Goal: Transaction & Acquisition: Book appointment/travel/reservation

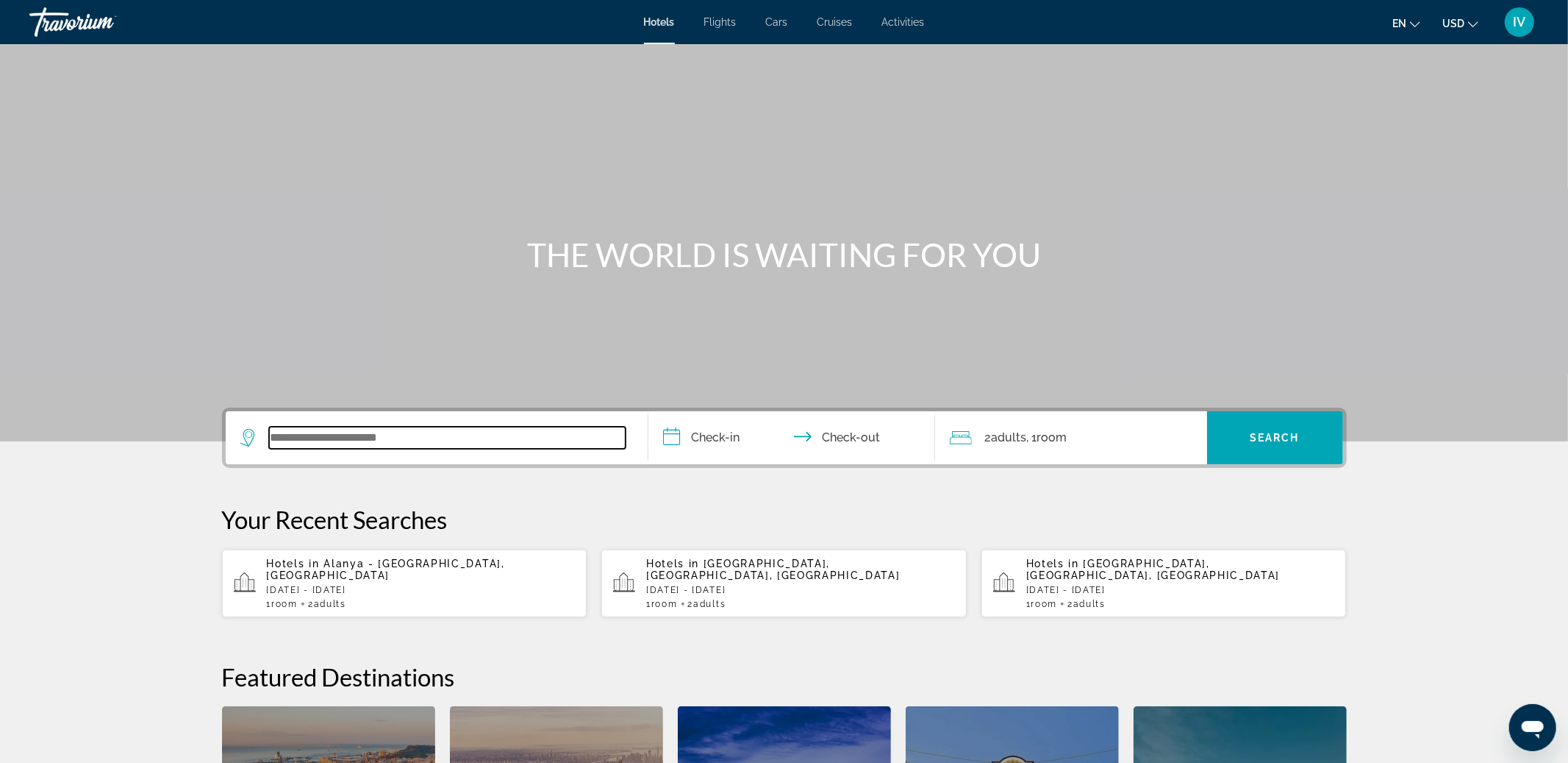
click at [356, 445] on input "Search widget" at bounding box center [447, 438] width 356 height 22
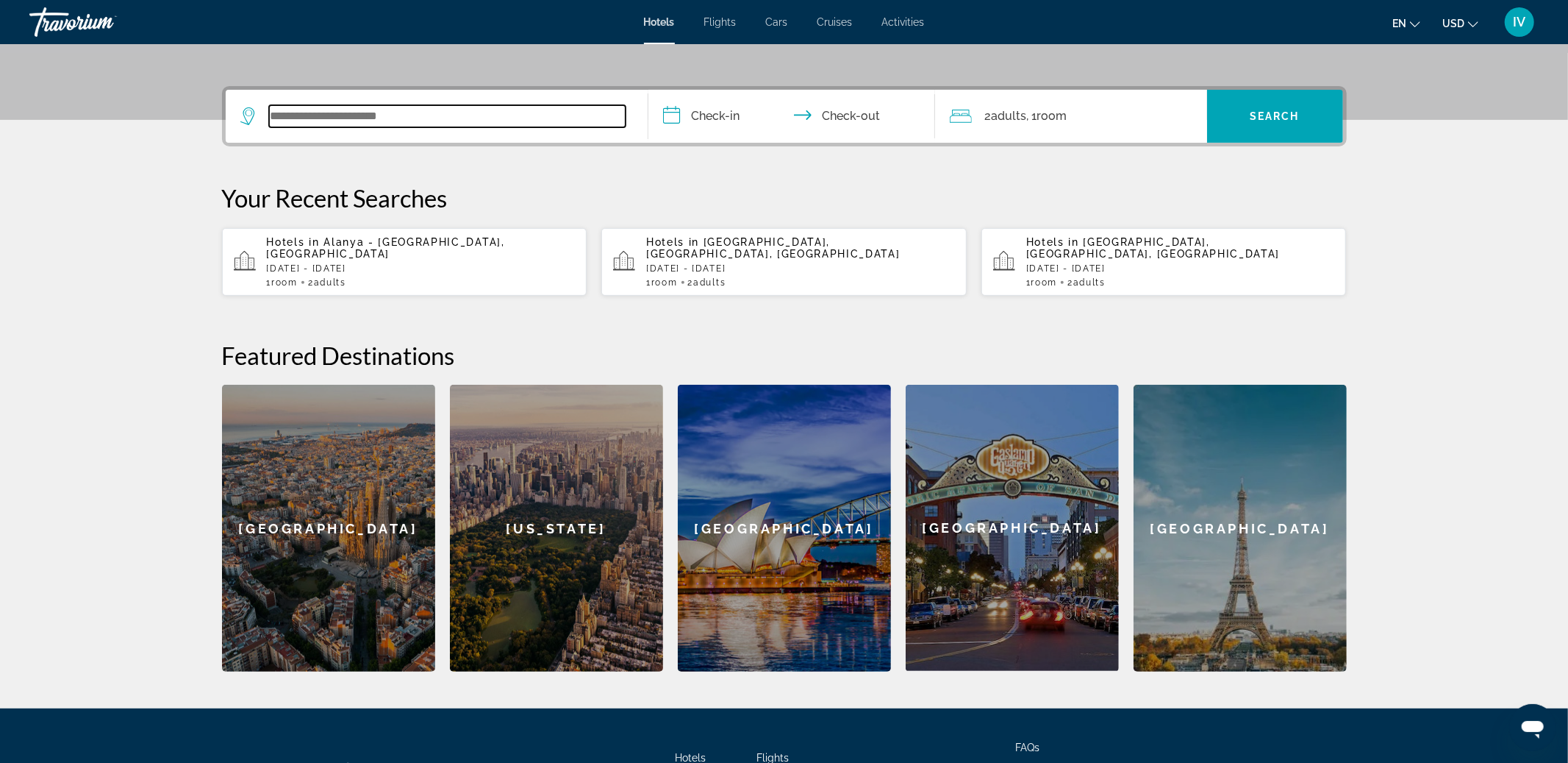
scroll to position [359, 0]
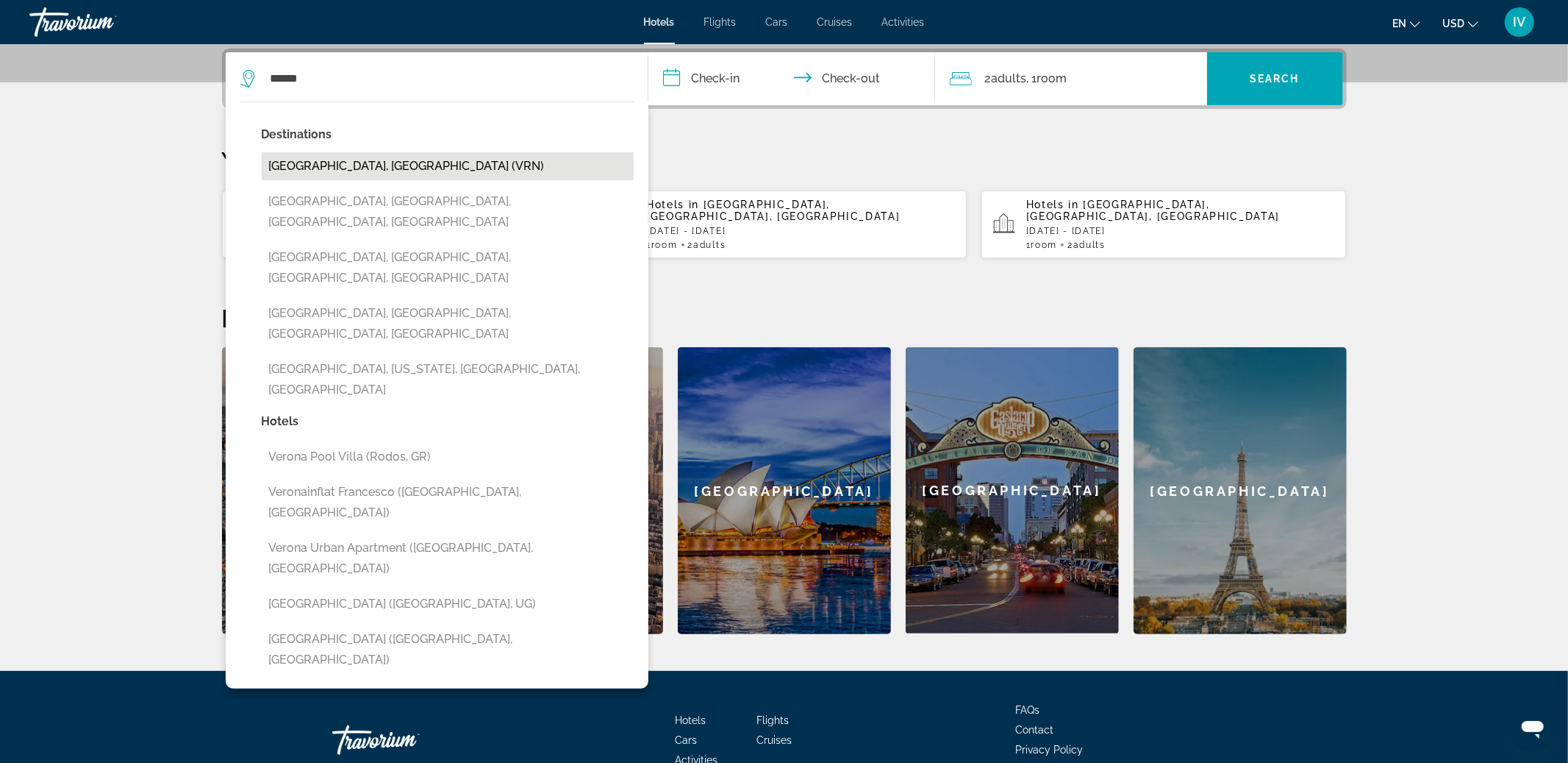
click at [380, 170] on button "Verona, Italy (VRN)" at bounding box center [447, 166] width 372 height 28
type input "**********"
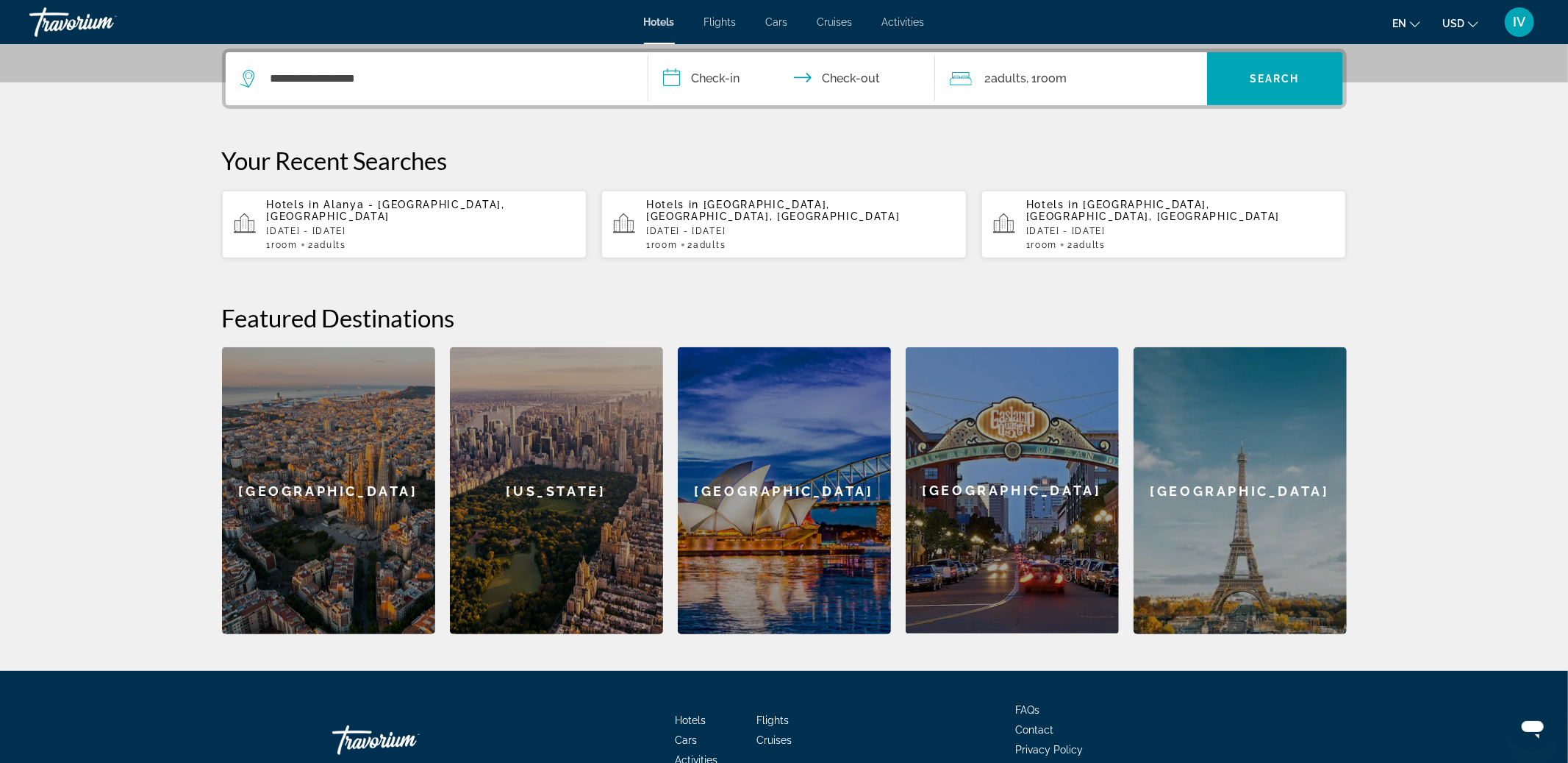
click at [702, 83] on input "**********" at bounding box center [794, 81] width 293 height 58
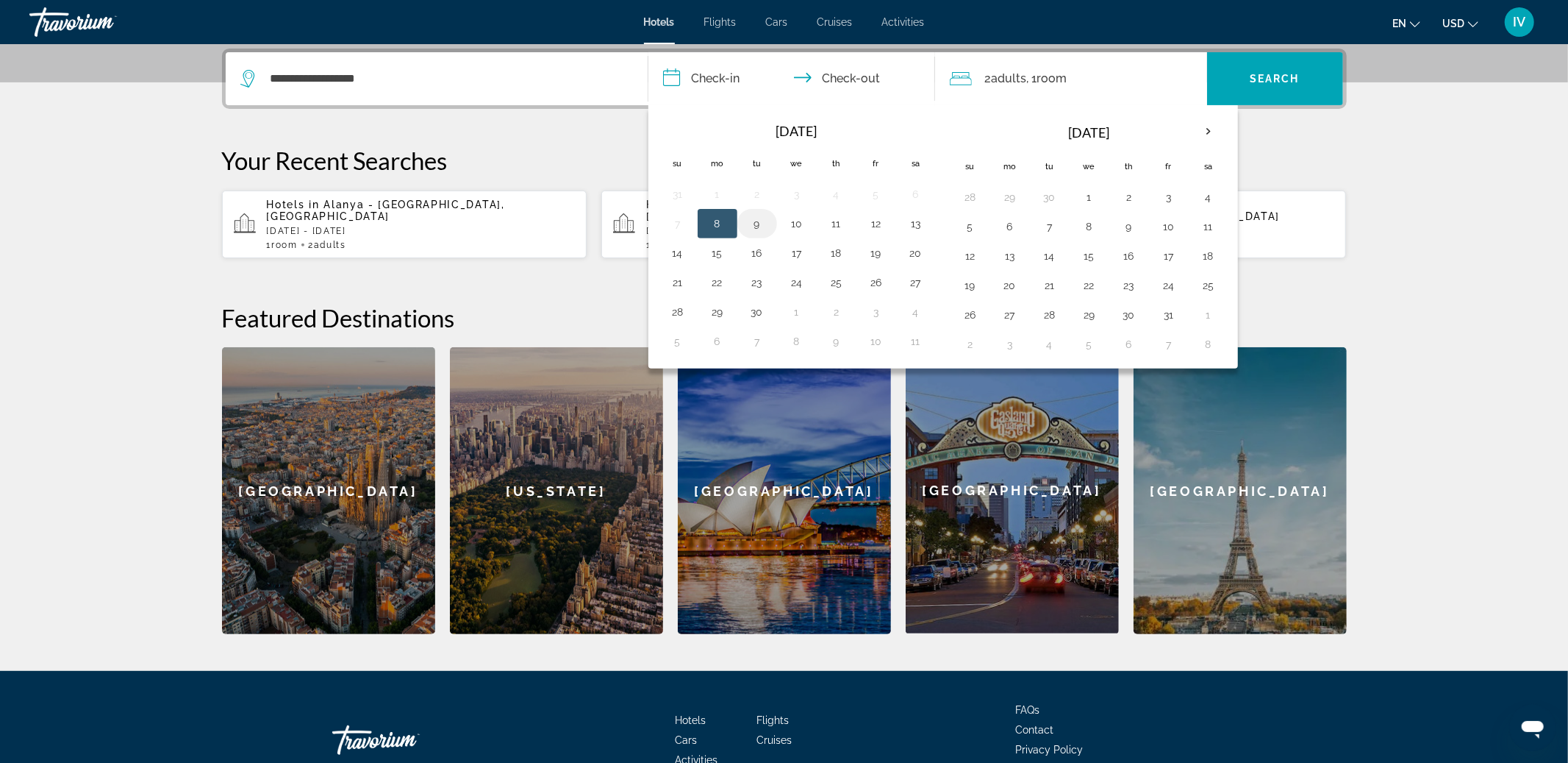
click at [761, 221] on button "9" at bounding box center [757, 223] width 23 height 21
click at [706, 218] on button "8" at bounding box center [717, 223] width 23 height 21
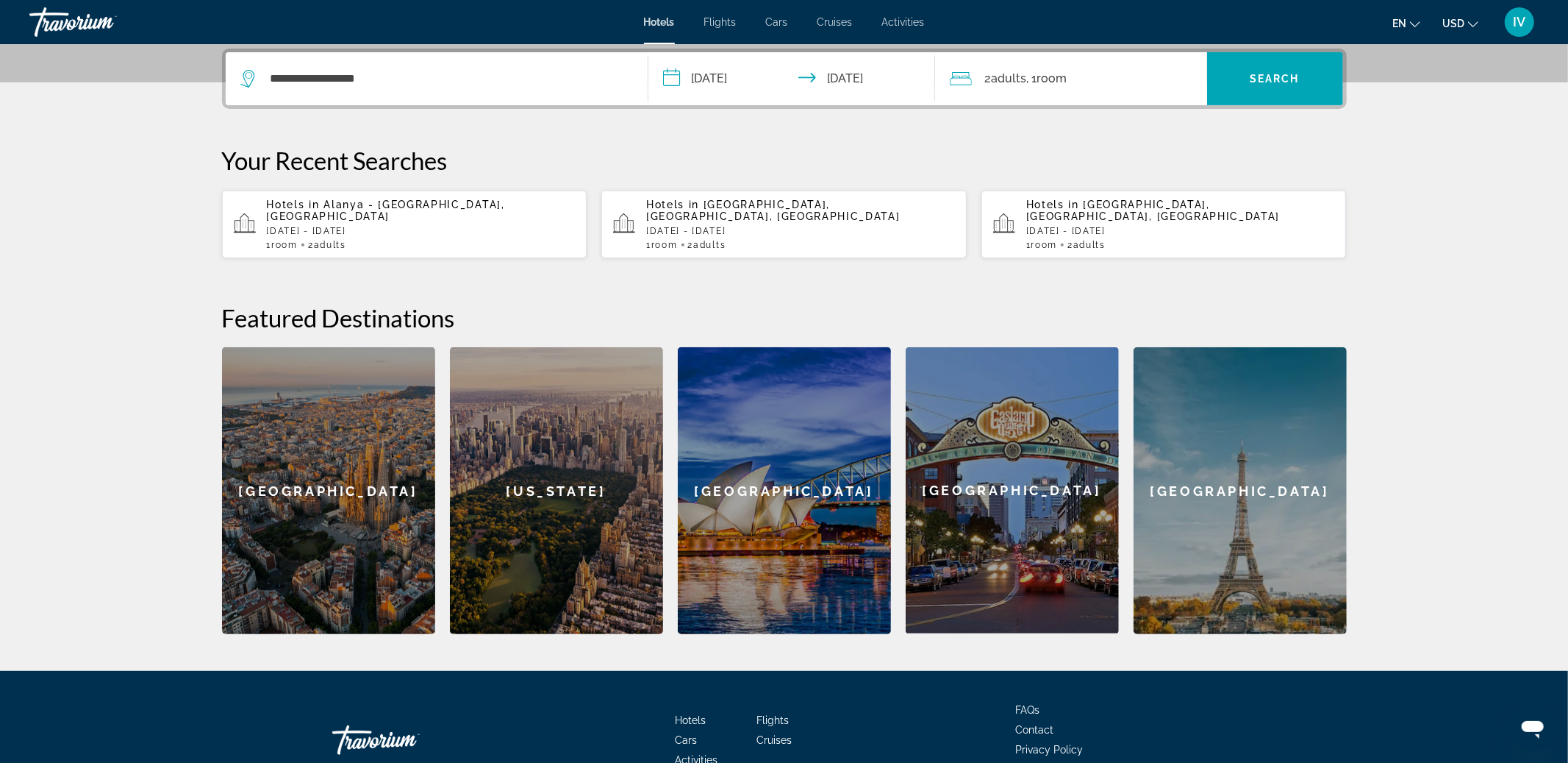
click at [844, 85] on input "**********" at bounding box center [794, 81] width 293 height 58
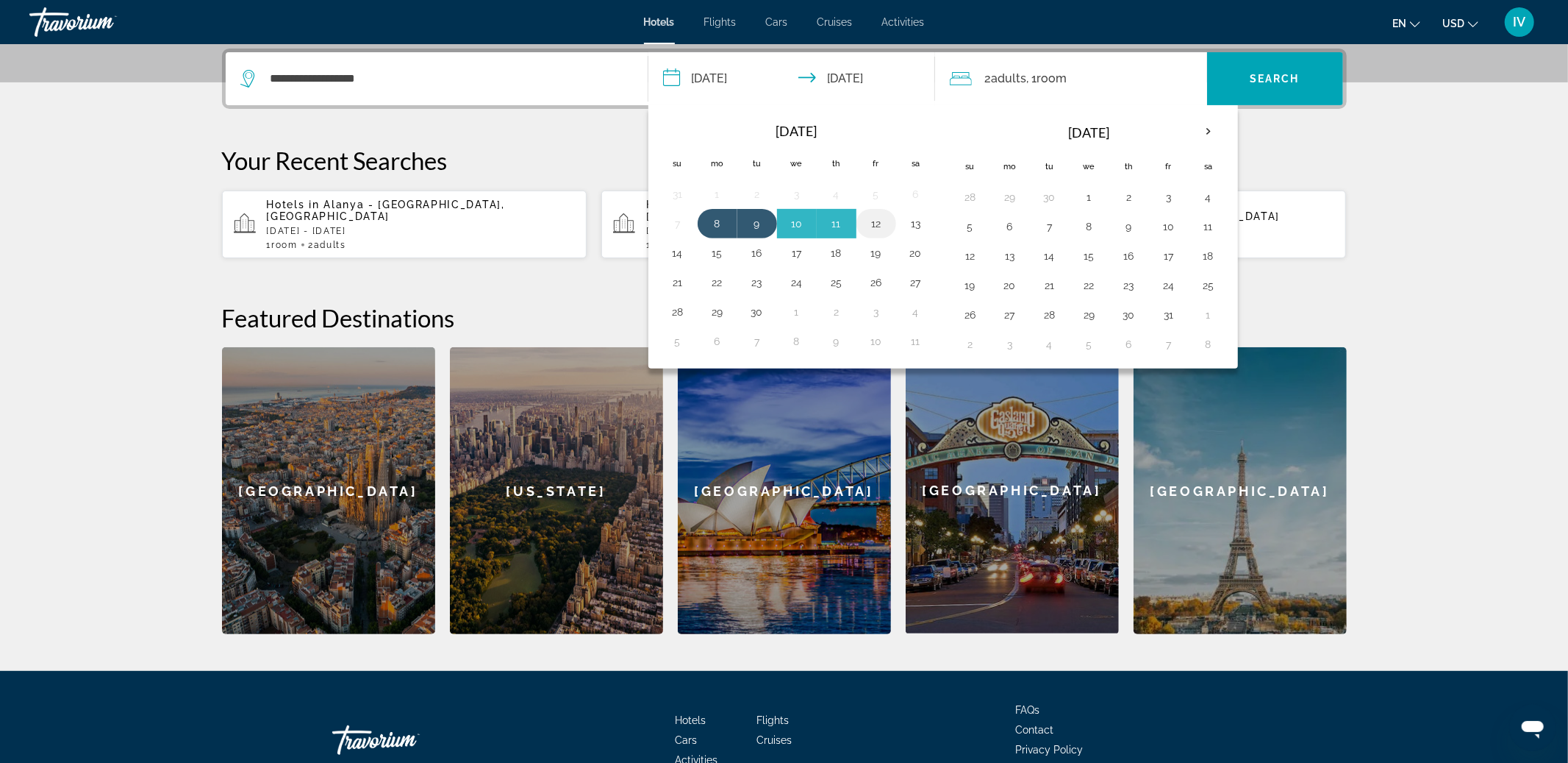
click at [878, 225] on button "12" at bounding box center [876, 223] width 23 height 21
click at [726, 223] on button "8" at bounding box center [717, 223] width 23 height 21
type input "**********"
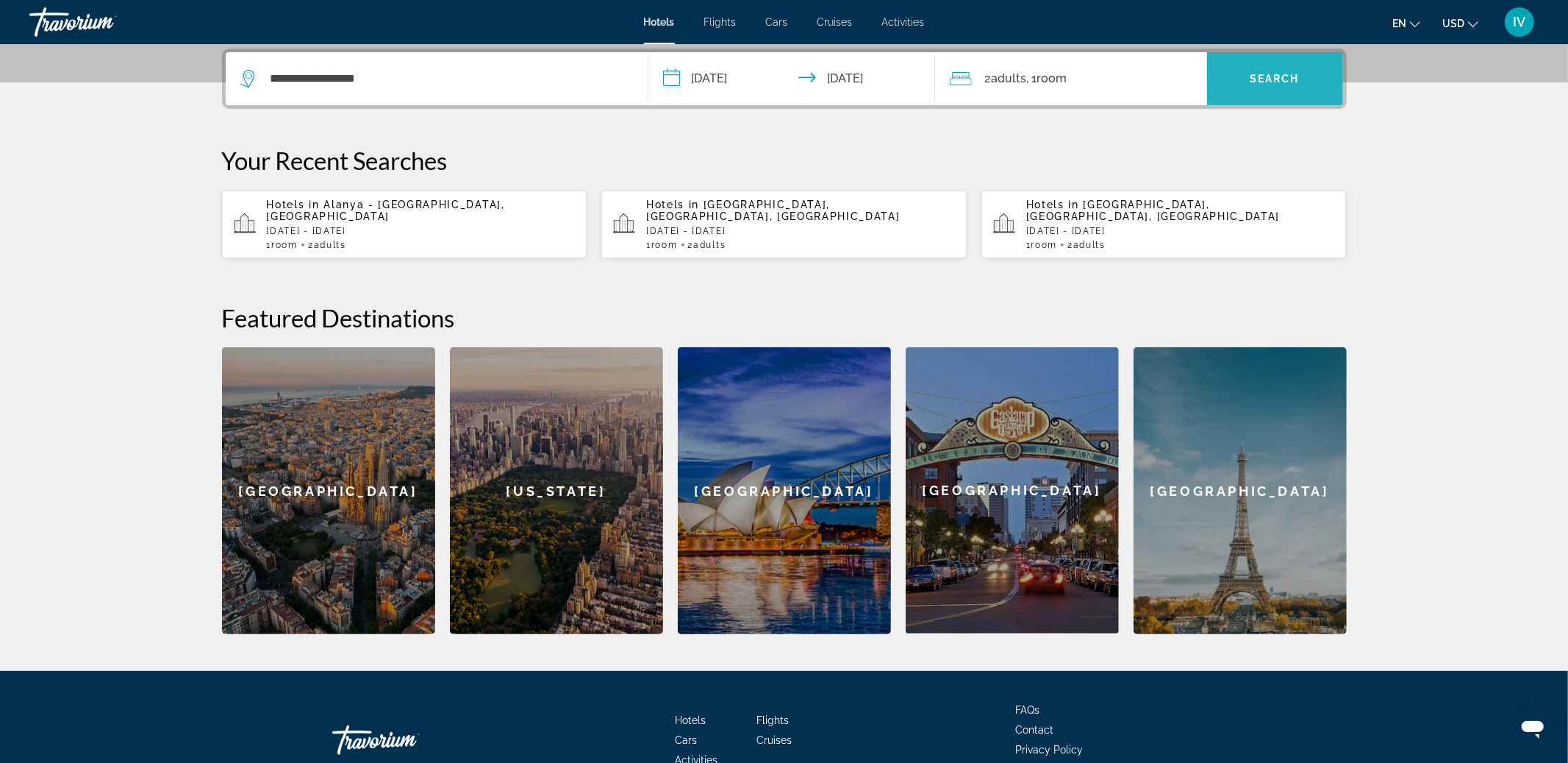
click at [1256, 85] on span "Search widget" at bounding box center [1275, 78] width 136 height 35
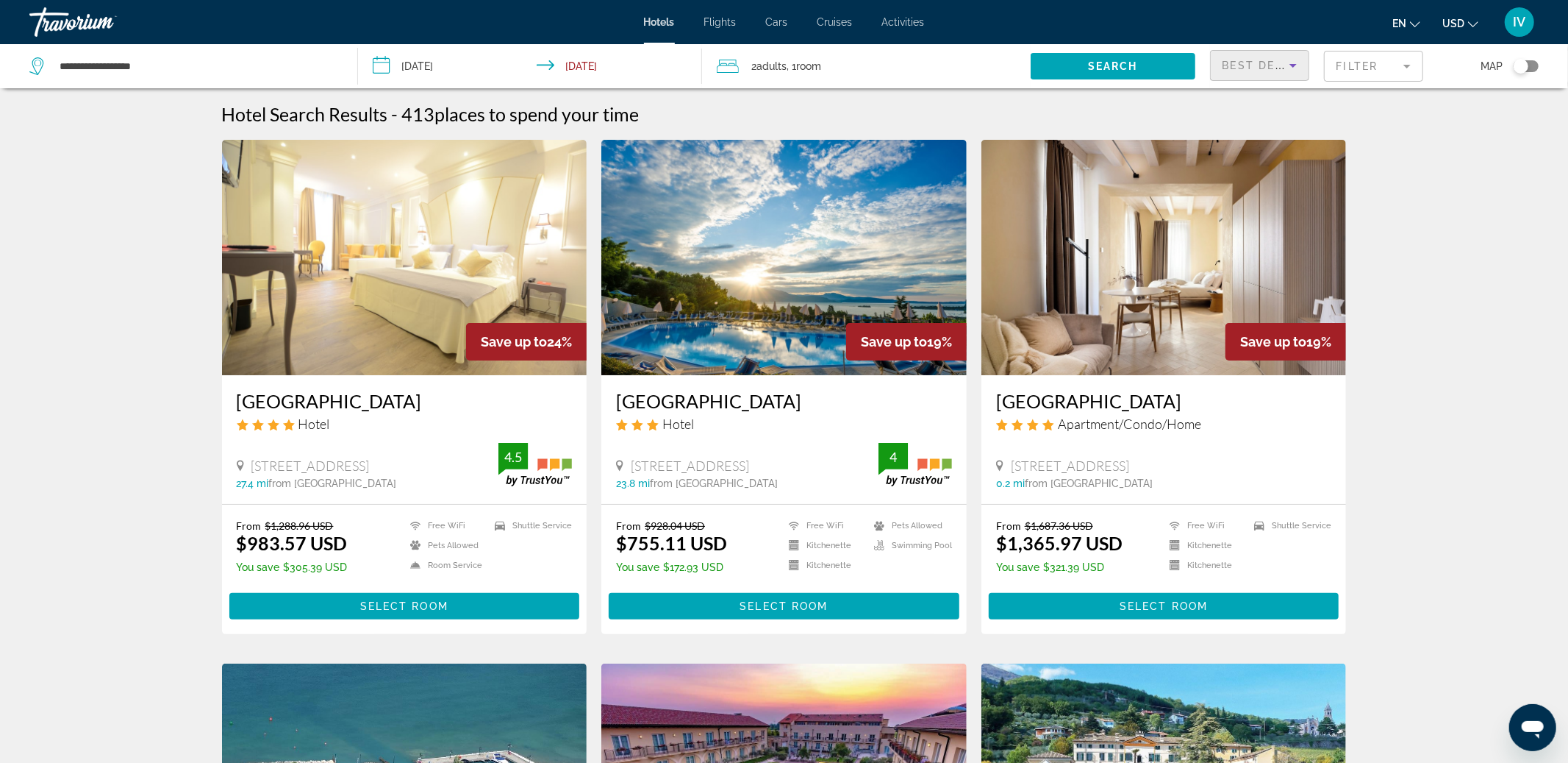
click at [1277, 67] on span "Best Deals" at bounding box center [1261, 65] width 76 height 12
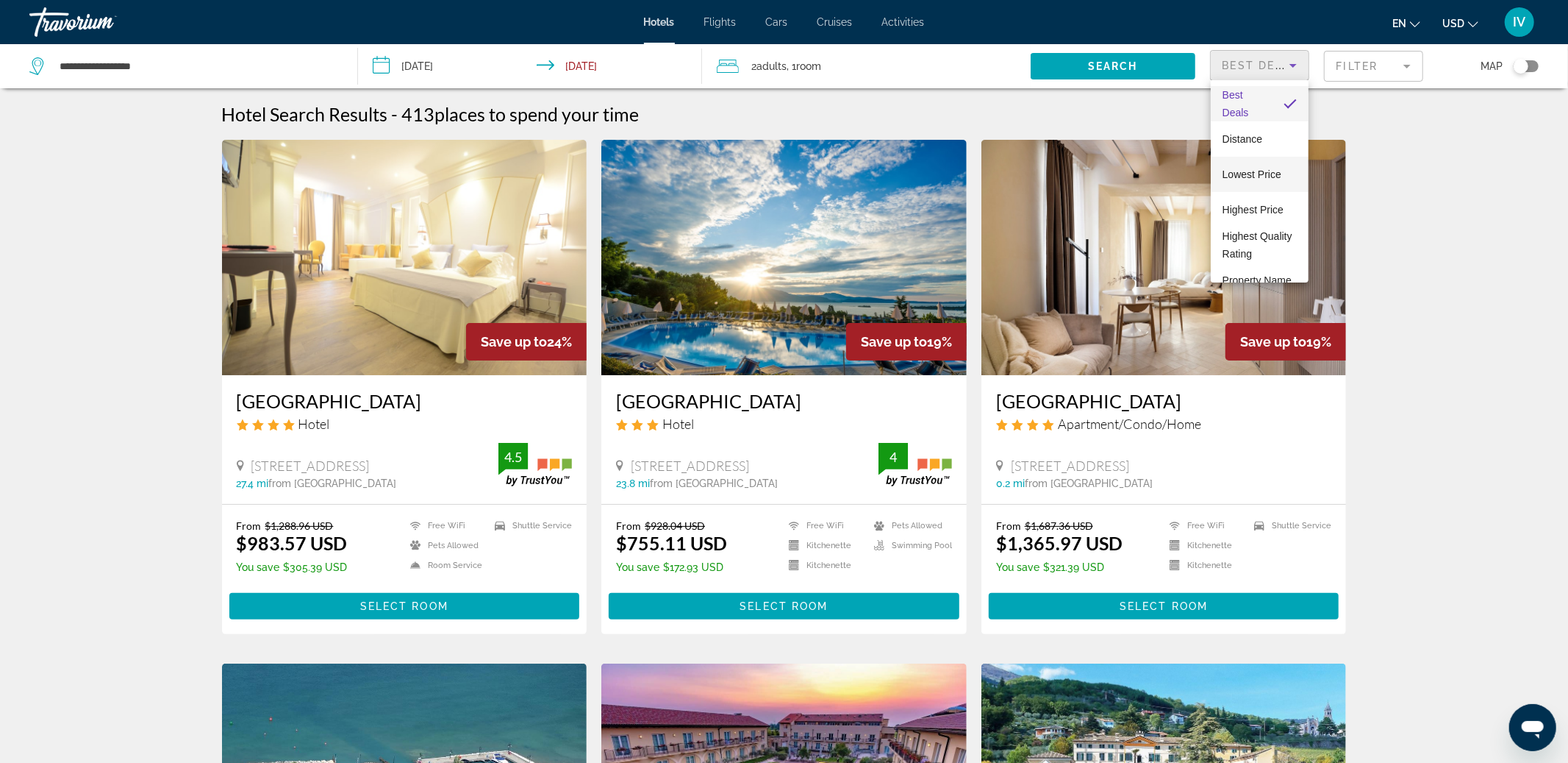
click at [1270, 168] on span "Lowest Price" at bounding box center [1252, 174] width 58 height 12
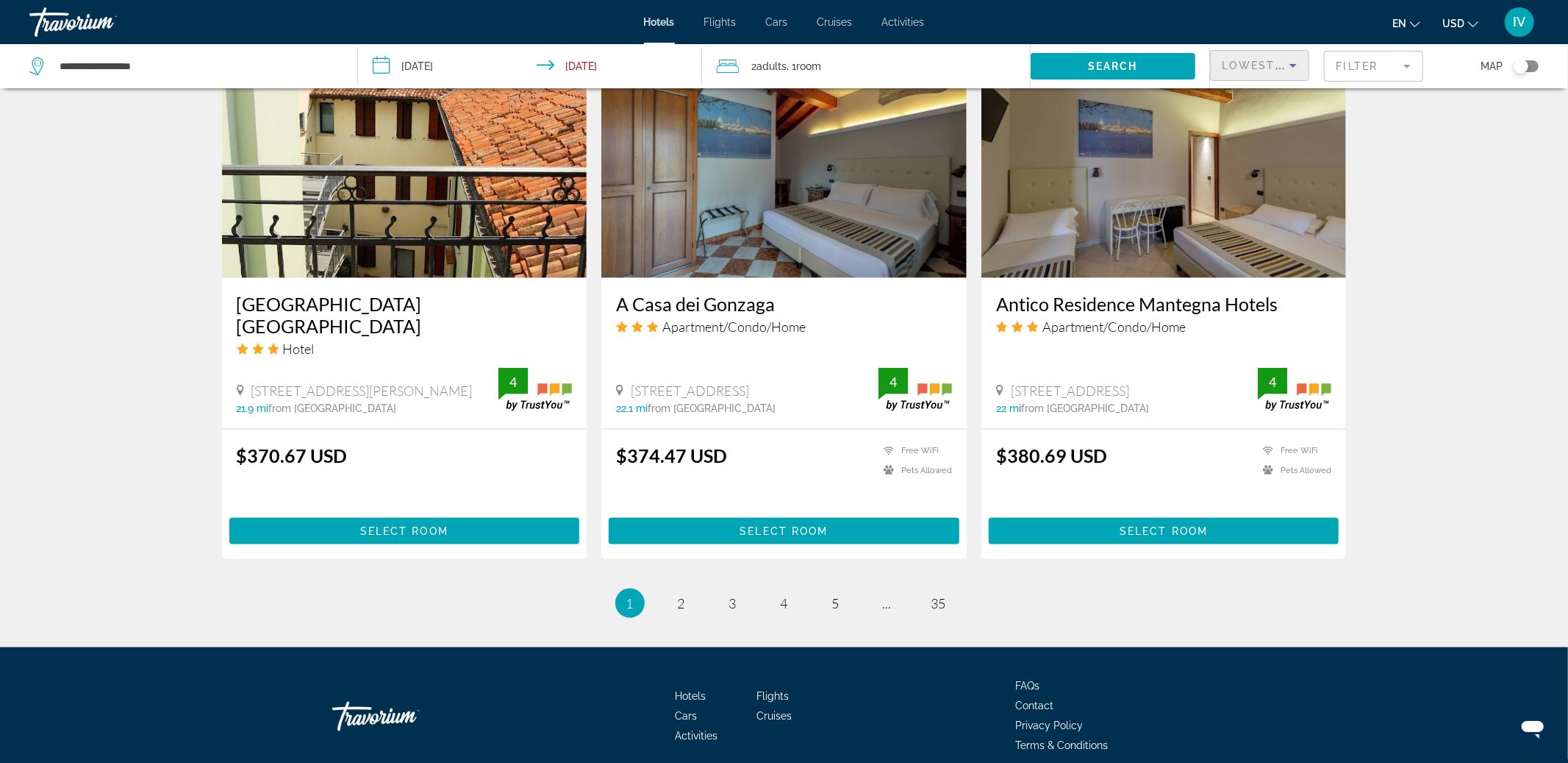
scroll to position [1675, 0]
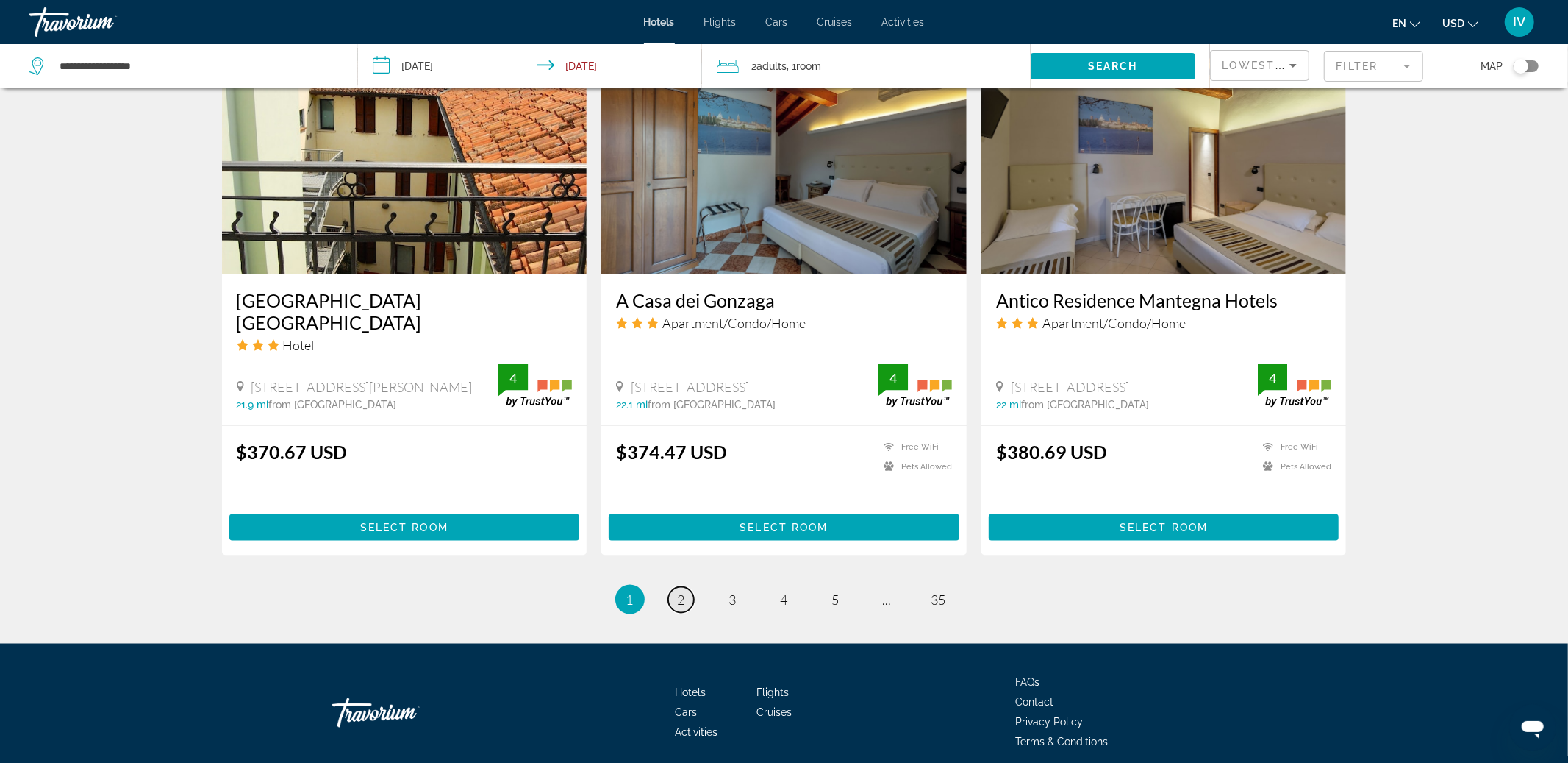
click at [683, 591] on span "2" at bounding box center [681, 599] width 8 height 16
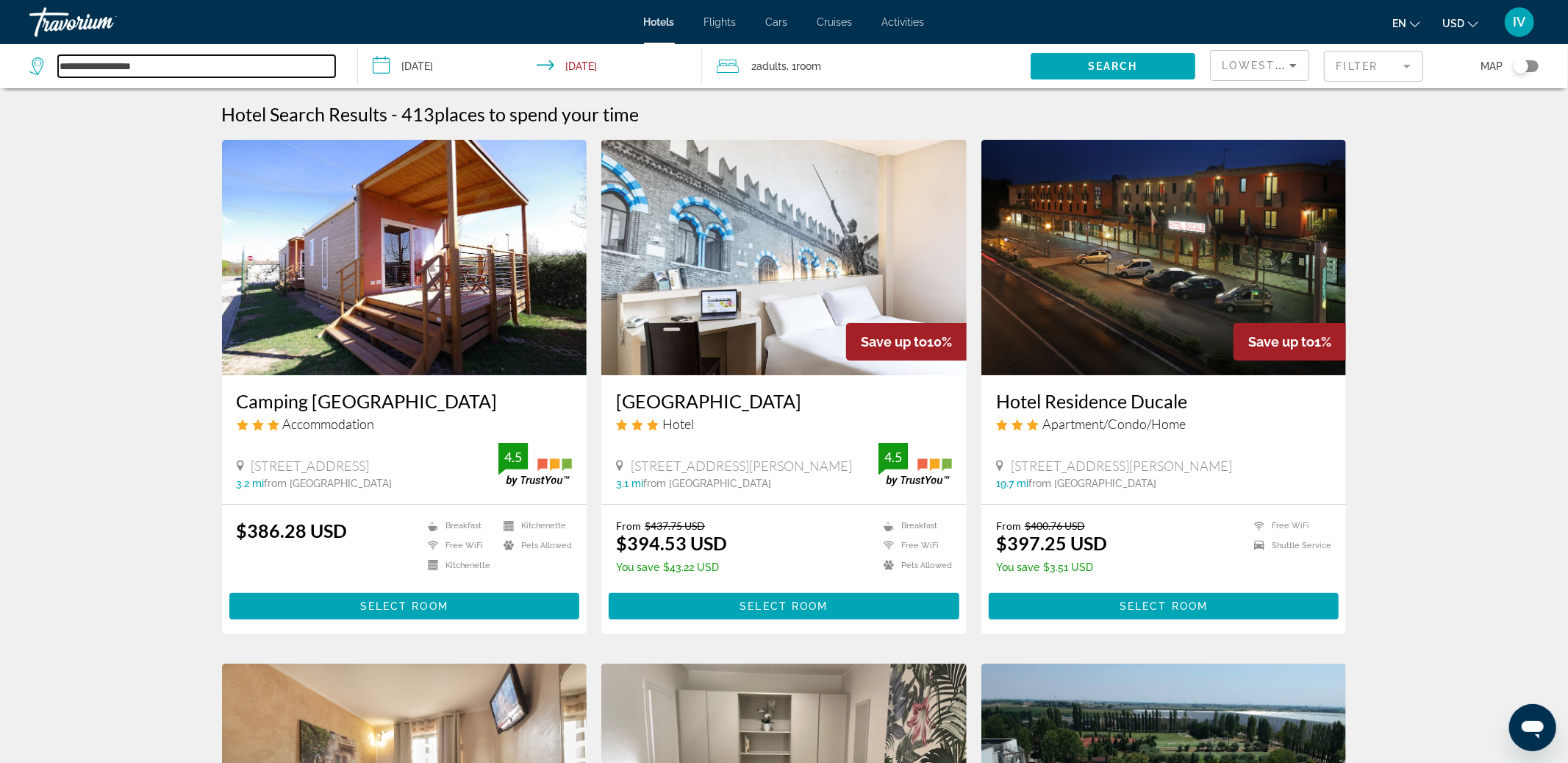
click at [141, 64] on input "**********" at bounding box center [197, 66] width 277 height 22
drag, startPoint x: 154, startPoint y: 69, endPoint x: 98, endPoint y: 64, distance: 56.2
click at [98, 64] on input "**********" at bounding box center [197, 66] width 277 height 22
type input "*"
click at [647, 23] on span "Hotels" at bounding box center [659, 22] width 31 height 12
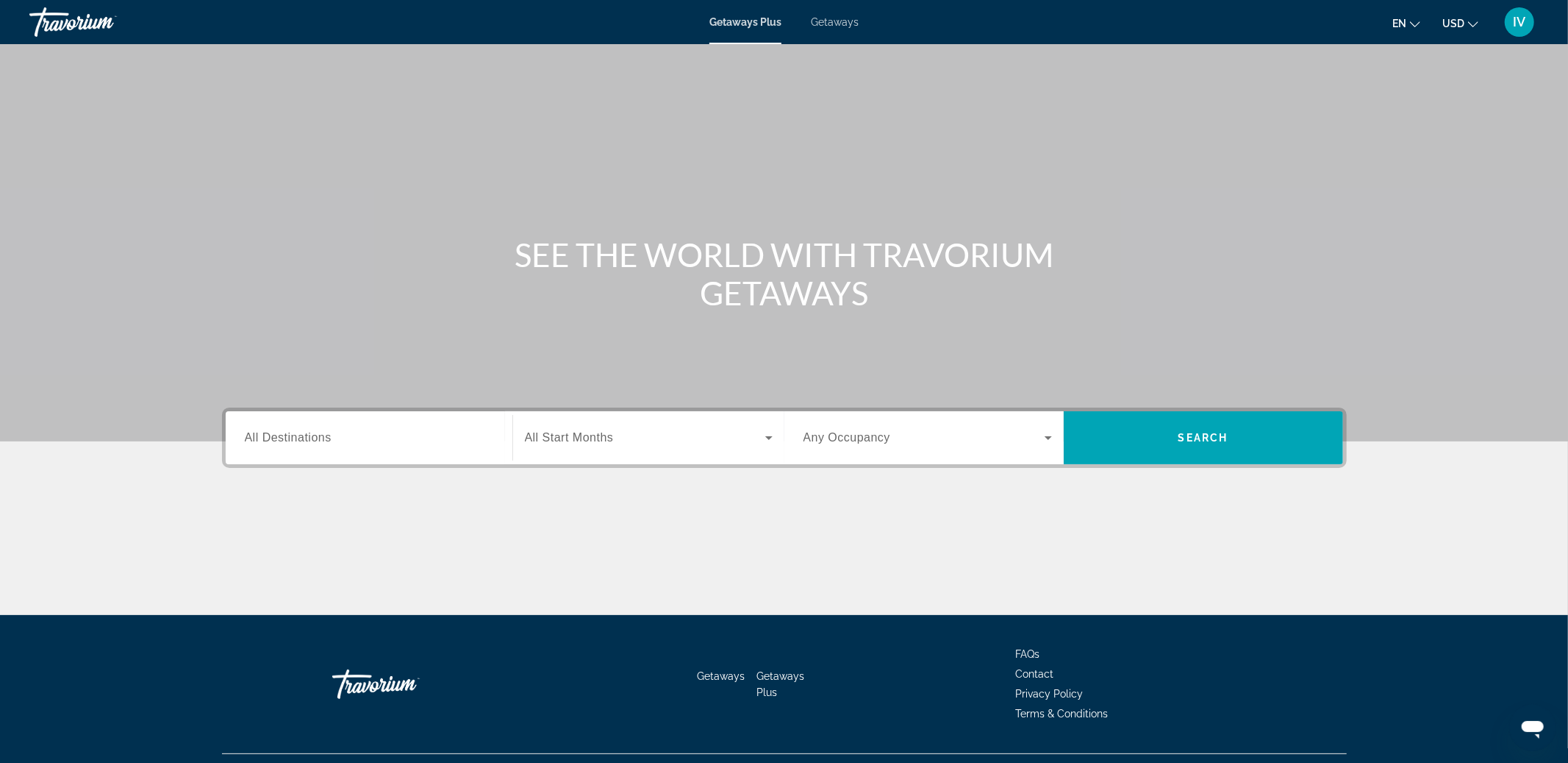
click at [836, 23] on span "Getaways" at bounding box center [835, 22] width 48 height 12
click at [425, 431] on input "Destination All Destinations" at bounding box center [368, 438] width 248 height 18
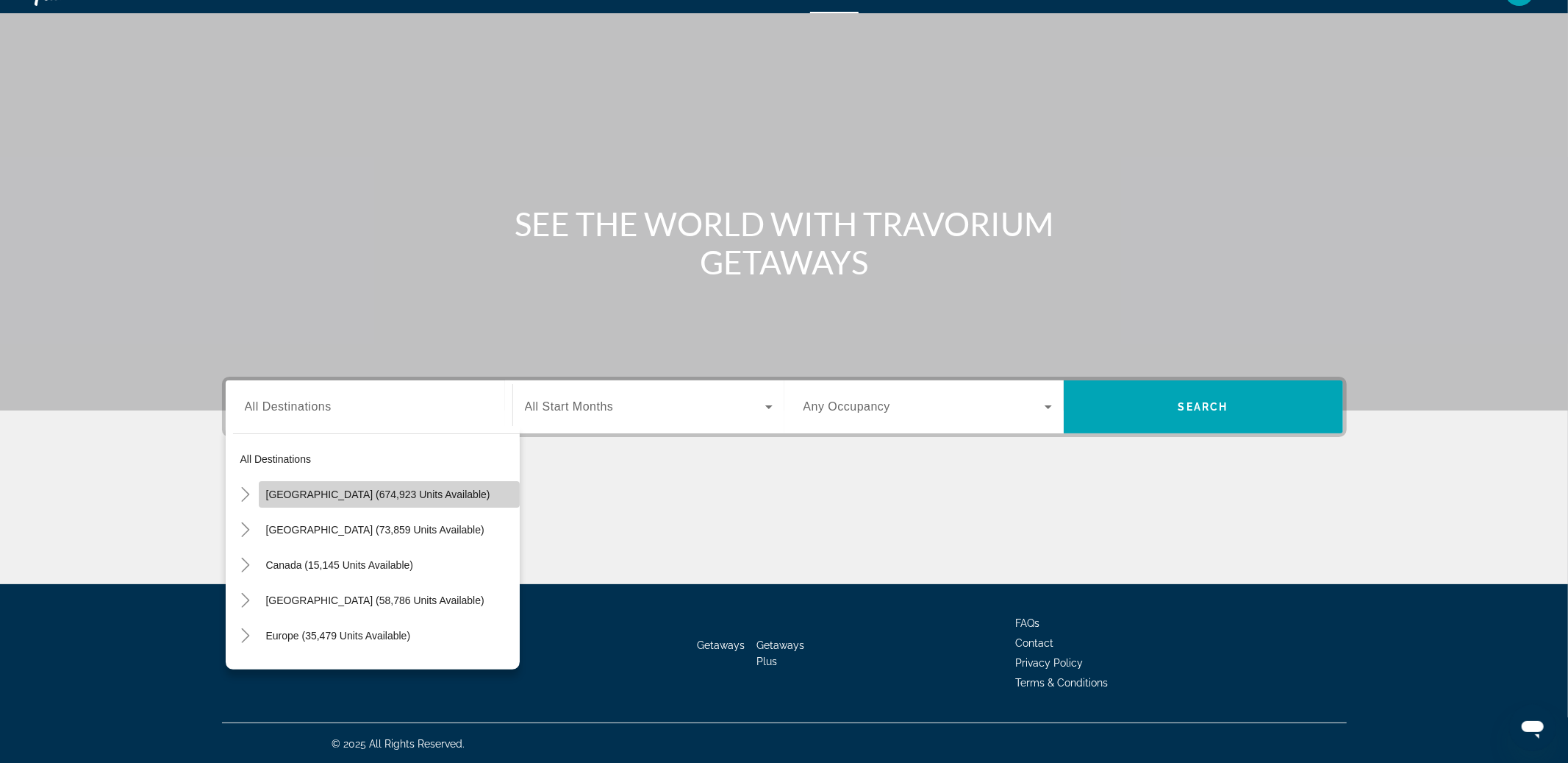
click at [381, 494] on span "[GEOGRAPHIC_DATA] (674,923 units available)" at bounding box center [378, 494] width 224 height 12
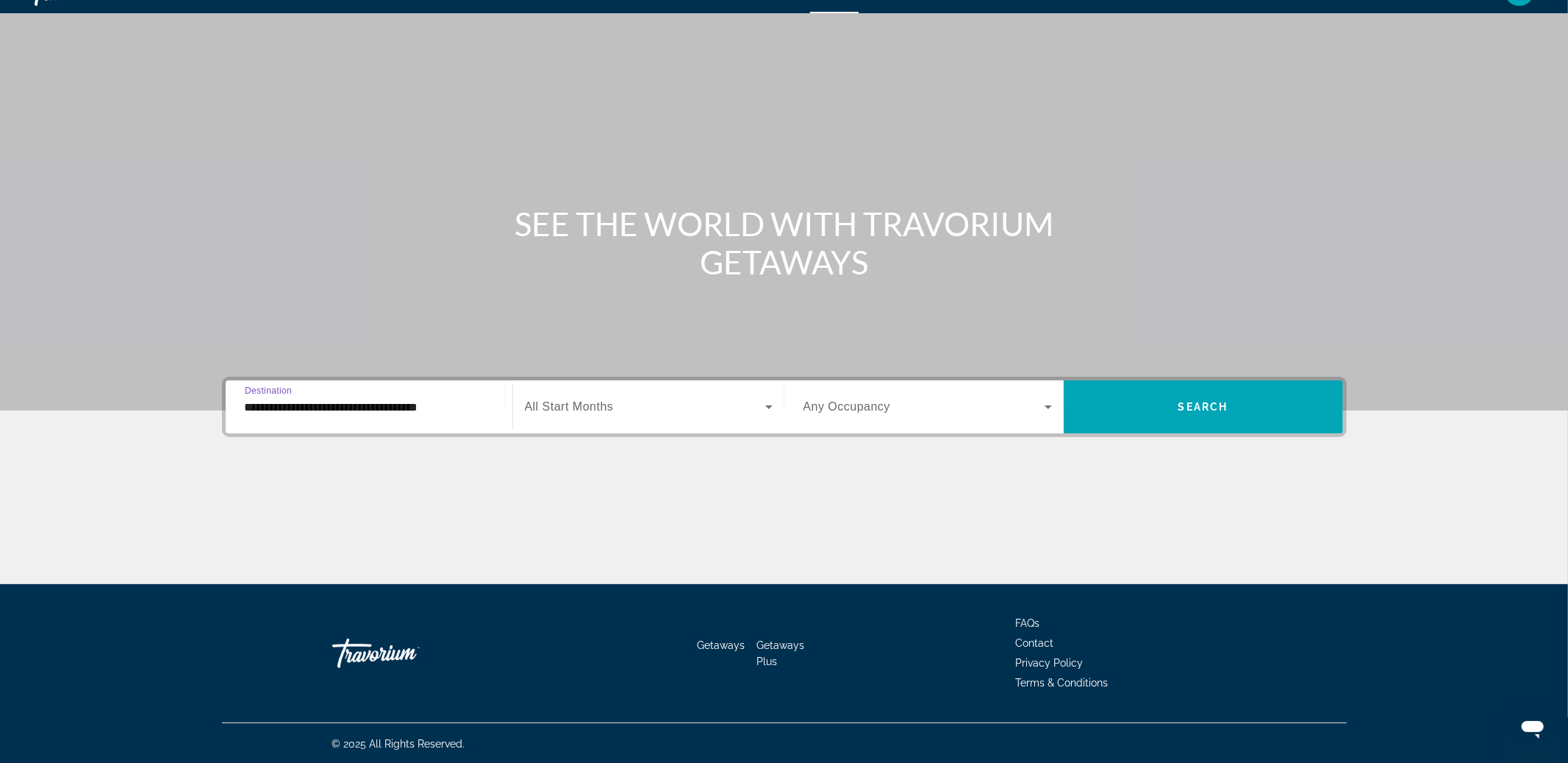
click at [414, 413] on input "**********" at bounding box center [368, 407] width 248 height 18
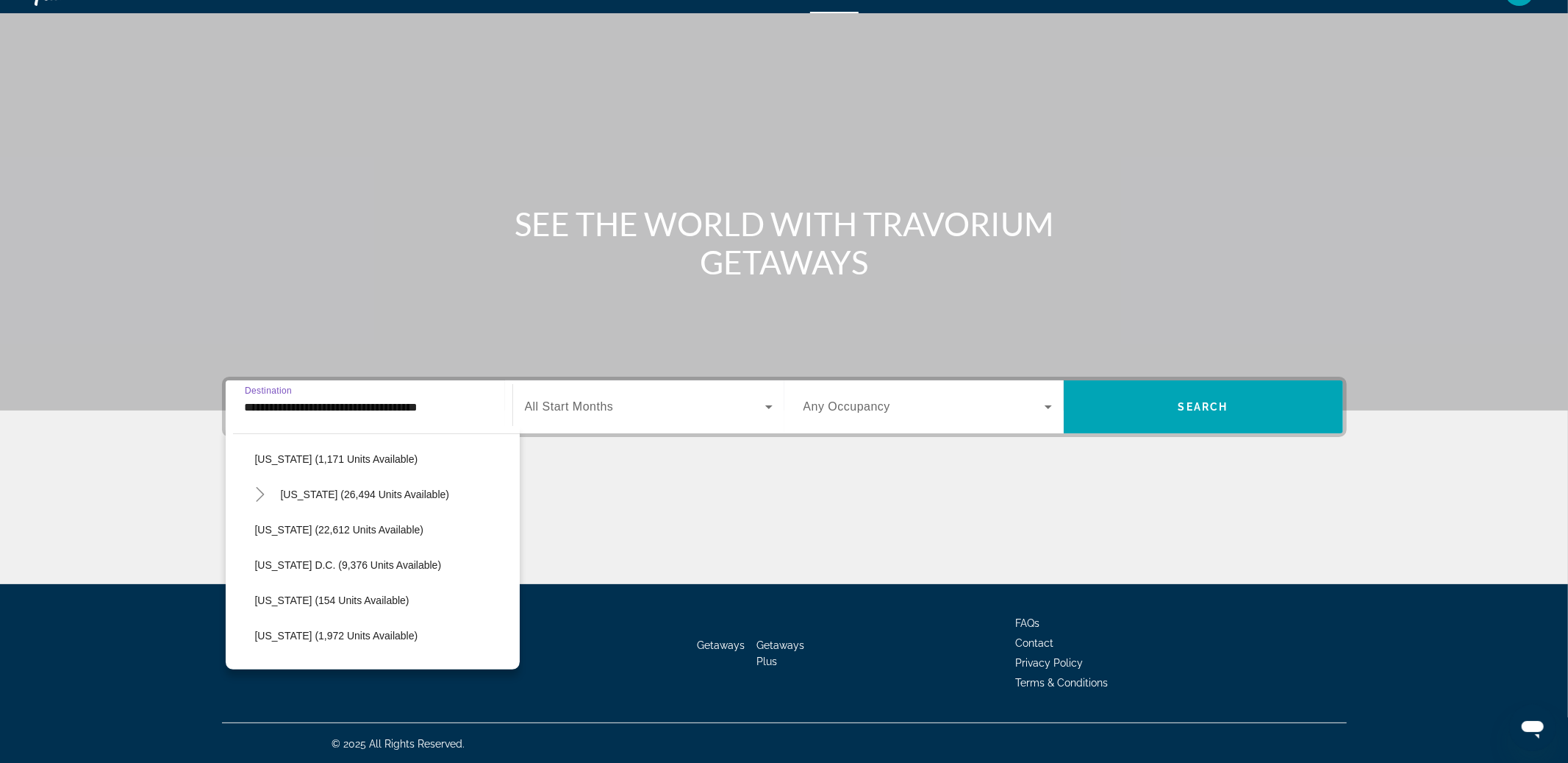
scroll to position [1413, 0]
click at [312, 529] on span "[US_STATE] (22,612 units available)" at bounding box center [339, 529] width 169 height 12
type input "**********"
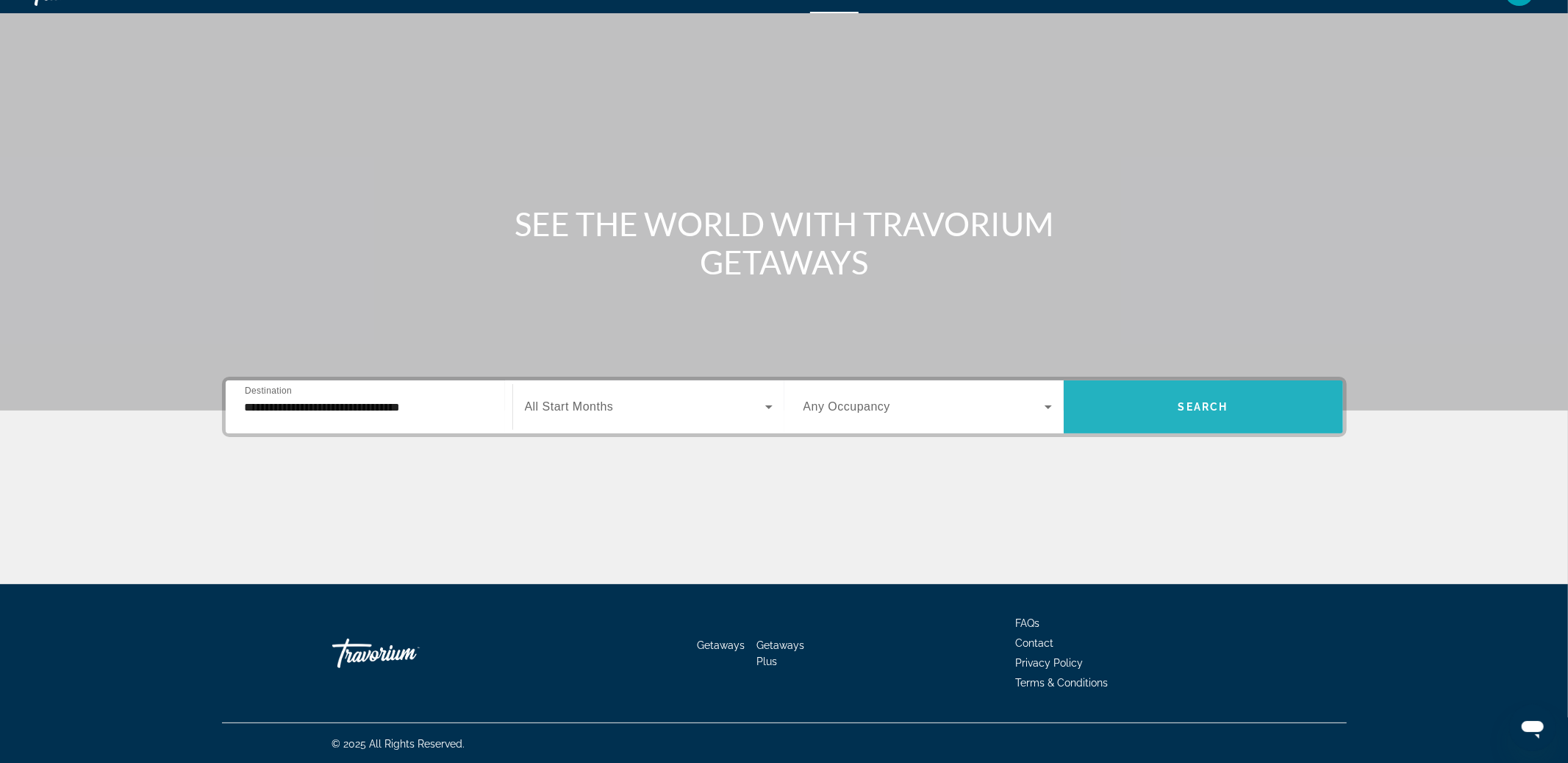
click at [1101, 402] on span "Search widget" at bounding box center [1203, 406] width 279 height 35
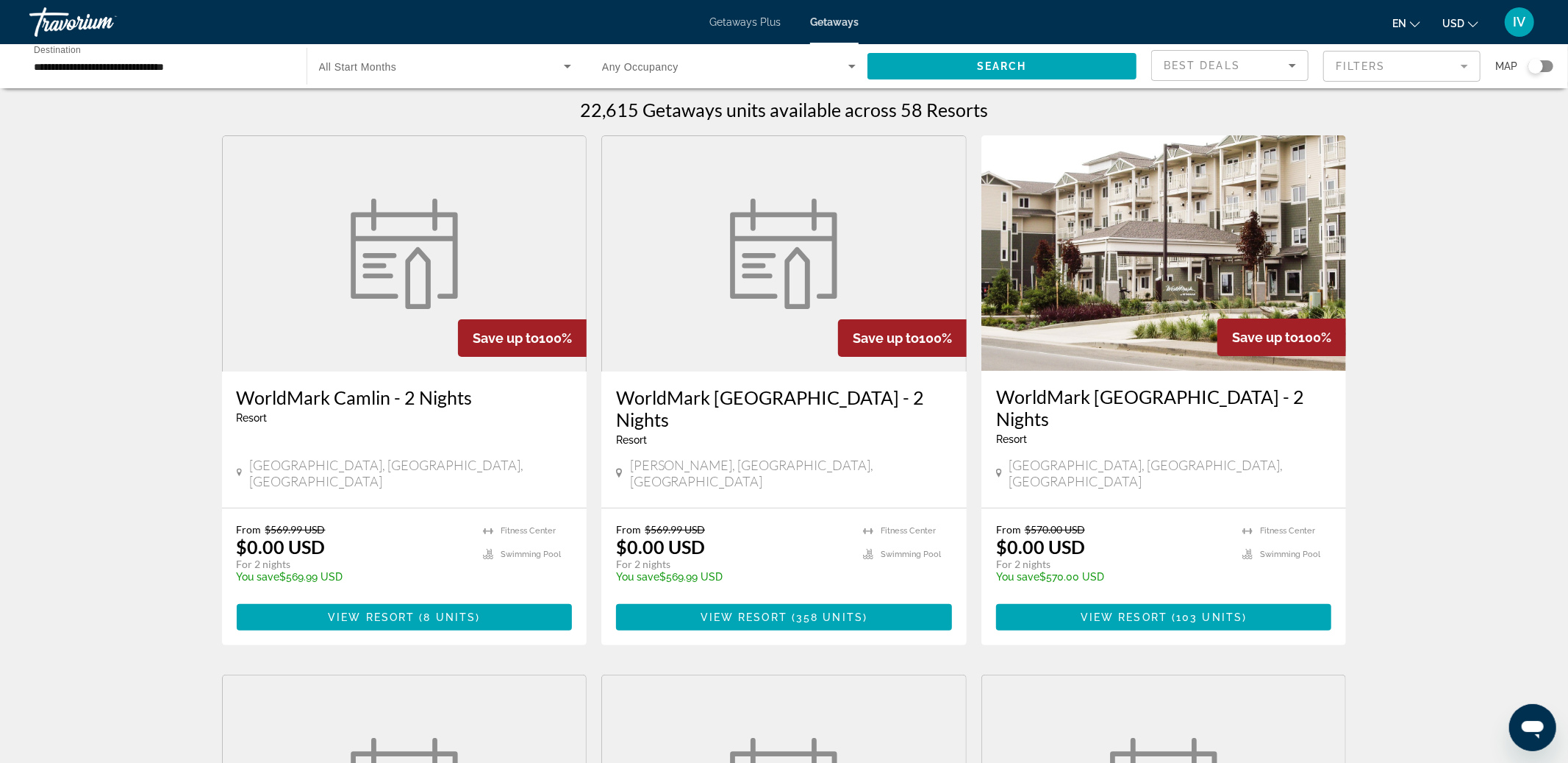
scroll to position [3, 0]
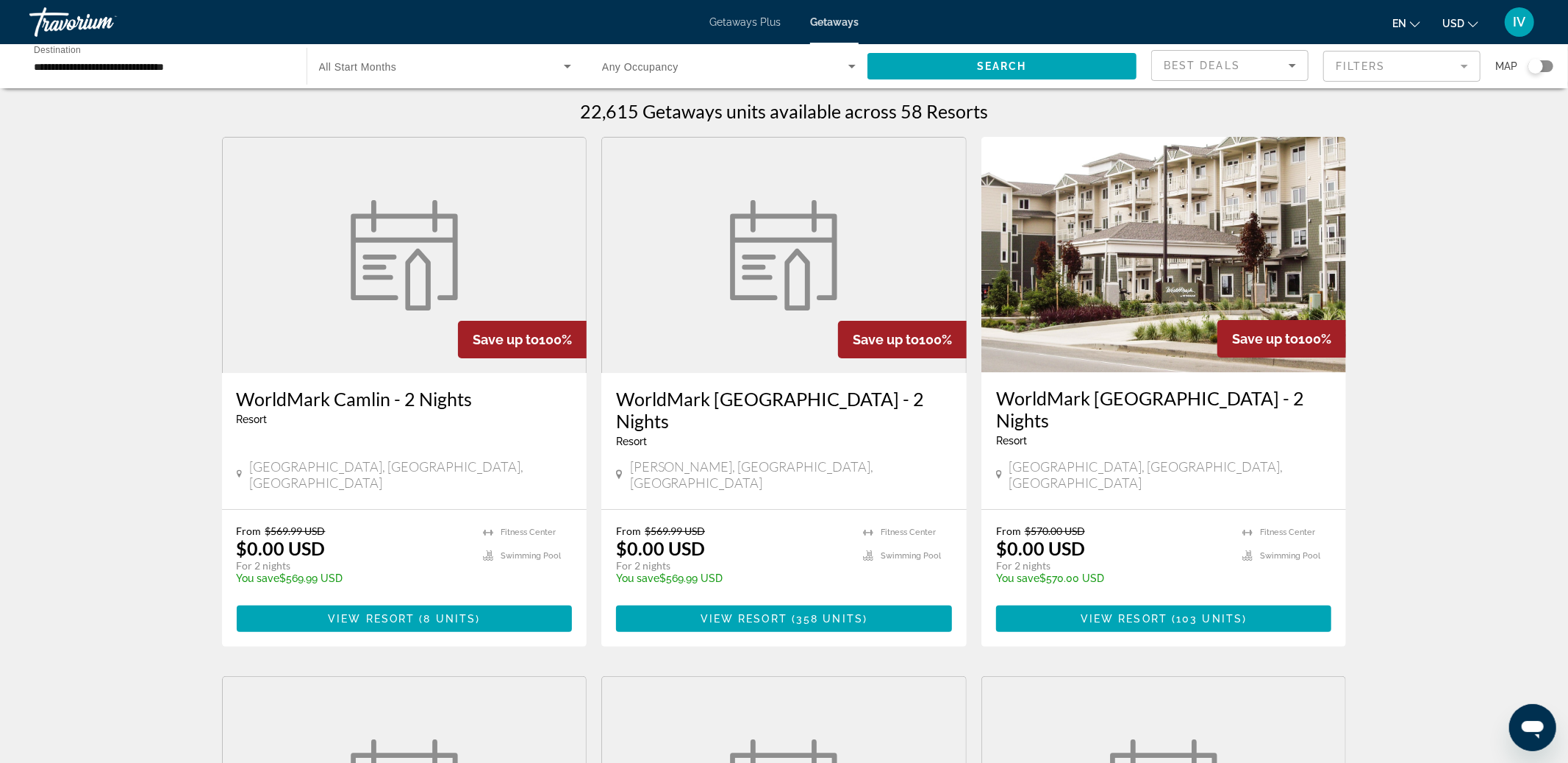
click at [1397, 69] on mat-form-field "Filters" at bounding box center [1401, 66] width 157 height 31
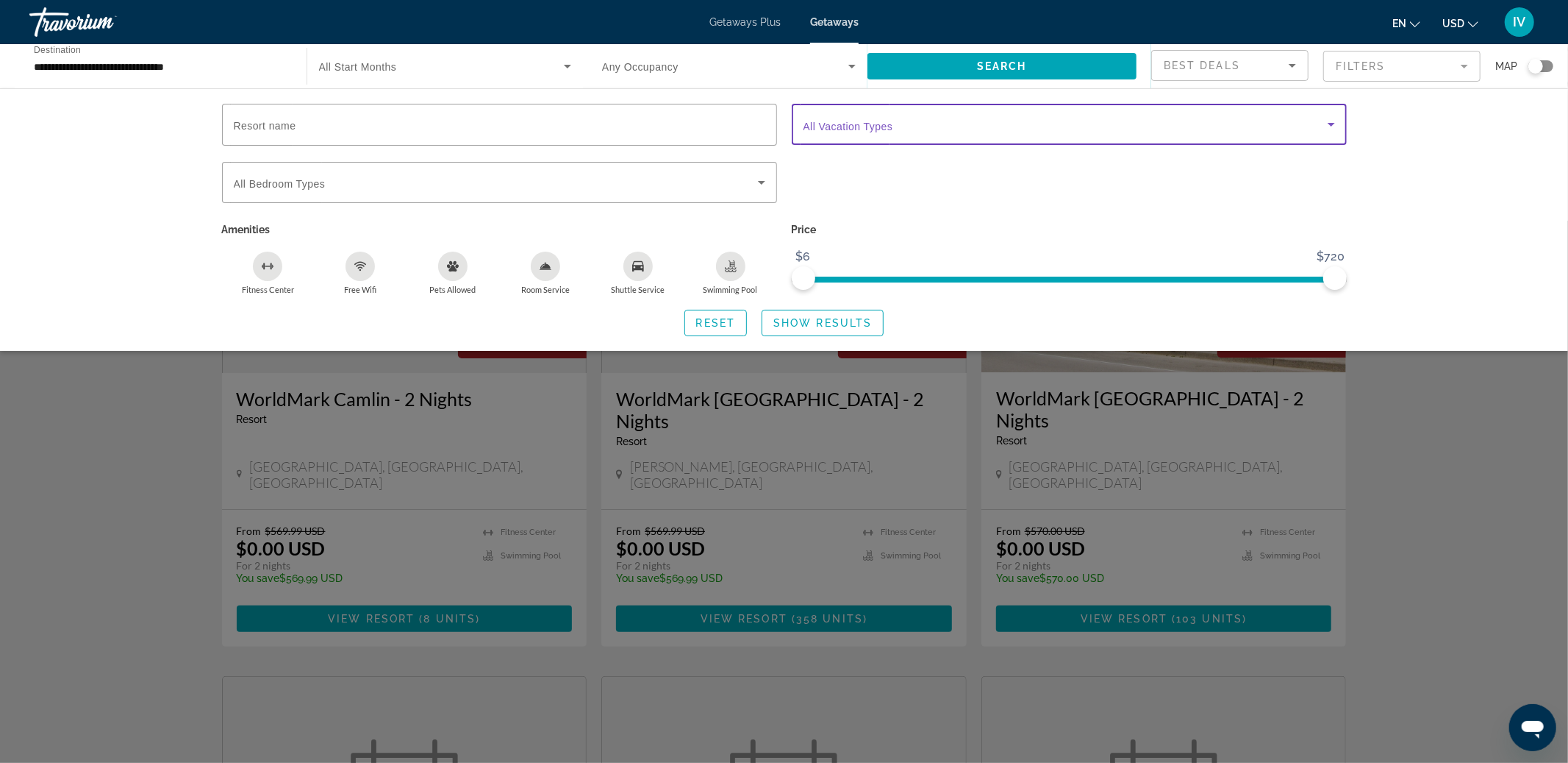
click at [946, 124] on span "Search widget" at bounding box center [1066, 124] width 524 height 18
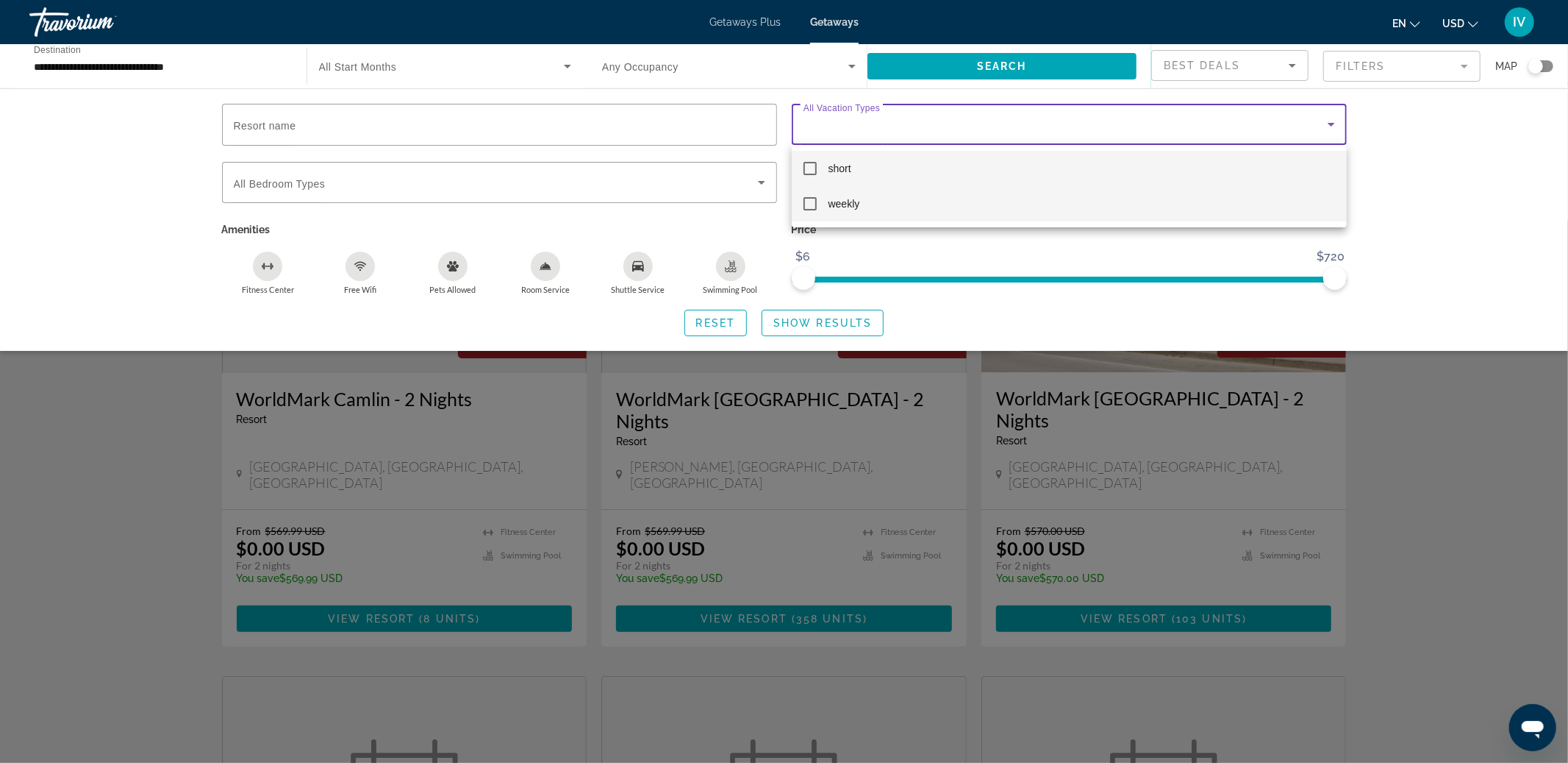
click at [836, 204] on span "weekly" at bounding box center [844, 204] width 32 height 18
click at [824, 327] on div at bounding box center [784, 382] width 1568 height 763
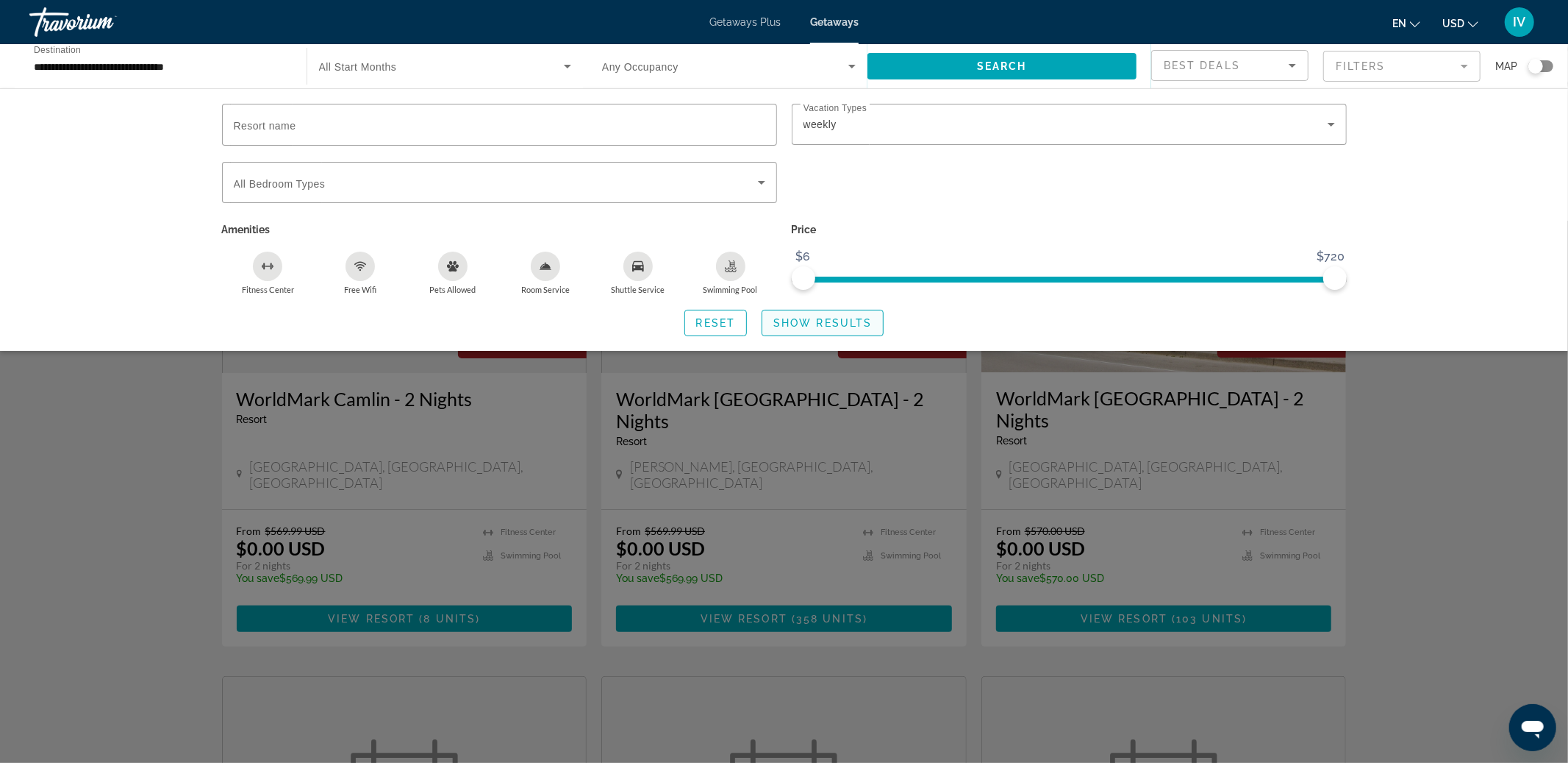
click at [834, 325] on span "Show Results" at bounding box center [823, 323] width 99 height 12
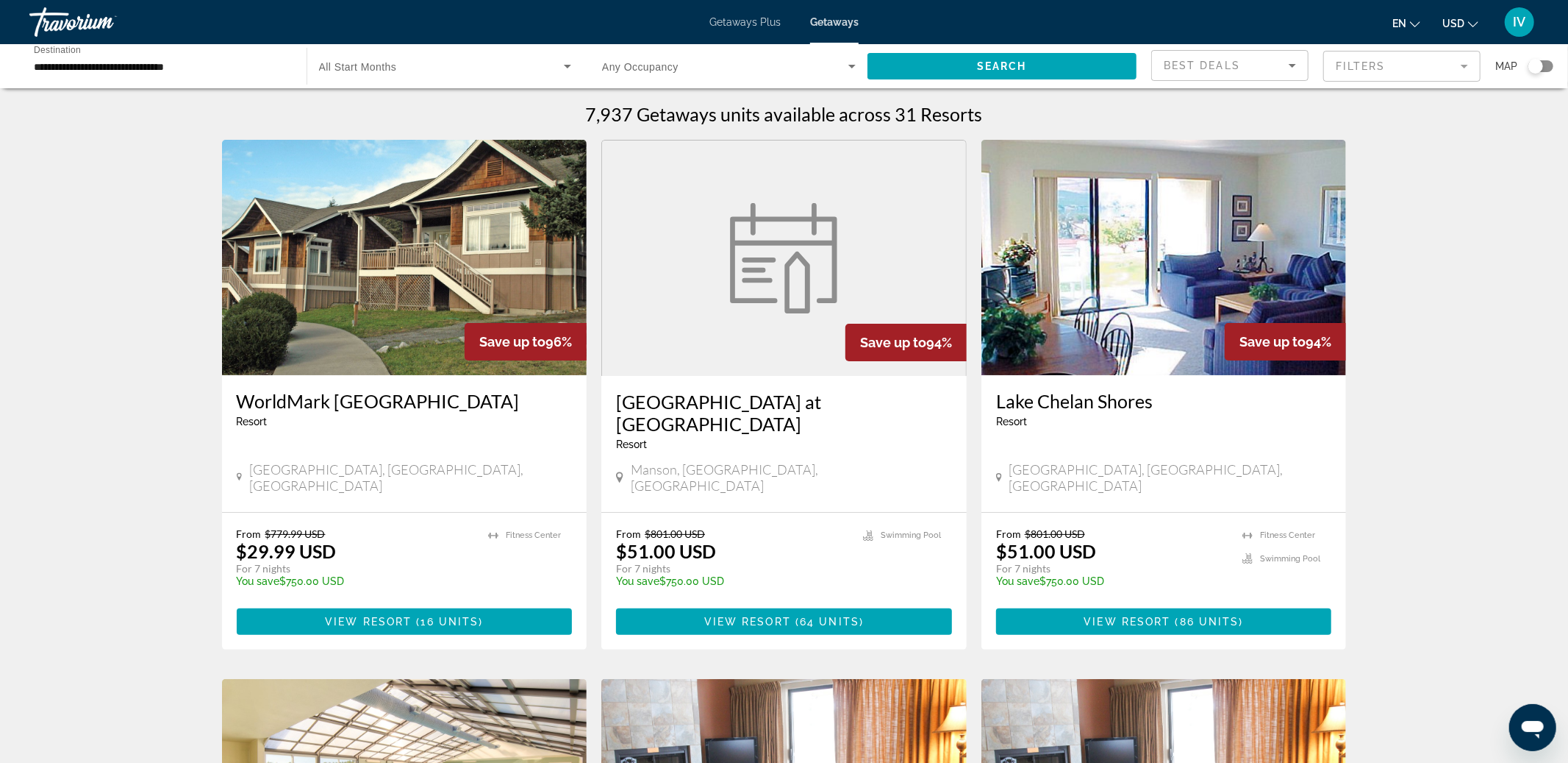
click at [1548, 67] on div "Search widget" at bounding box center [1541, 66] width 25 height 12
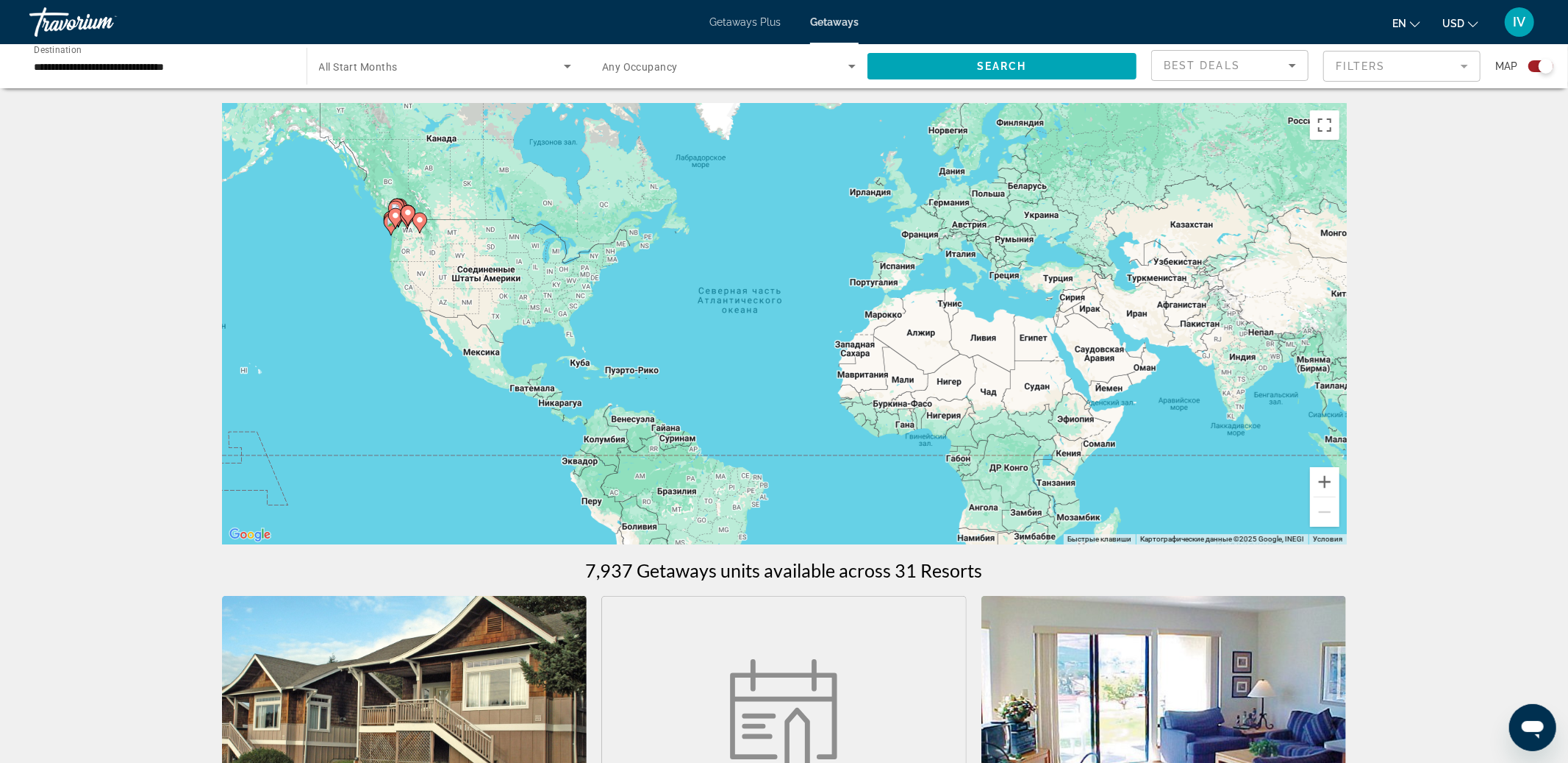
click at [490, 263] on div "Чтобы активировать перетаскивание с помощью клавиатуры, нажмите Alt + Ввод. Пос…" at bounding box center [785, 324] width 1125 height 442
click at [405, 241] on div "Чтобы активировать перетаскивание с помощью клавиатуры, нажмите Alt + Ввод. Пос…" at bounding box center [785, 324] width 1125 height 442
click at [1317, 473] on button "Увеличить" at bounding box center [1325, 482] width 29 height 29
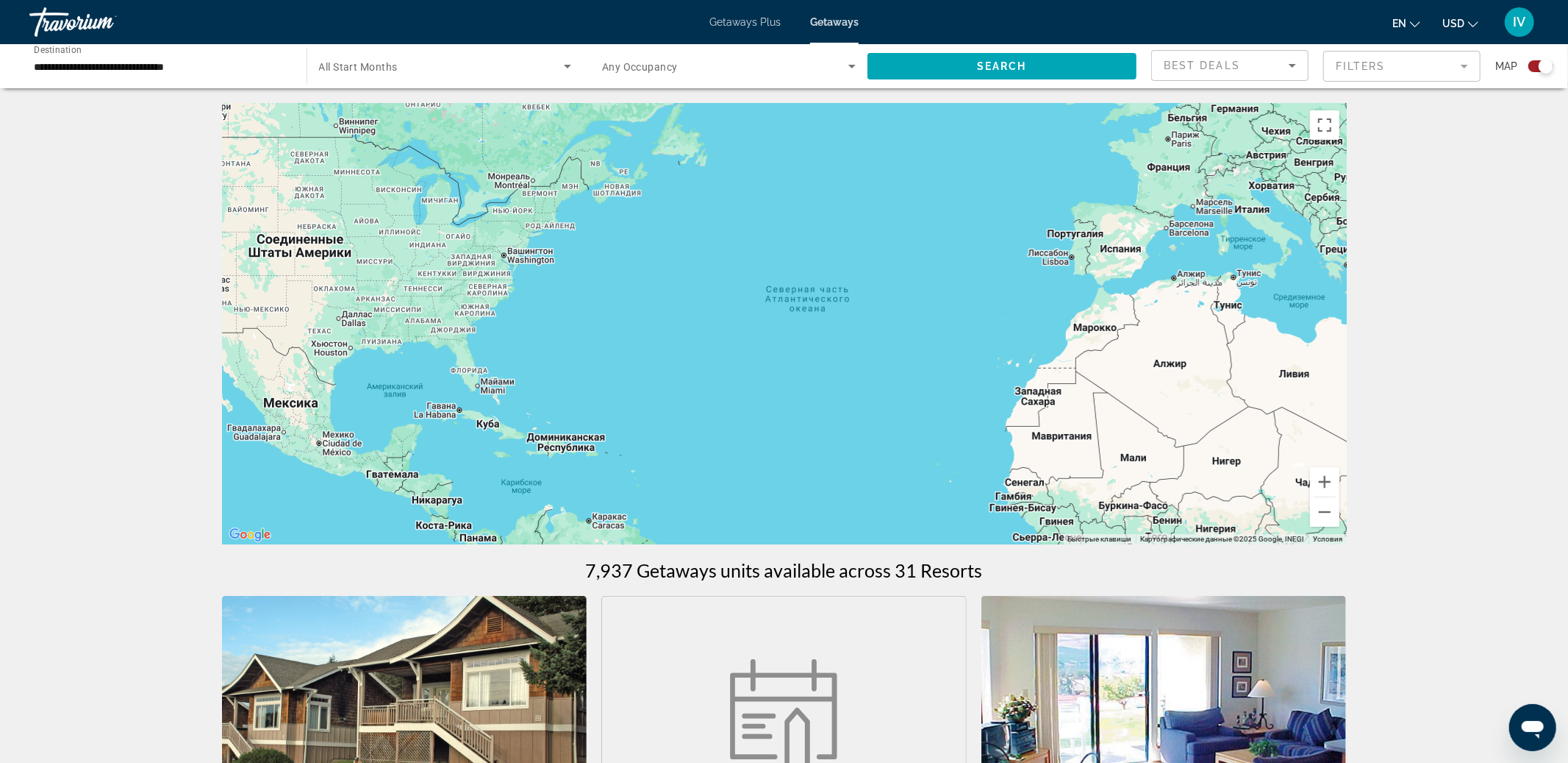
drag, startPoint x: 848, startPoint y: 388, endPoint x: 1361, endPoint y: 473, distance: 520.0
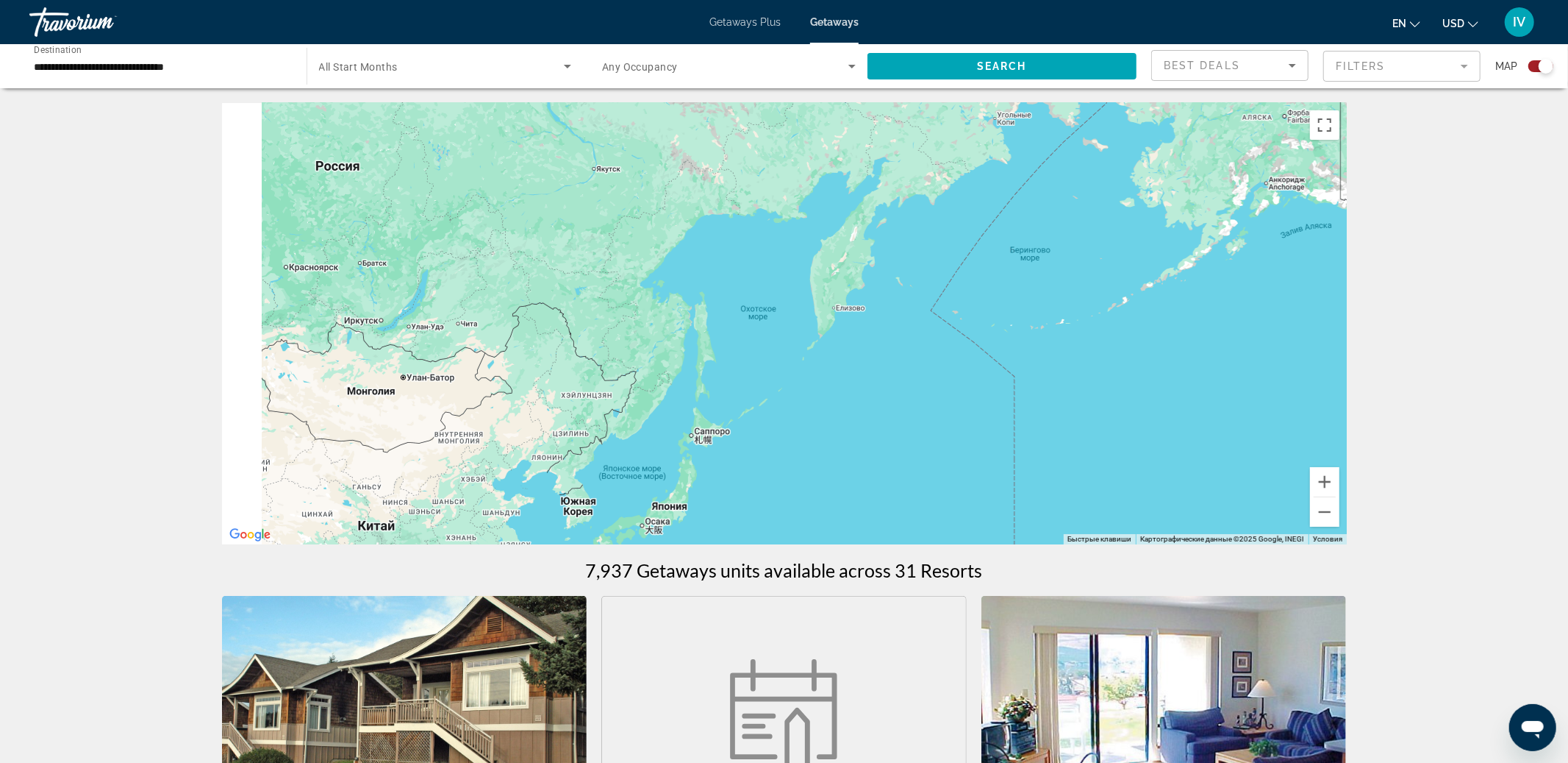
drag, startPoint x: 957, startPoint y: 407, endPoint x: 1279, endPoint y: 450, distance: 324.9
click at [1279, 450] on div "Main content" at bounding box center [785, 324] width 1125 height 442
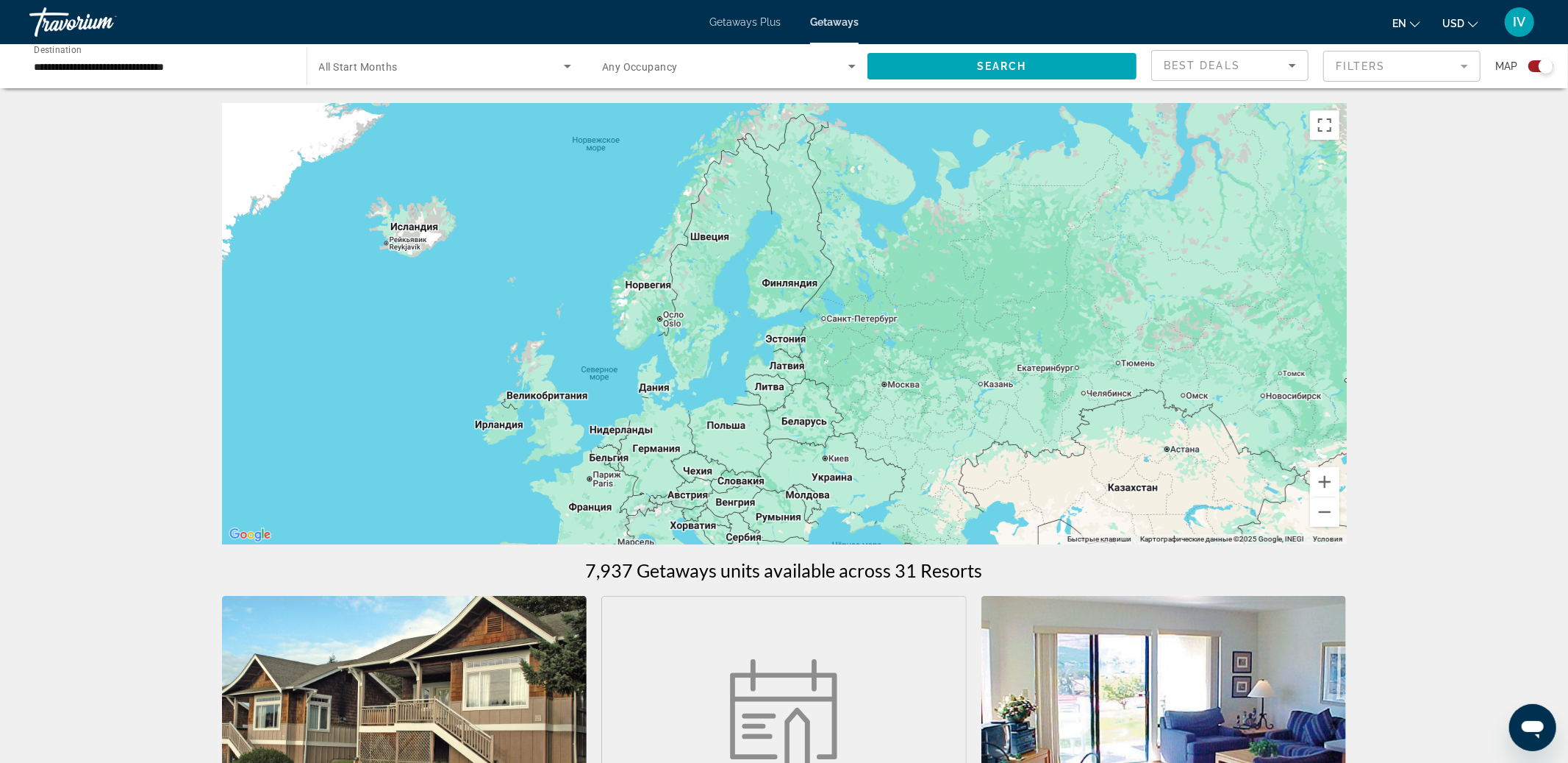
drag, startPoint x: 950, startPoint y: 435, endPoint x: 1029, endPoint y: 392, distance: 89.9
click at [1029, 391] on div "Main content" at bounding box center [785, 324] width 1125 height 442
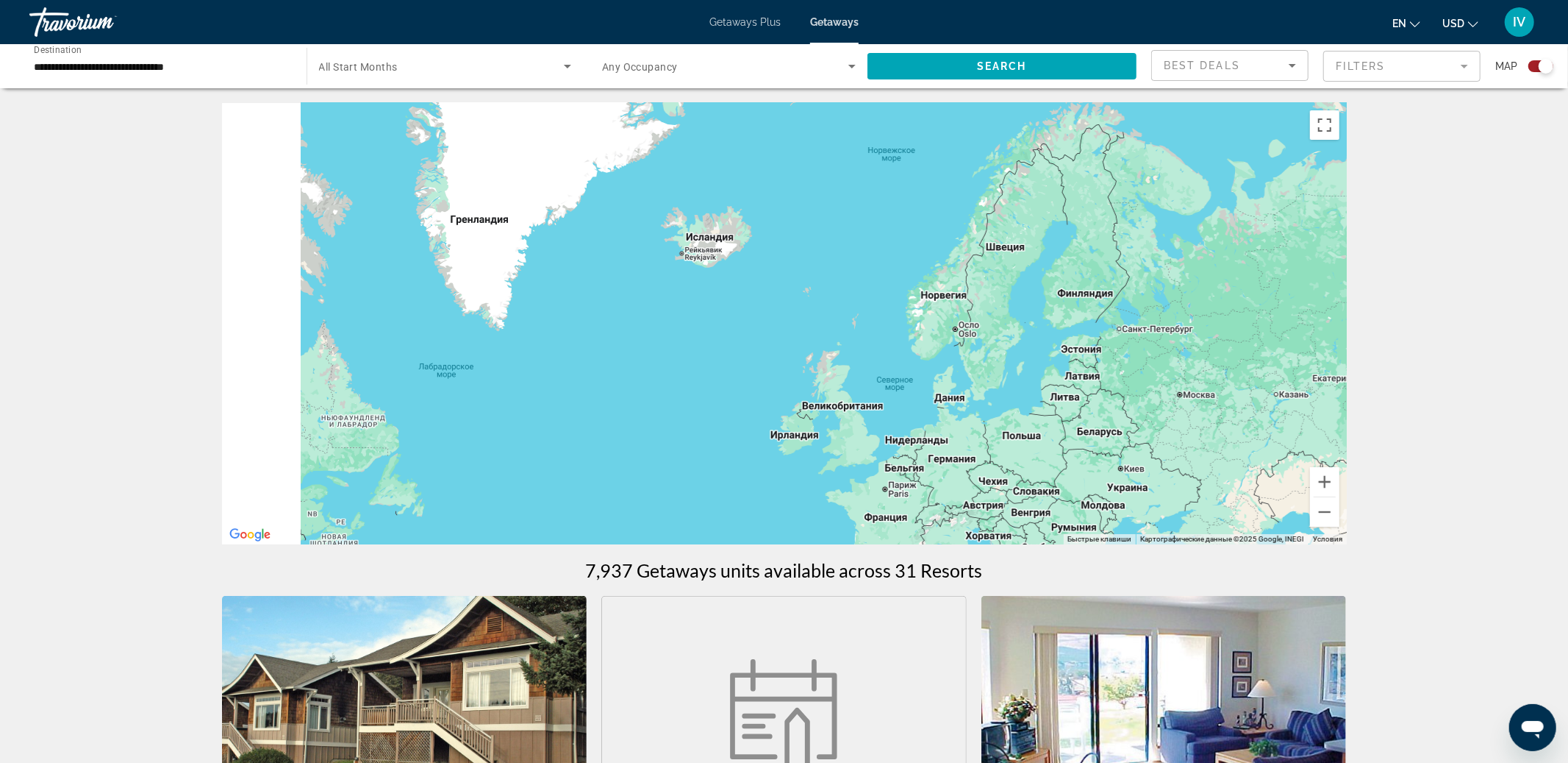
drag, startPoint x: 890, startPoint y: 418, endPoint x: 1285, endPoint y: 467, distance: 398.0
click at [1280, 467] on div "Main content" at bounding box center [785, 324] width 1125 height 442
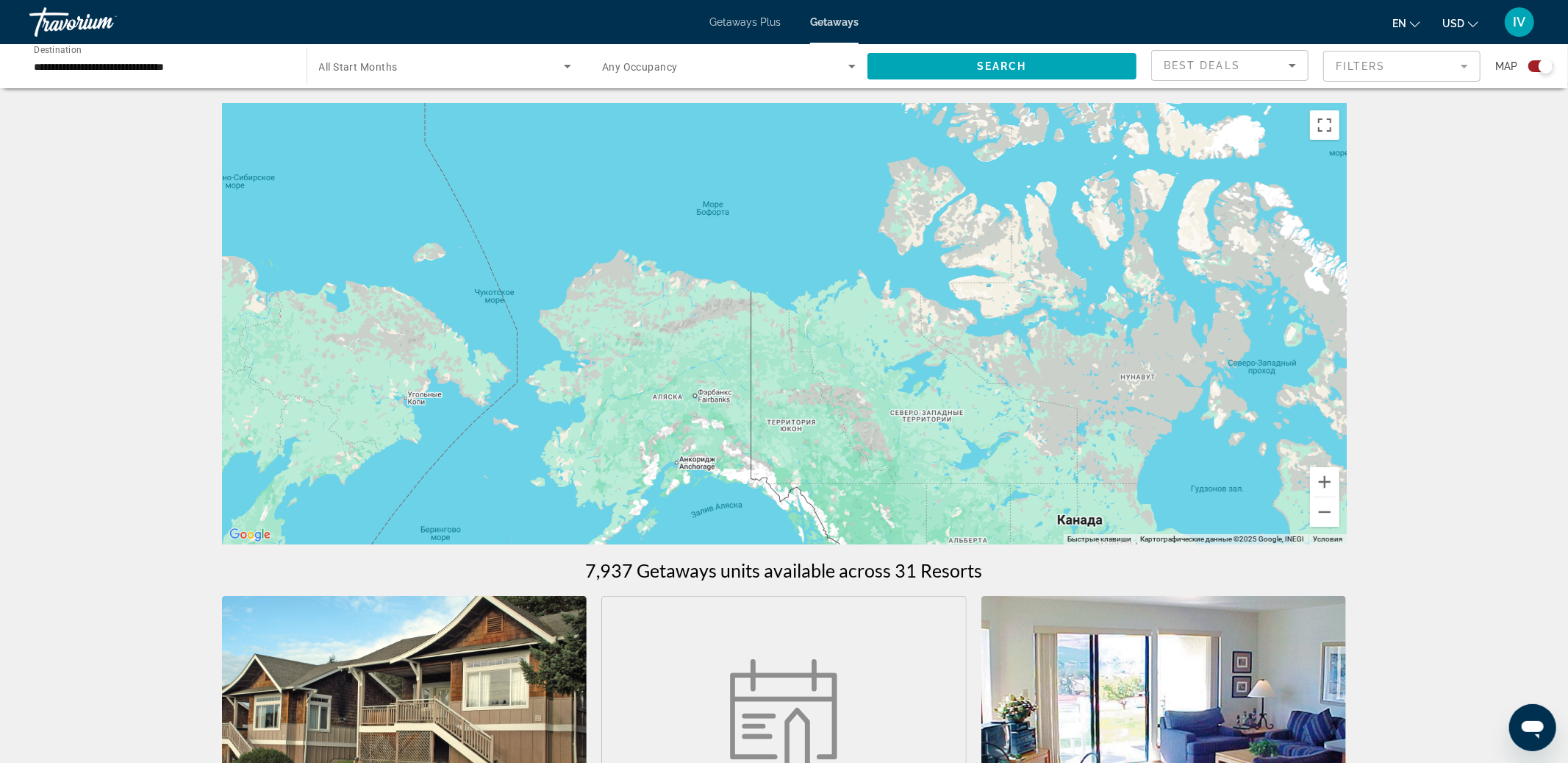
drag, startPoint x: 1073, startPoint y: 424, endPoint x: 1265, endPoint y: 412, distance: 192.4
click at [1255, 412] on div "Main content" at bounding box center [785, 324] width 1125 height 442
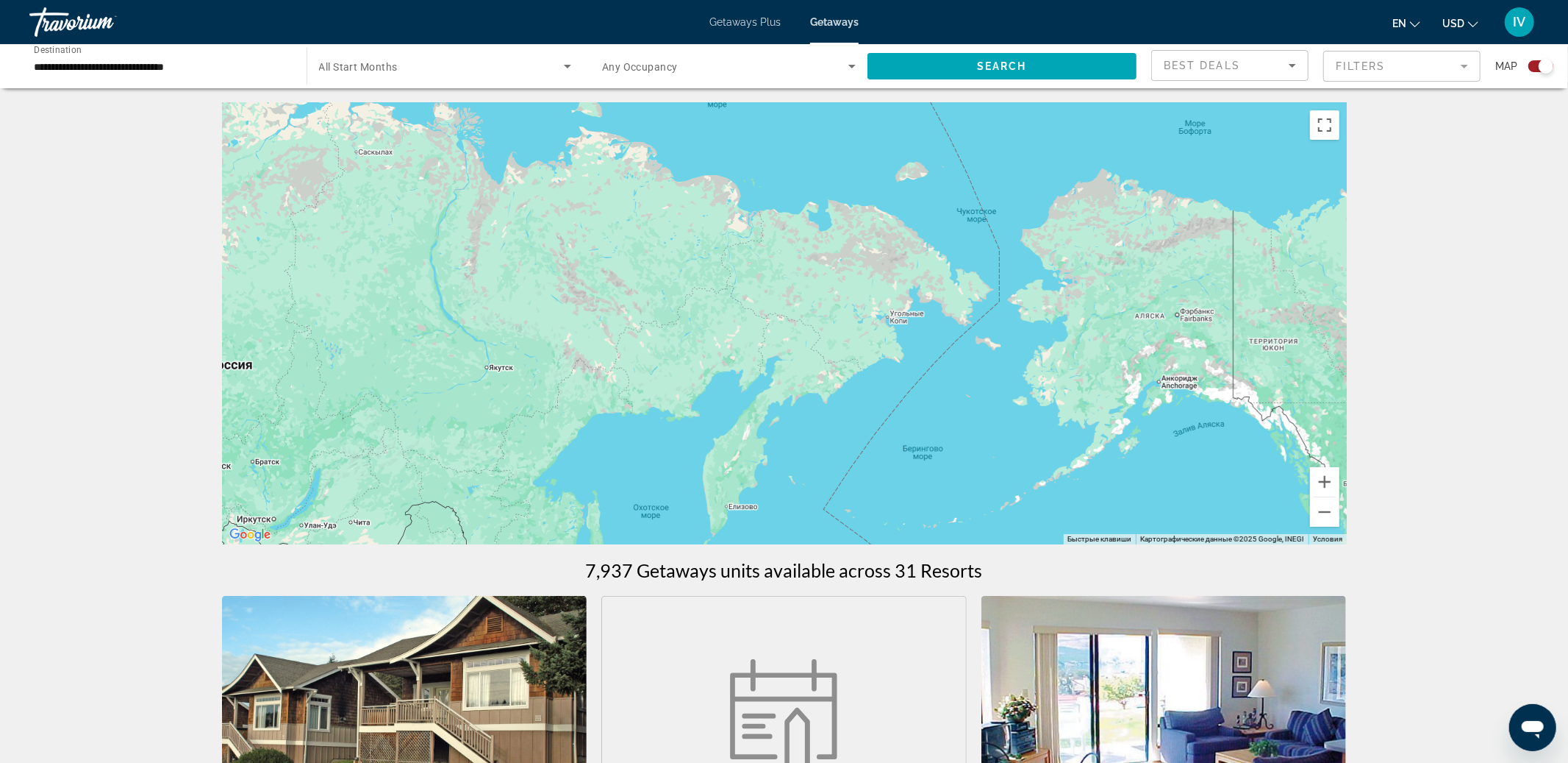
drag, startPoint x: 1158, startPoint y: 427, endPoint x: 1248, endPoint y: 271, distance: 180.1
click at [1251, 269] on div "Main content" at bounding box center [785, 324] width 1125 height 442
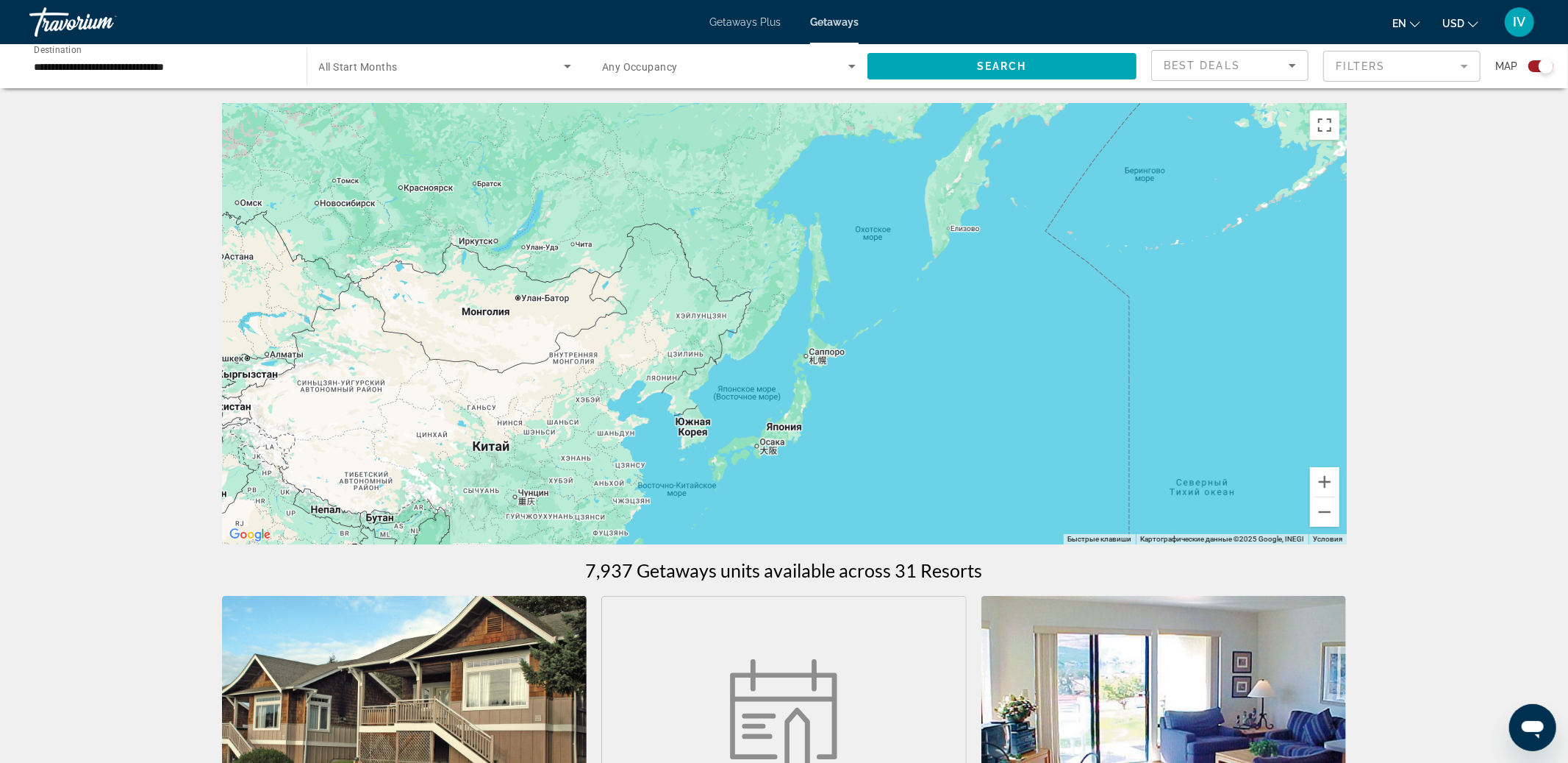
drag, startPoint x: 1134, startPoint y: 309, endPoint x: 1377, endPoint y: 296, distance: 243.3
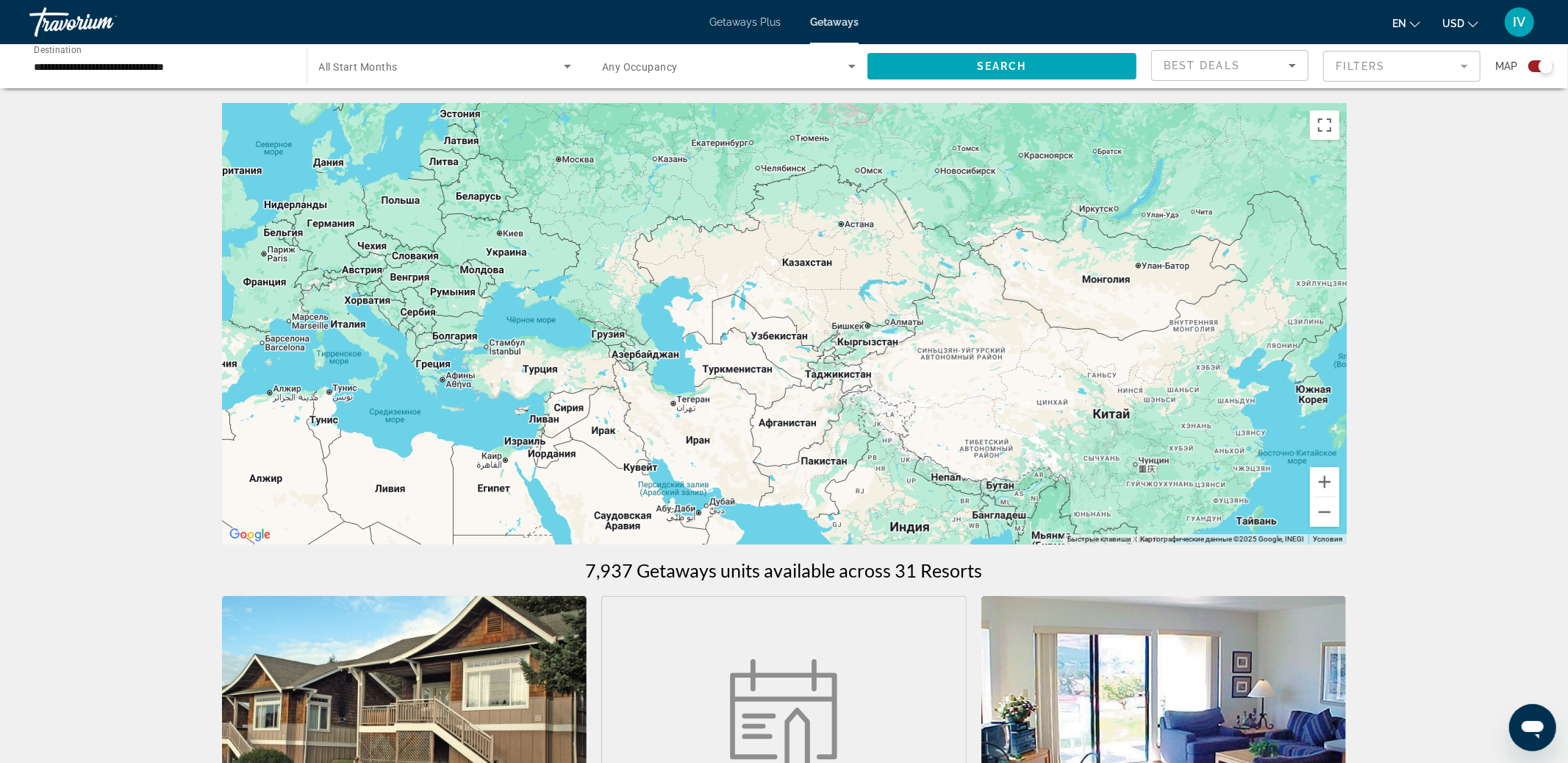
drag, startPoint x: 1085, startPoint y: 344, endPoint x: 1295, endPoint y: 314, distance: 212.1
click at [1263, 320] on div "Main content" at bounding box center [785, 324] width 1125 height 442
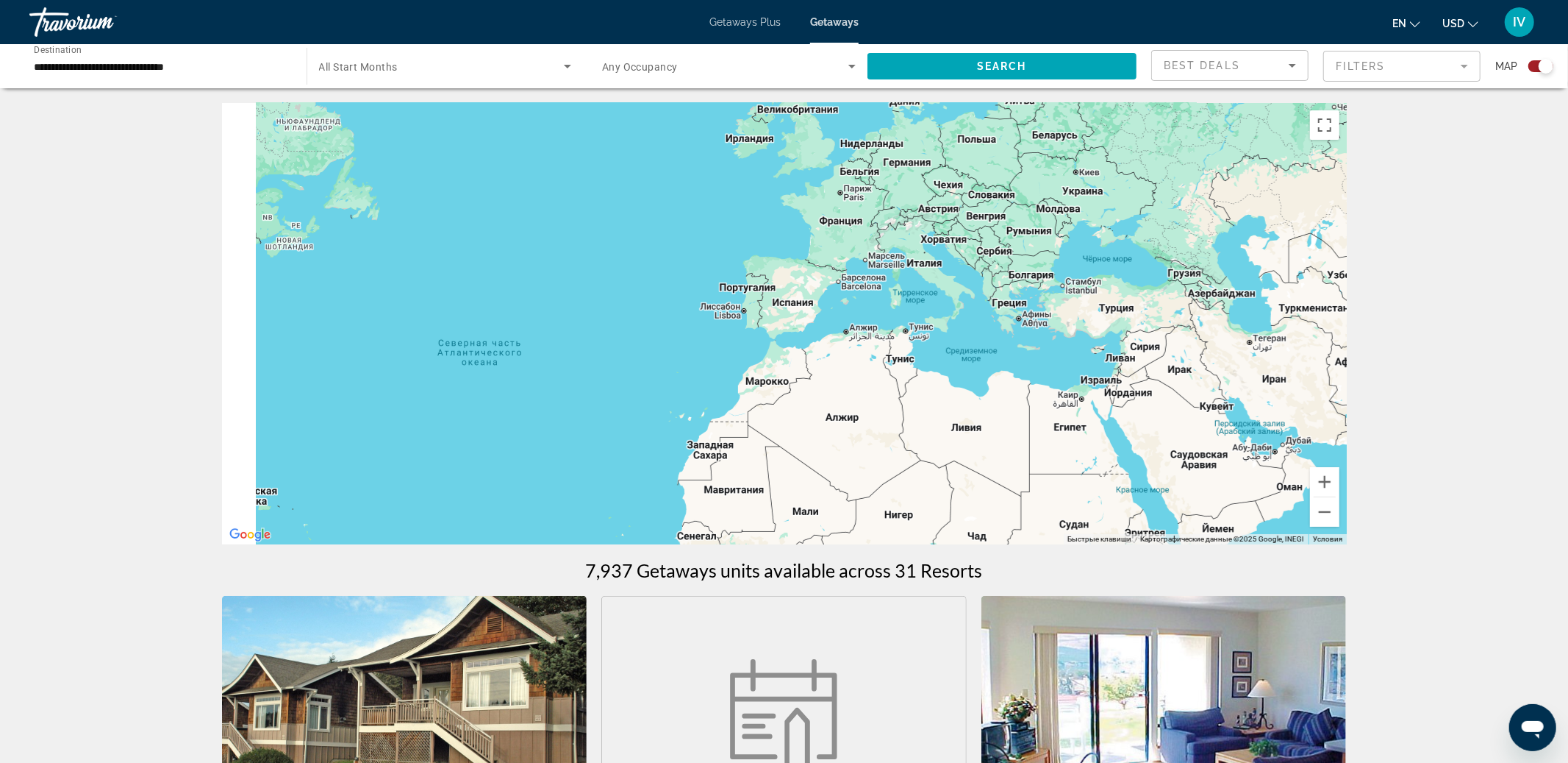
drag, startPoint x: 1185, startPoint y: 314, endPoint x: 1362, endPoint y: 299, distance: 177.6
click at [1326, 302] on div "Main content" at bounding box center [785, 324] width 1125 height 442
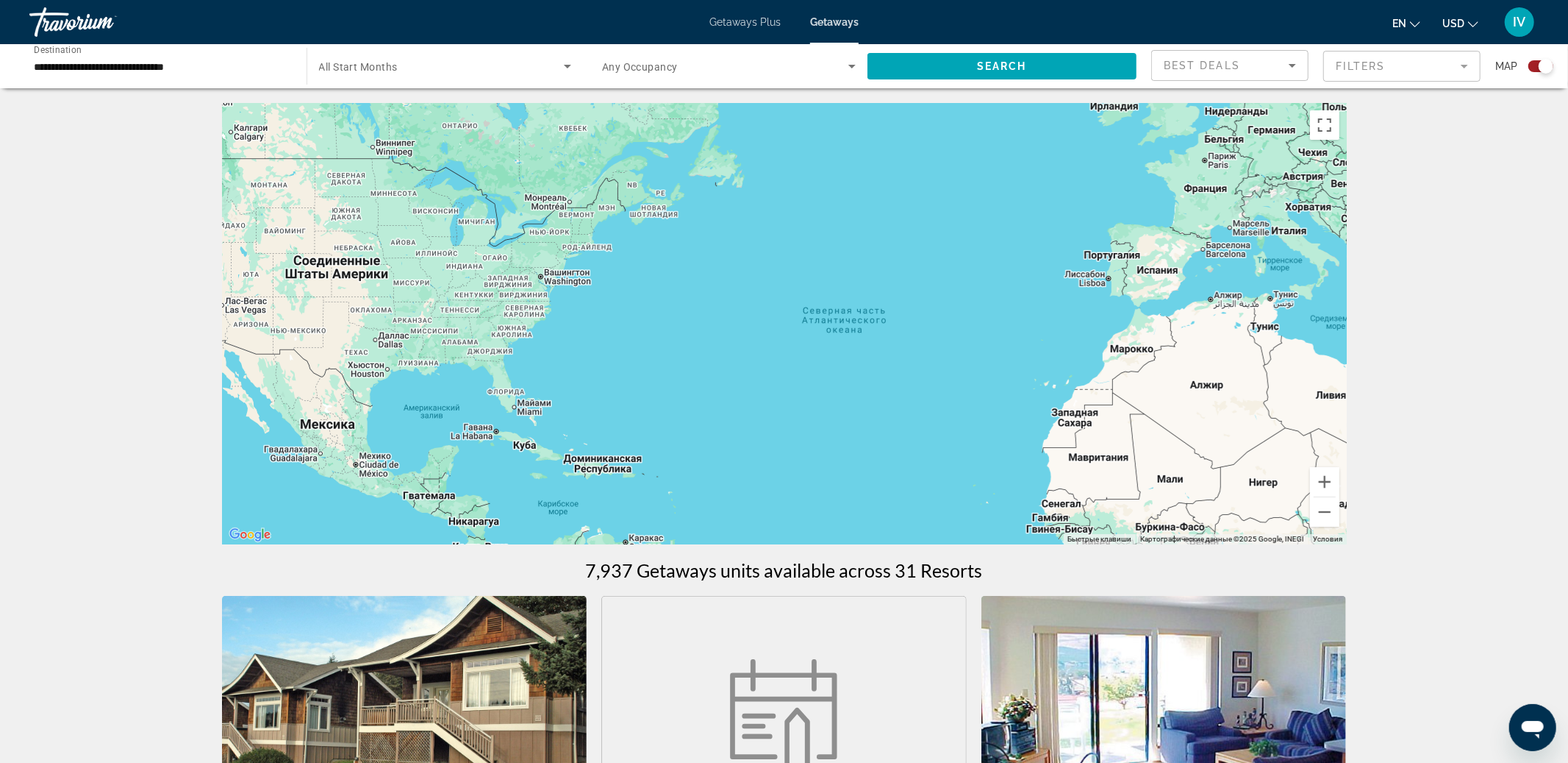
drag, startPoint x: 1180, startPoint y: 290, endPoint x: 1407, endPoint y: 296, distance: 227.1
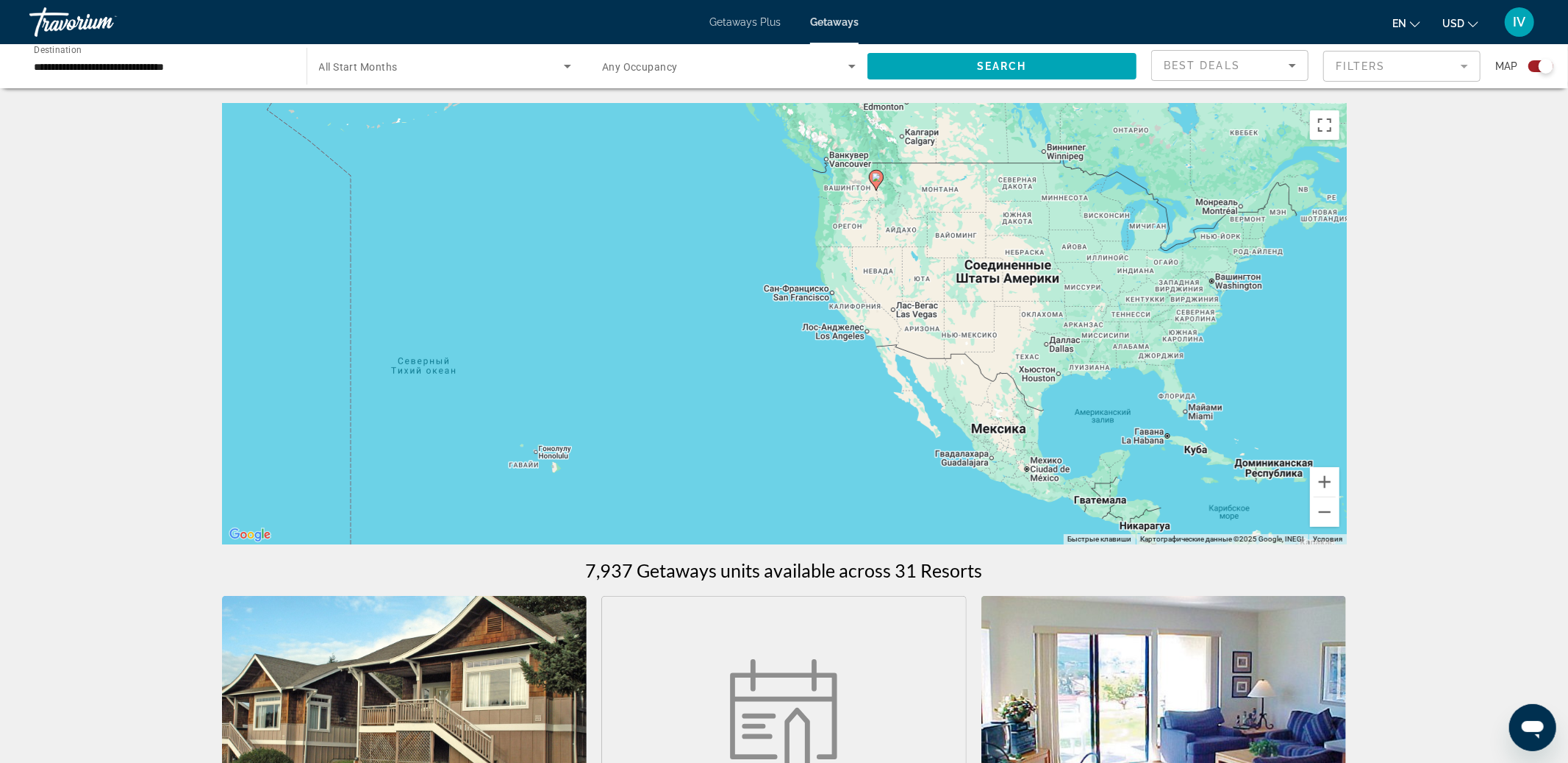
drag, startPoint x: 1250, startPoint y: 316, endPoint x: 1218, endPoint y: 392, distance: 82.5
click at [1218, 391] on div "Чтобы активировать перетаскивание с помощью клавиатуры, нажмите Alt + Ввод. Пос…" at bounding box center [785, 324] width 1125 height 442
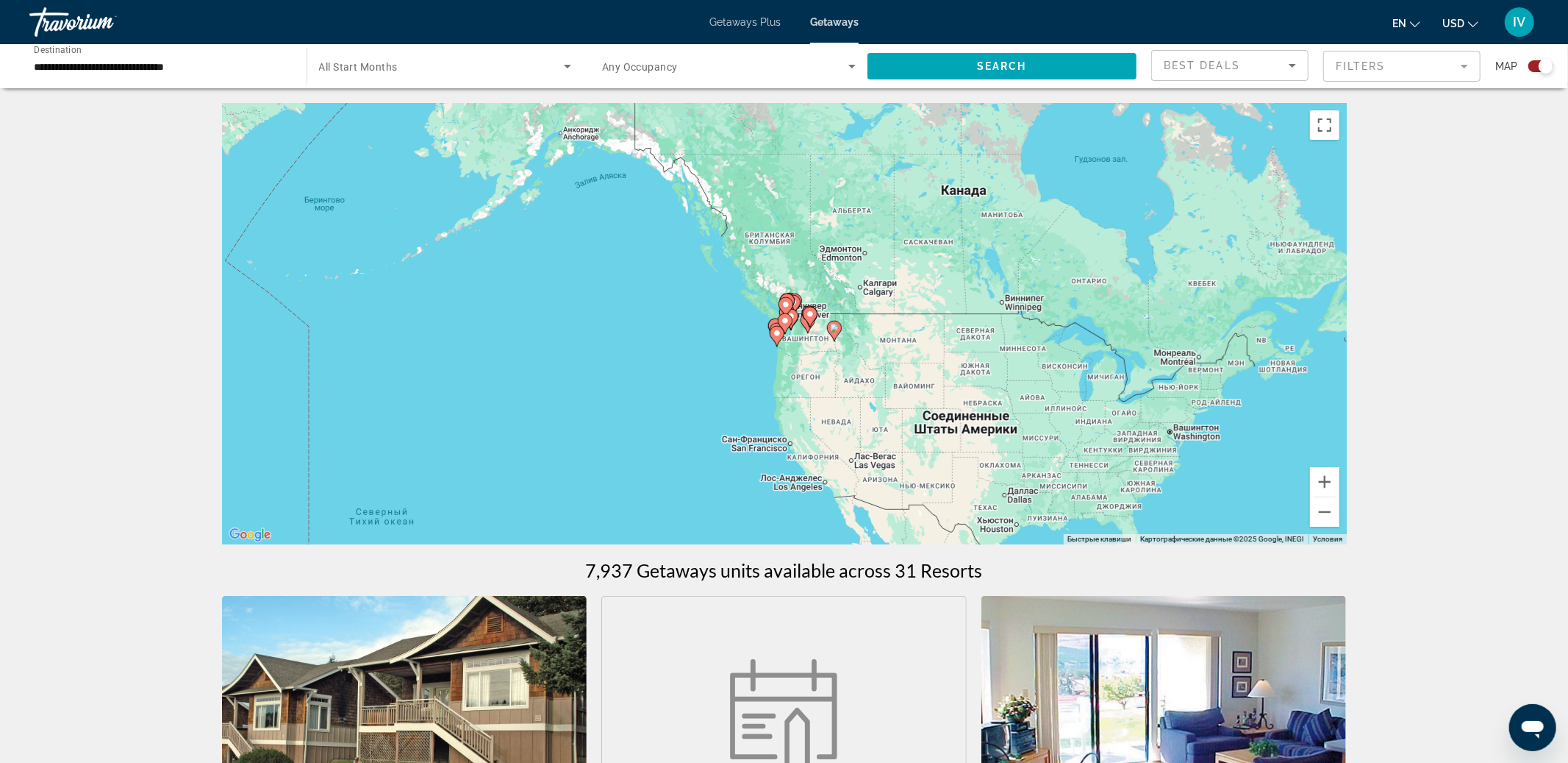
drag, startPoint x: 1181, startPoint y: 399, endPoint x: 1182, endPoint y: 408, distance: 9.1
click at [1182, 408] on div "Чтобы активировать перетаскивание с помощью клавиатуры, нажмите Alt + Ввод. Пос…" at bounding box center [785, 324] width 1125 height 442
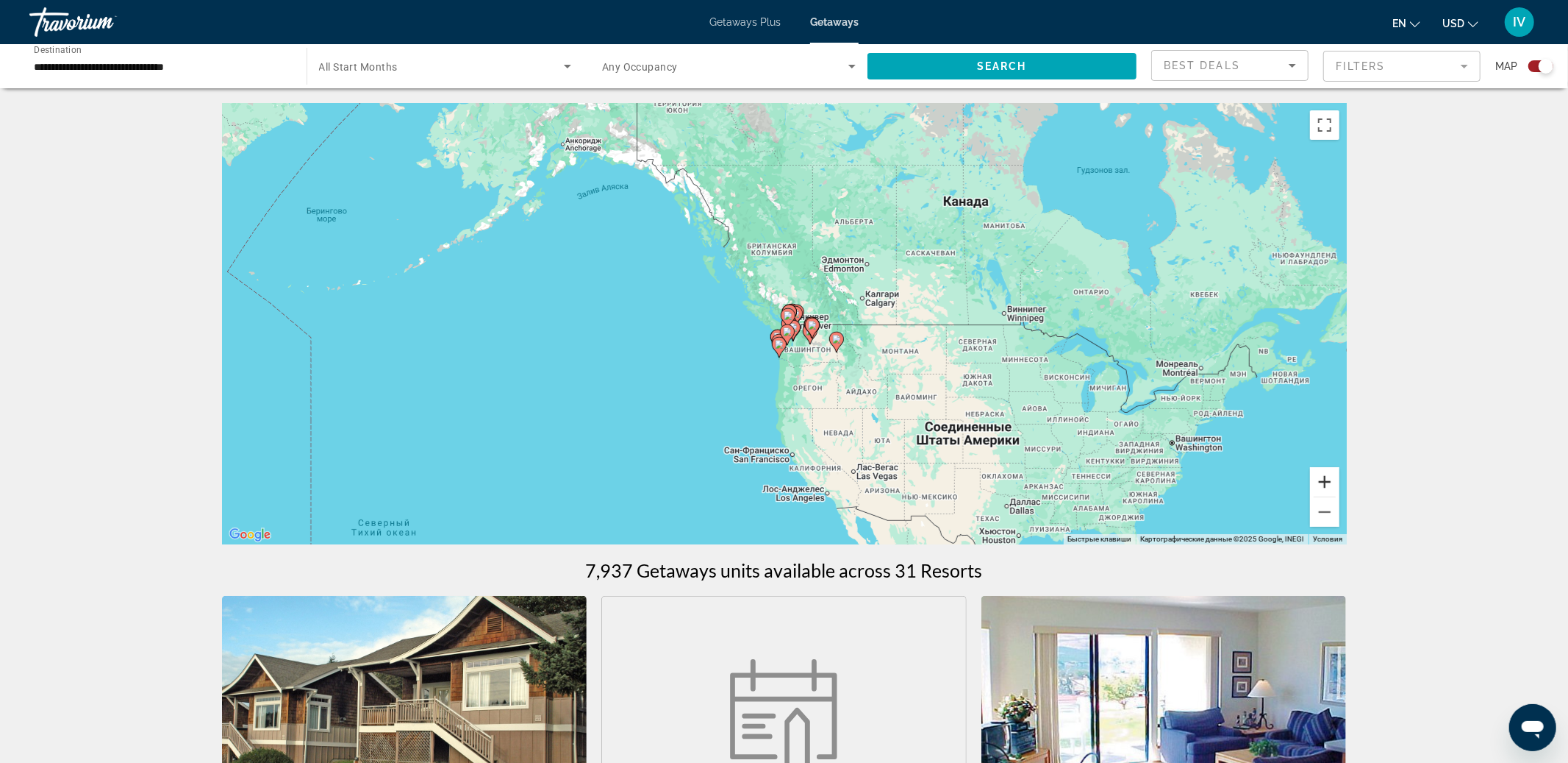
click at [1328, 483] on button "Увеличить" at bounding box center [1325, 482] width 29 height 29
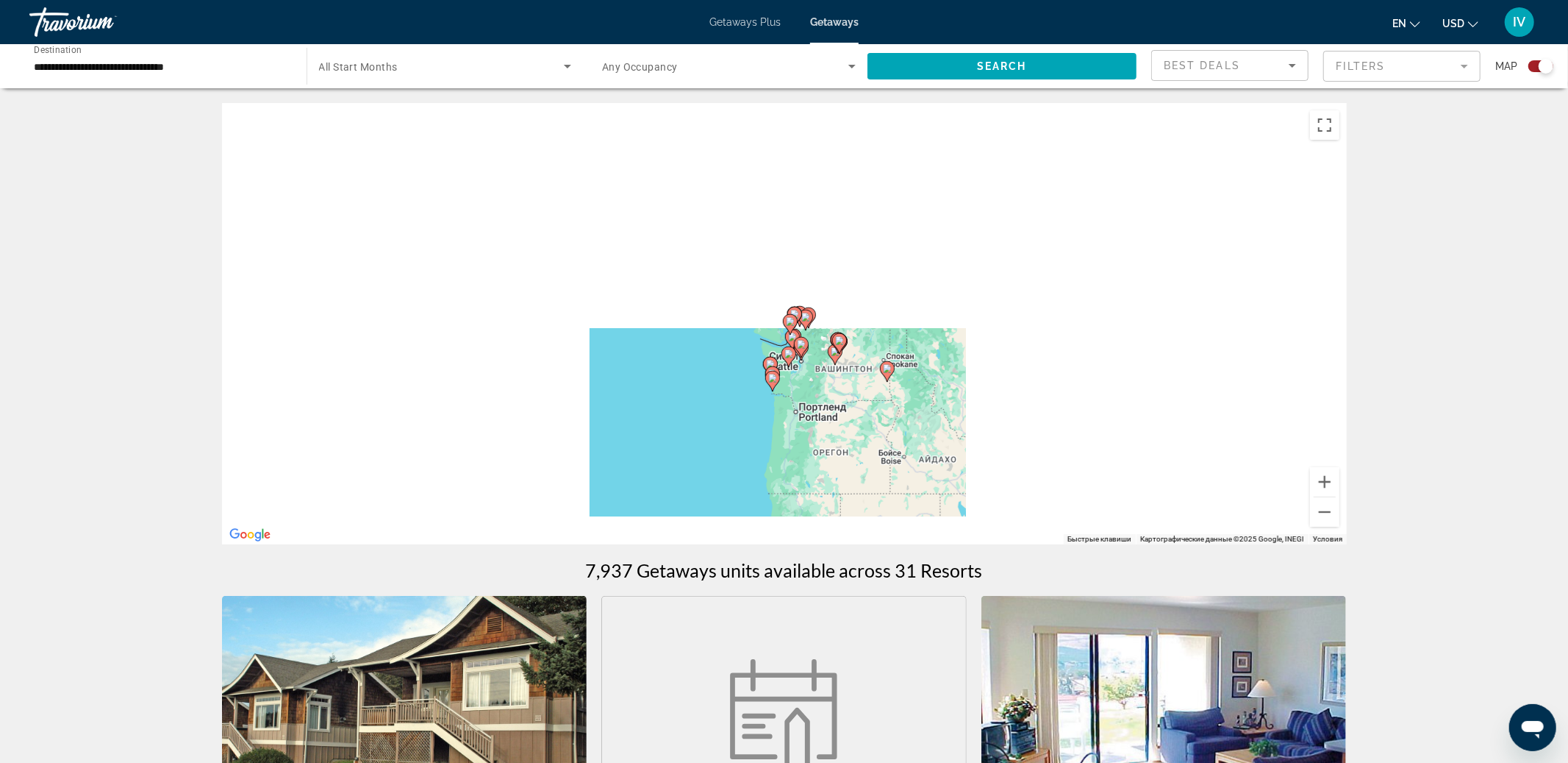
click at [1341, 490] on div "Чтобы активировать перетаскивание с помощью клавиатуры, нажмите Alt + Ввод. Пос…" at bounding box center [785, 324] width 1125 height 442
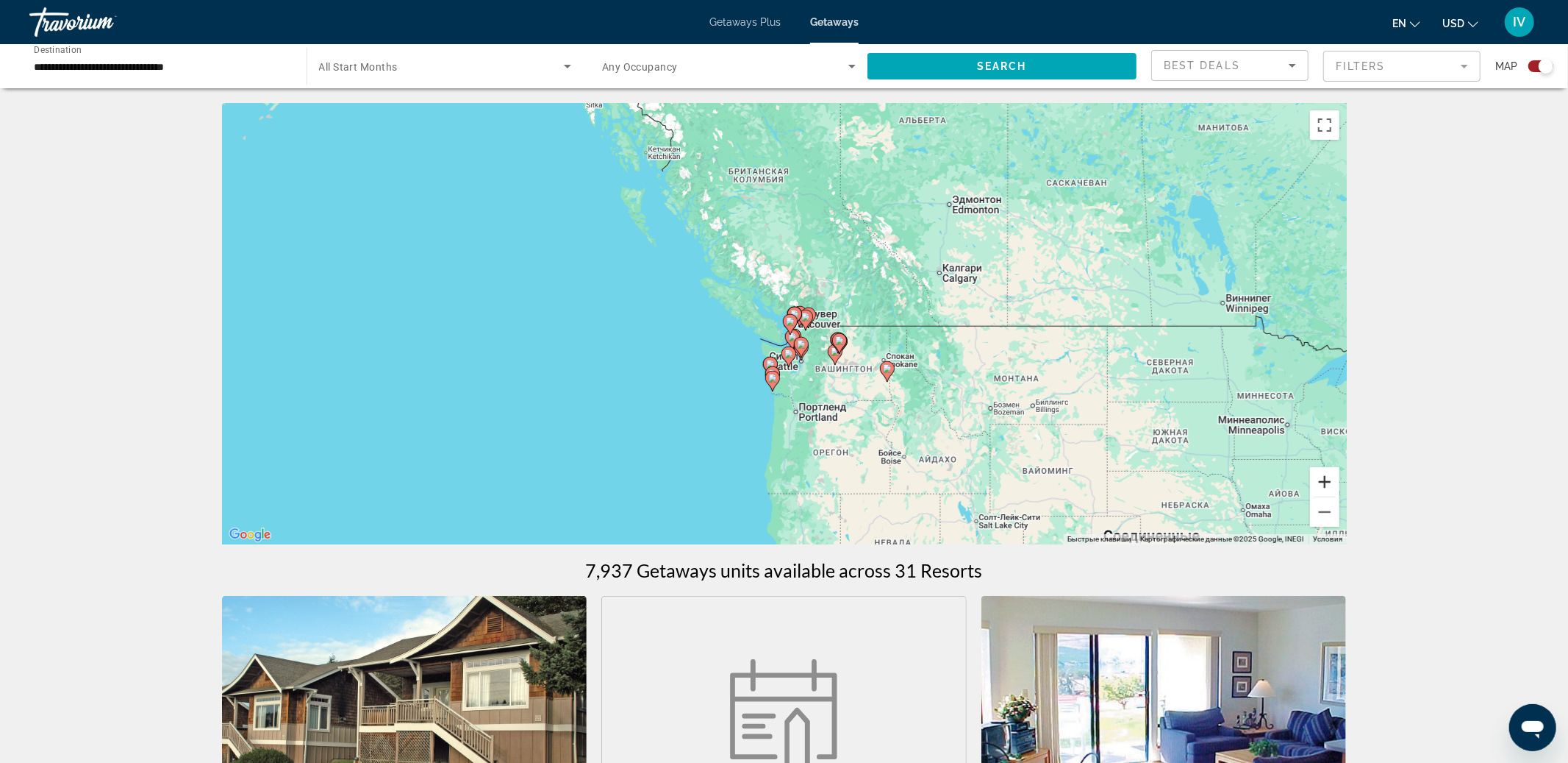
click at [1326, 483] on button "Увеличить" at bounding box center [1325, 482] width 29 height 29
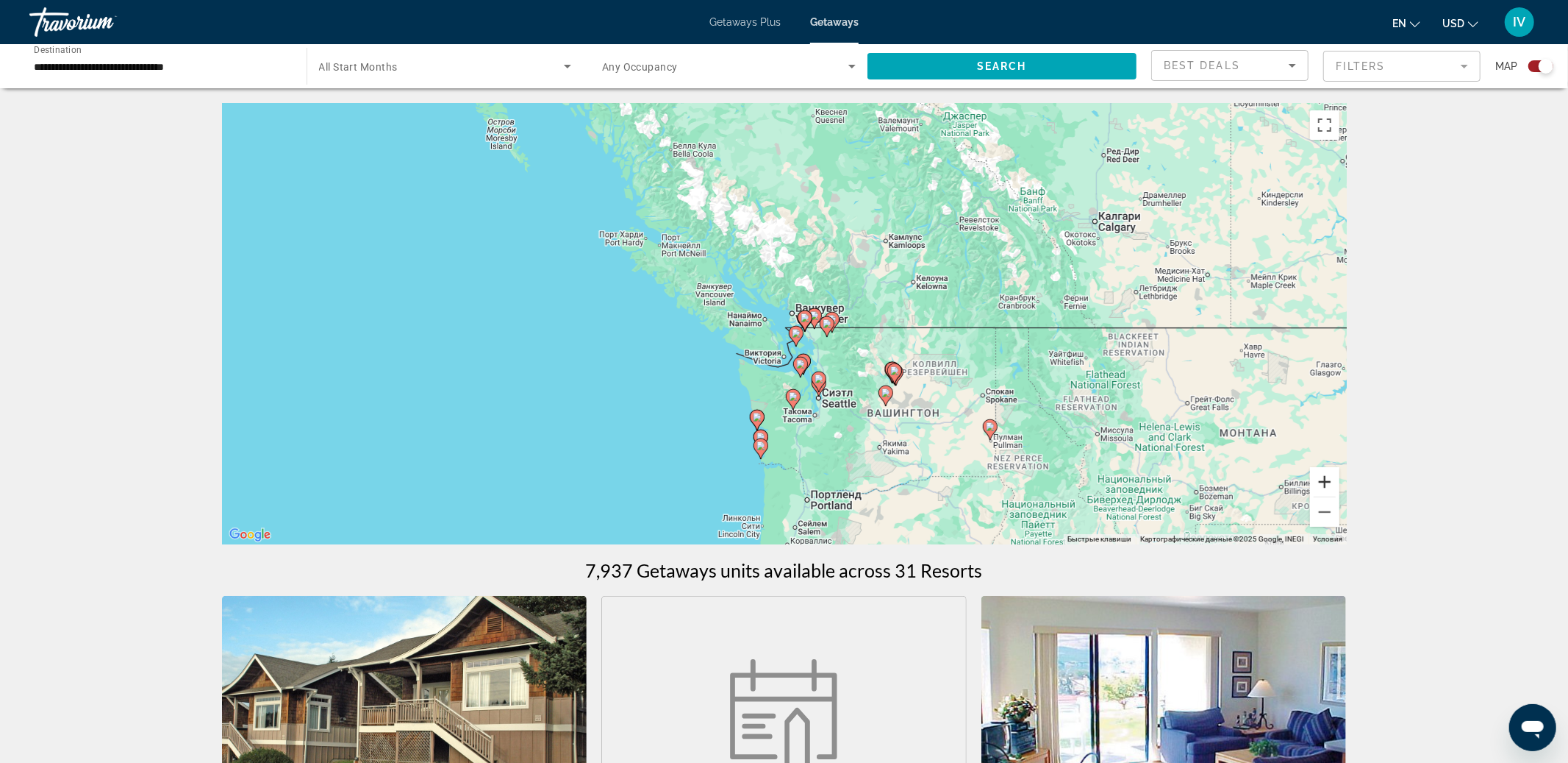
click at [1326, 483] on button "Увеличить" at bounding box center [1325, 482] width 29 height 29
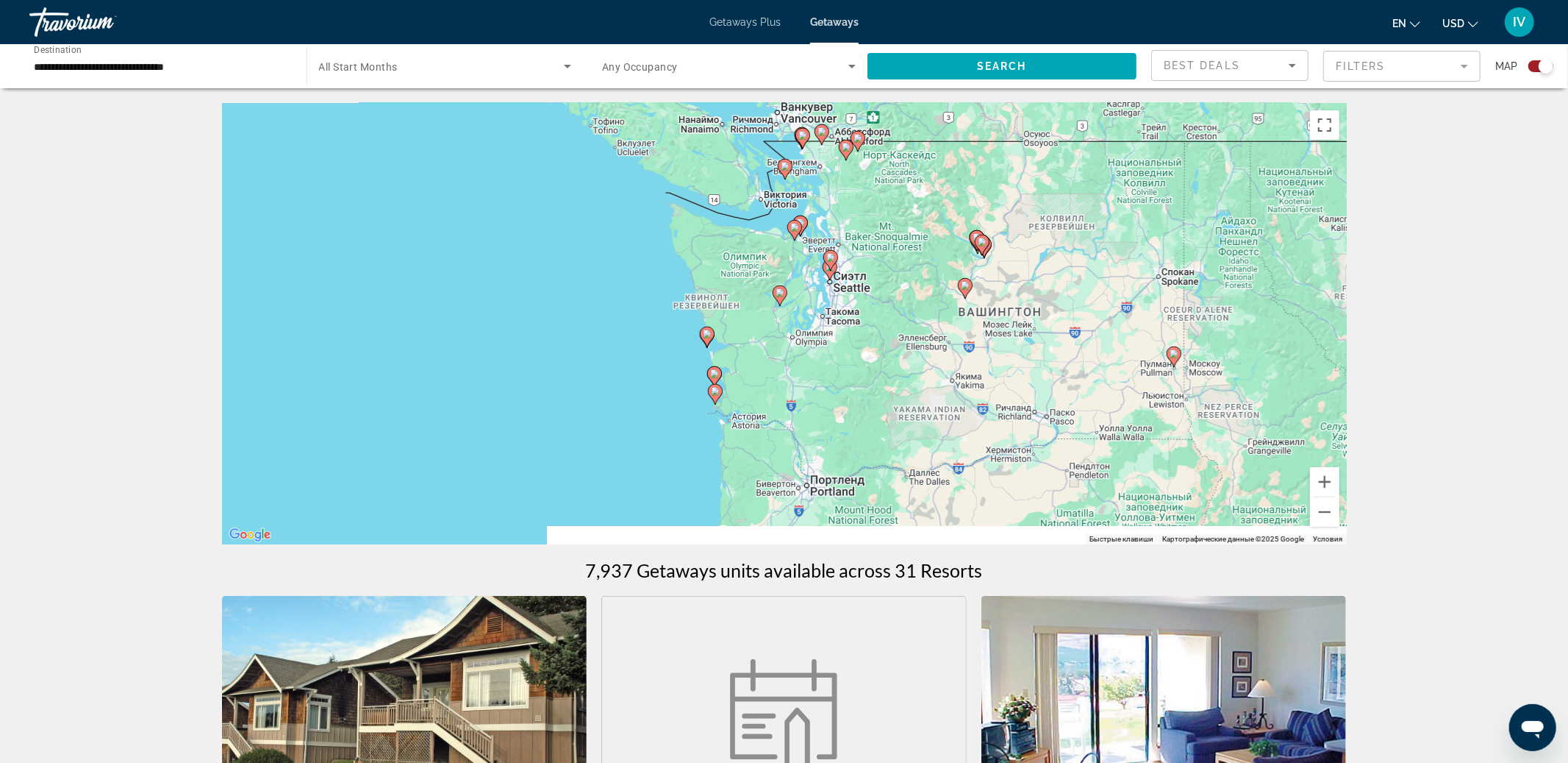
drag, startPoint x: 1069, startPoint y: 463, endPoint x: 1044, endPoint y: 274, distance: 190.6
click at [1044, 271] on div "Чтобы активировать перетаскивание с помощью клавиатуры, нажмите Alt + Ввод. Пос…" at bounding box center [785, 324] width 1125 height 442
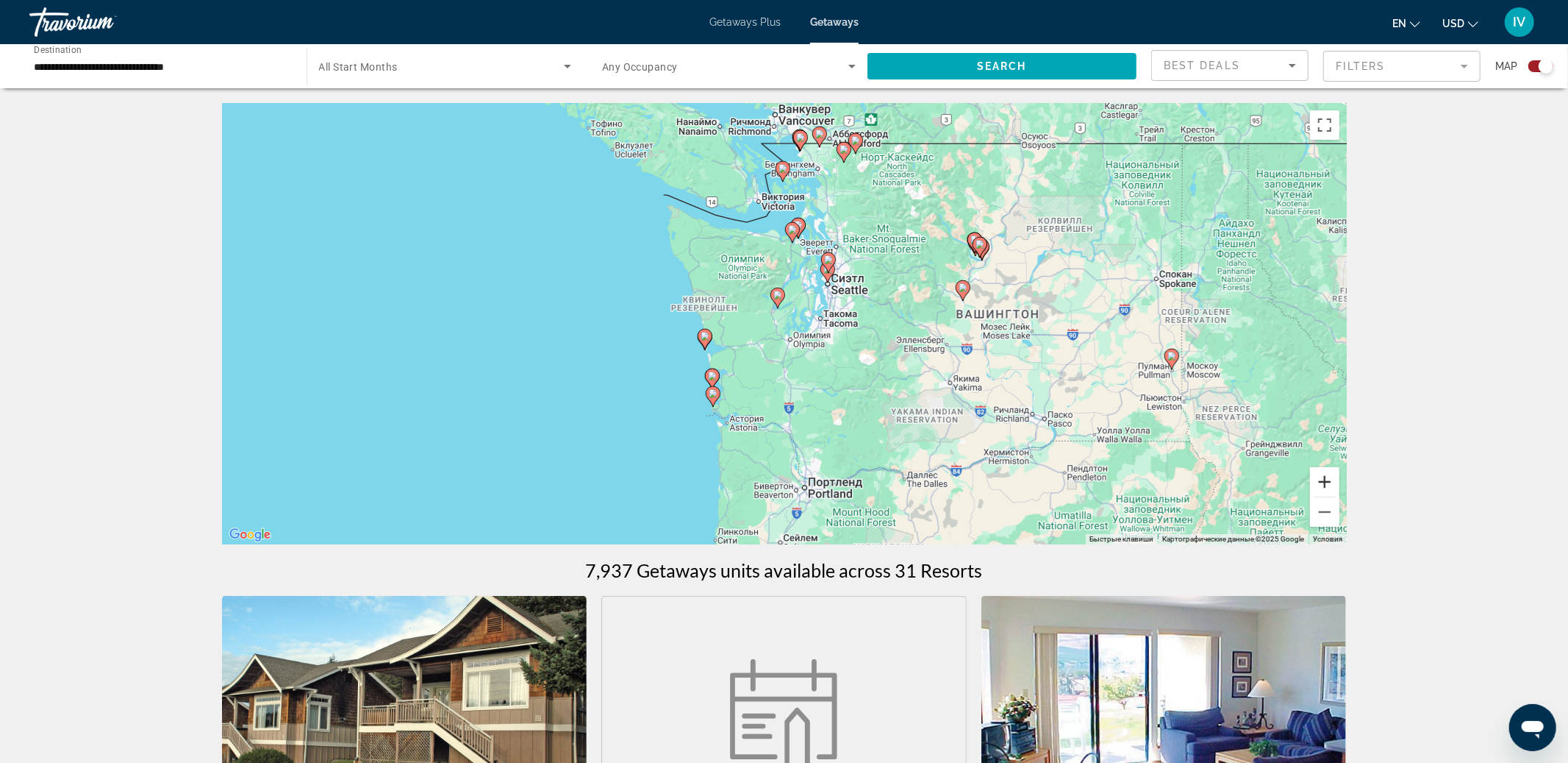
click at [1331, 486] on button "Увеличить" at bounding box center [1325, 482] width 29 height 29
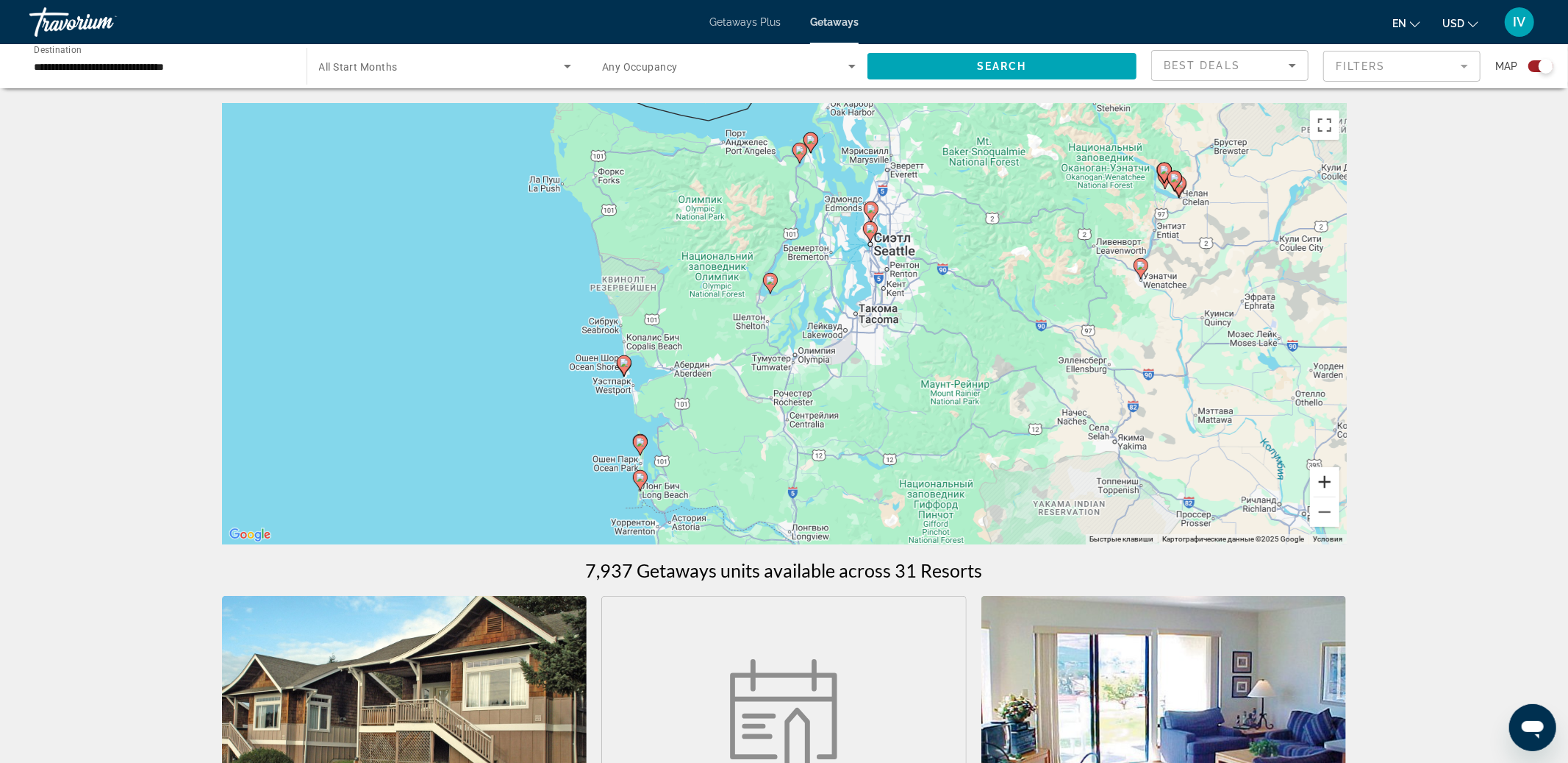
click at [1321, 485] on button "Увеличить" at bounding box center [1325, 482] width 29 height 29
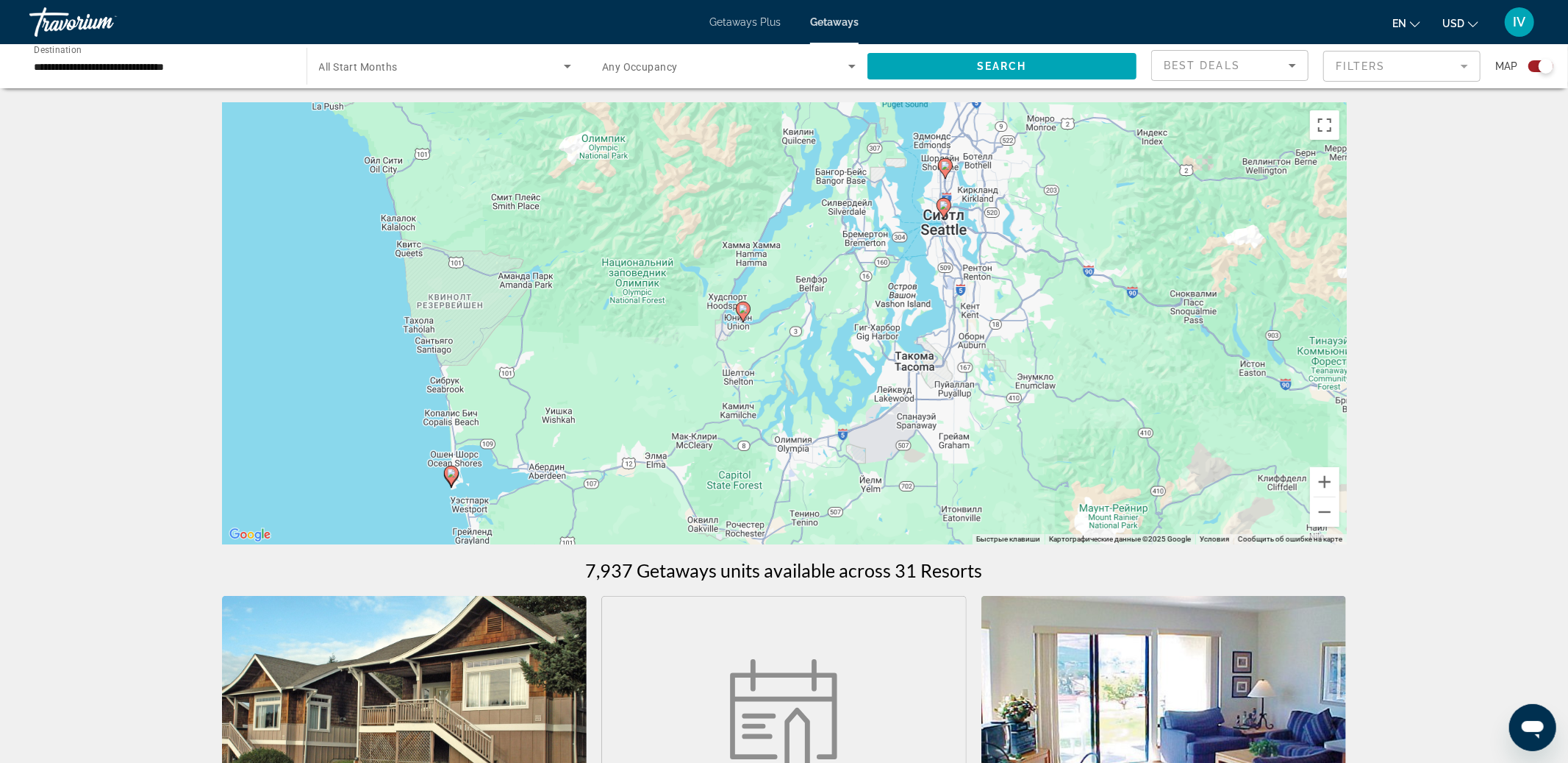
drag, startPoint x: 1027, startPoint y: 375, endPoint x: 999, endPoint y: 446, distance: 76.3
click at [1006, 443] on div "Чтобы активировать перетаскивание с помощью клавиатуры, нажмите Alt + Ввод. Пос…" at bounding box center [785, 324] width 1125 height 442
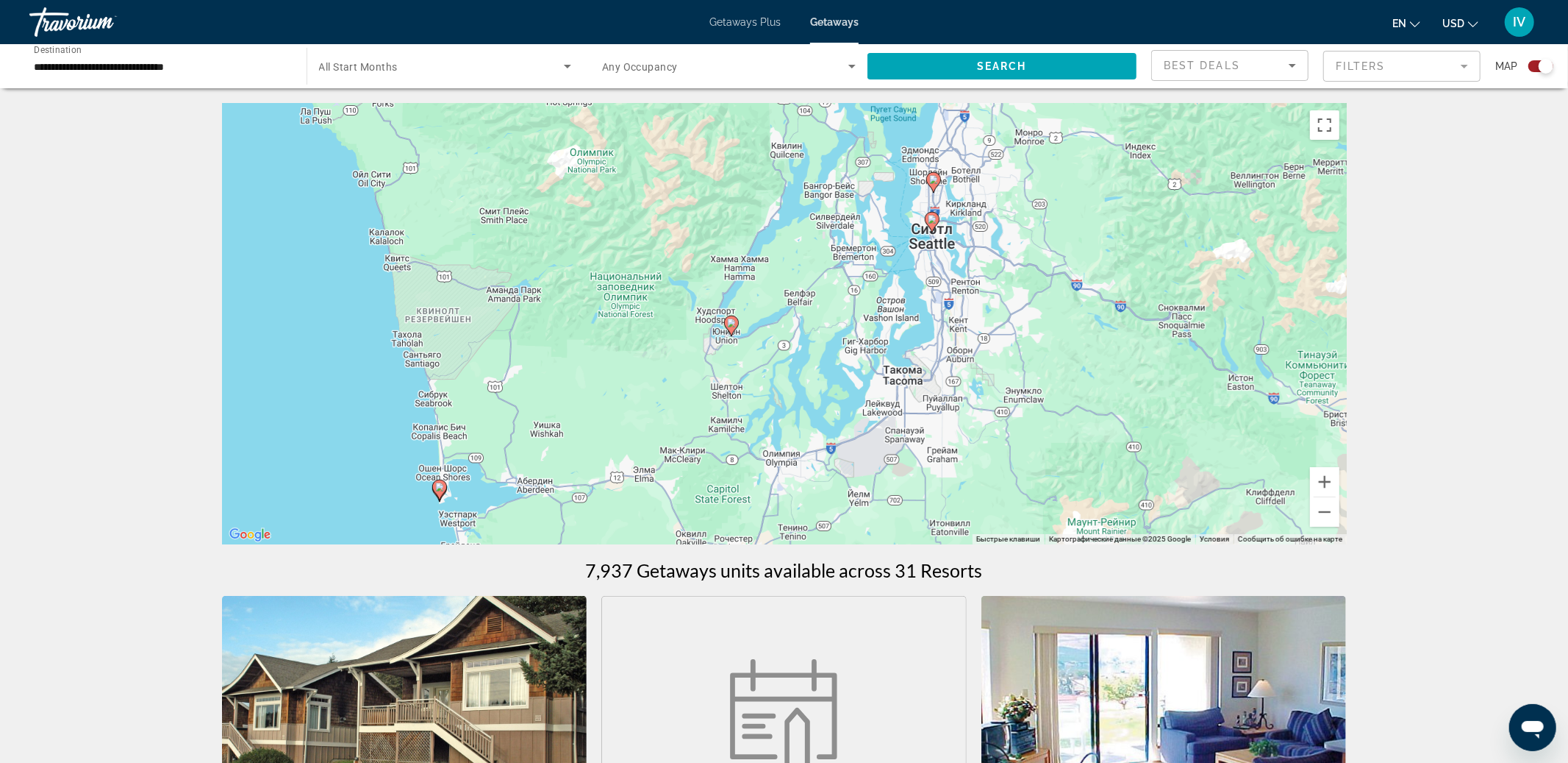
drag, startPoint x: 917, startPoint y: 417, endPoint x: 920, endPoint y: 427, distance: 10.4
click at [920, 427] on div "Чтобы активировать перетаскивание с помощью клавиатуры, нажмите Alt + Ввод. Пос…" at bounding box center [785, 324] width 1125 height 442
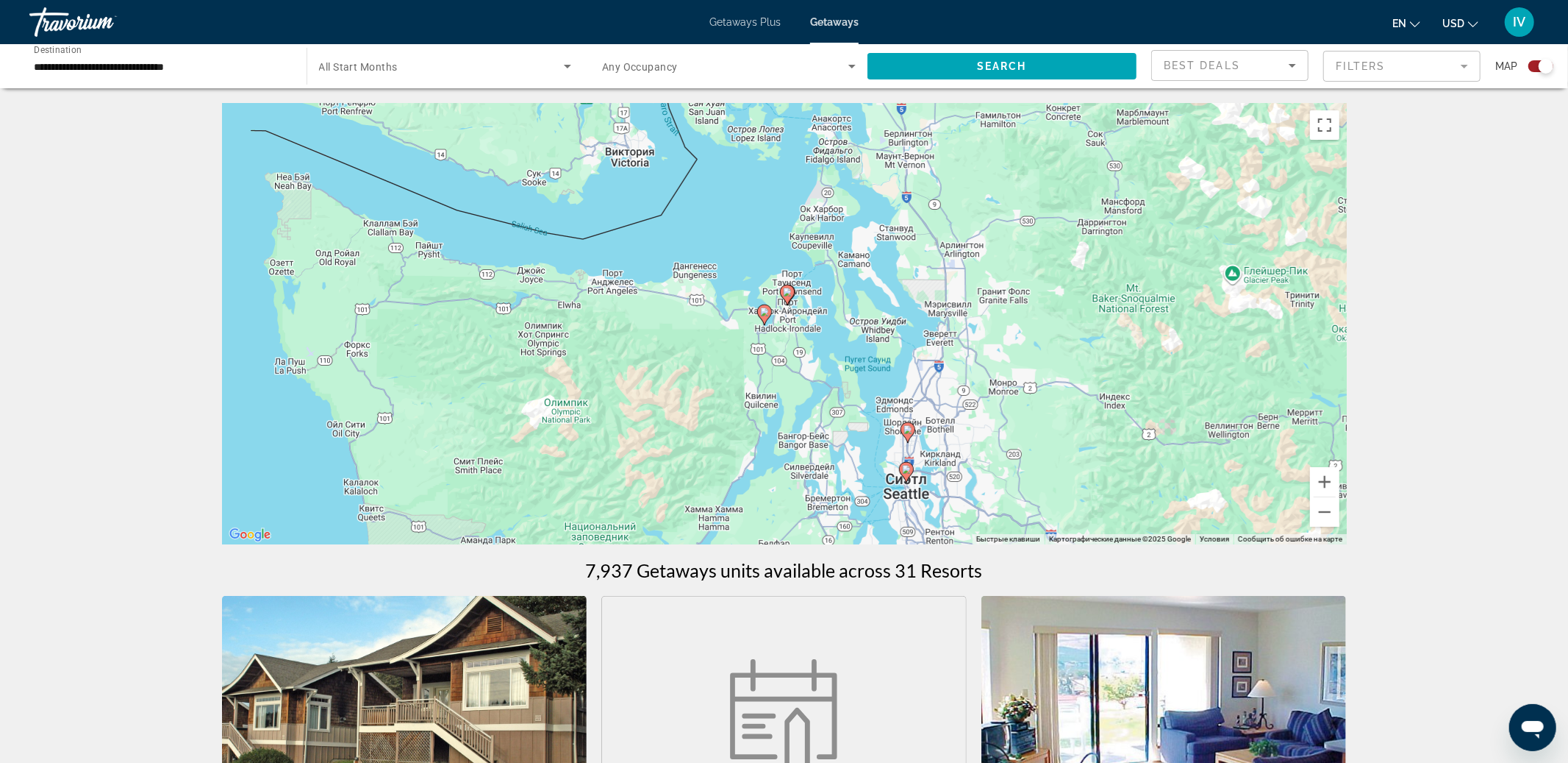
click at [903, 357] on div "Чтобы активировать перетаскивание с помощью клавиатуры, нажмите Alt + Ввод. Пос…" at bounding box center [785, 324] width 1125 height 442
click at [1325, 487] on button "Увеличить" at bounding box center [1325, 482] width 29 height 29
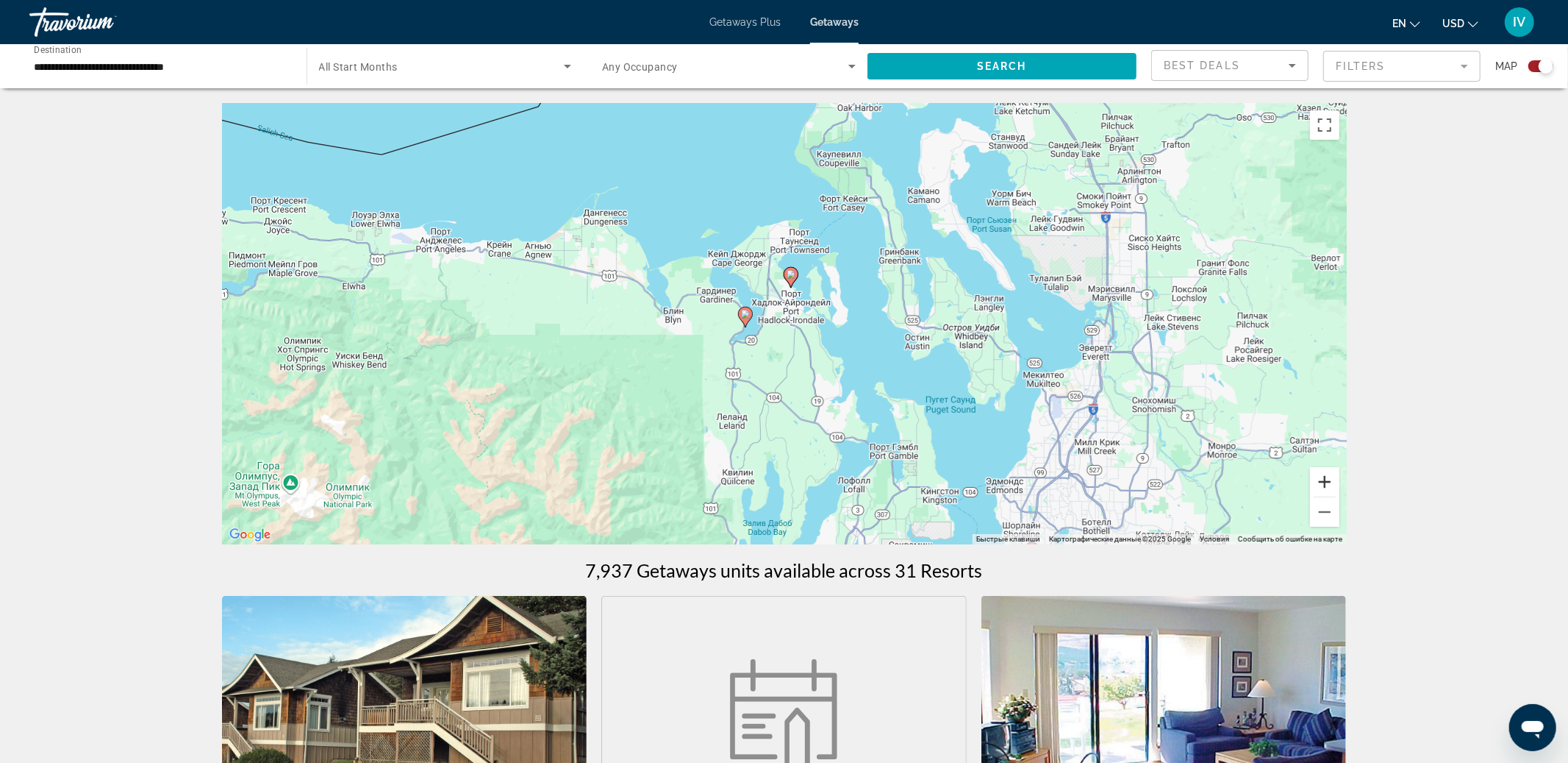
click at [1325, 487] on button "Увеличить" at bounding box center [1325, 482] width 29 height 29
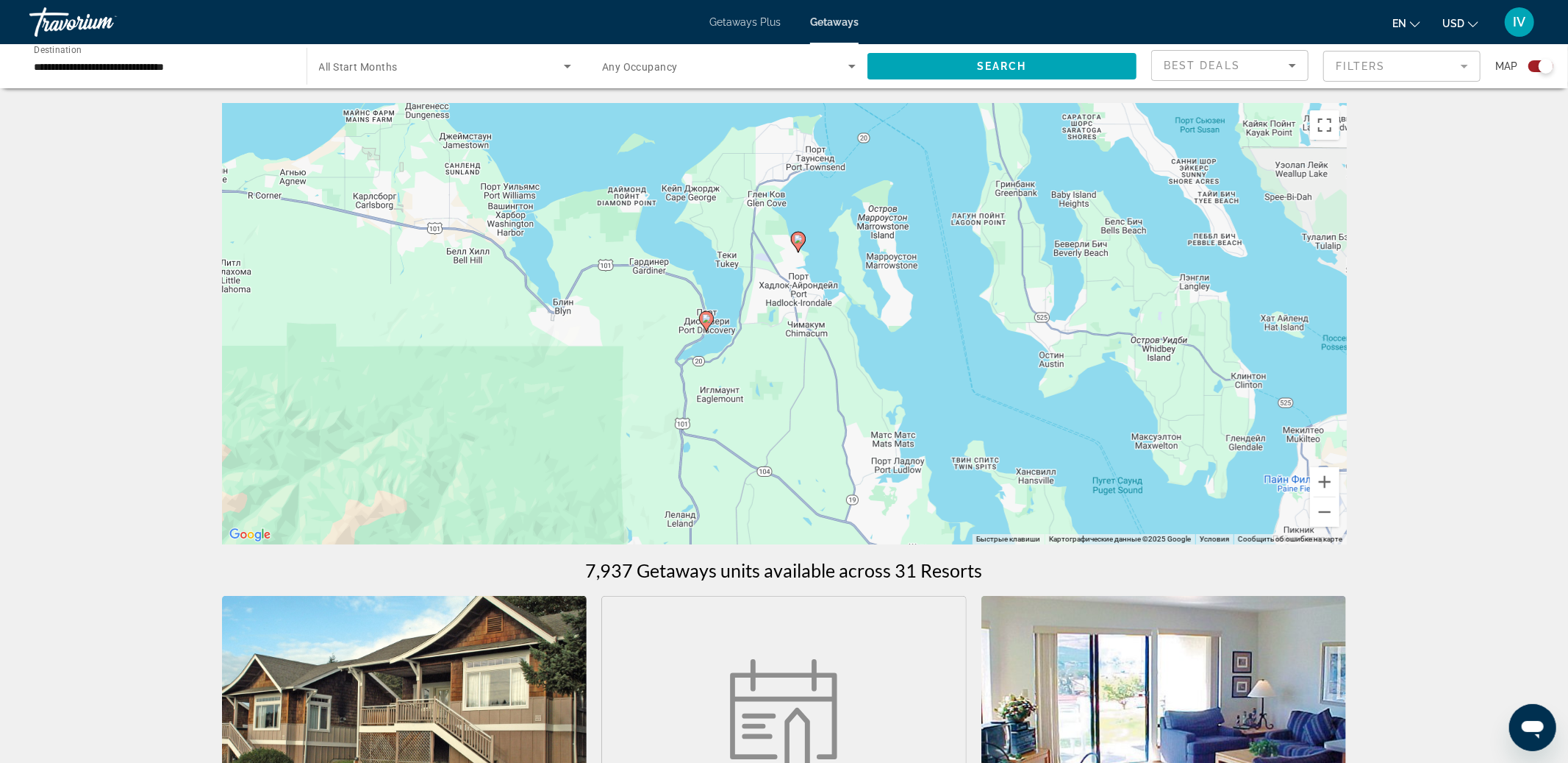
click at [708, 325] on icon "Main content" at bounding box center [705, 321] width 13 height 19
type input "**********"
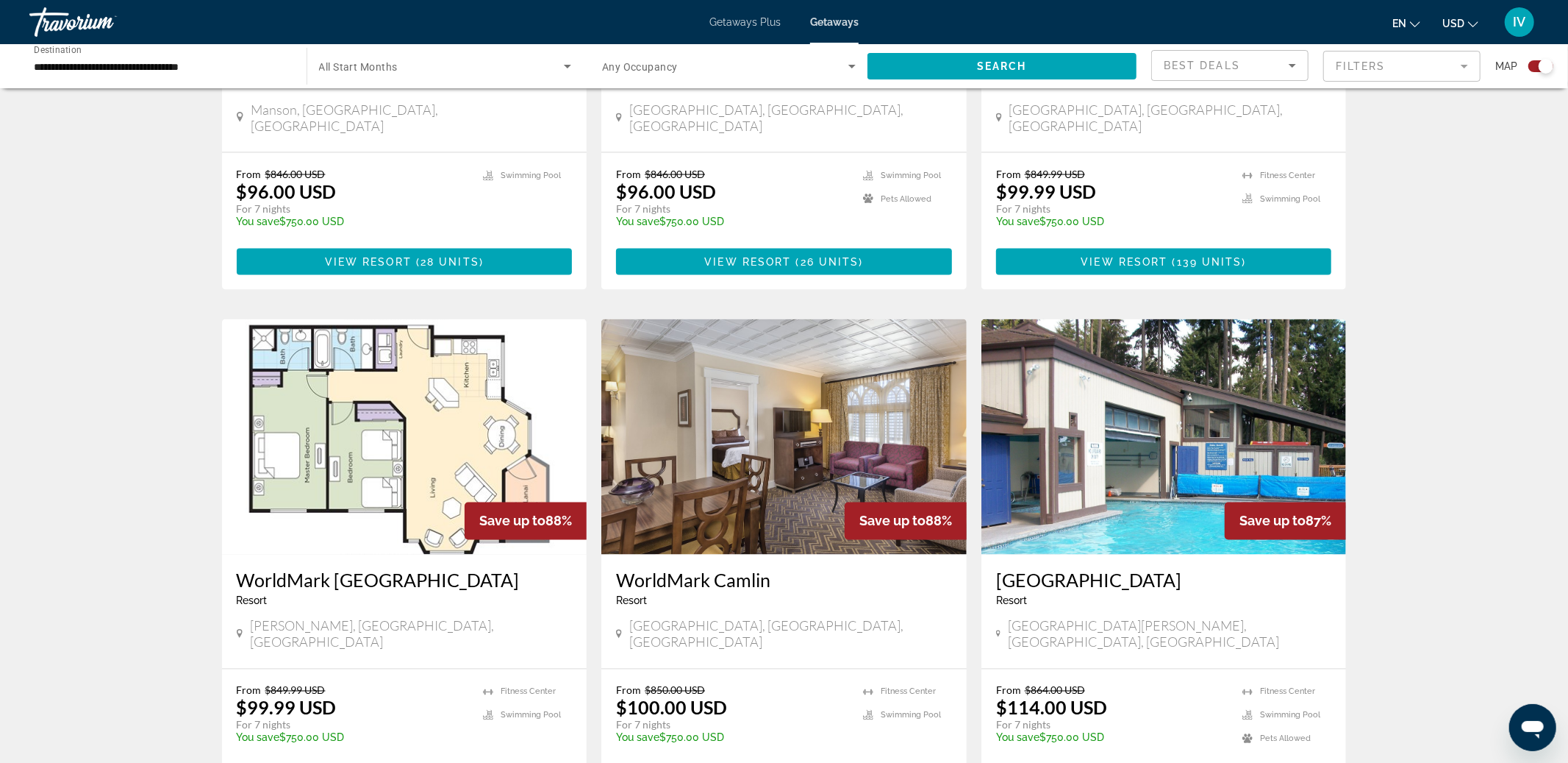
scroll to position [1851, 0]
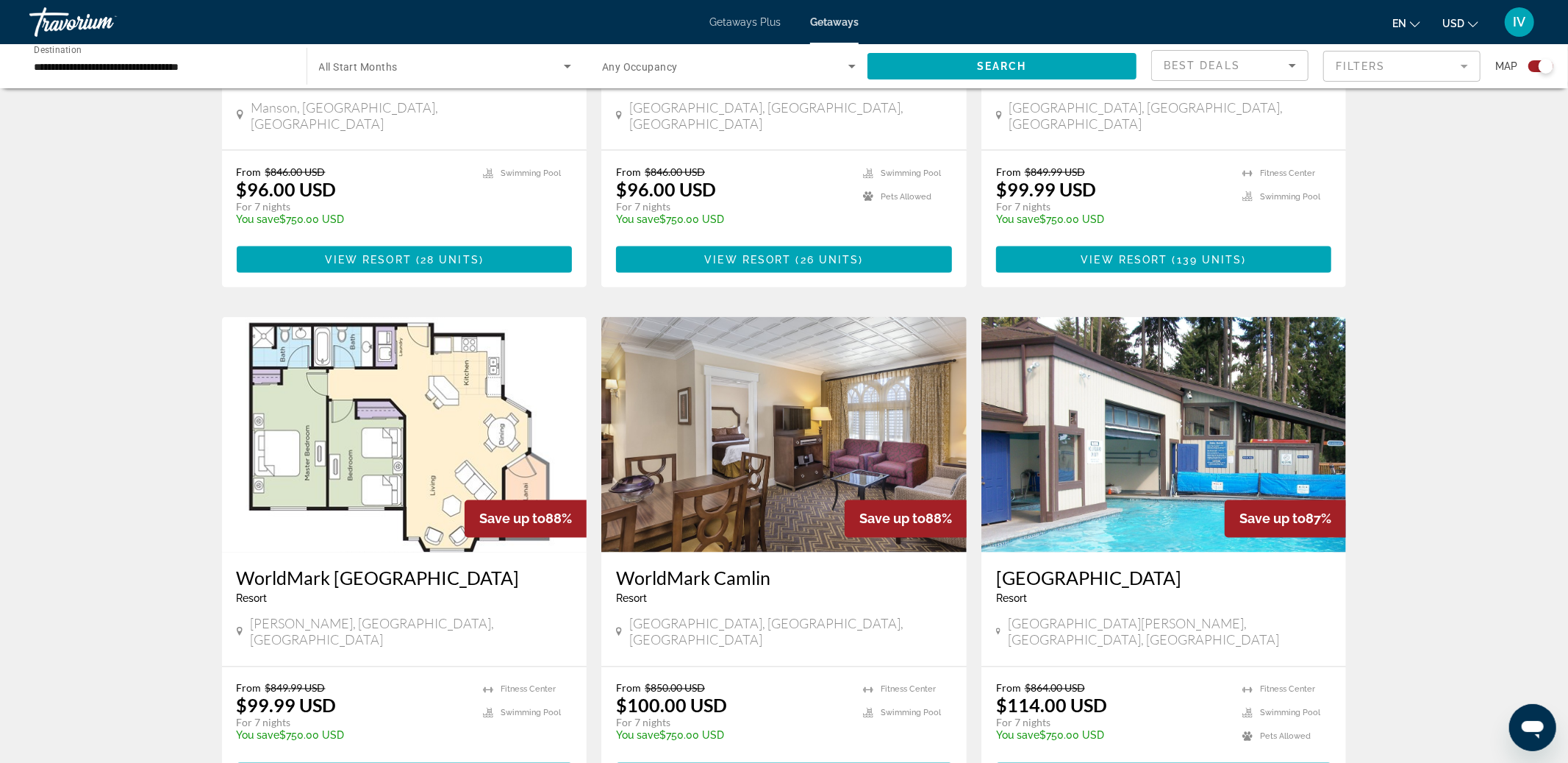
click at [999, 417] on img "Main content" at bounding box center [1164, 435] width 365 height 235
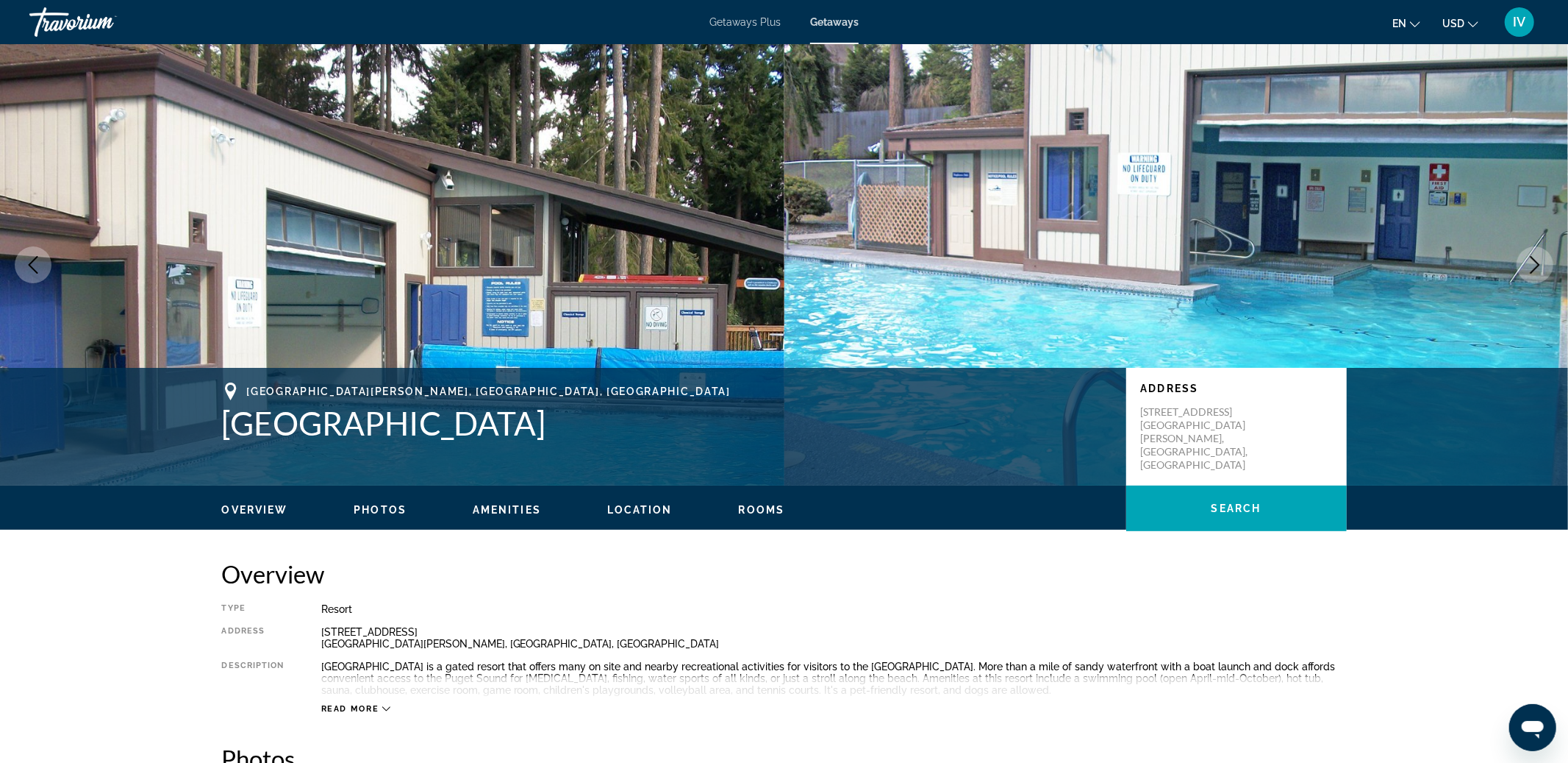
click at [1524, 266] on button "Next image" at bounding box center [1535, 265] width 37 height 37
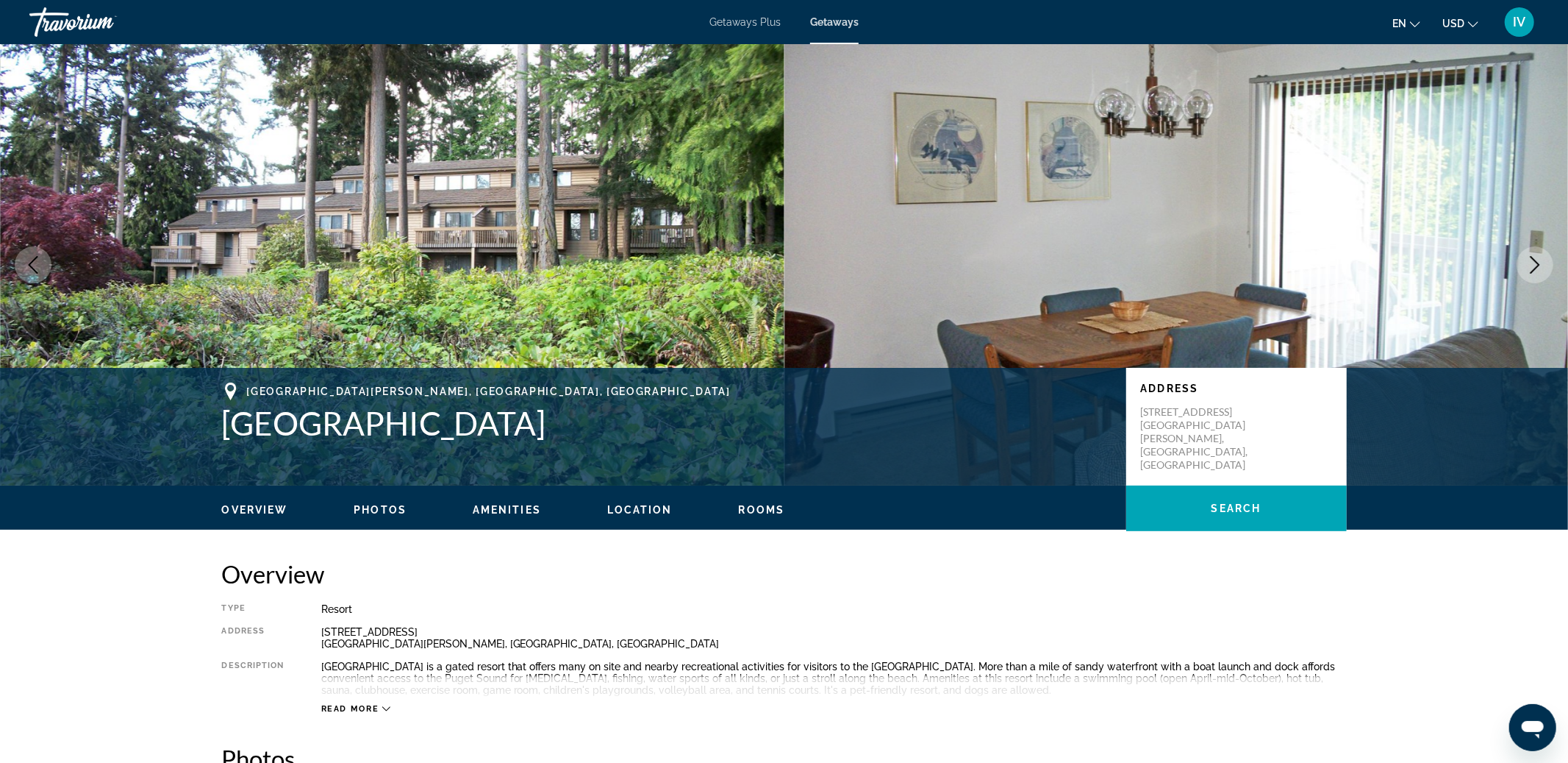
click at [1535, 266] on icon "Next image" at bounding box center [1535, 265] width 18 height 18
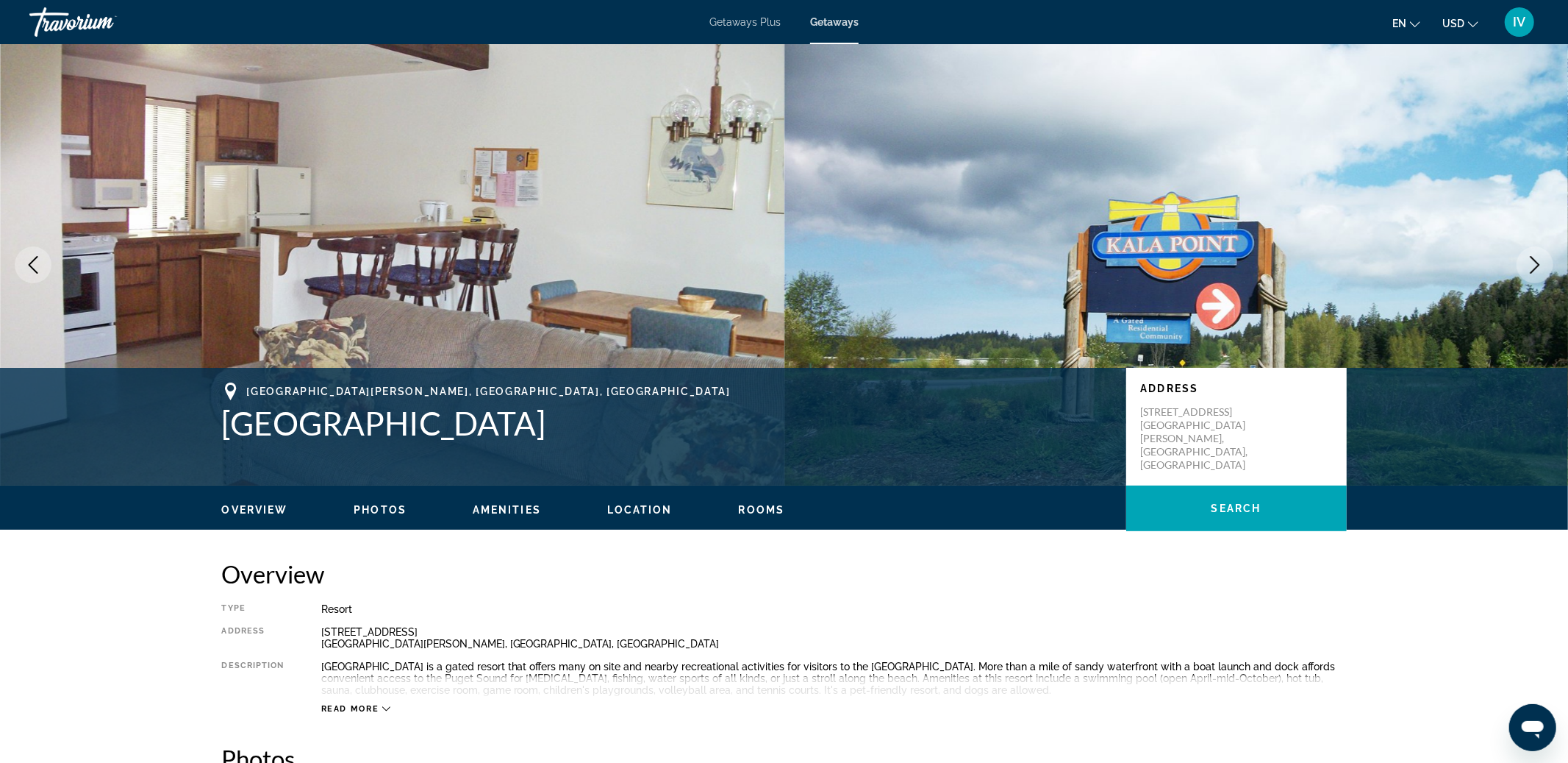
click at [1535, 266] on icon "Next image" at bounding box center [1535, 265] width 18 height 18
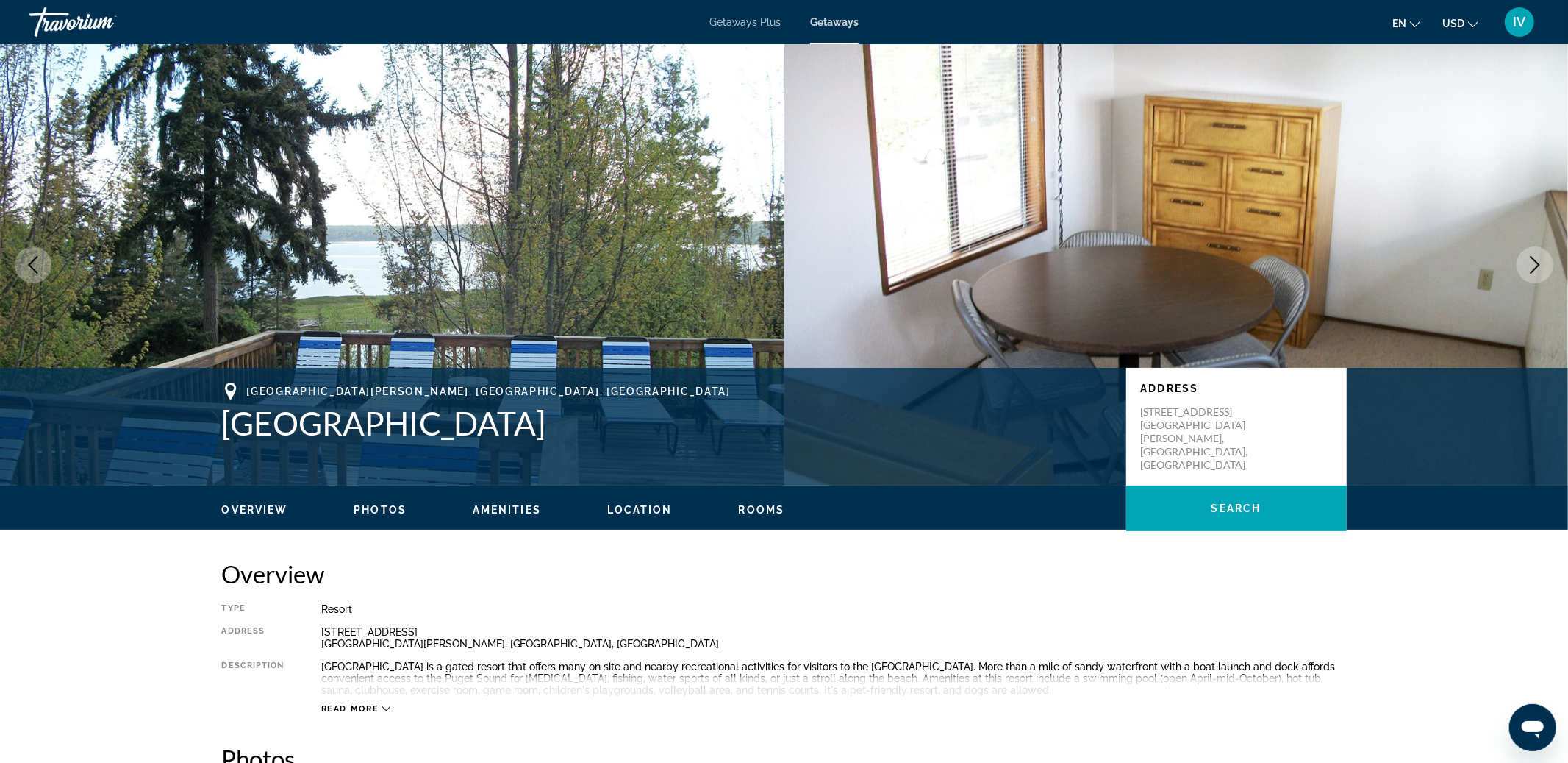
click at [1535, 266] on icon "Next image" at bounding box center [1535, 265] width 18 height 18
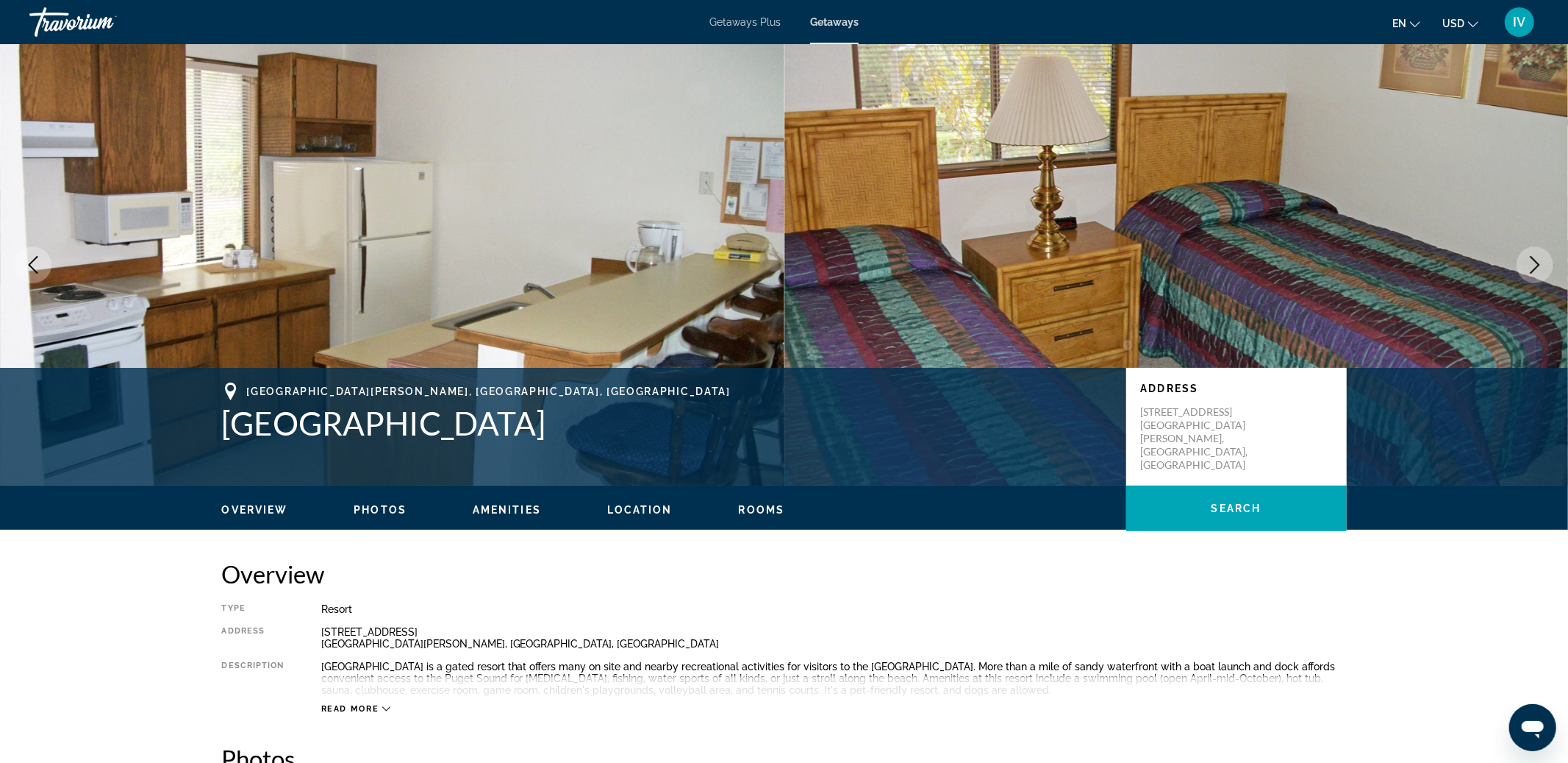
click at [1535, 266] on icon "Next image" at bounding box center [1535, 265] width 18 height 18
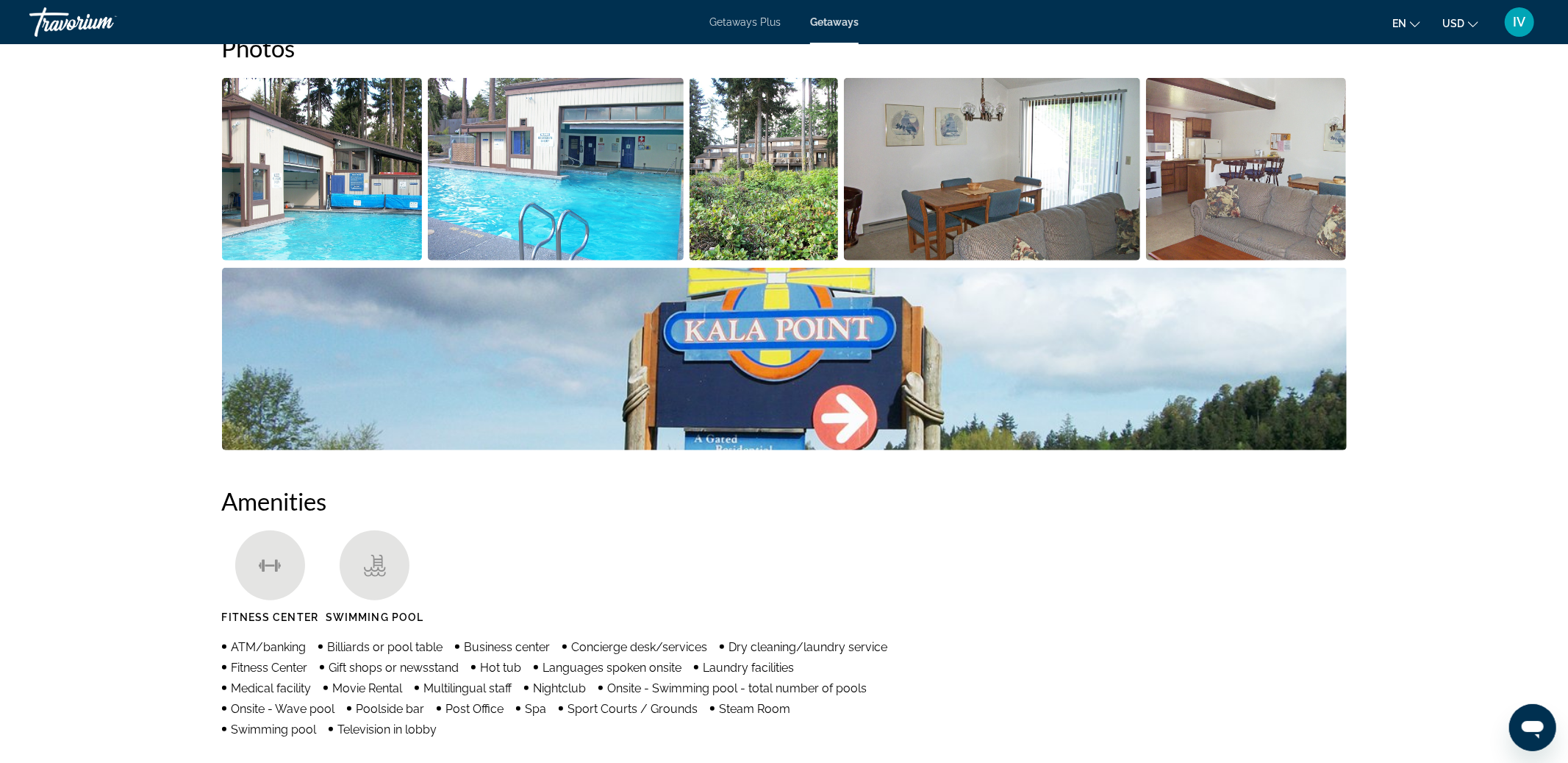
scroll to position [588, 0]
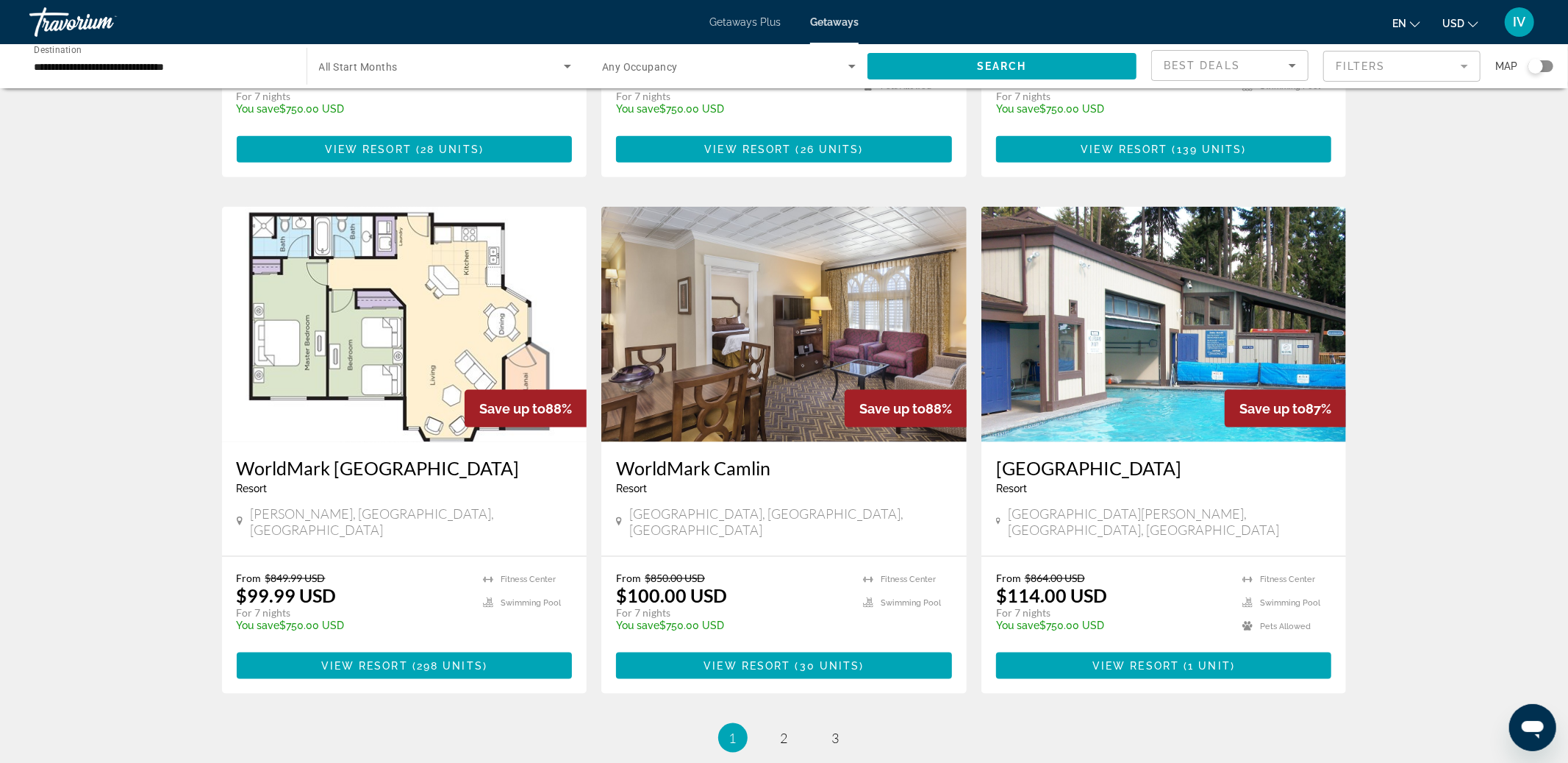
scroll to position [1615, 0]
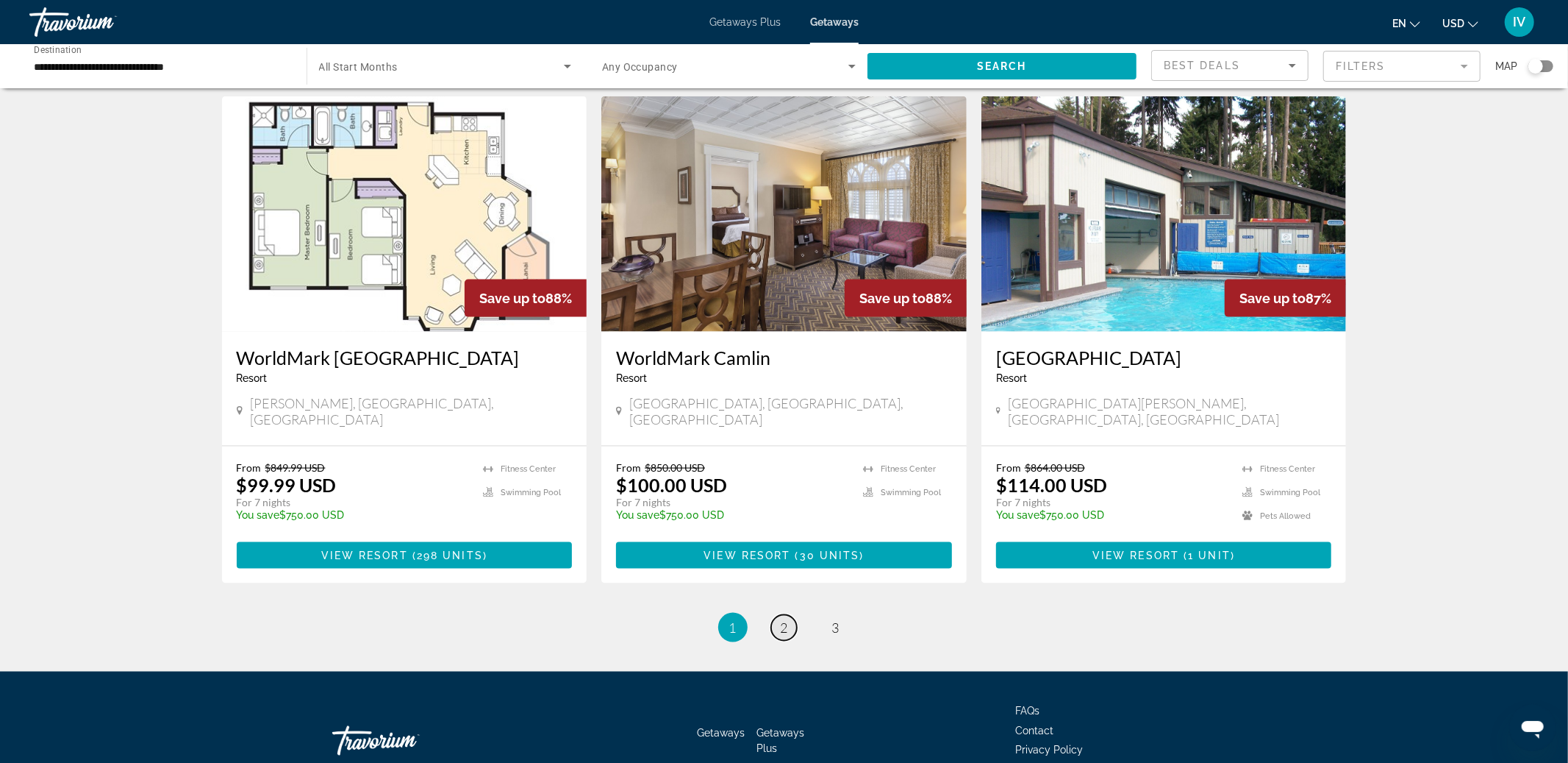
click at [779, 615] on link "page 2" at bounding box center [784, 628] width 26 height 26
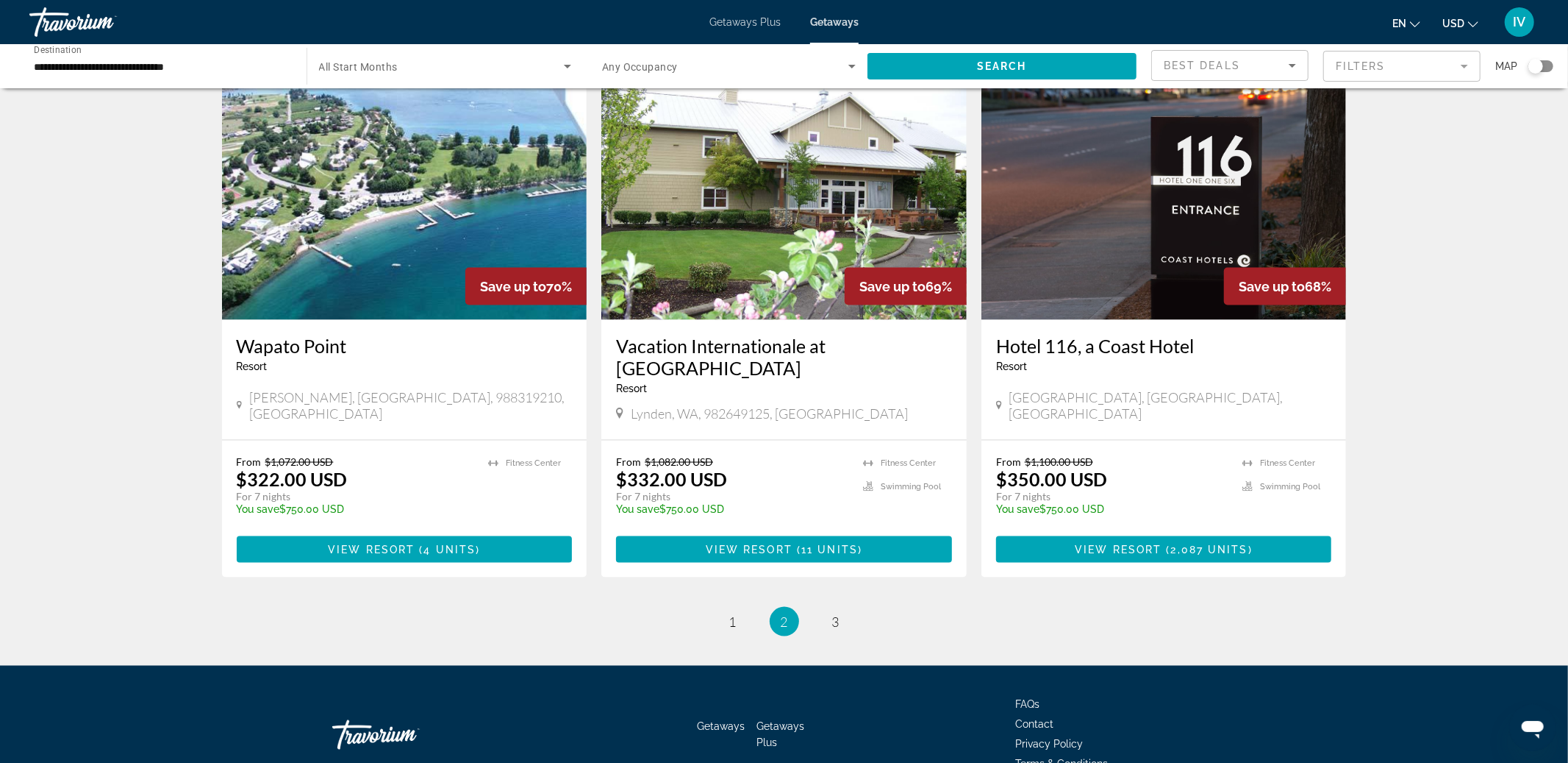
scroll to position [1659, 0]
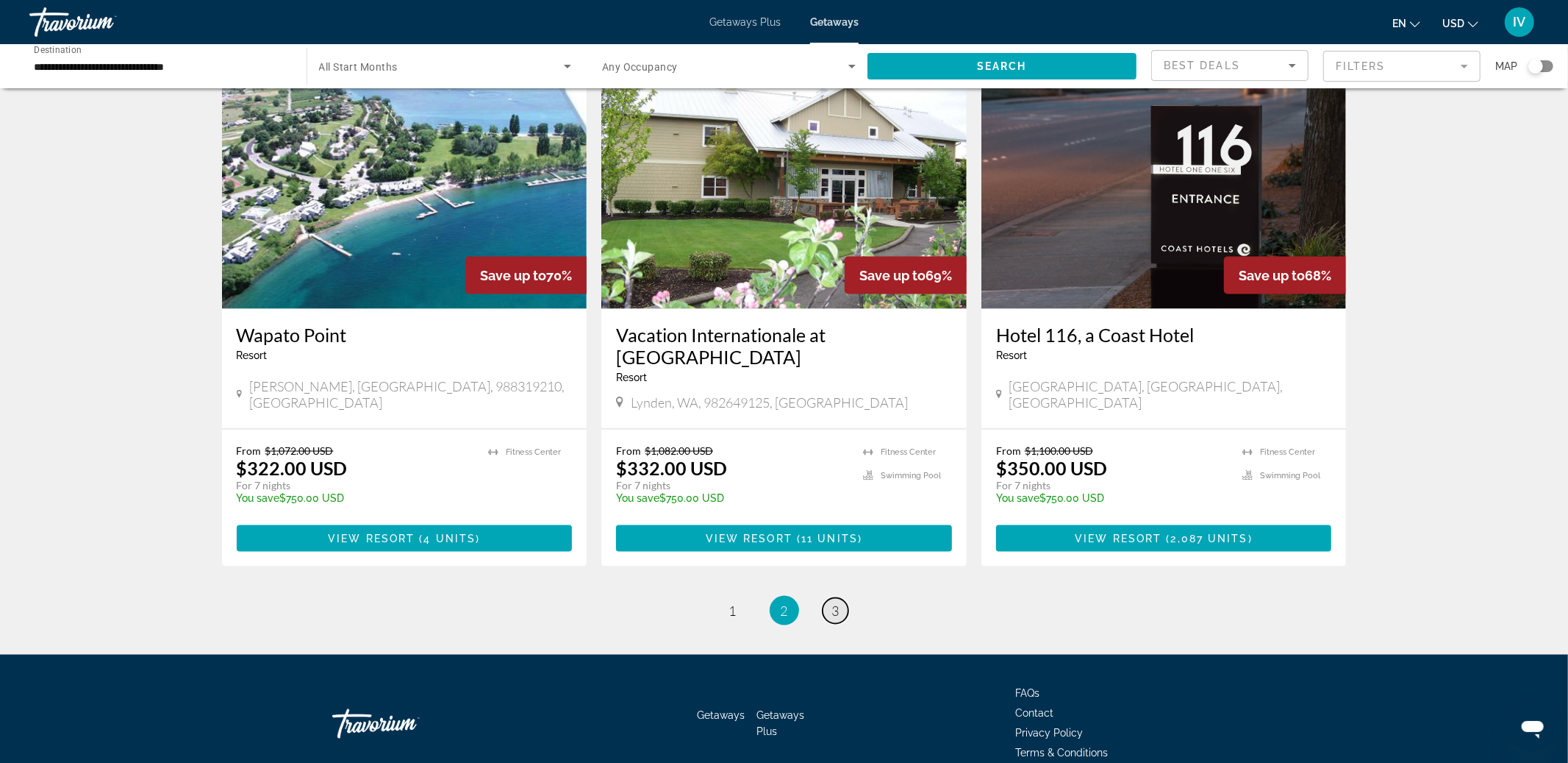
click at [832, 602] on span "3" at bounding box center [836, 610] width 8 height 16
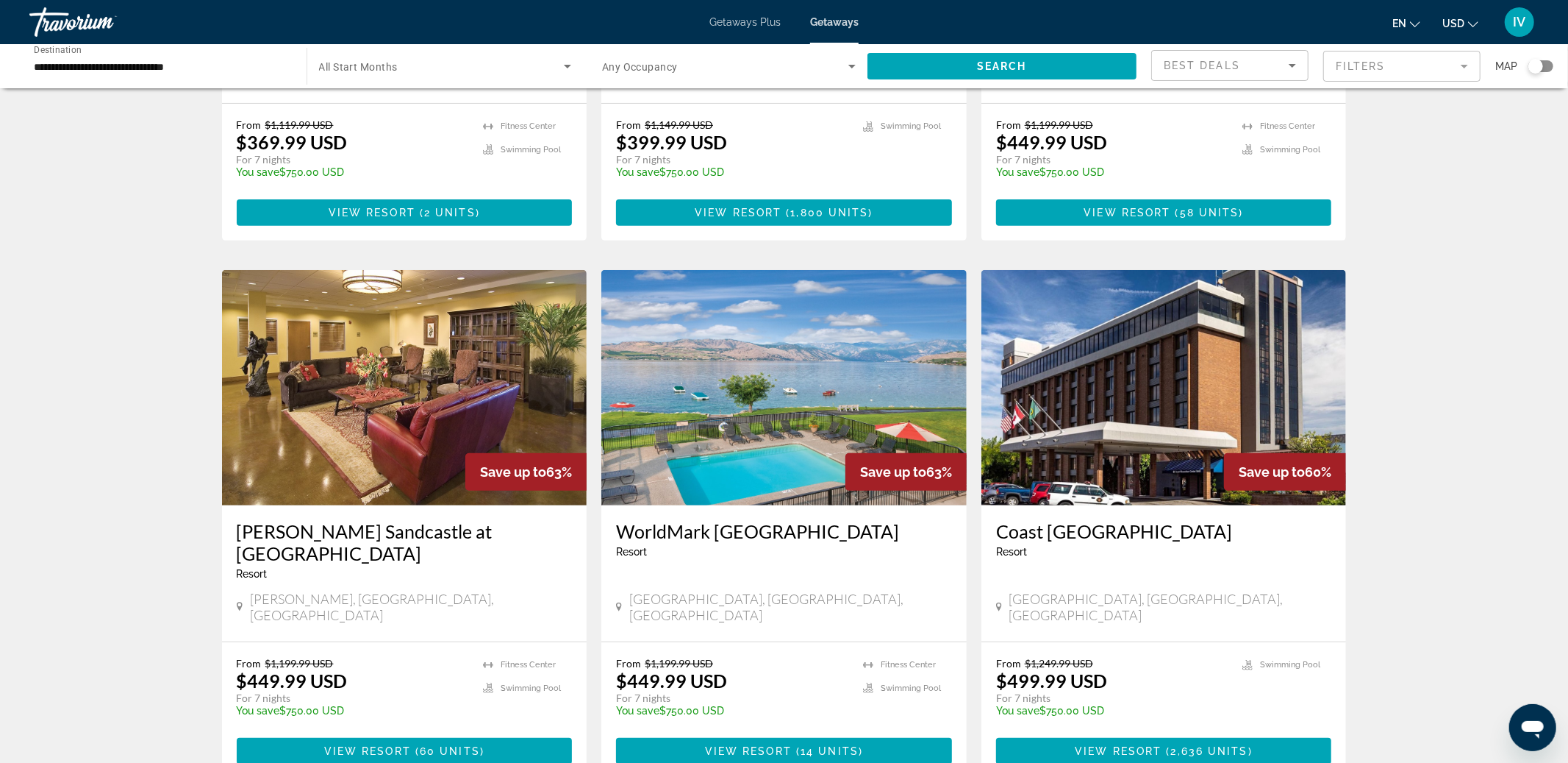
scroll to position [393, 0]
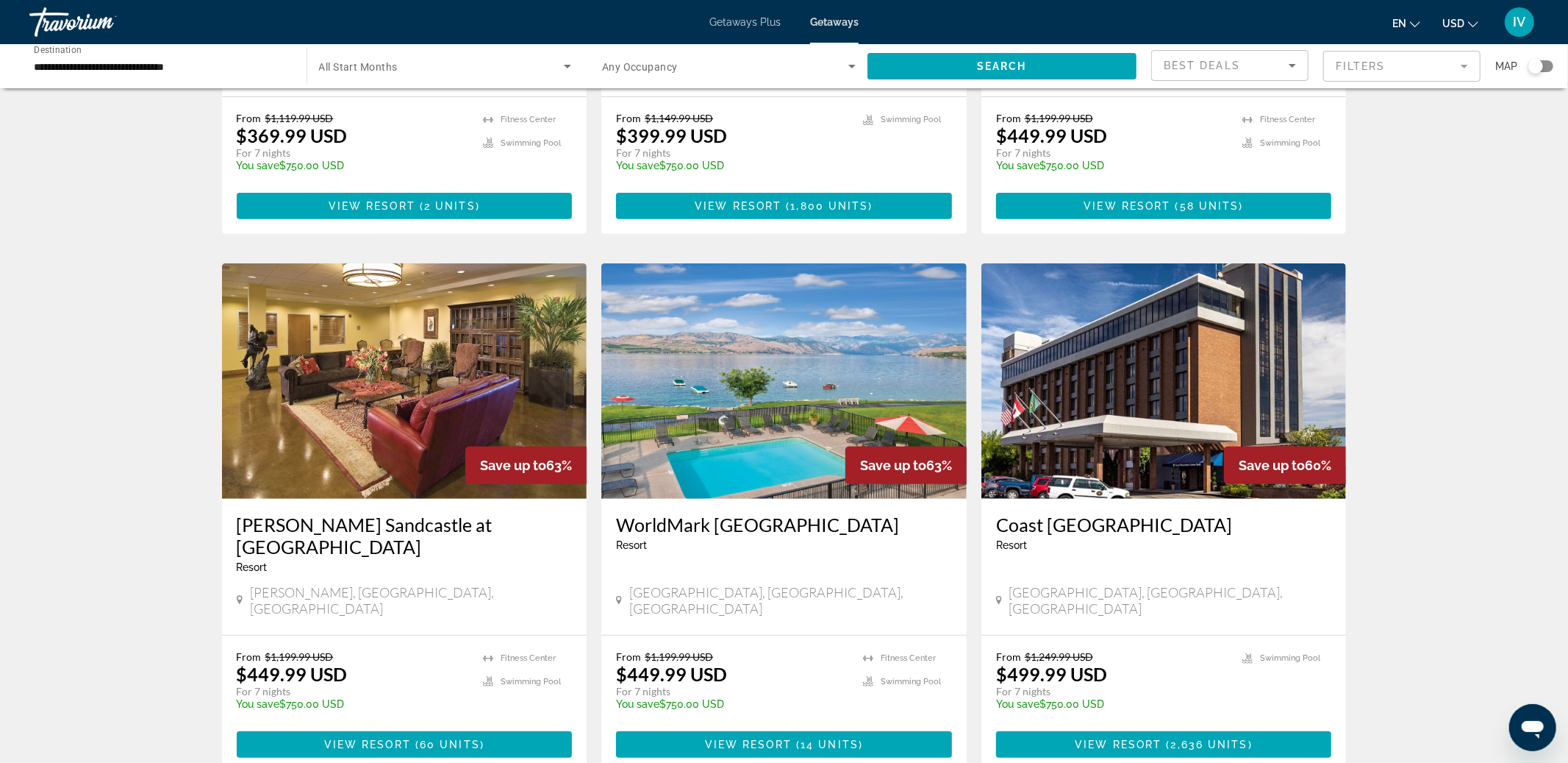
click at [673, 363] on img "Main content" at bounding box center [783, 381] width 365 height 235
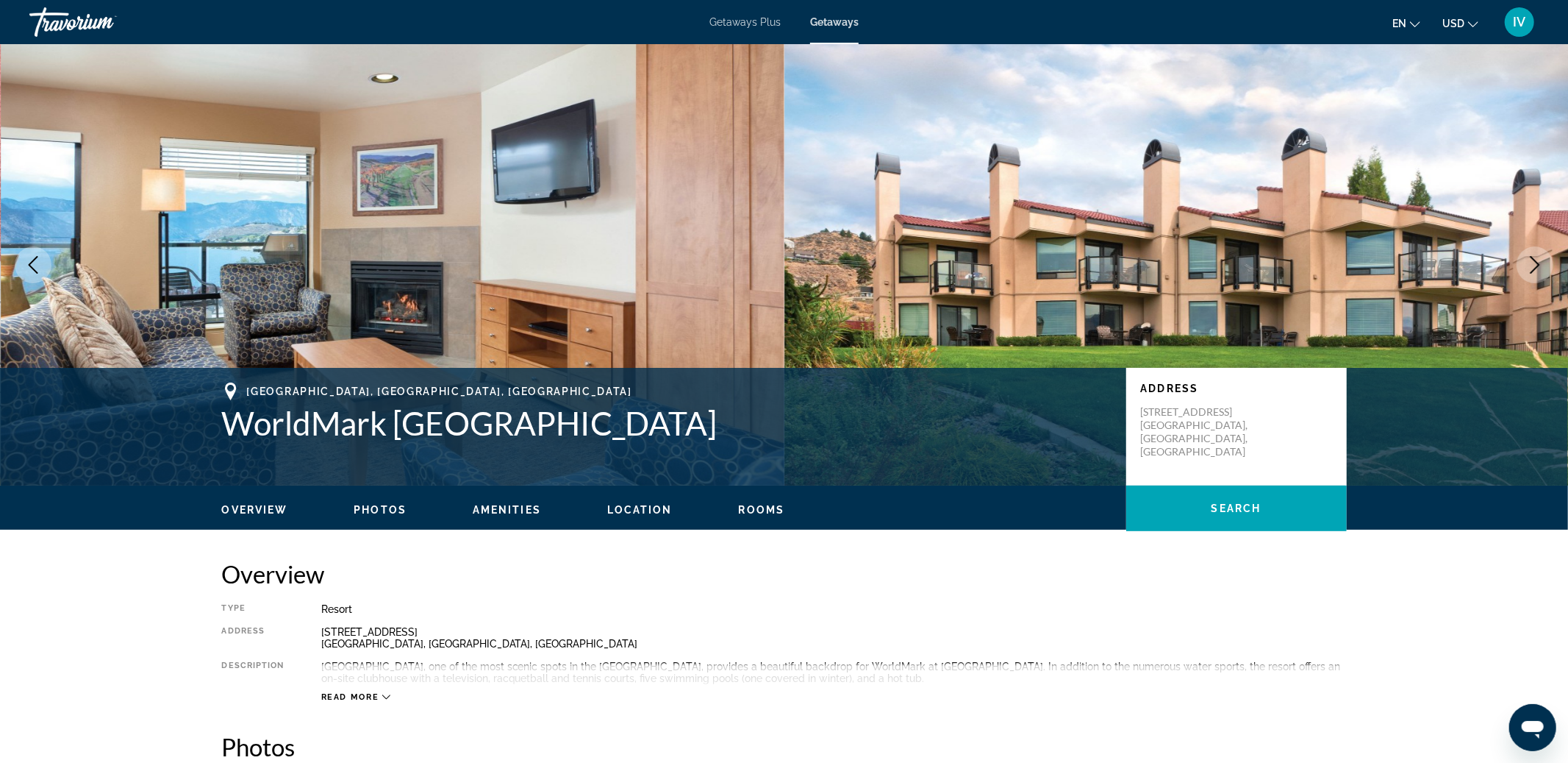
click at [1535, 257] on icon "Next image" at bounding box center [1535, 265] width 18 height 18
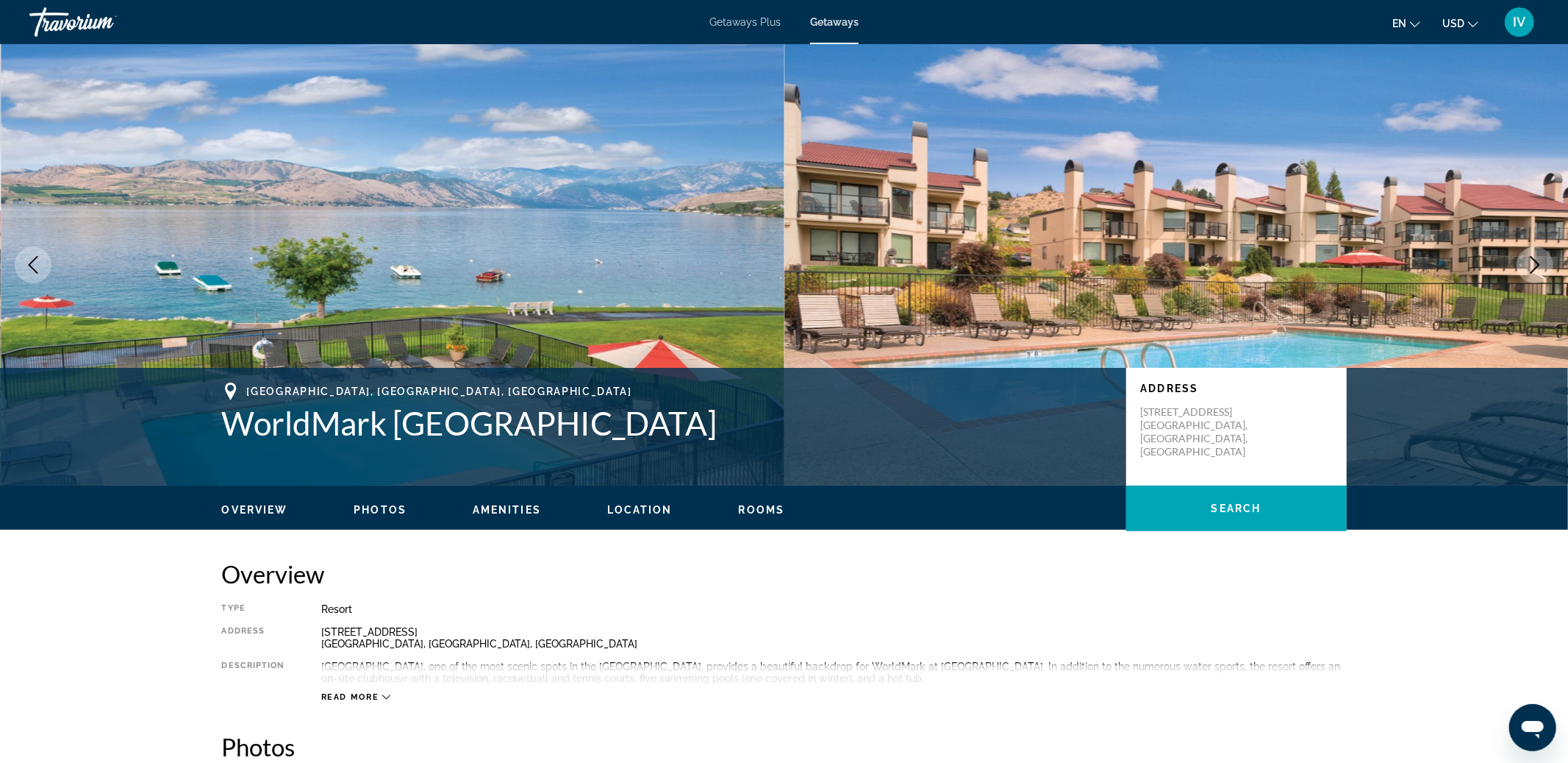
click at [1530, 265] on icon "Next image" at bounding box center [1535, 265] width 18 height 18
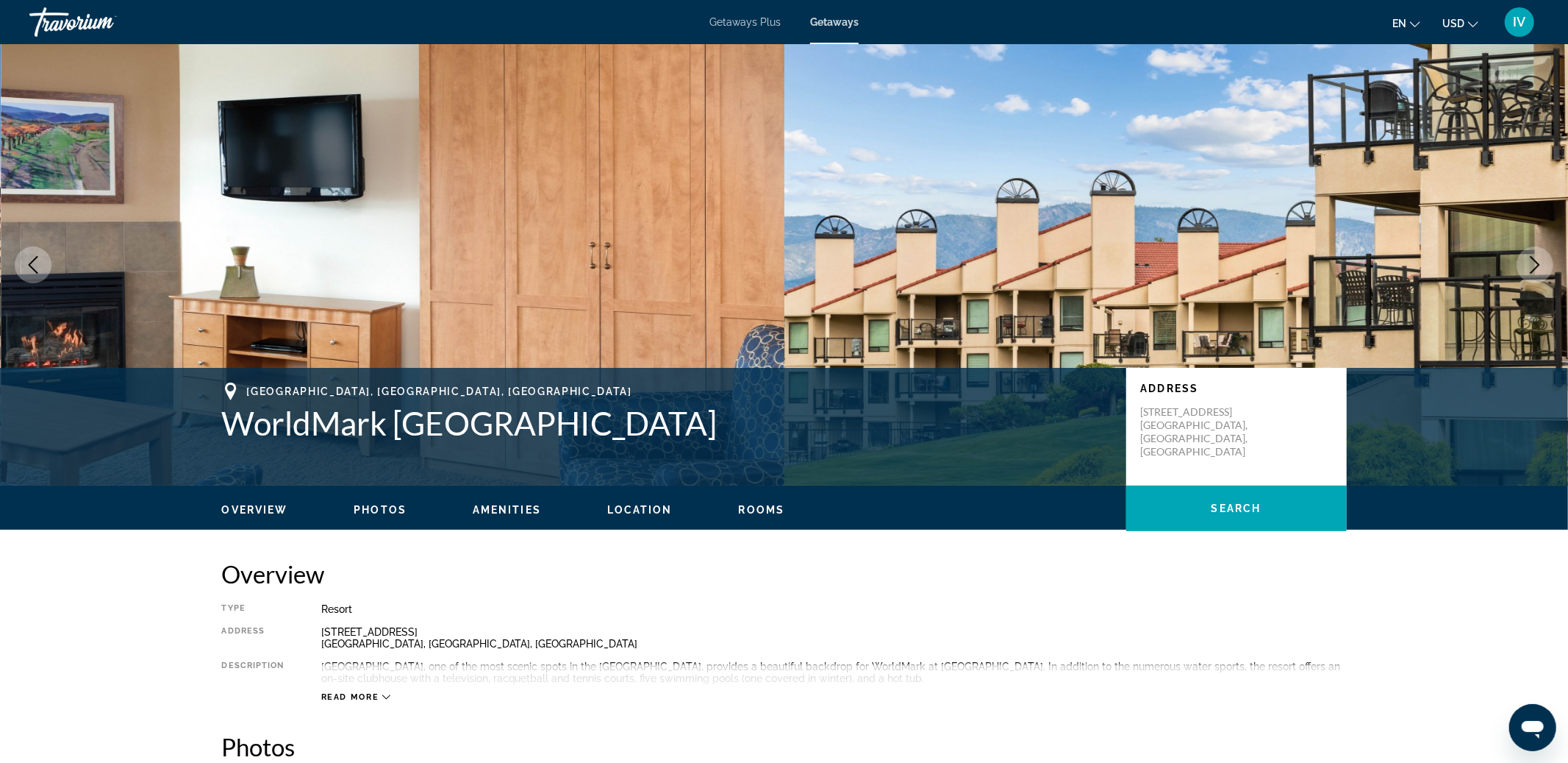
click at [1530, 265] on icon "Next image" at bounding box center [1535, 265] width 18 height 18
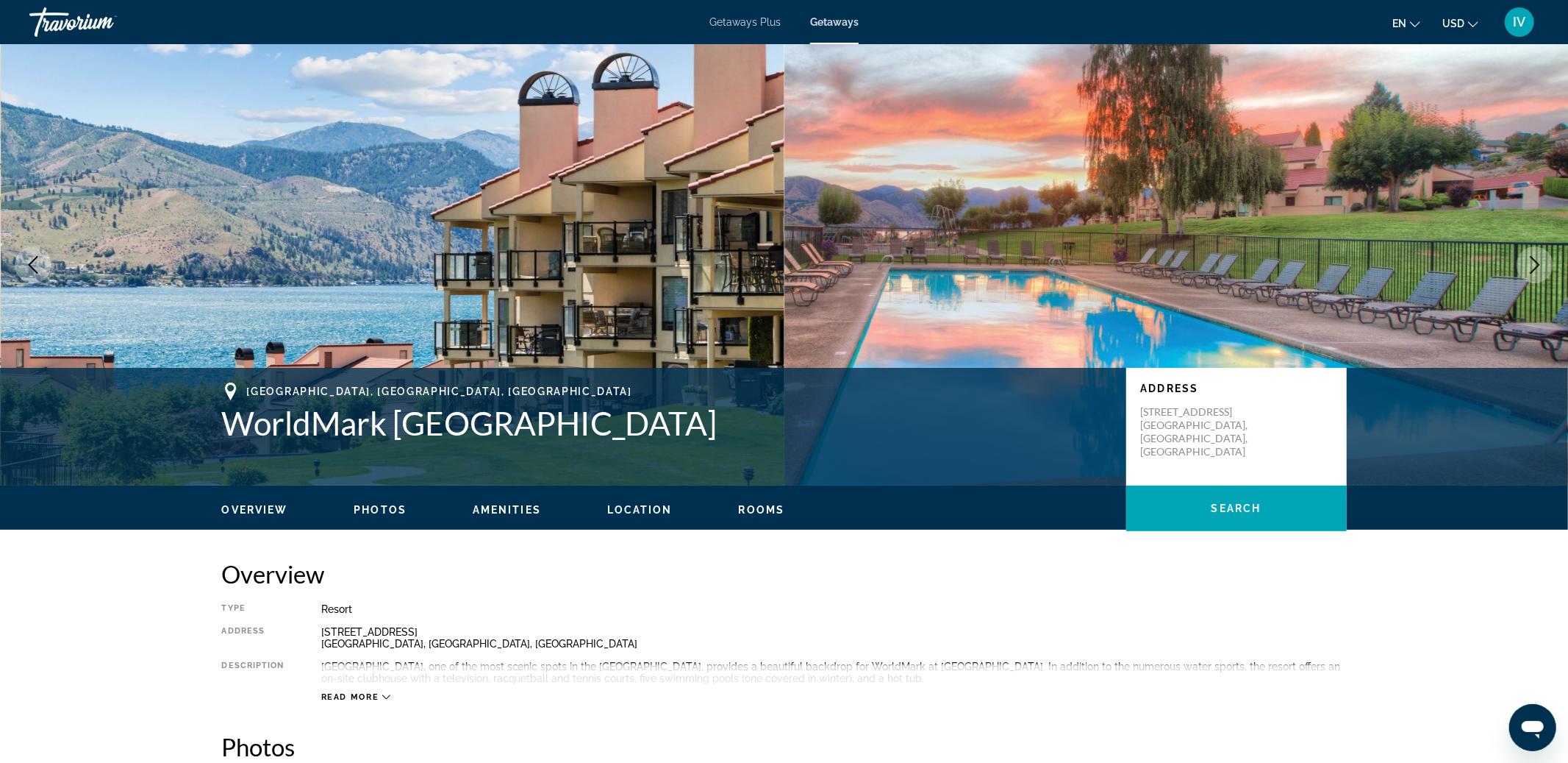
click at [1530, 265] on icon "Next image" at bounding box center [1535, 265] width 18 height 18
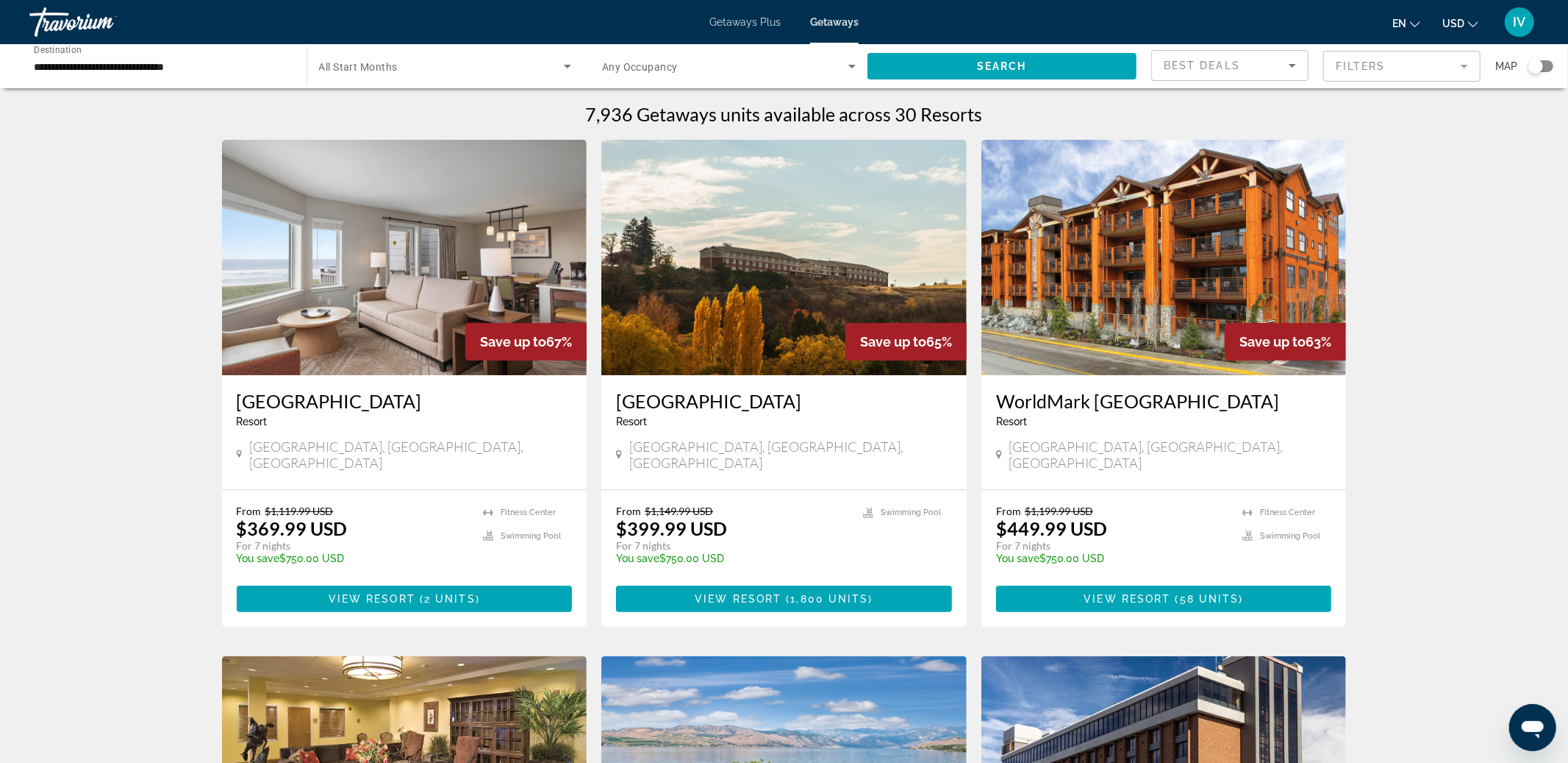
click at [507, 74] on span "Search widget" at bounding box center [442, 66] width 246 height 18
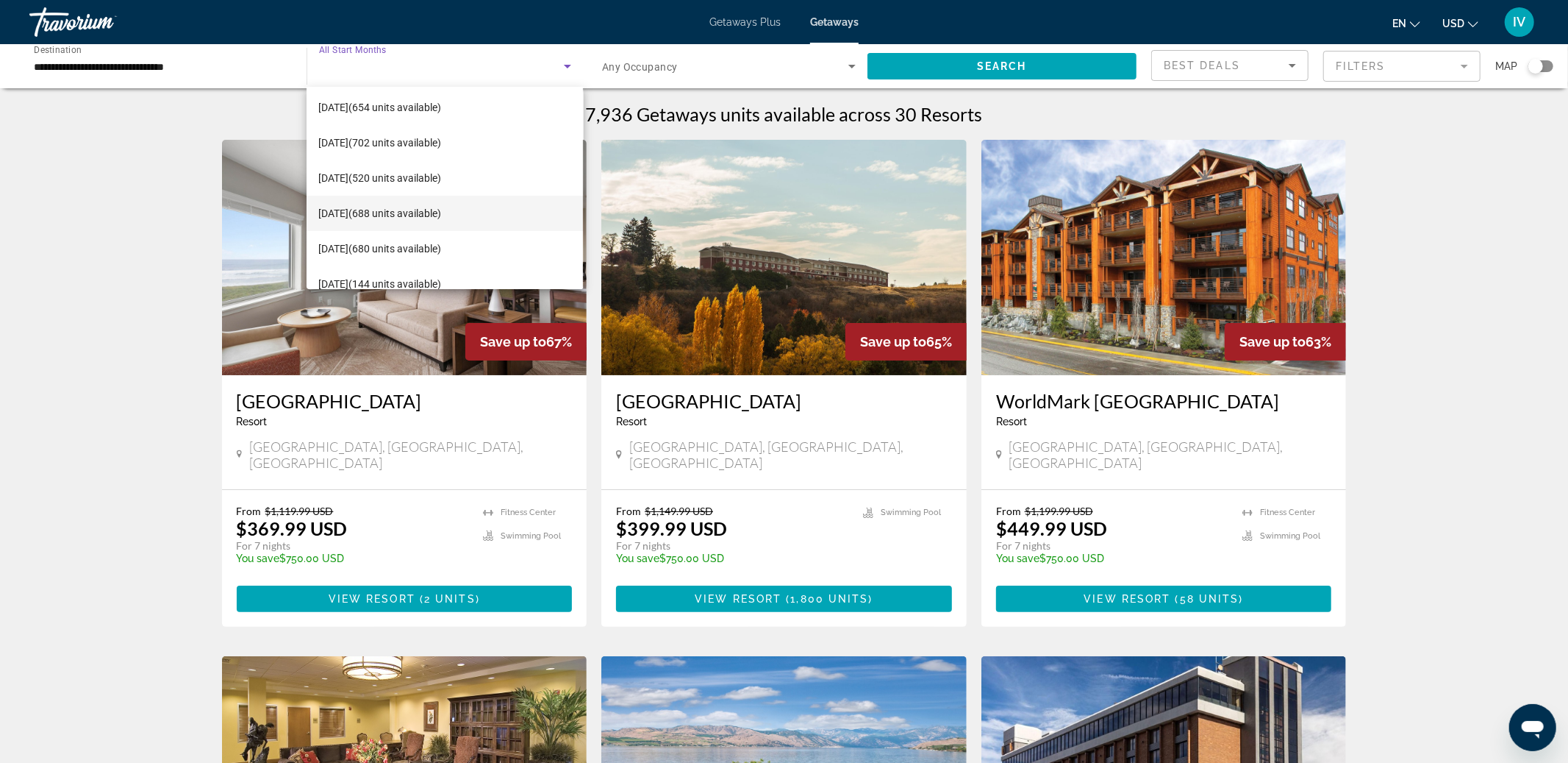
scroll to position [287, 0]
click at [422, 210] on span "[DATE] (688 units available)" at bounding box center [380, 211] width 123 height 18
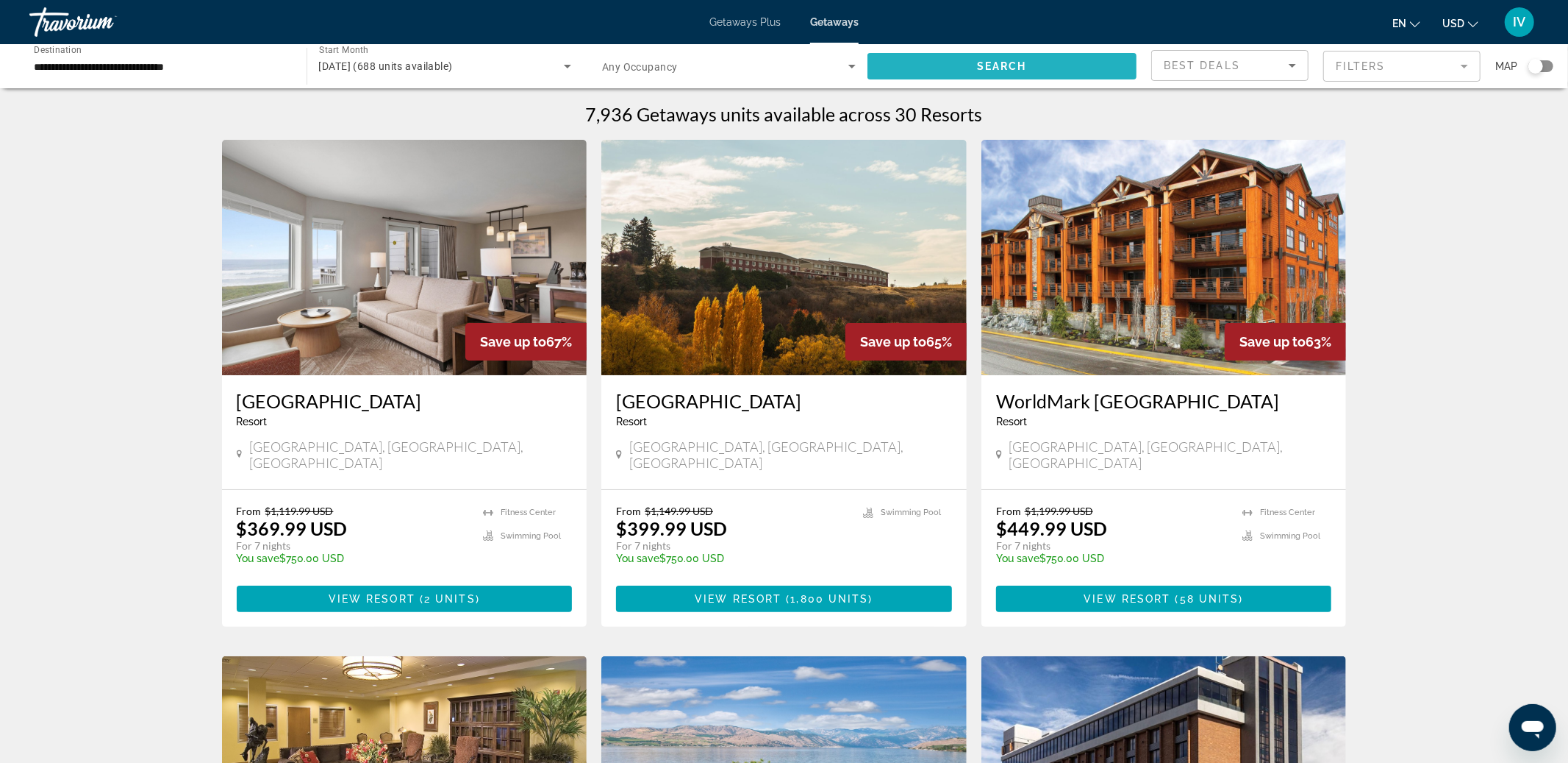
click at [958, 79] on span "Search widget" at bounding box center [1002, 66] width 270 height 35
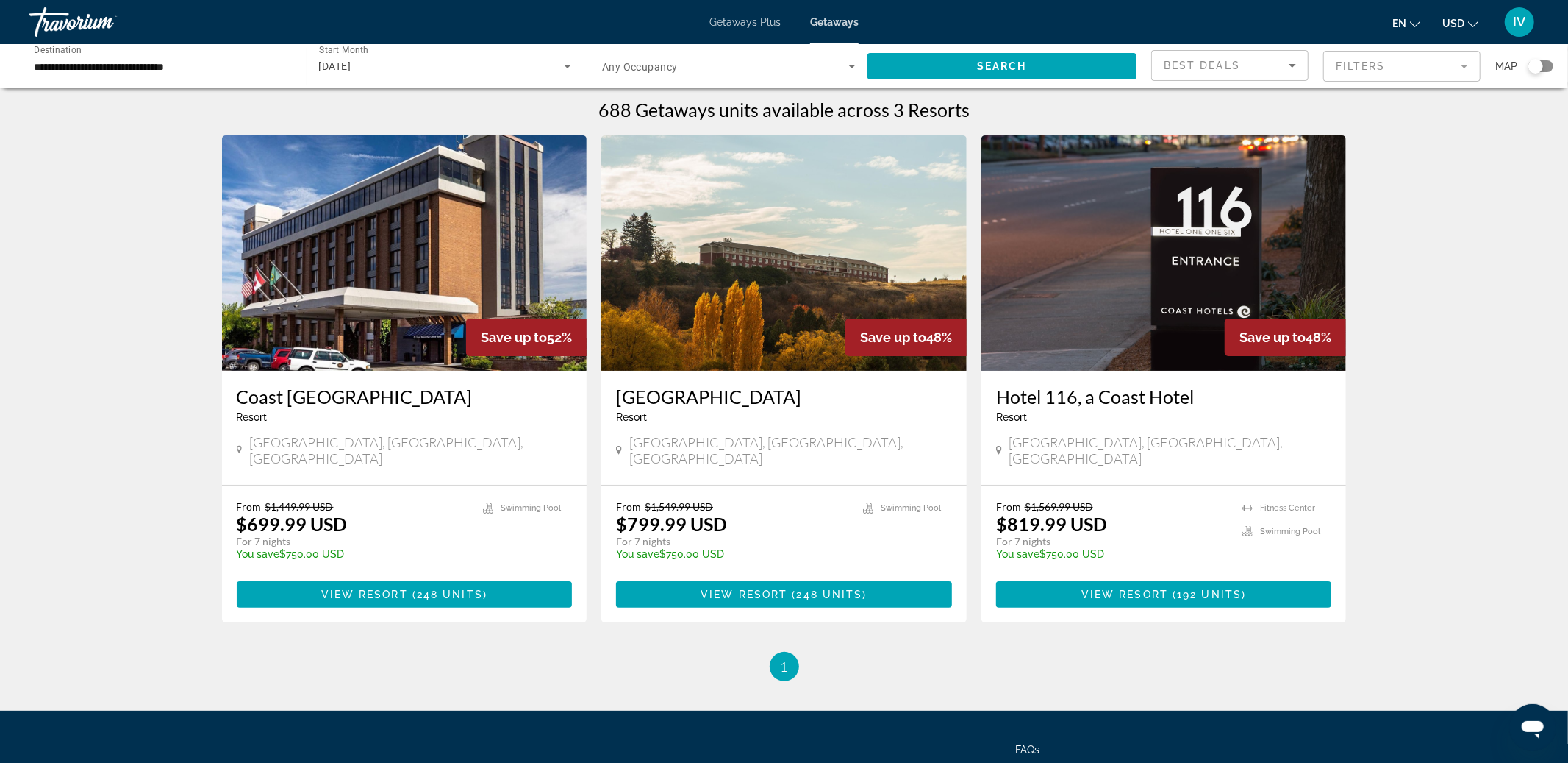
scroll to position [18, 0]
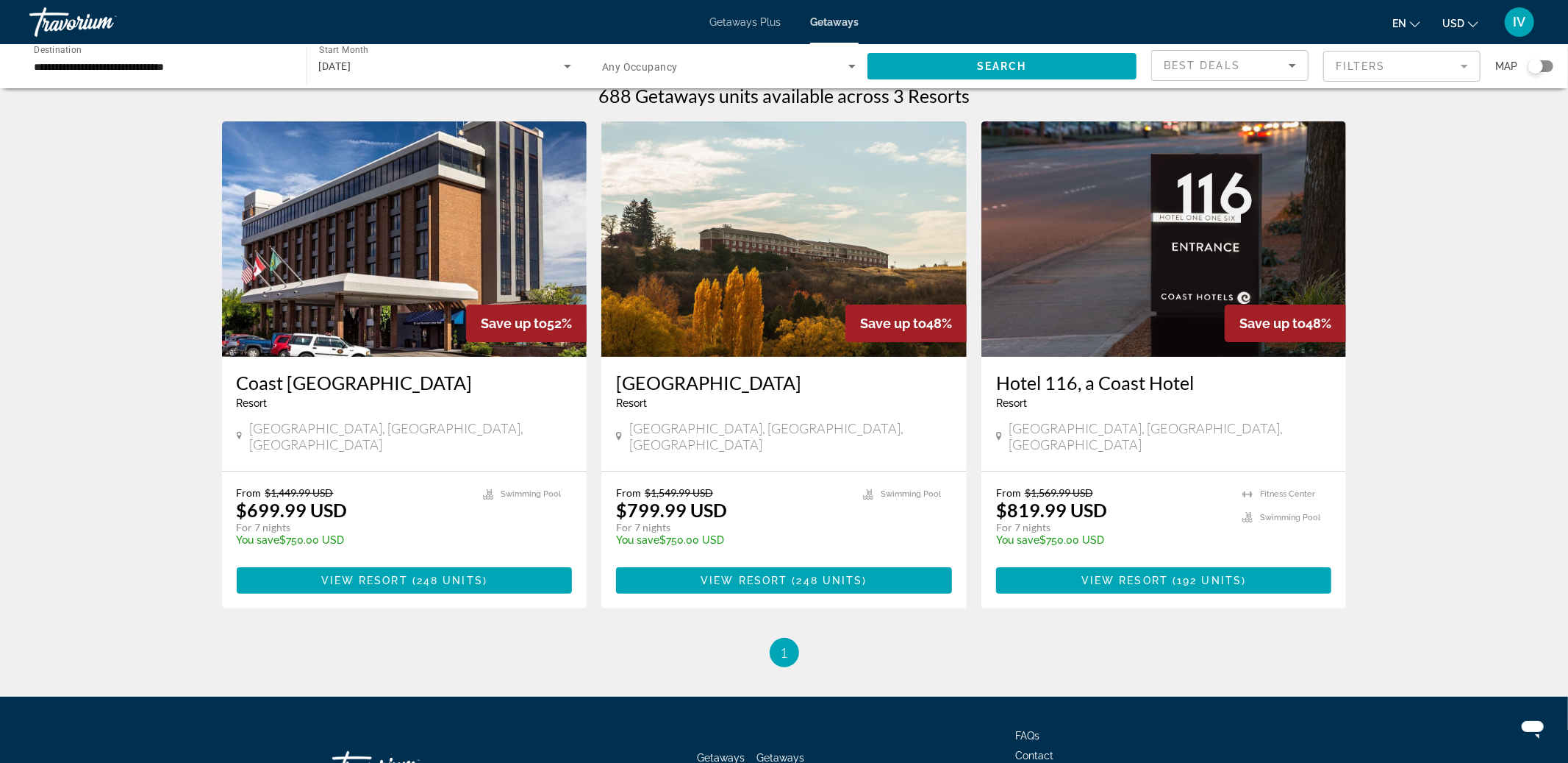
click at [810, 255] on img "Main content" at bounding box center [783, 239] width 365 height 235
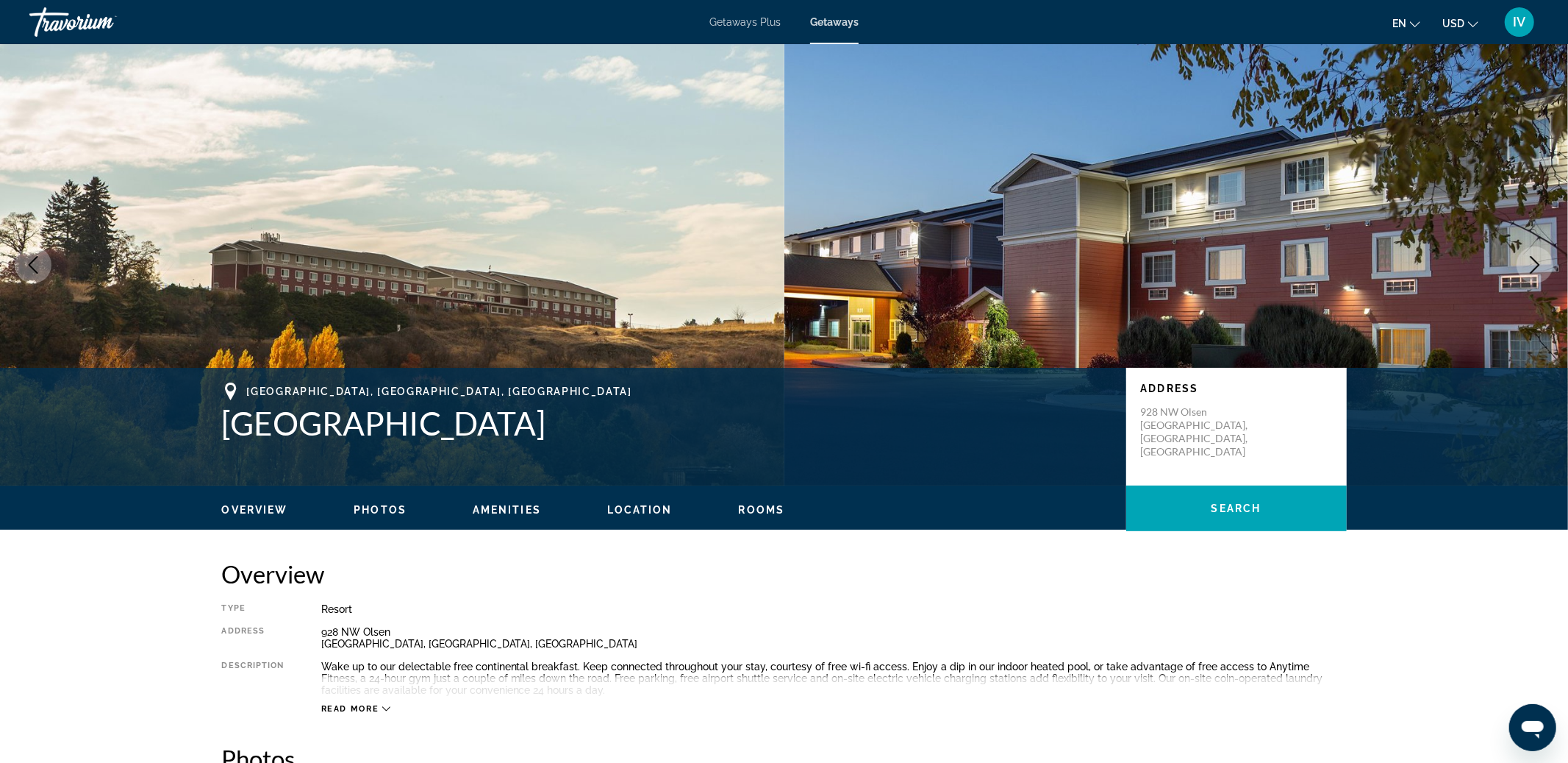
click at [1528, 263] on icon "Next image" at bounding box center [1535, 265] width 18 height 18
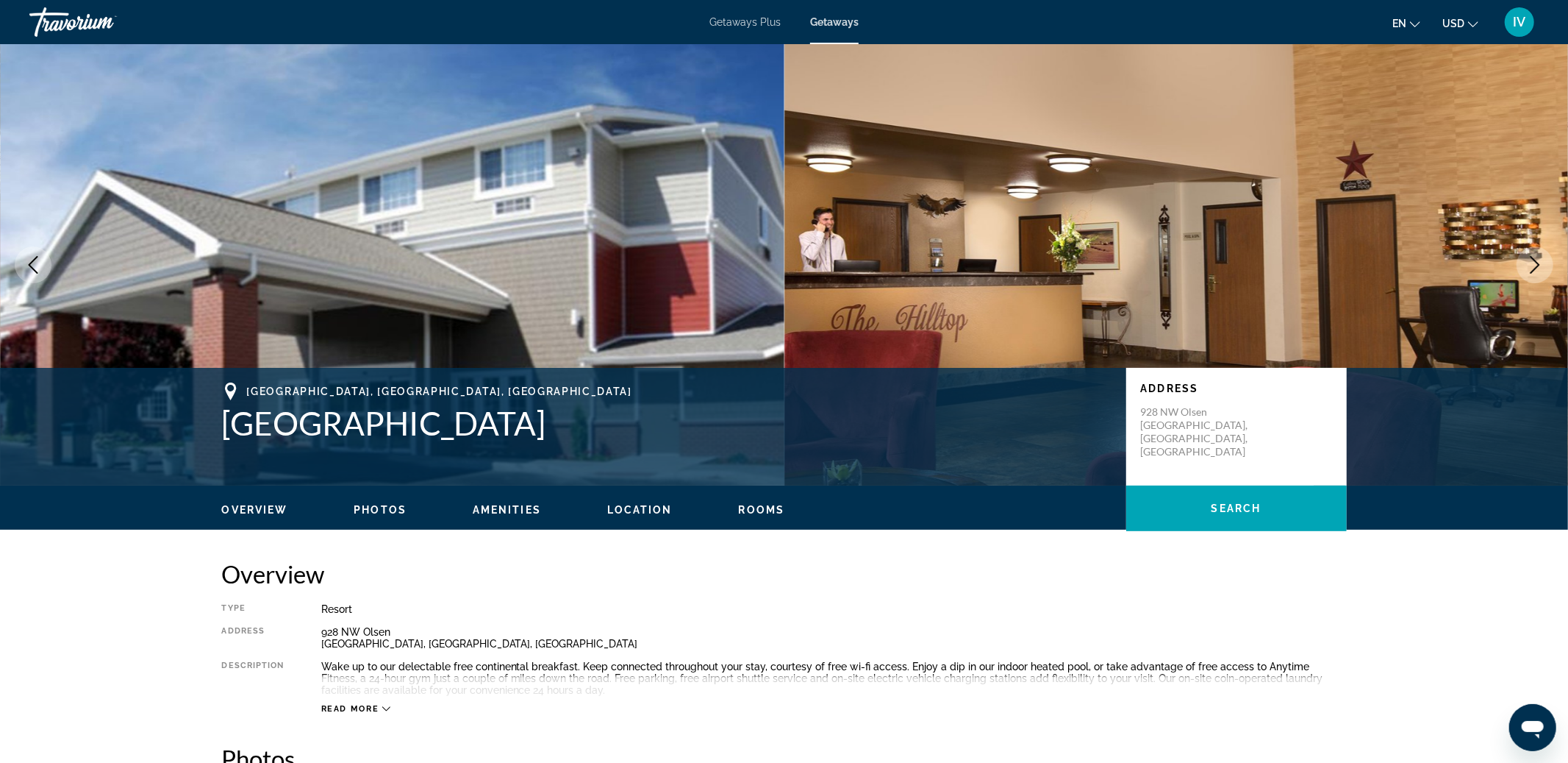
click at [1528, 263] on icon "Next image" at bounding box center [1535, 265] width 18 height 18
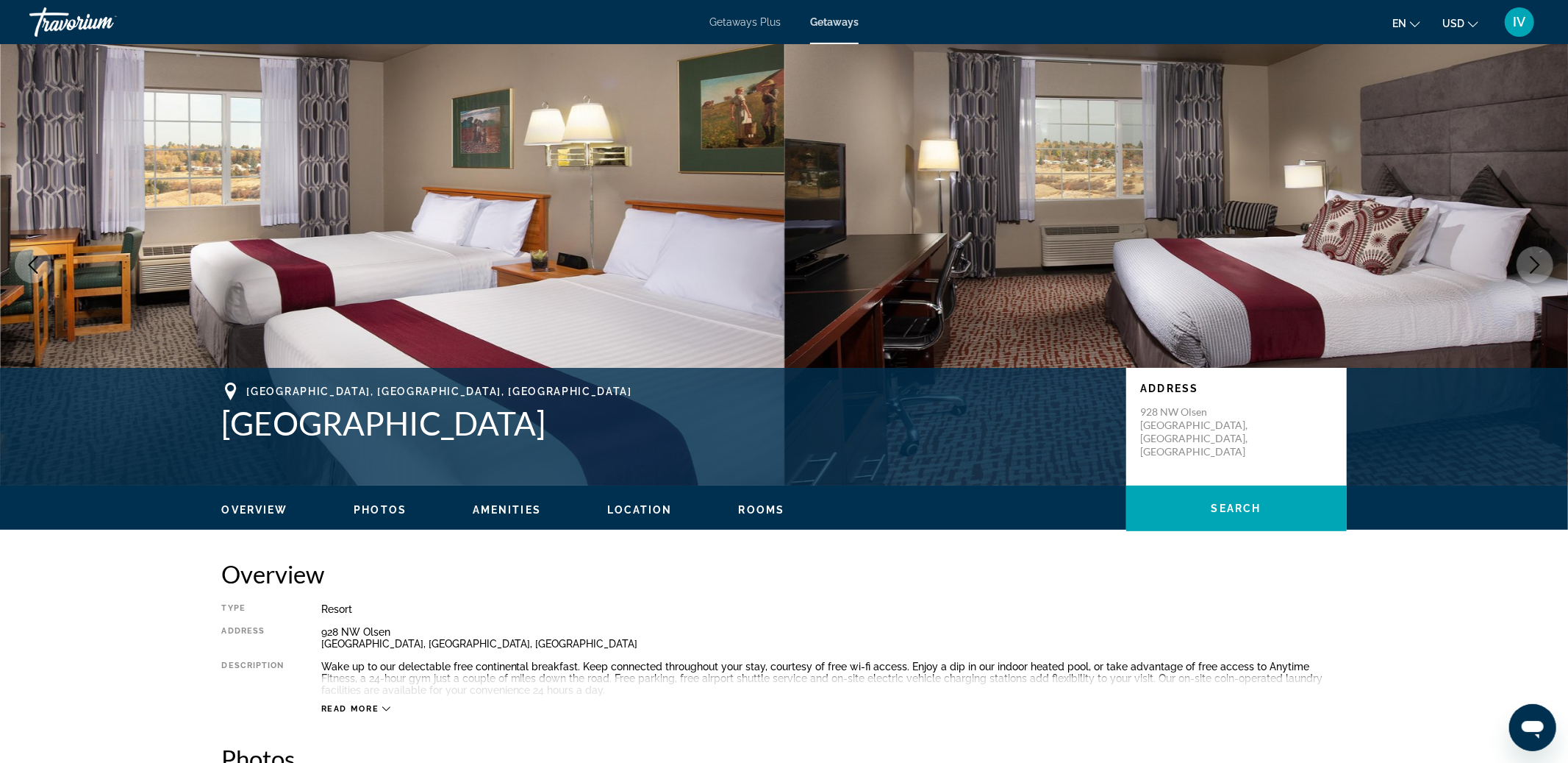
click at [1528, 263] on icon "Next image" at bounding box center [1535, 265] width 18 height 18
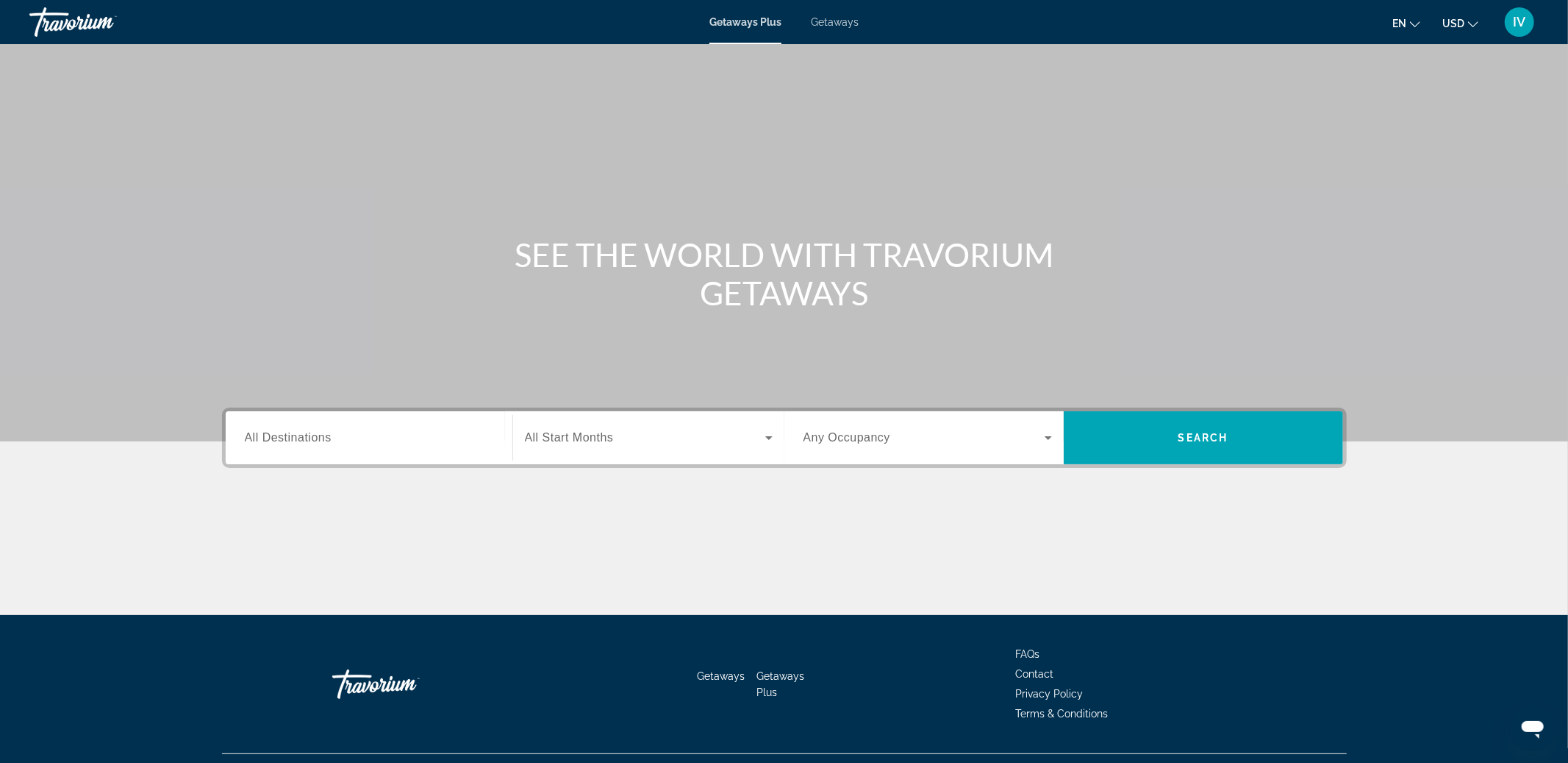
click at [282, 442] on span "All Destinations" at bounding box center [288, 437] width 87 height 13
click at [282, 442] on input "Destination All Destinations" at bounding box center [368, 438] width 248 height 18
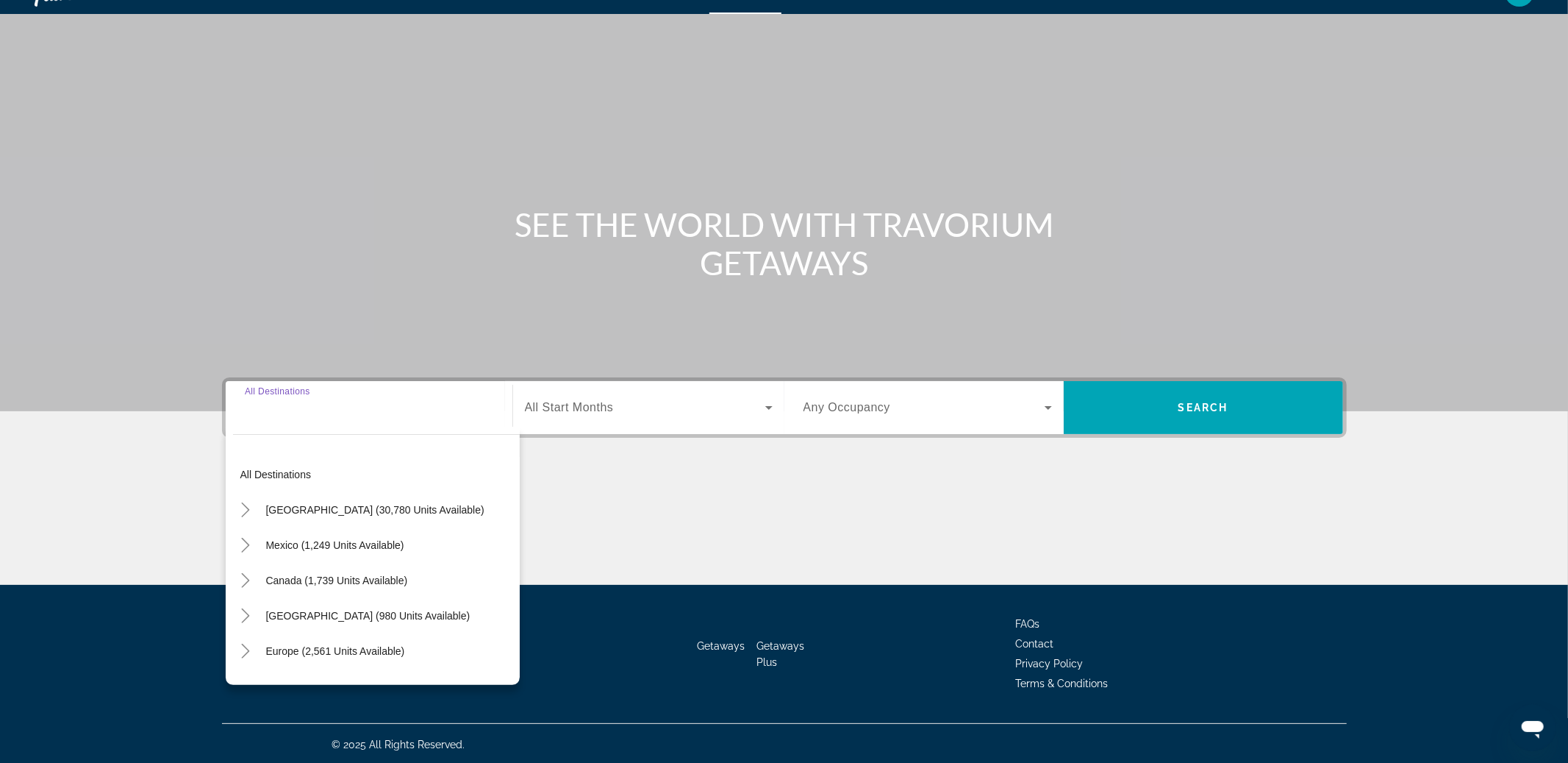
scroll to position [31, 0]
click at [299, 514] on span "Search widget" at bounding box center [374, 509] width 233 height 35
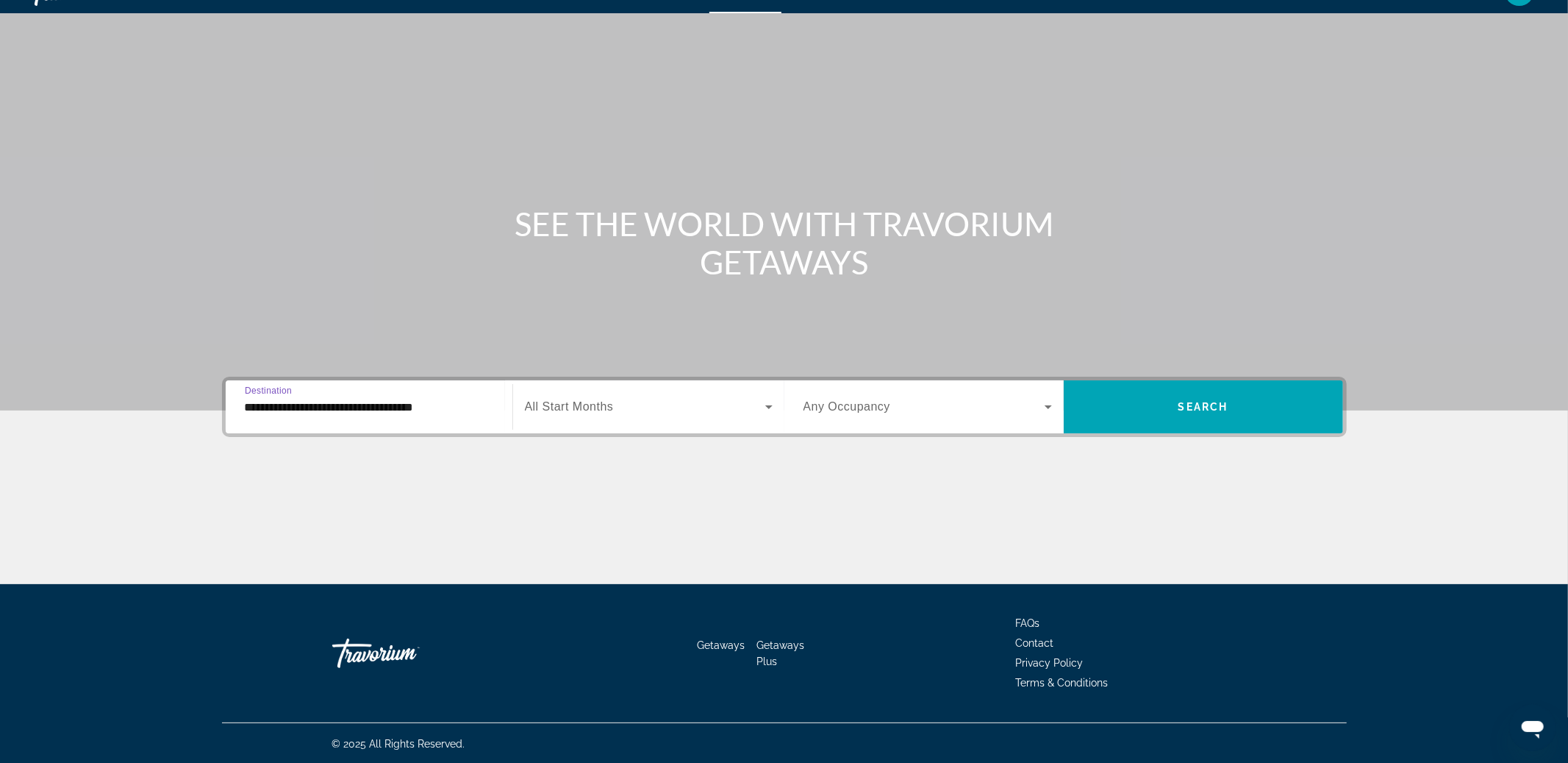
click at [271, 412] on input "**********" at bounding box center [368, 407] width 248 height 18
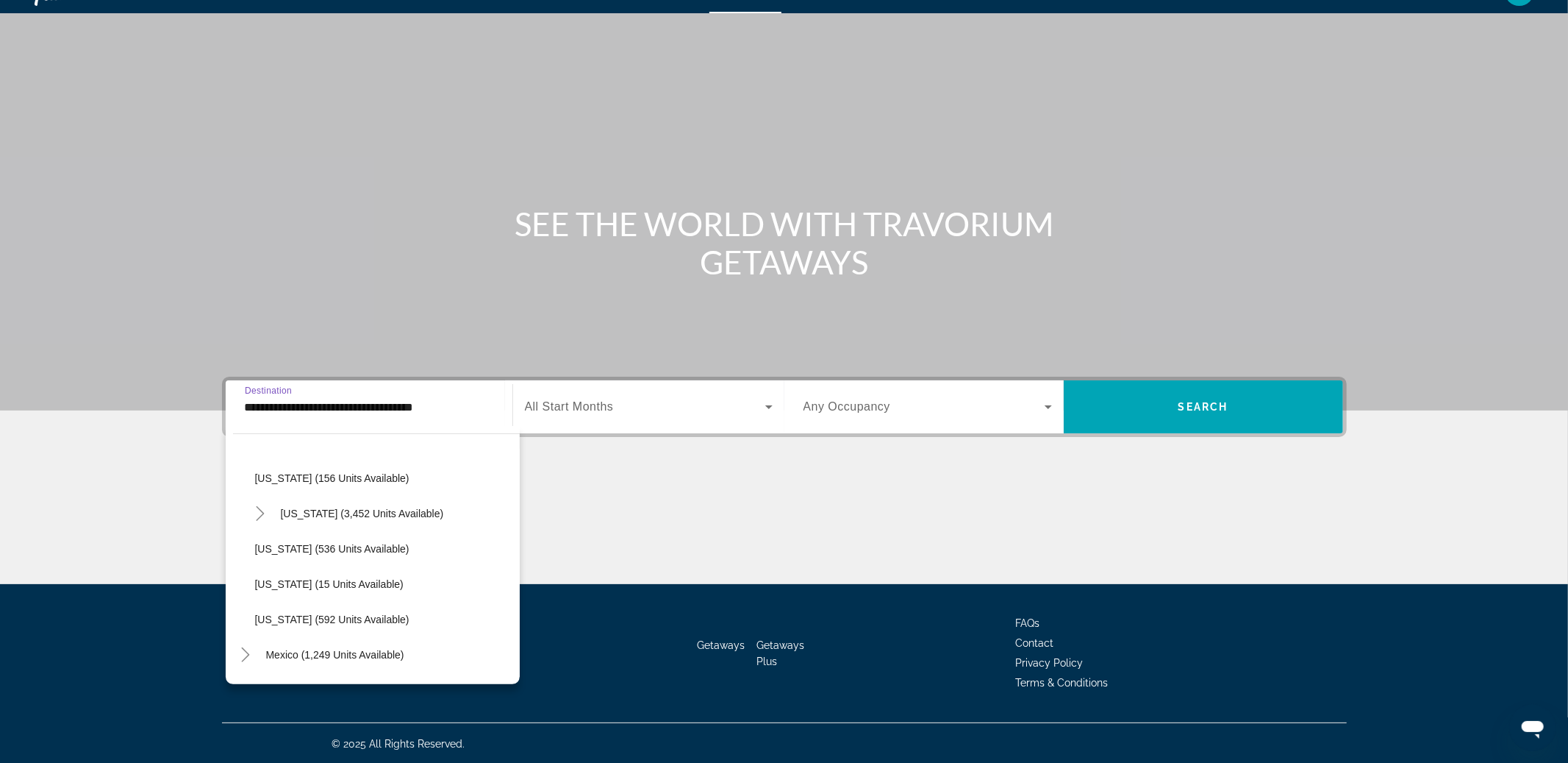
scroll to position [1212, 0]
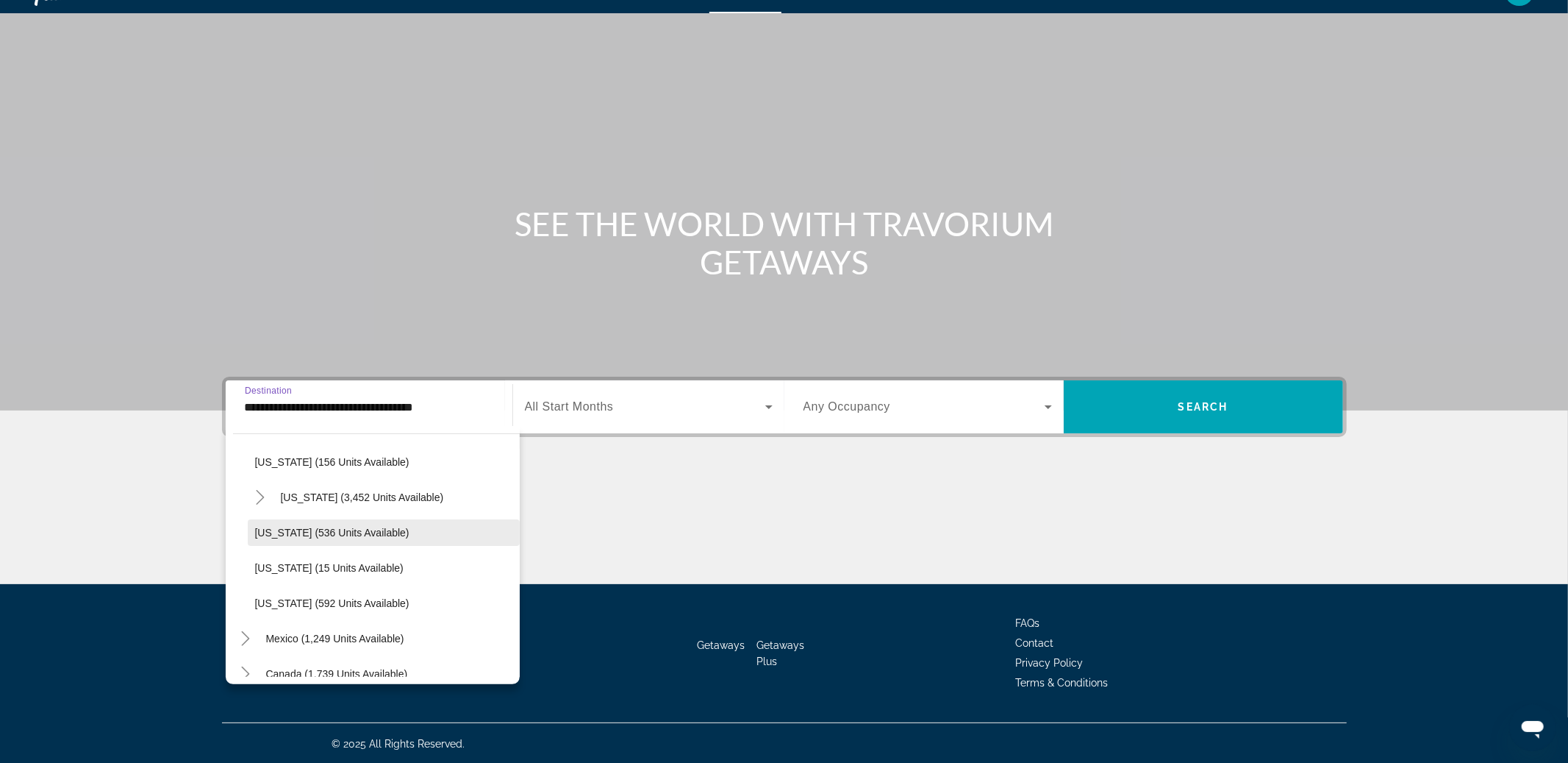
click at [319, 534] on span "Washington (536 units available)" at bounding box center [332, 533] width 155 height 12
type input "**********"
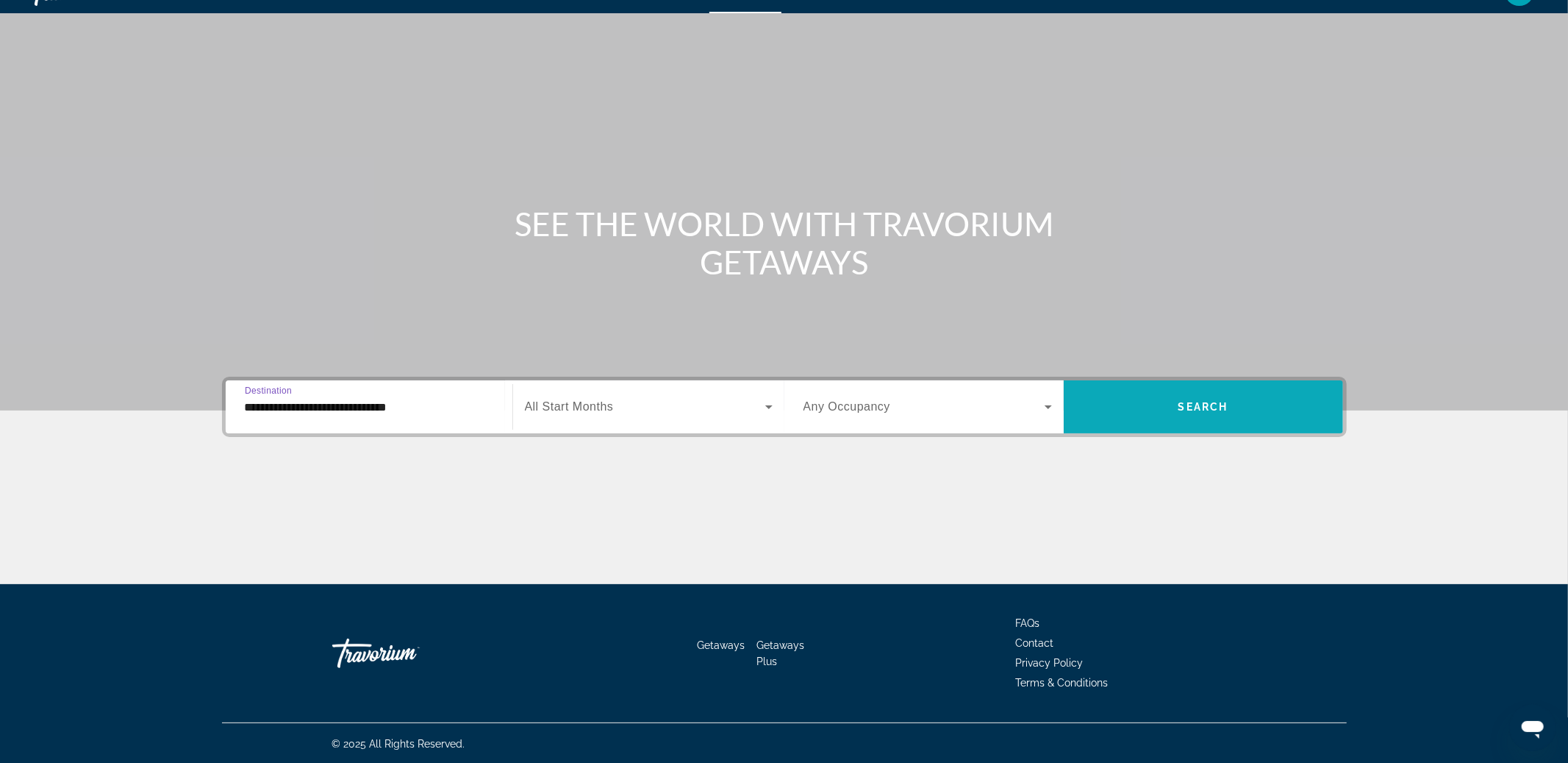
click at [1103, 396] on span "Search widget" at bounding box center [1203, 406] width 279 height 35
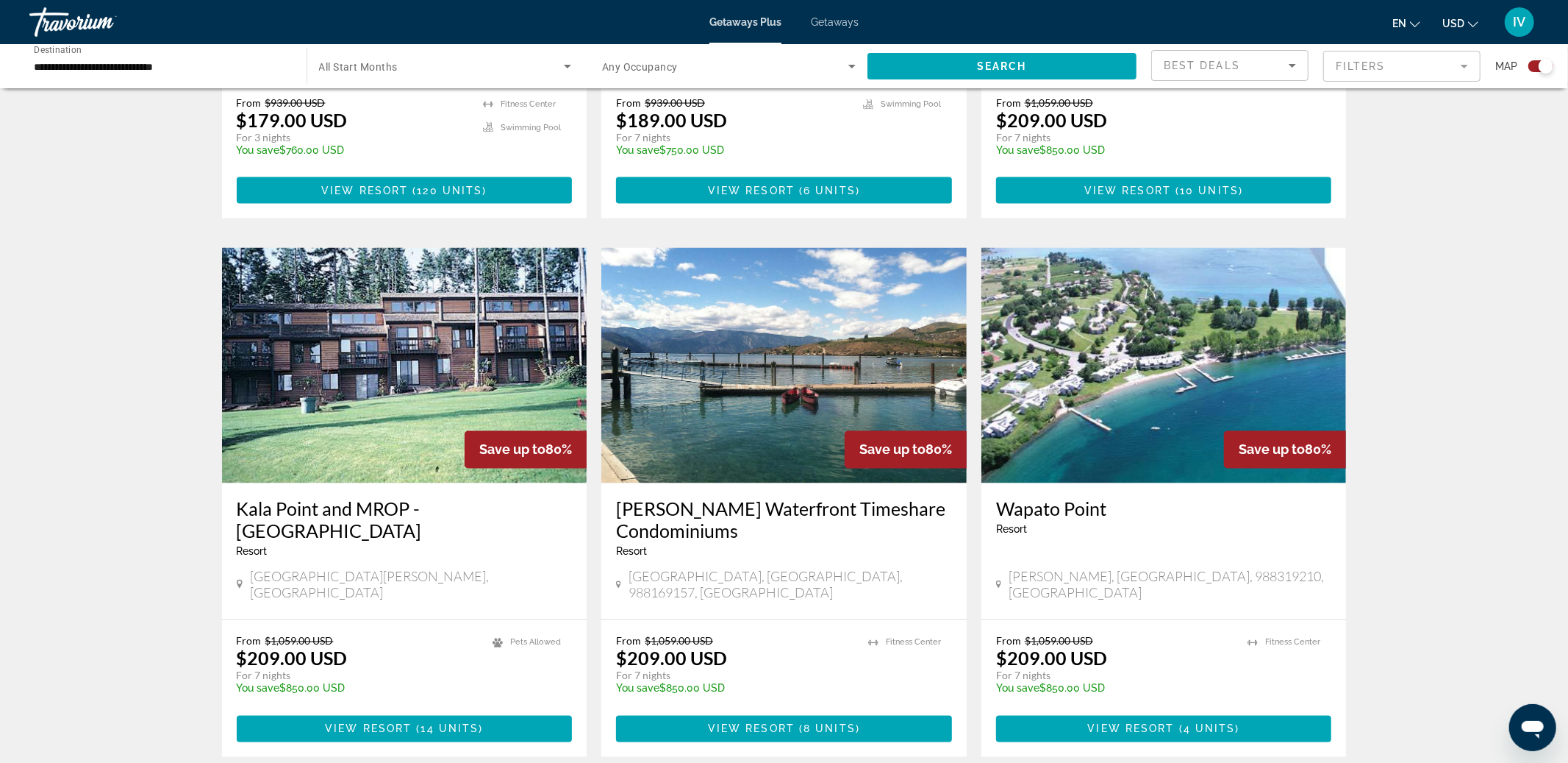
scroll to position [2115, 0]
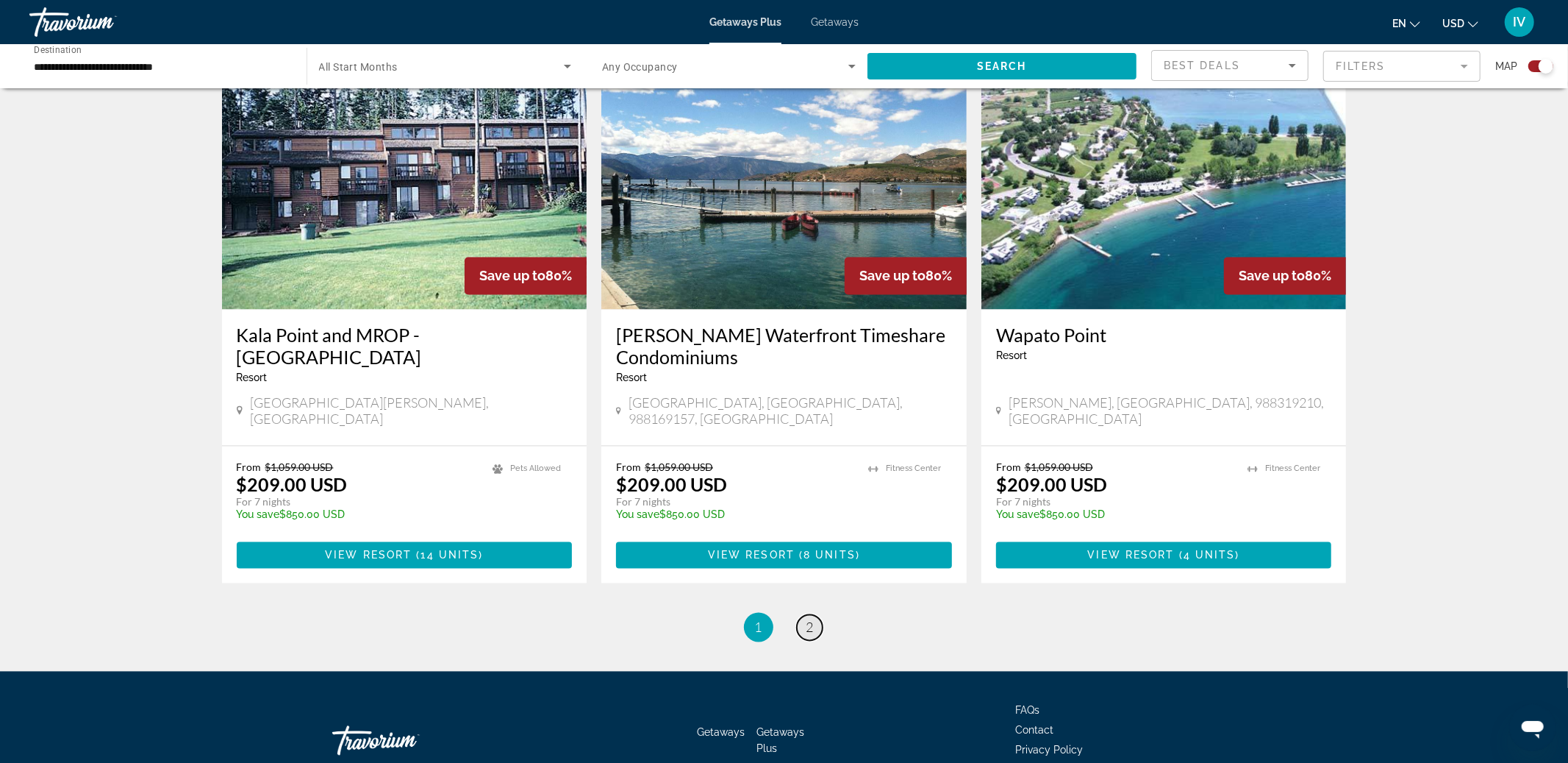
click at [807, 620] on span "2" at bounding box center [810, 627] width 8 height 16
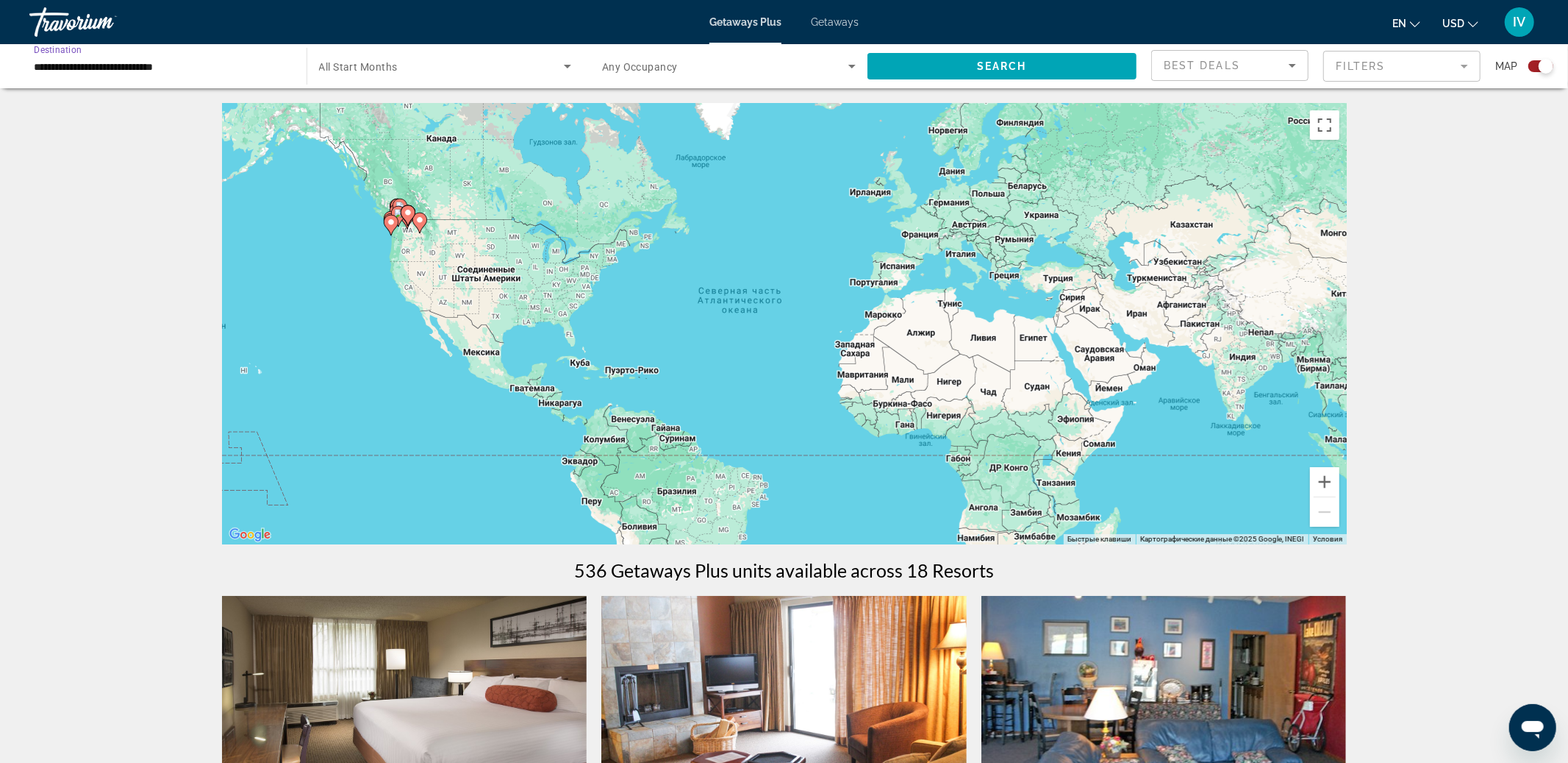
drag, startPoint x: 301, startPoint y: 225, endPoint x: 366, endPoint y: 232, distance: 65.4
click at [313, 227] on div "Чтобы активировать перетаскивание с помощью клавиатуры, нажмите Alt + Ввод. Пос…" at bounding box center [785, 324] width 1125 height 442
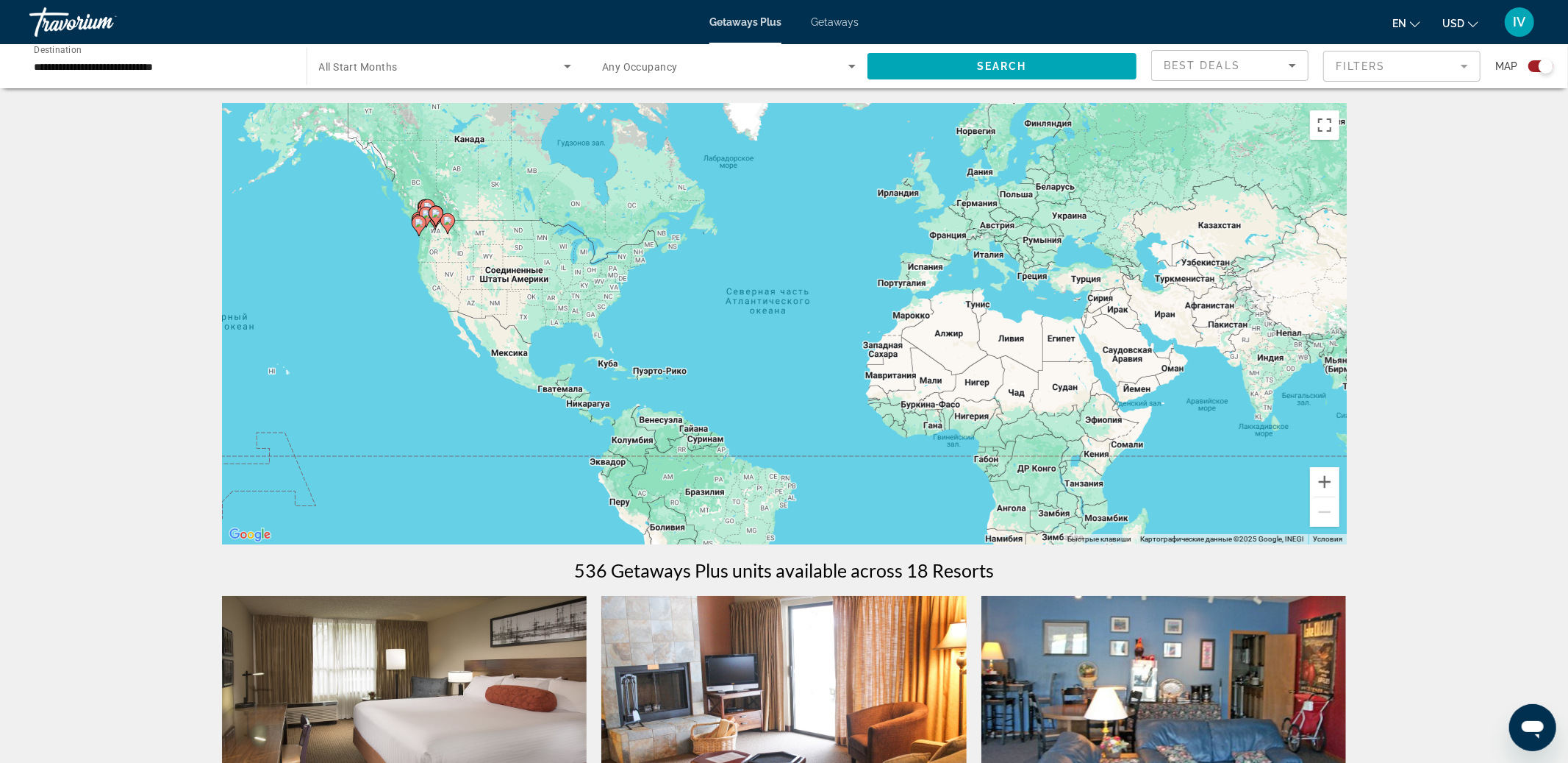
click at [468, 228] on div "Чтобы активировать перетаскивание с помощью клавиатуры, нажмите Alt + Ввод. Пос…" at bounding box center [785, 324] width 1125 height 442
click at [1318, 485] on button "Увеличить" at bounding box center [1325, 482] width 29 height 29
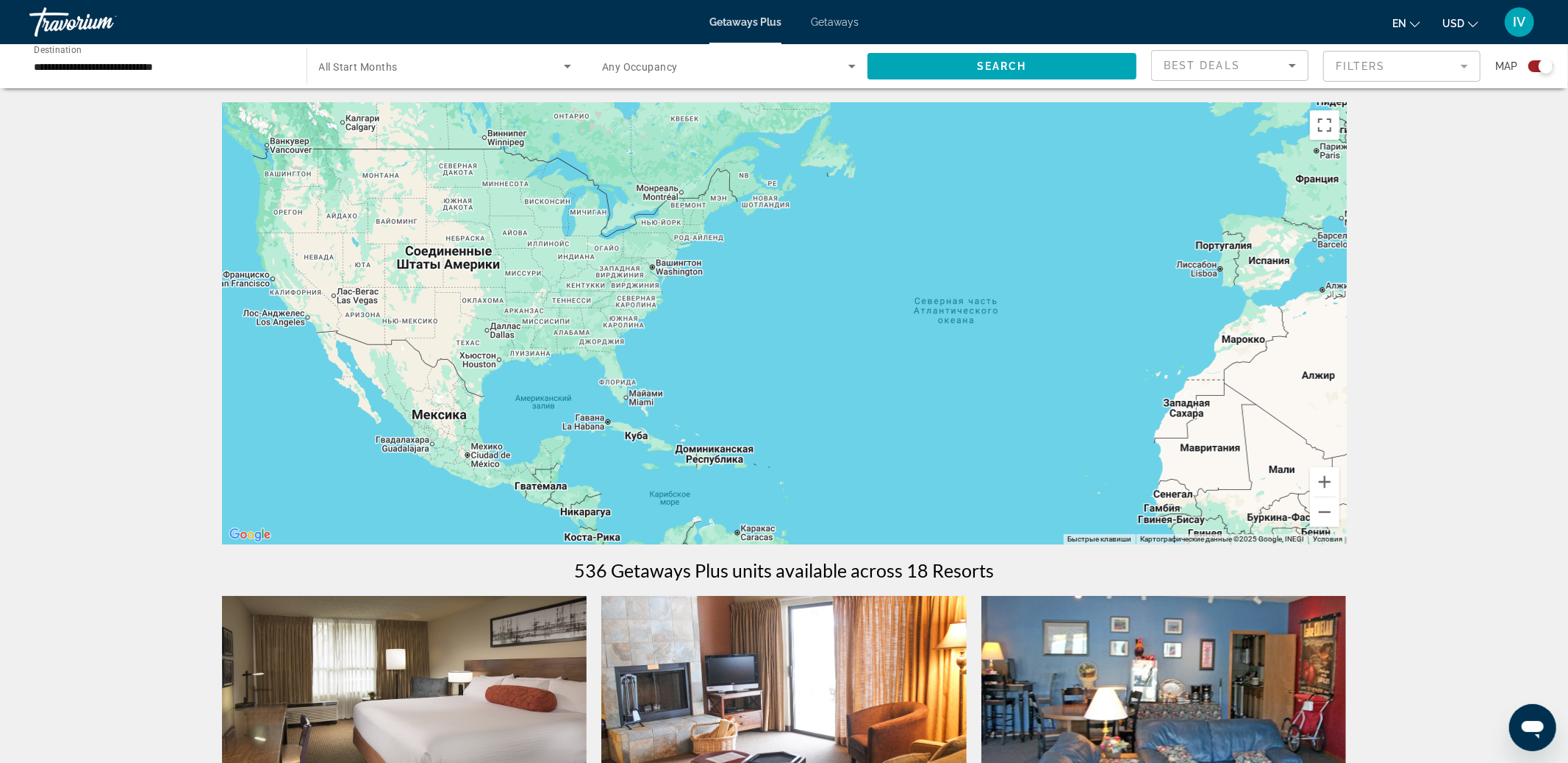
drag, startPoint x: 412, startPoint y: 327, endPoint x: 864, endPoint y: 388, distance: 456.1
click at [877, 388] on div "Main content" at bounding box center [785, 324] width 1125 height 442
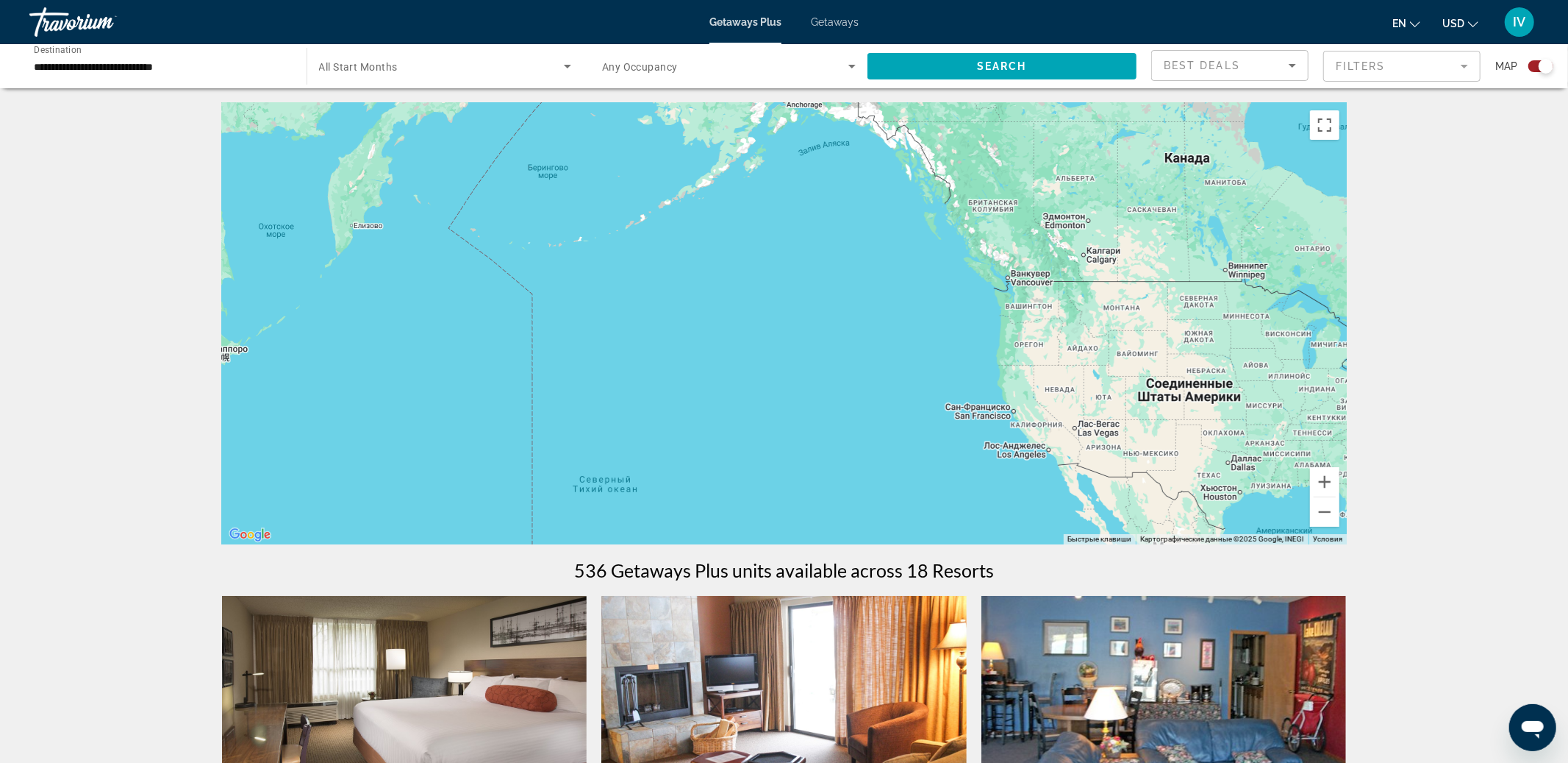
drag, startPoint x: 599, startPoint y: 394, endPoint x: 376, endPoint y: 394, distance: 223.0
click at [378, 394] on div "Main content" at bounding box center [785, 324] width 1125 height 442
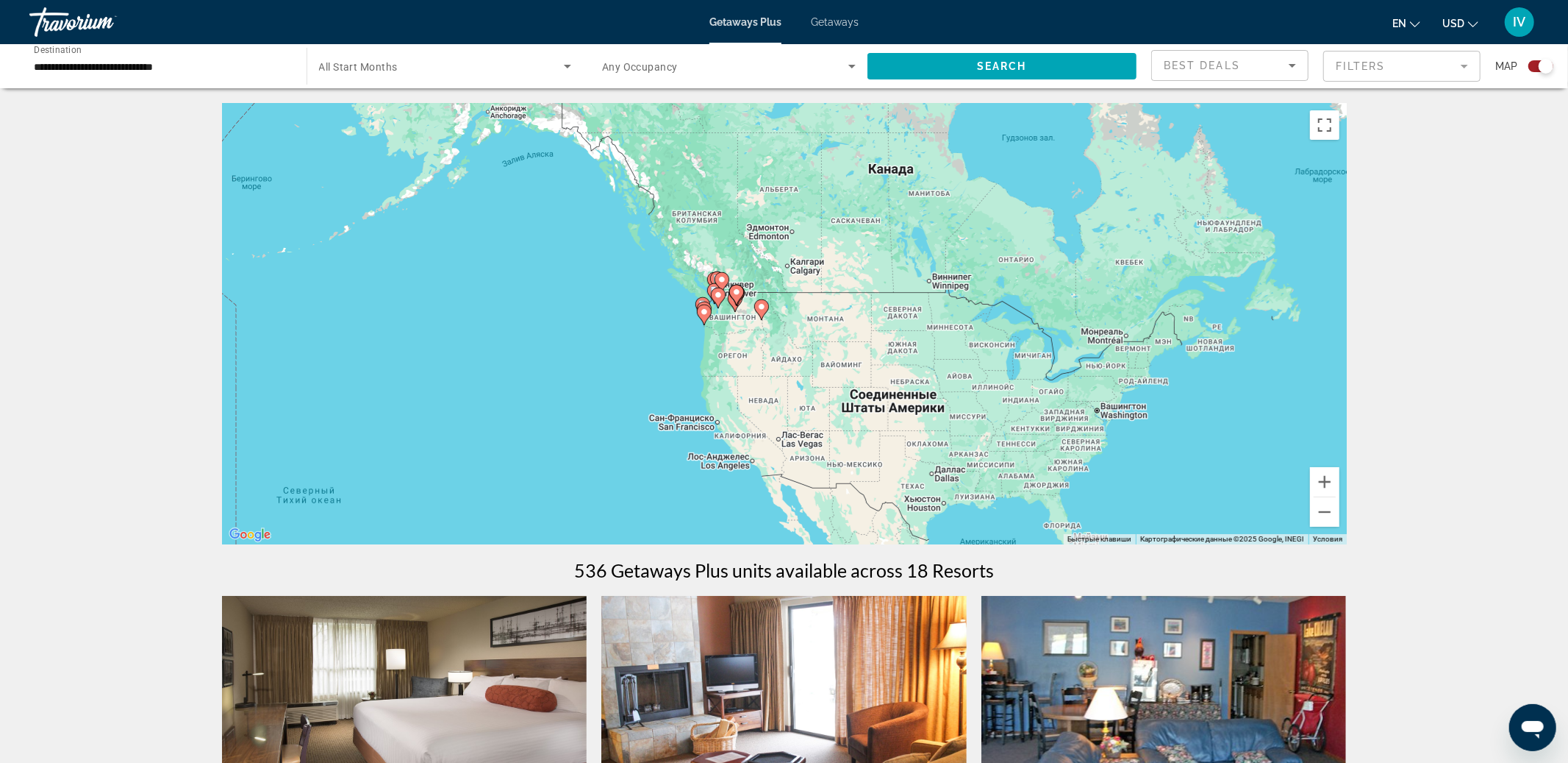
drag, startPoint x: 726, startPoint y: 398, endPoint x: 675, endPoint y: 427, distance: 58.7
click at [675, 427] on div "Чтобы активировать перетаскивание с помощью клавиатуры, нажмите Alt + Ввод. Пос…" at bounding box center [785, 324] width 1125 height 442
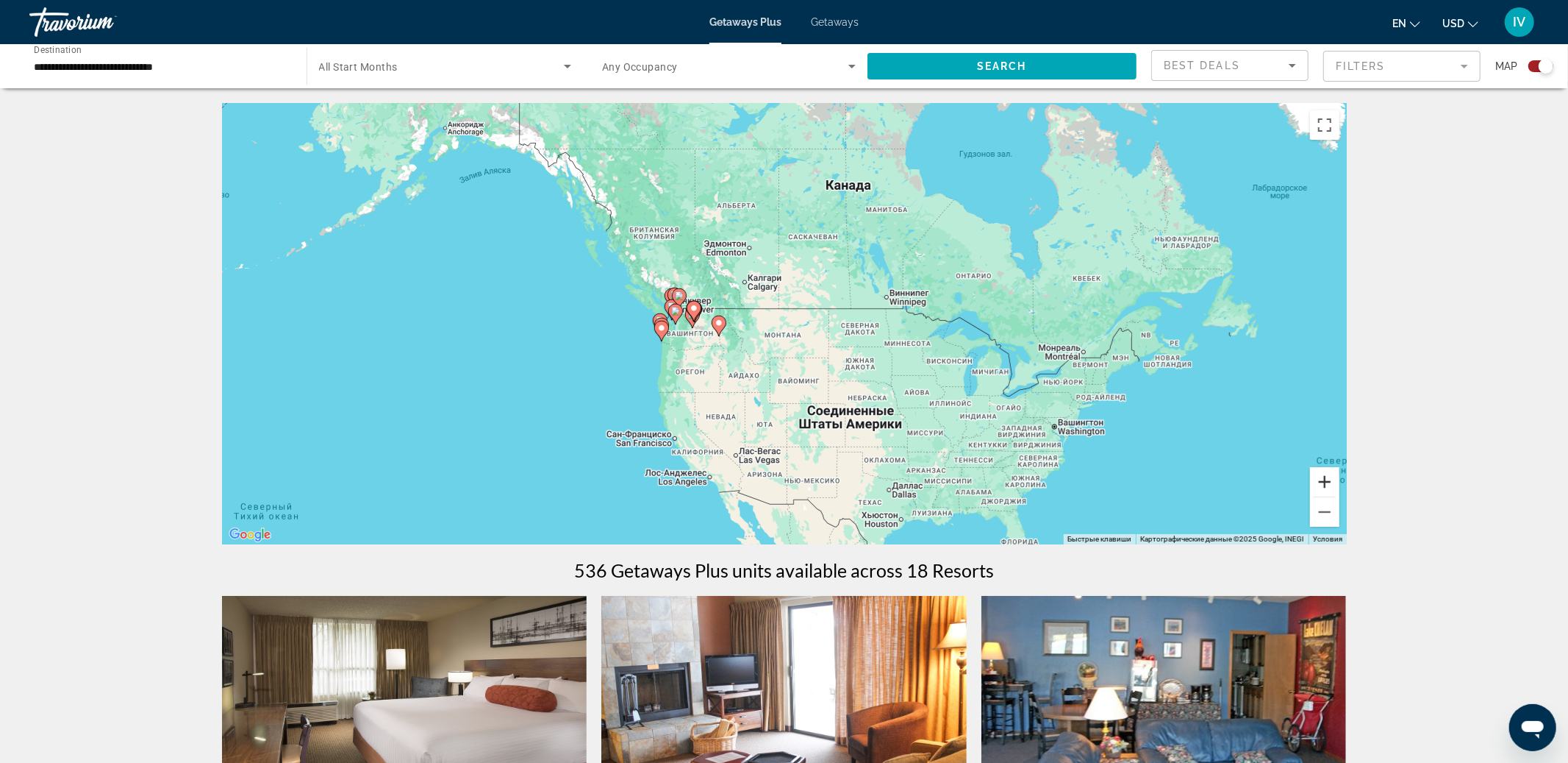
click at [1333, 482] on button "Увеличить" at bounding box center [1325, 482] width 29 height 29
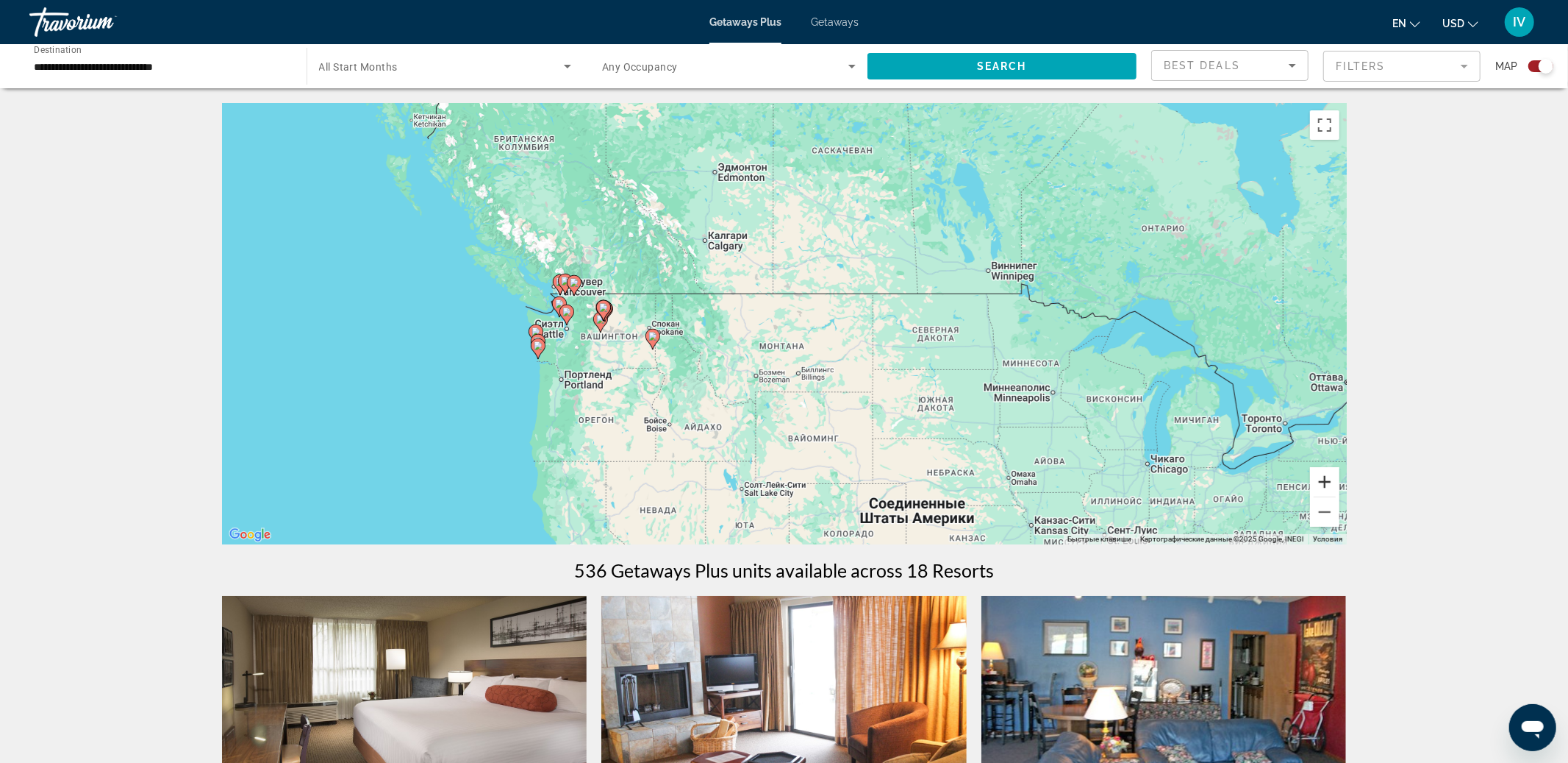
click at [1333, 482] on button "Увеличить" at bounding box center [1325, 482] width 29 height 29
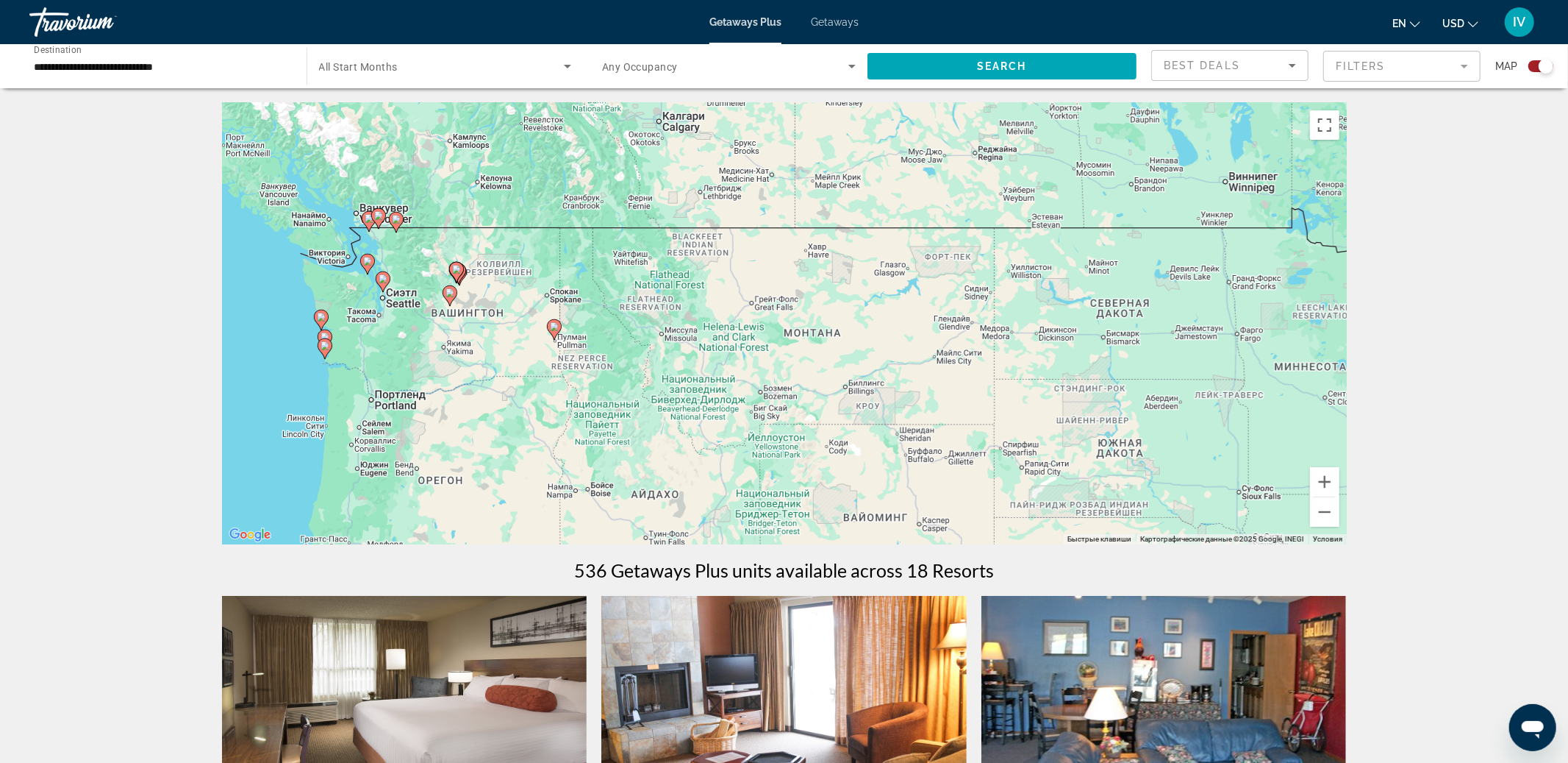
drag, startPoint x: 779, startPoint y: 403, endPoint x: 812, endPoint y: 367, distance: 48.8
click at [812, 367] on div "Чтобы активировать перетаскивание с помощью клавиатуры, нажмите Alt + Ввод. Пос…" at bounding box center [785, 324] width 1125 height 442
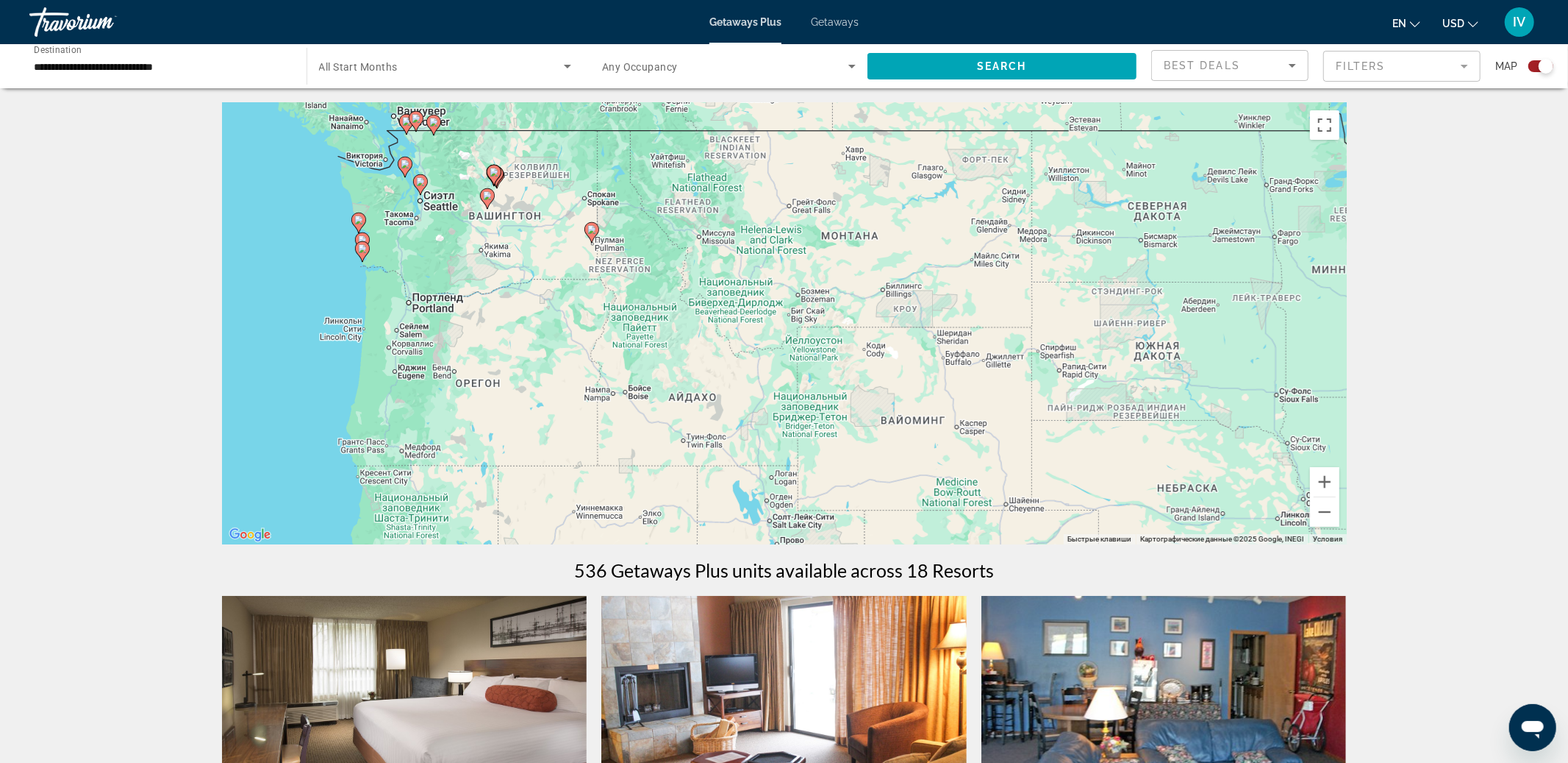
drag, startPoint x: 718, startPoint y: 432, endPoint x: 755, endPoint y: 335, distance: 103.8
click at [755, 335] on div "Чтобы активировать перетаскивание с помощью клавиатуры, нажмите Alt + Ввод. Пос…" at bounding box center [785, 324] width 1125 height 442
click at [215, 67] on input "**********" at bounding box center [160, 67] width 253 height 18
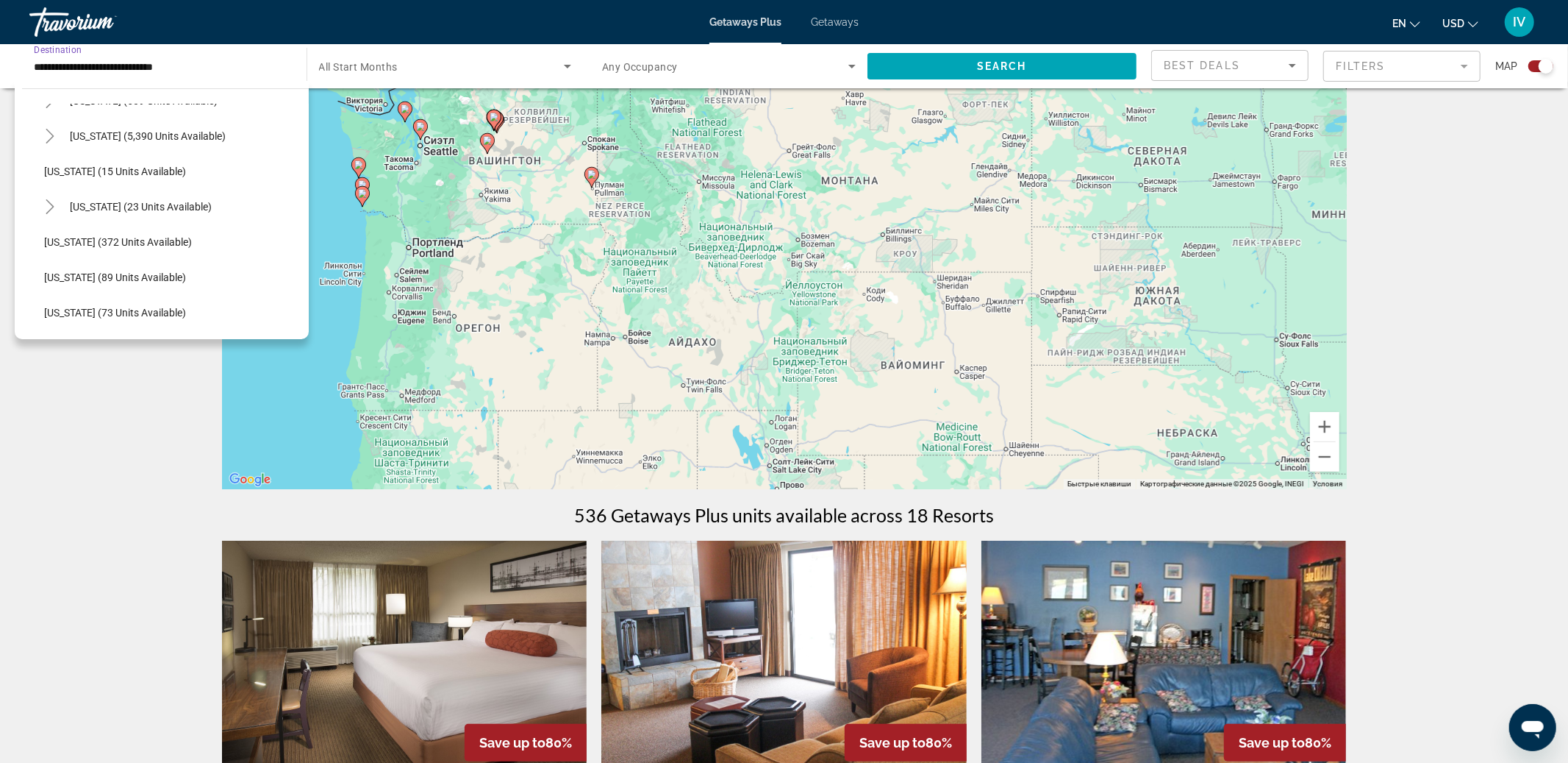
scroll to position [188, 0]
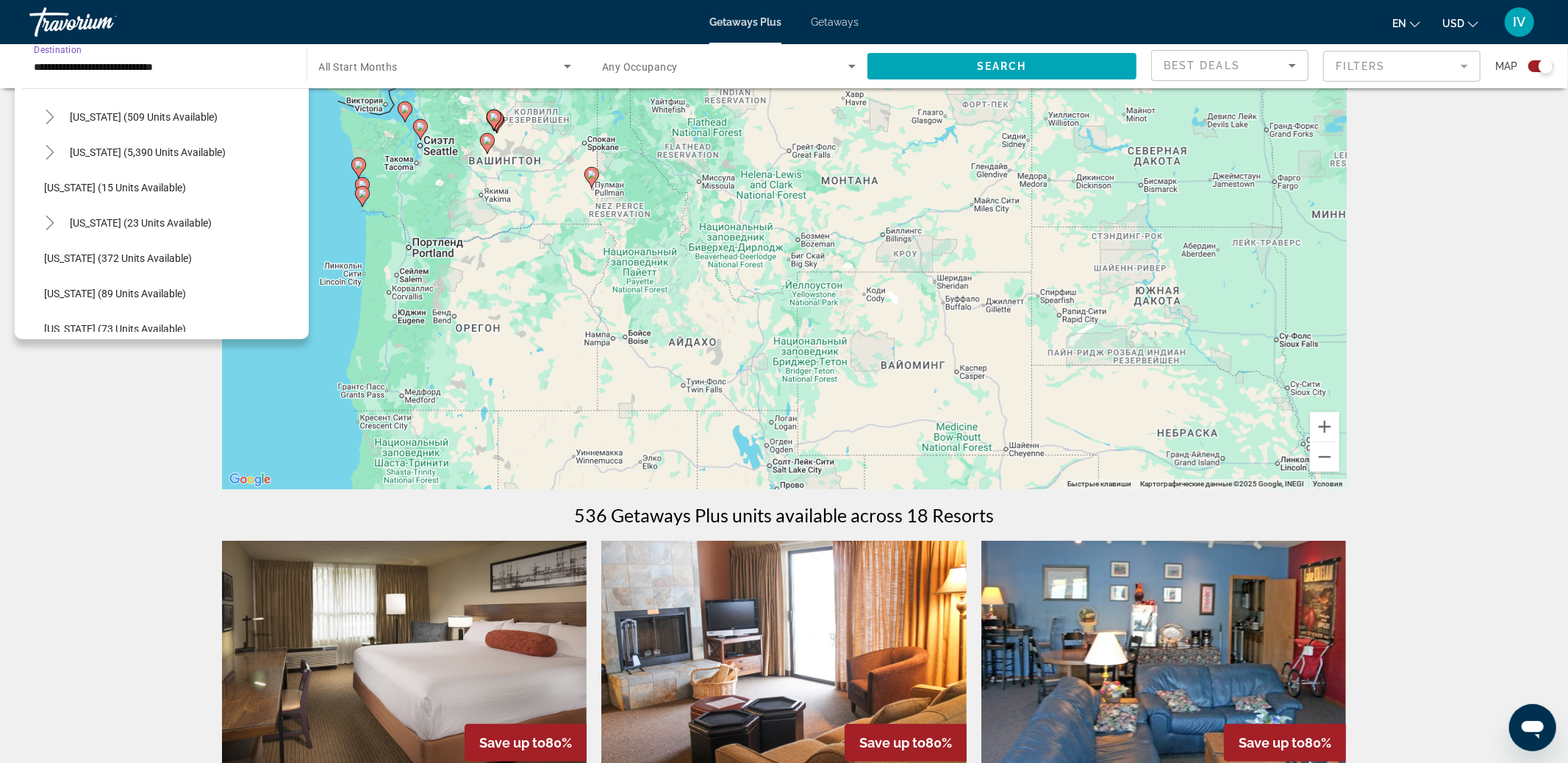
click at [836, 21] on span "Getaways" at bounding box center [835, 22] width 48 height 12
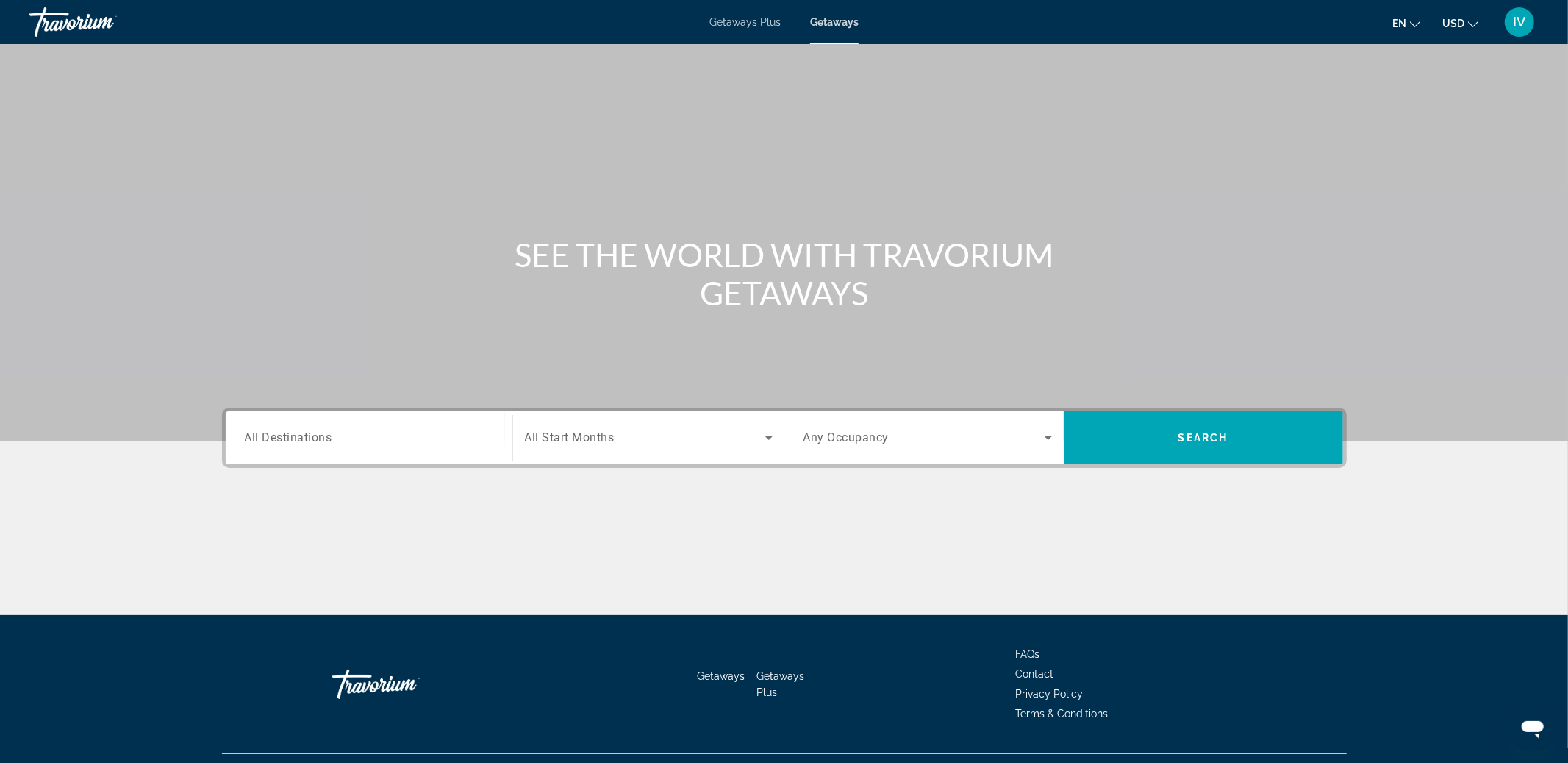
click at [317, 451] on div "Search widget" at bounding box center [368, 437] width 248 height 42
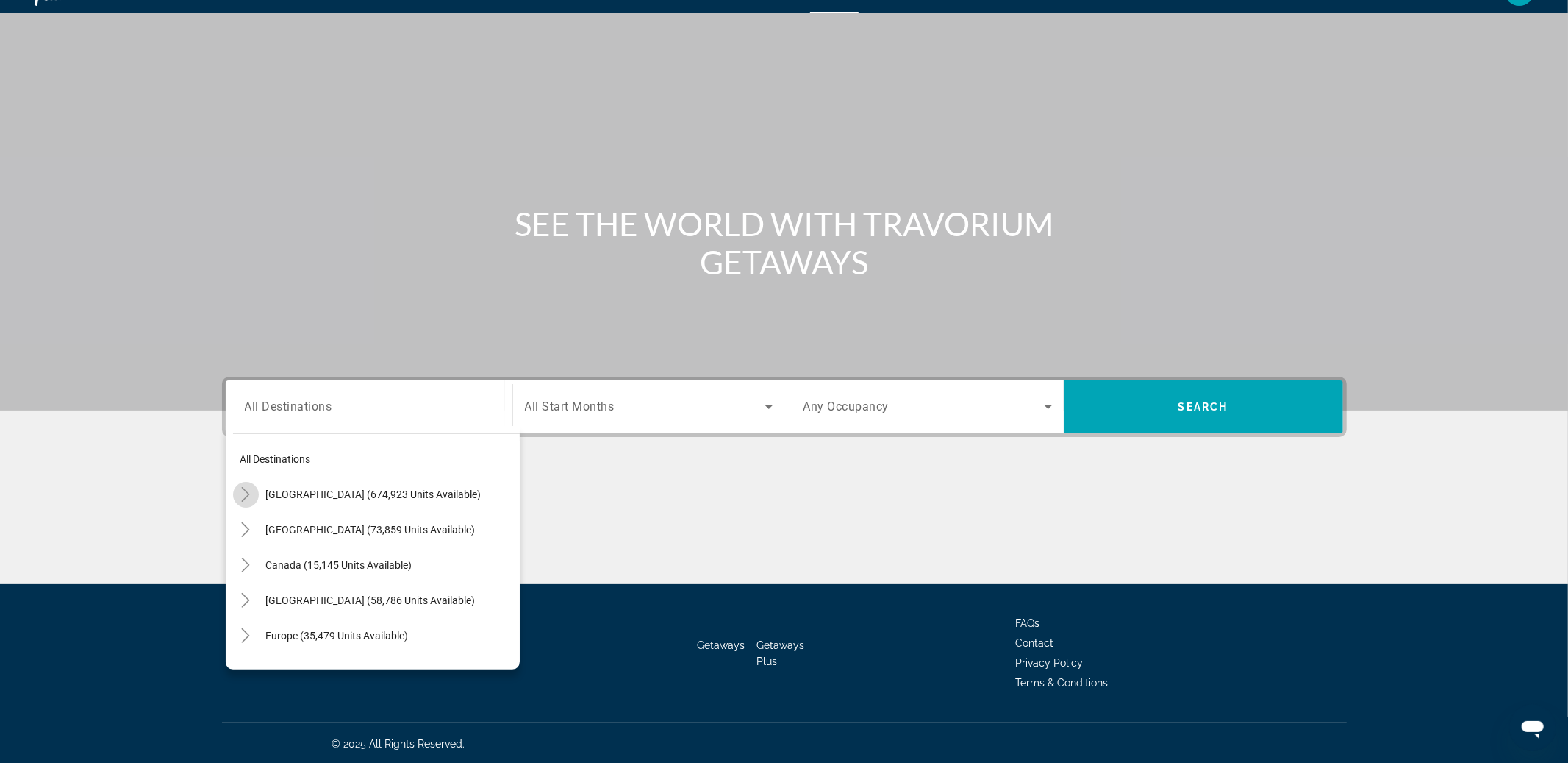
click at [243, 496] on icon "Toggle United States (674,923 units available)" at bounding box center [245, 494] width 15 height 15
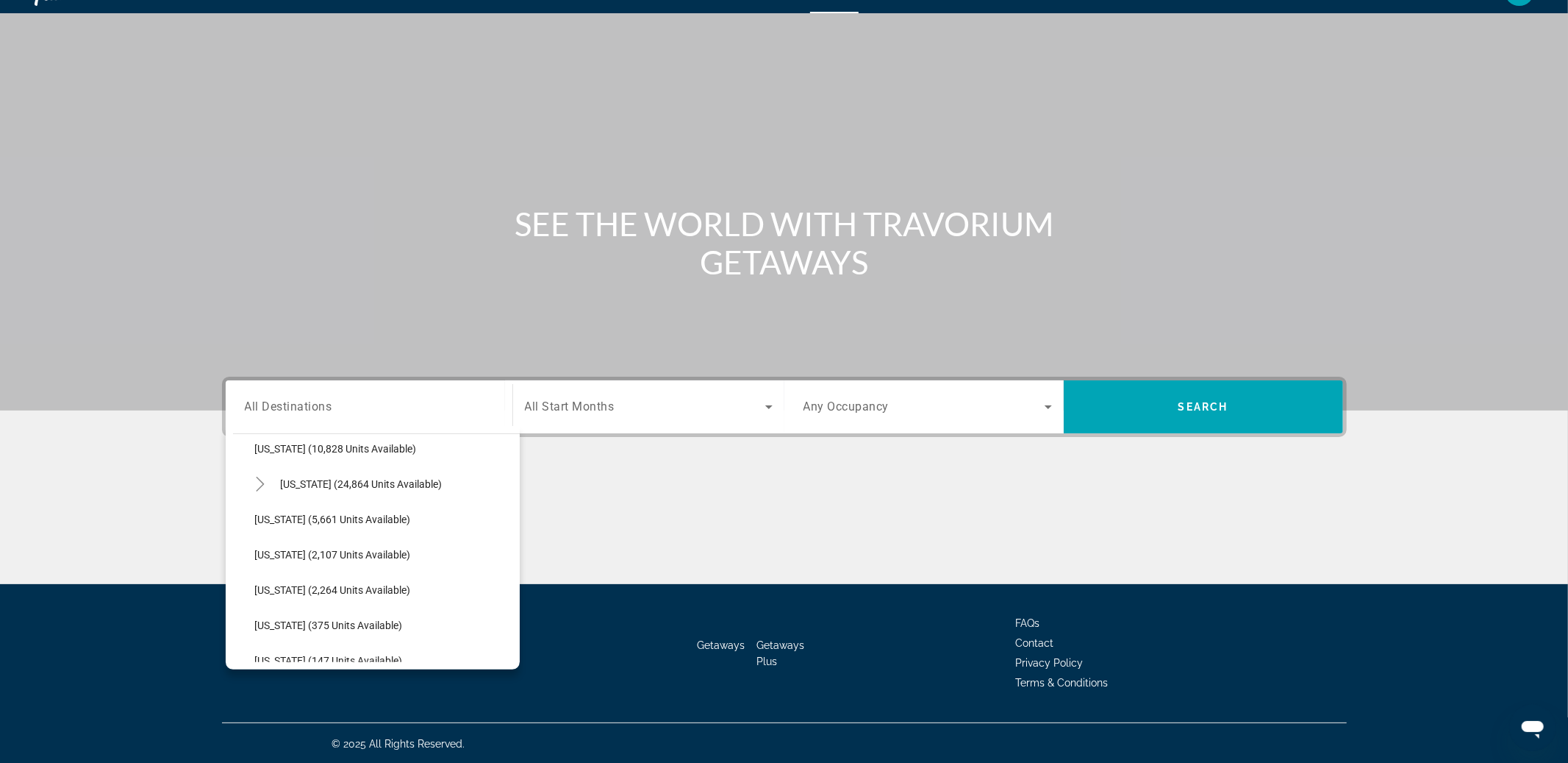
scroll to position [351, 0]
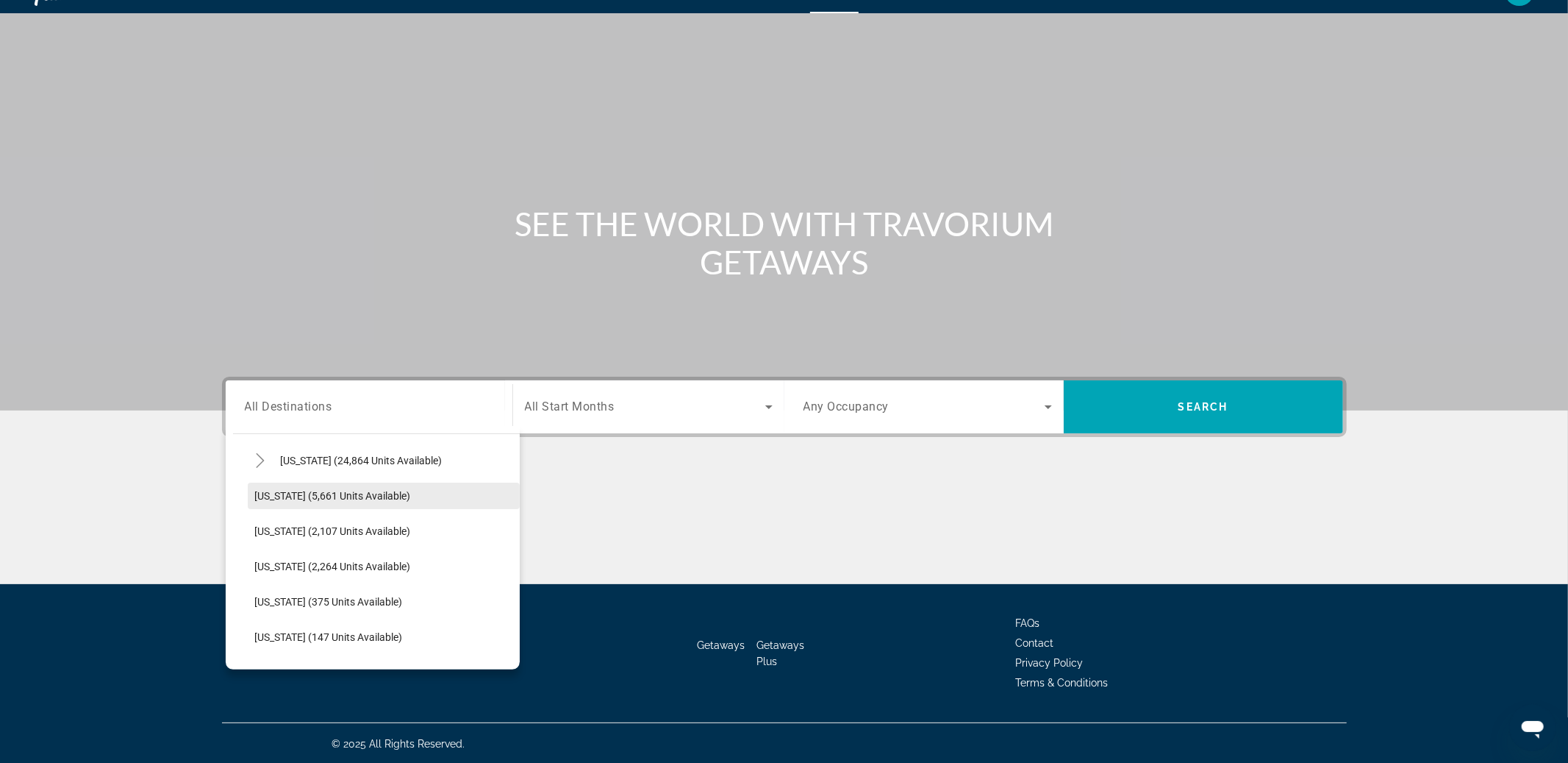
click at [317, 494] on span "[US_STATE] (5,661 units available)" at bounding box center [332, 496] width 155 height 12
type input "**********"
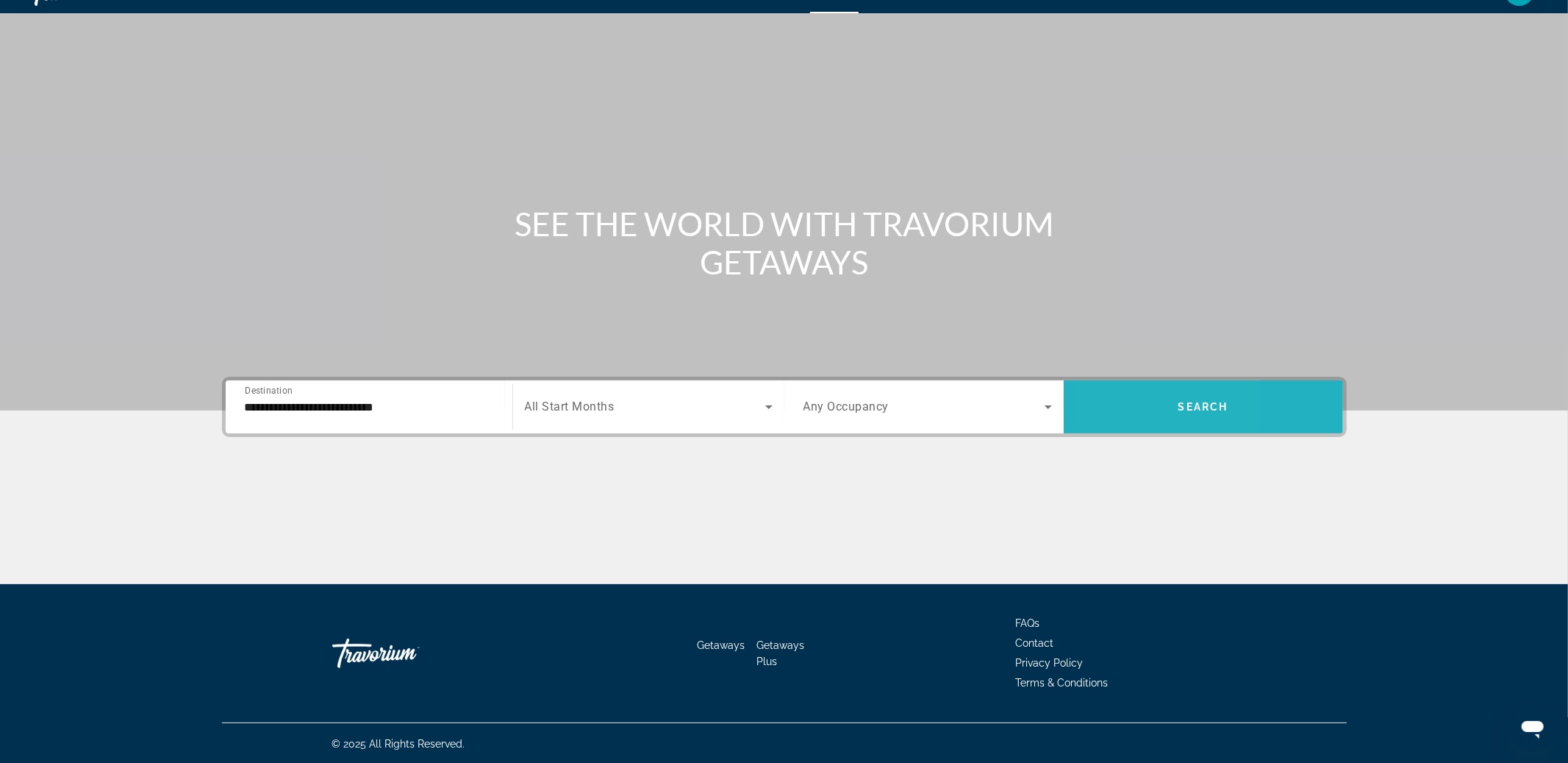
click at [1116, 417] on span "Search widget" at bounding box center [1203, 406] width 279 height 35
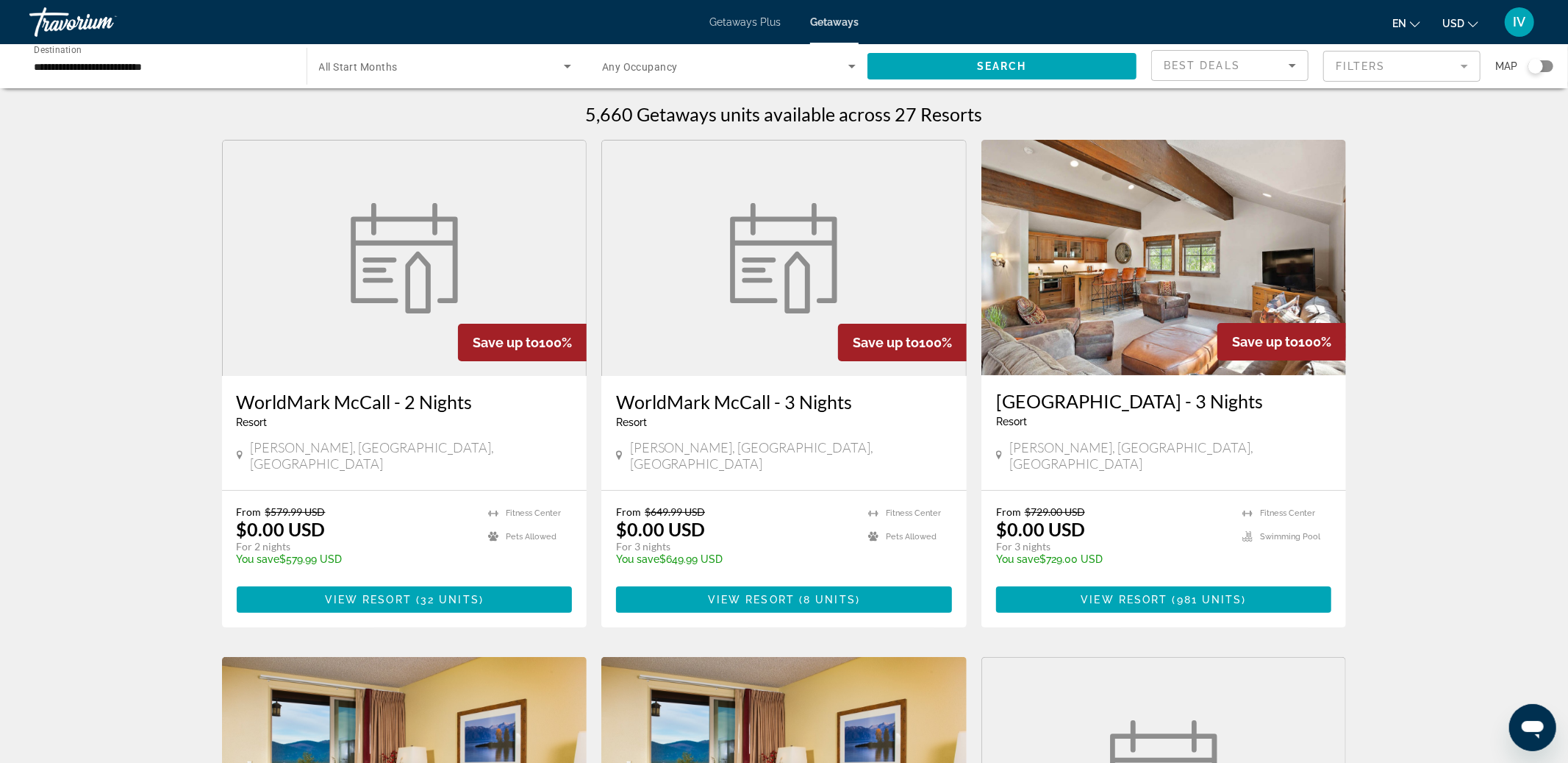
click at [1346, 74] on mat-form-field "Filters" at bounding box center [1401, 66] width 157 height 31
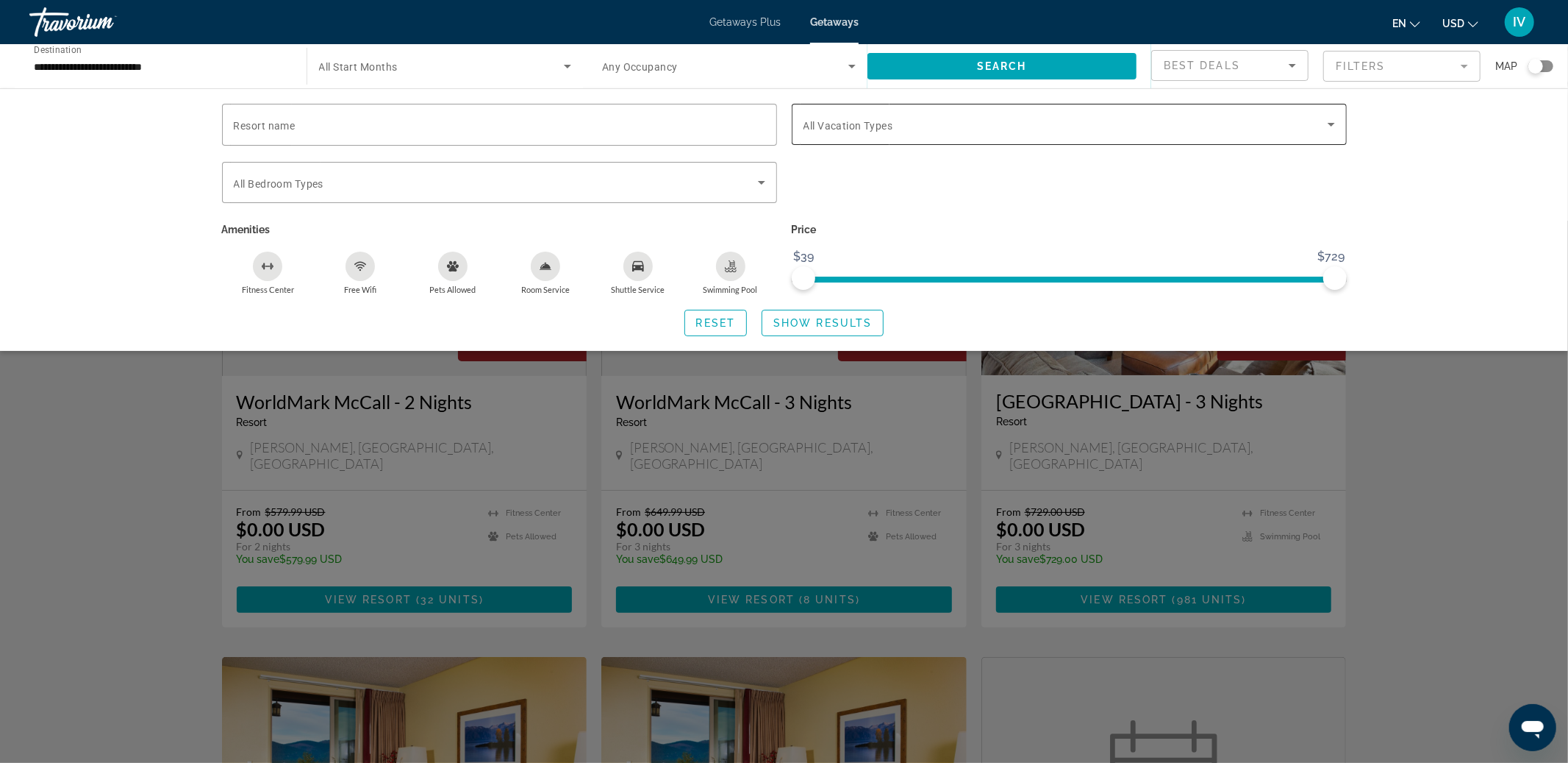
click at [881, 125] on span "All Vacation Types" at bounding box center [848, 126] width 89 height 12
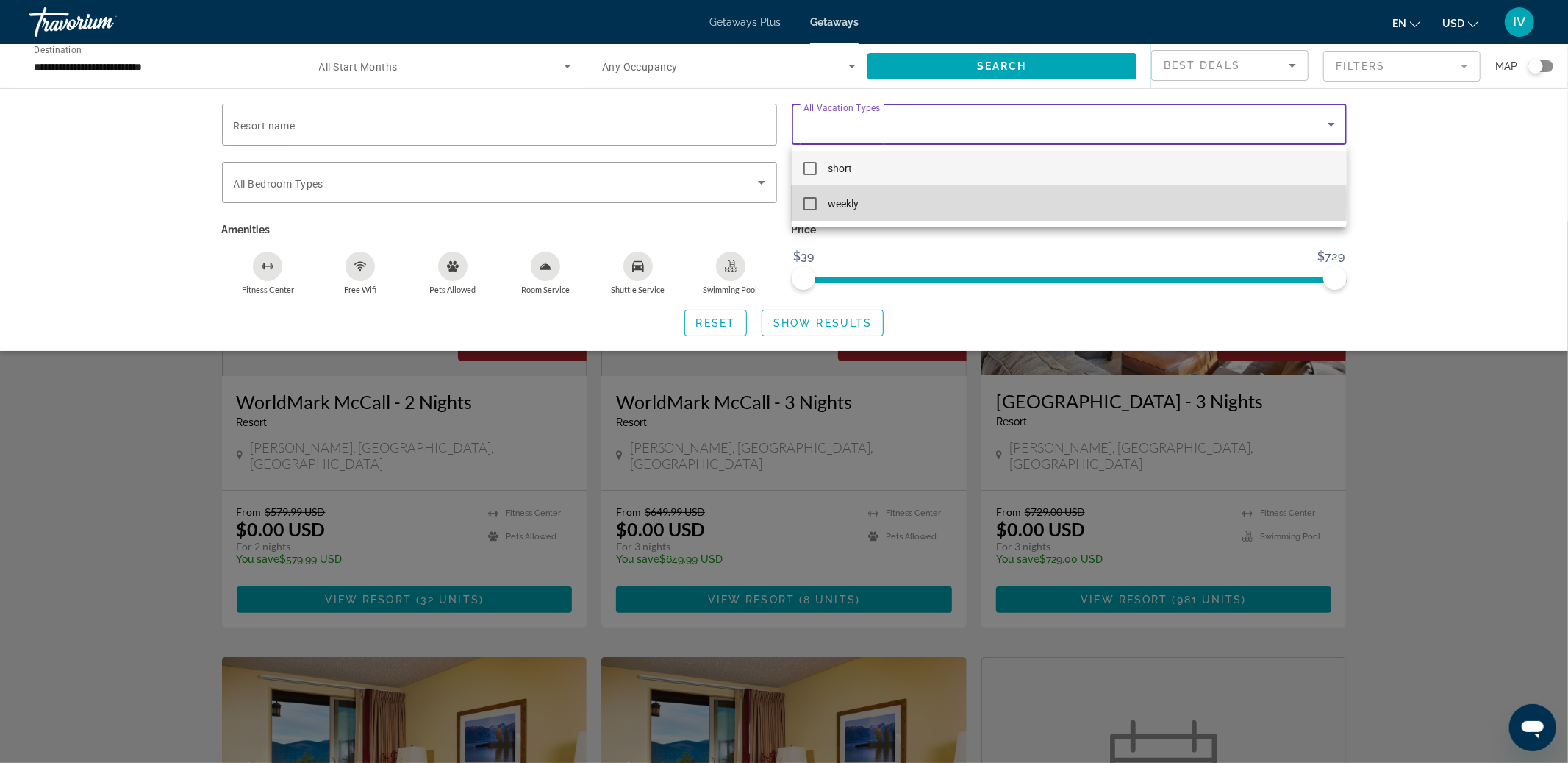
click at [846, 200] on span "weekly" at bounding box center [844, 204] width 31 height 18
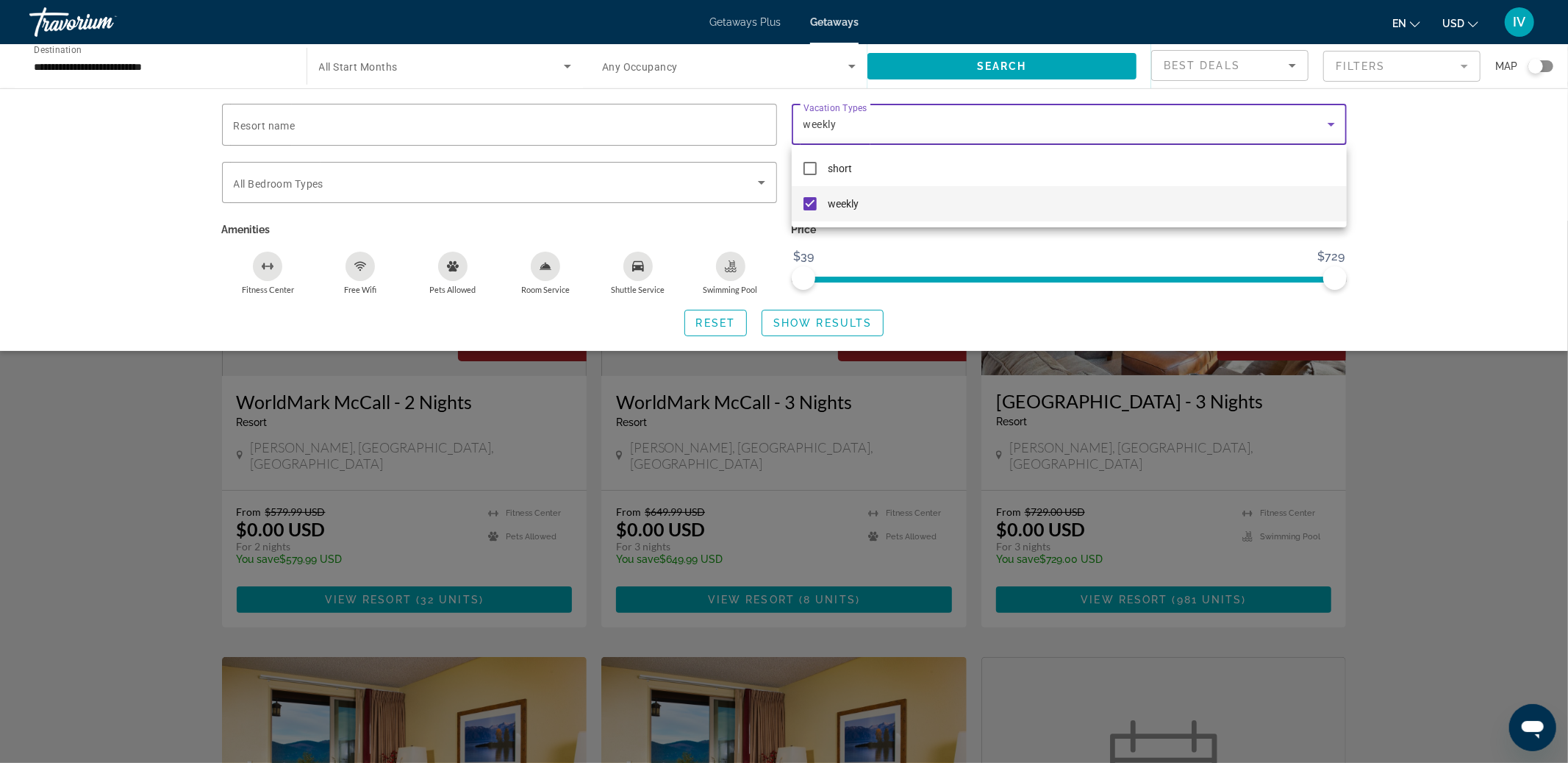
click at [799, 327] on div at bounding box center [784, 382] width 1568 height 763
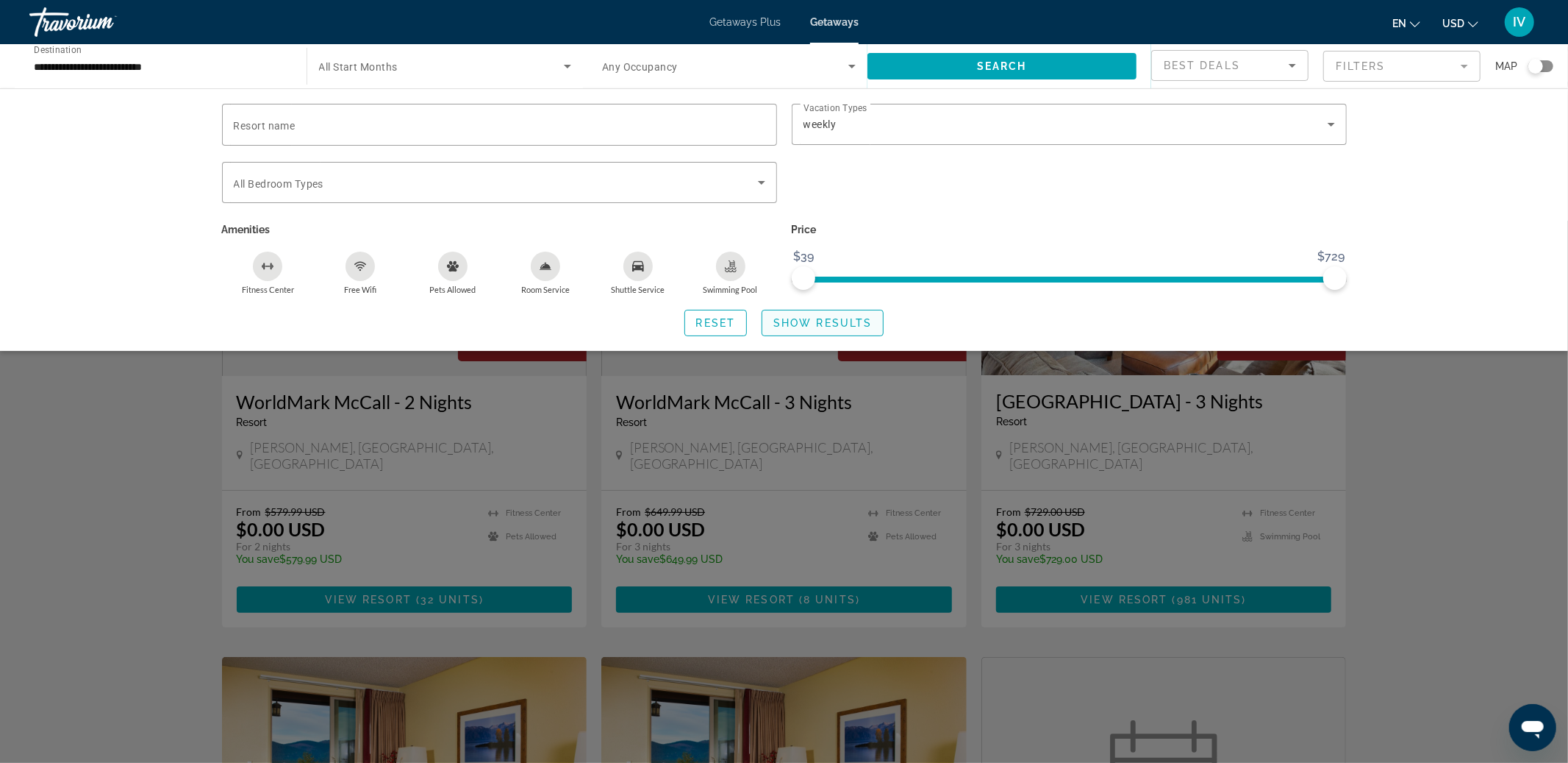
click at [805, 322] on span "Show Results" at bounding box center [823, 323] width 99 height 12
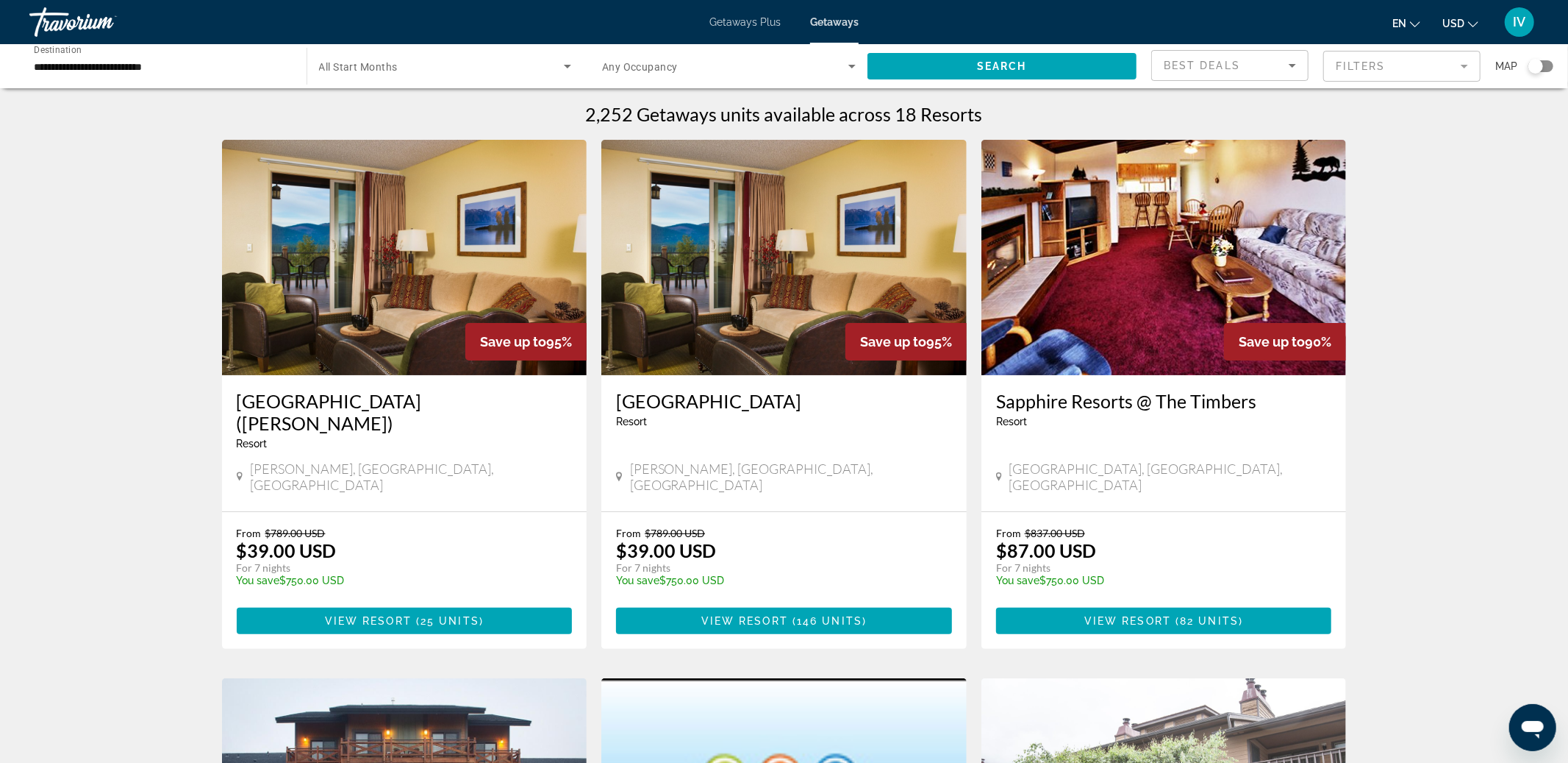
click at [466, 296] on img "Main content" at bounding box center [404, 258] width 365 height 235
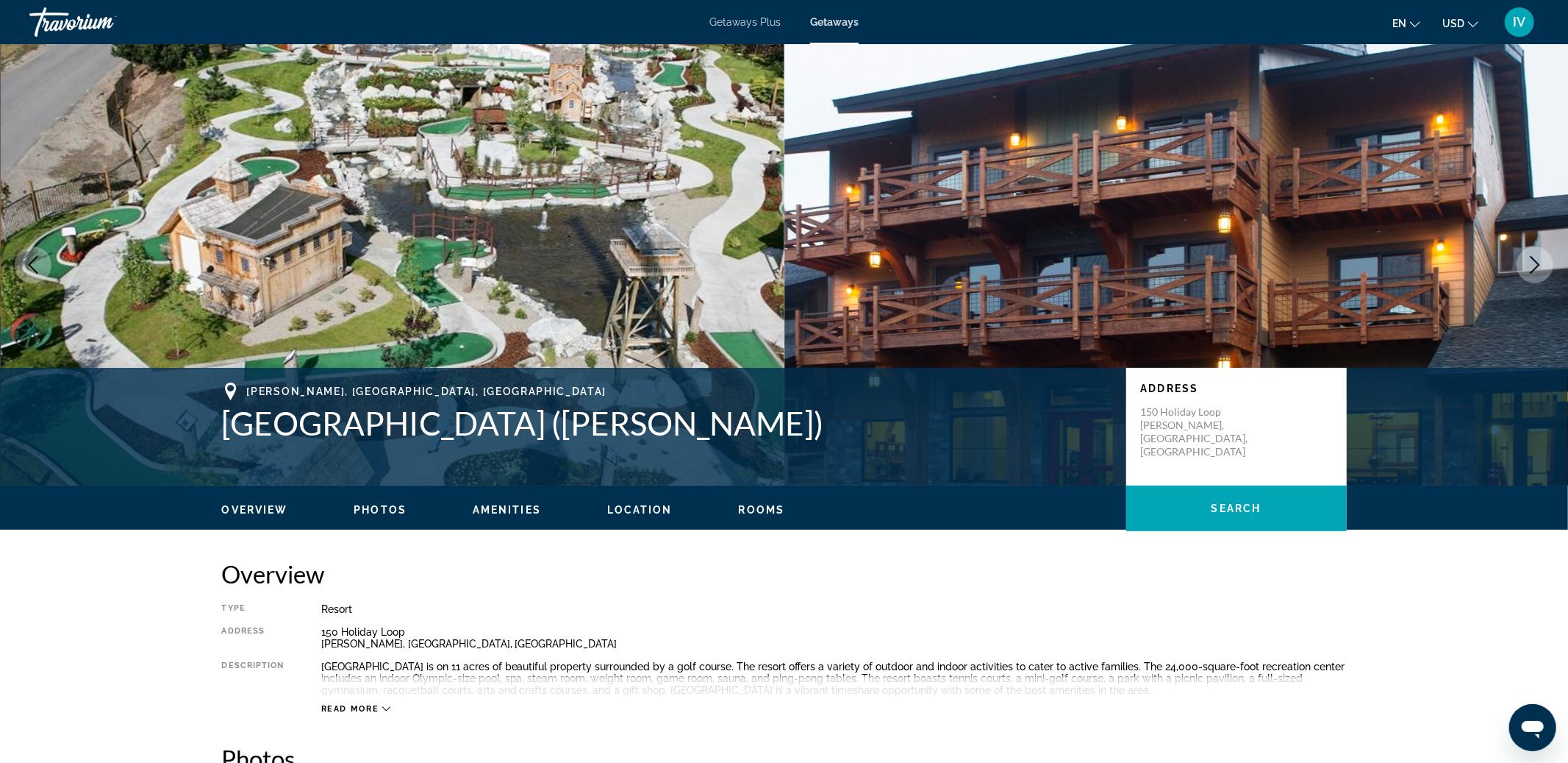
click at [1523, 263] on button "Next image" at bounding box center [1535, 265] width 37 height 37
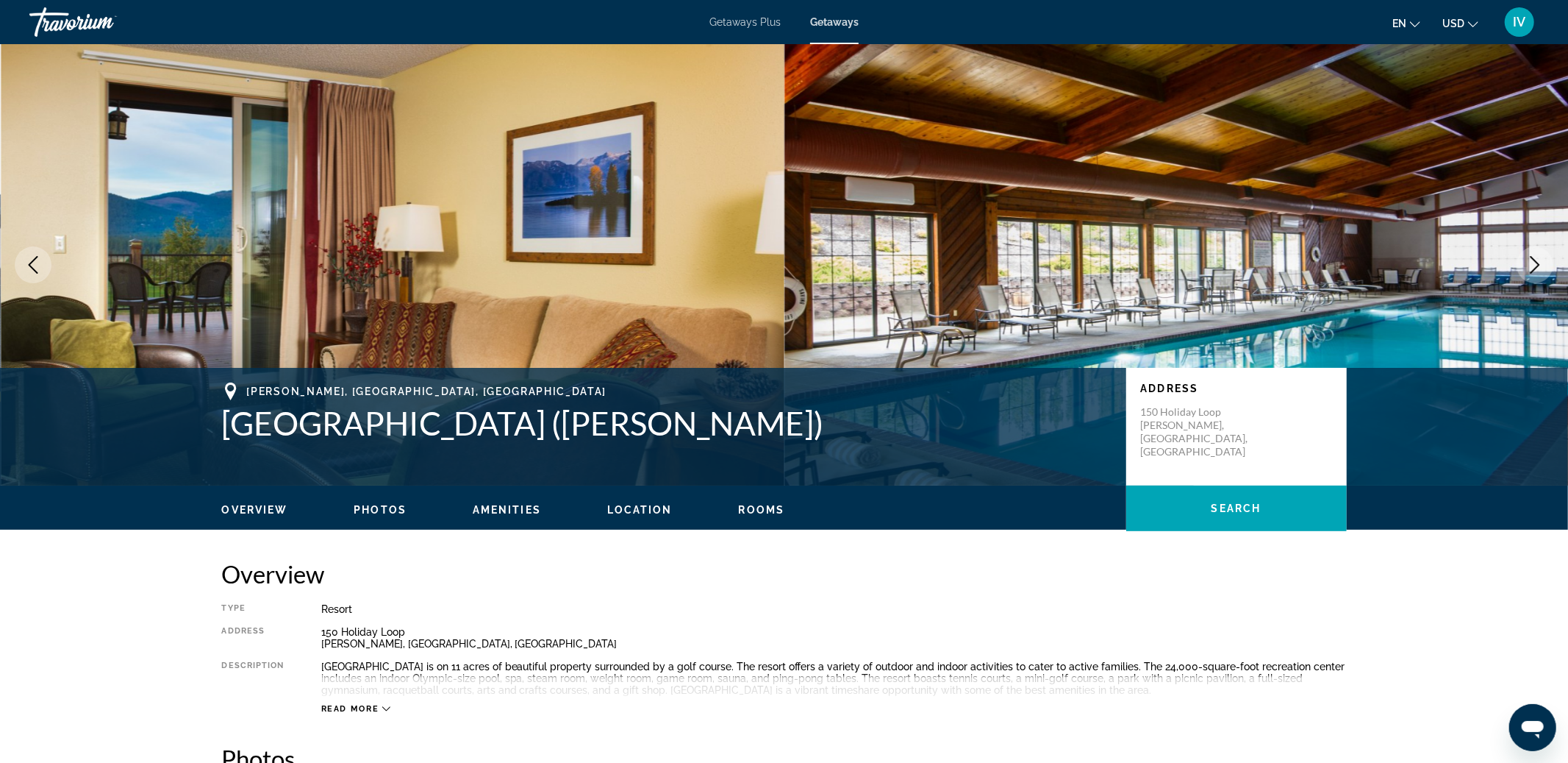
click at [1523, 263] on button "Next image" at bounding box center [1535, 265] width 37 height 37
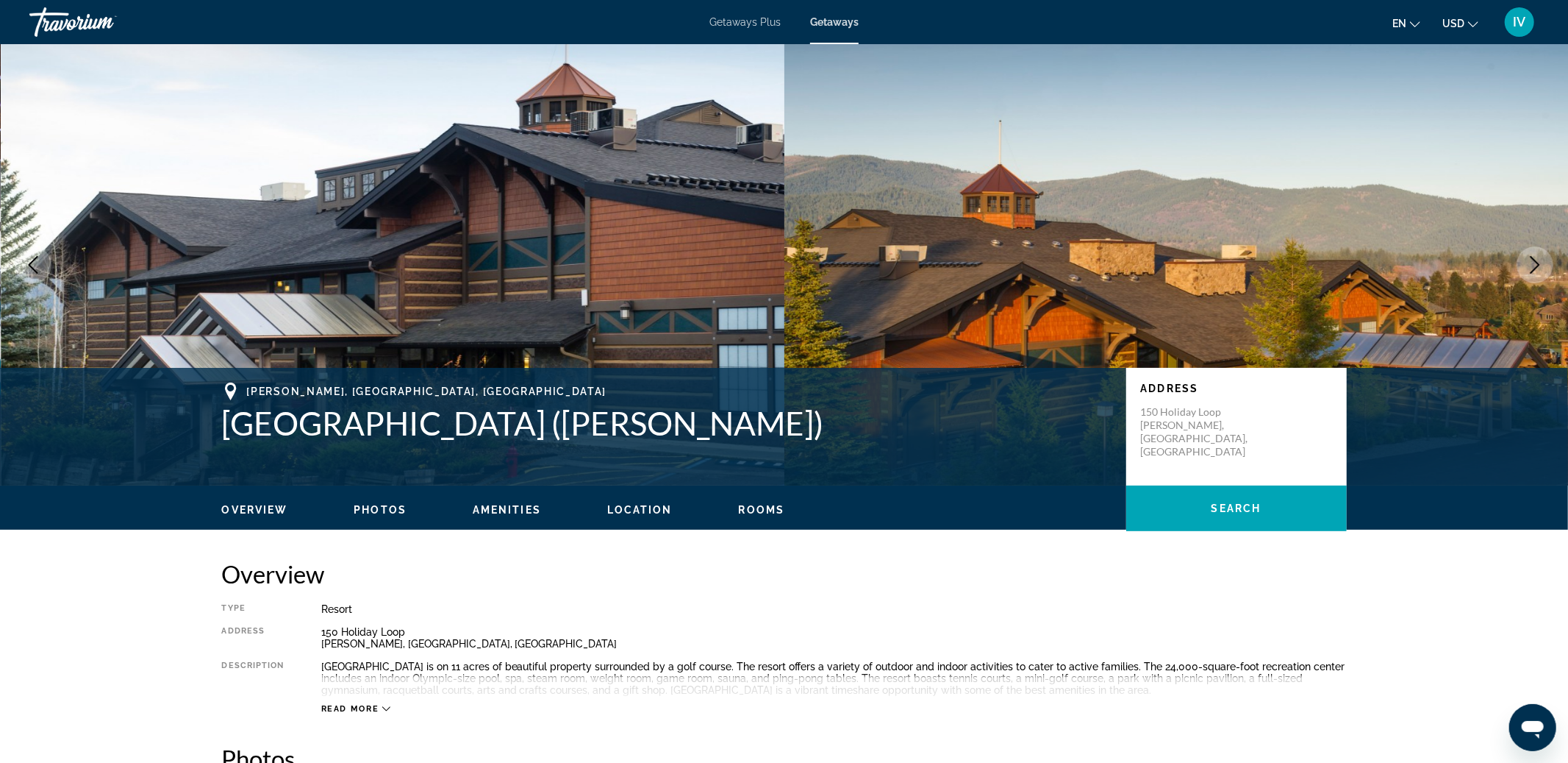
click at [1523, 263] on button "Next image" at bounding box center [1535, 265] width 37 height 37
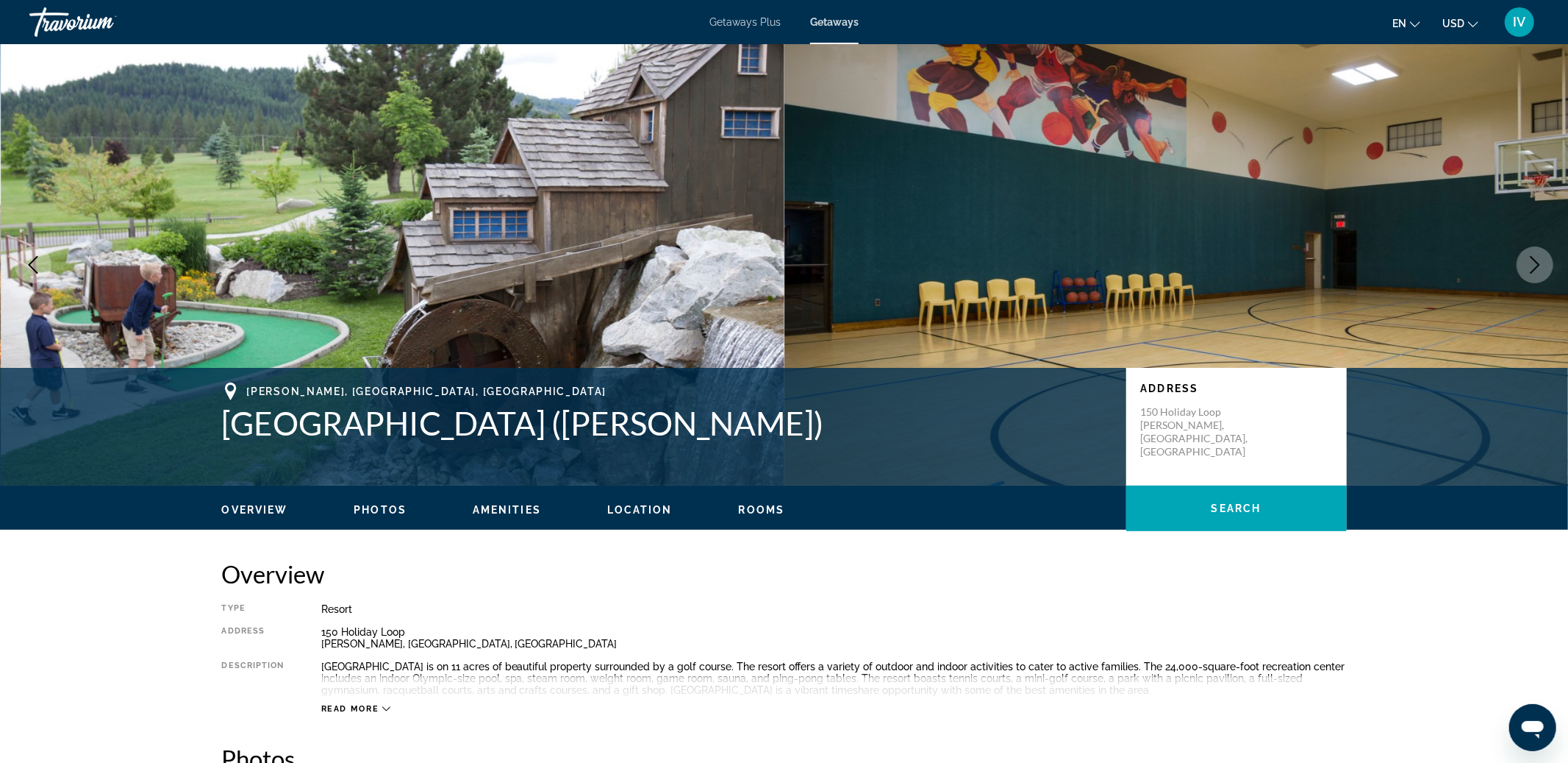
click at [1523, 263] on button "Next image" at bounding box center [1535, 265] width 37 height 37
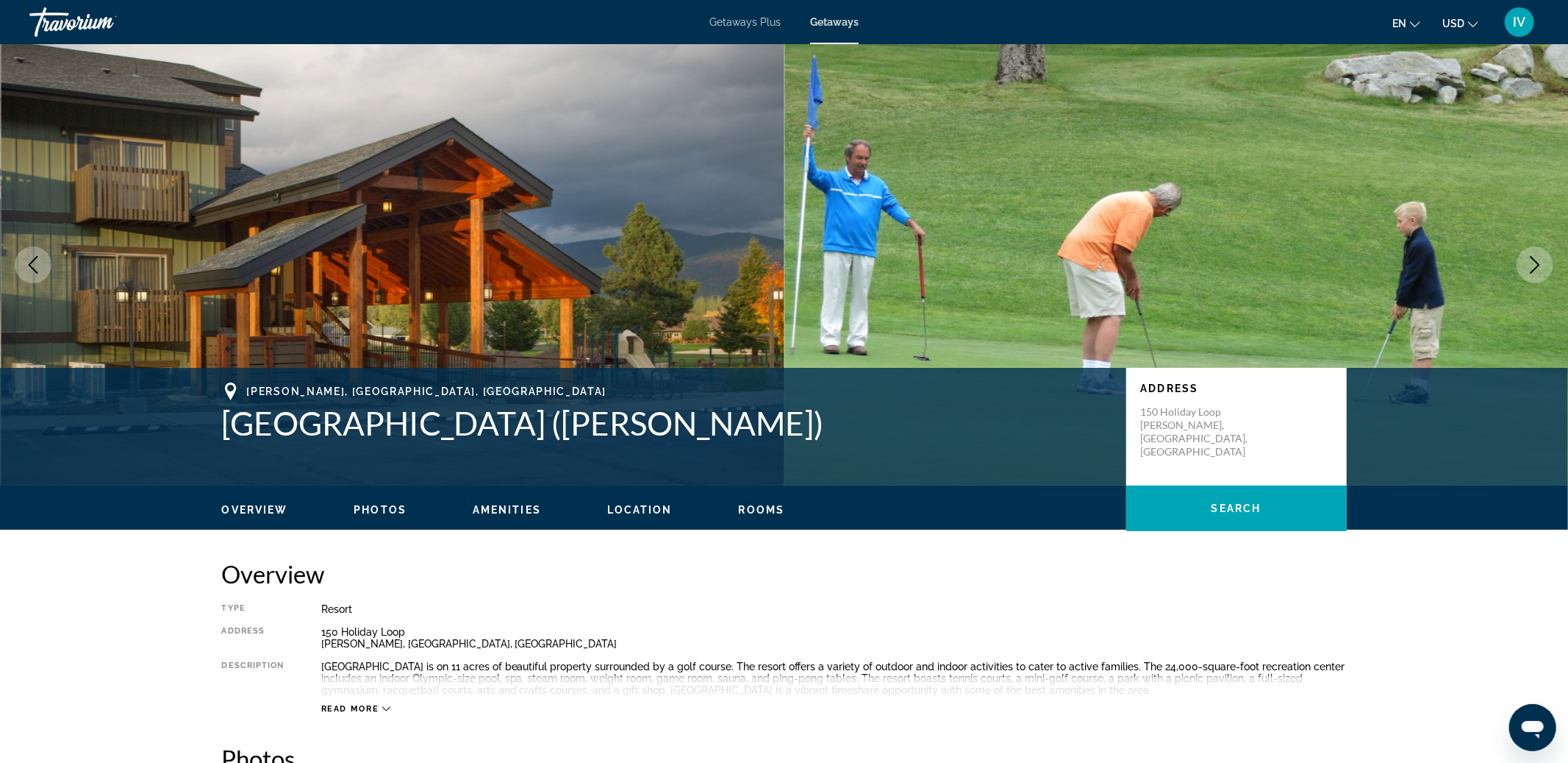
click at [1523, 263] on button "Next image" at bounding box center [1535, 265] width 37 height 37
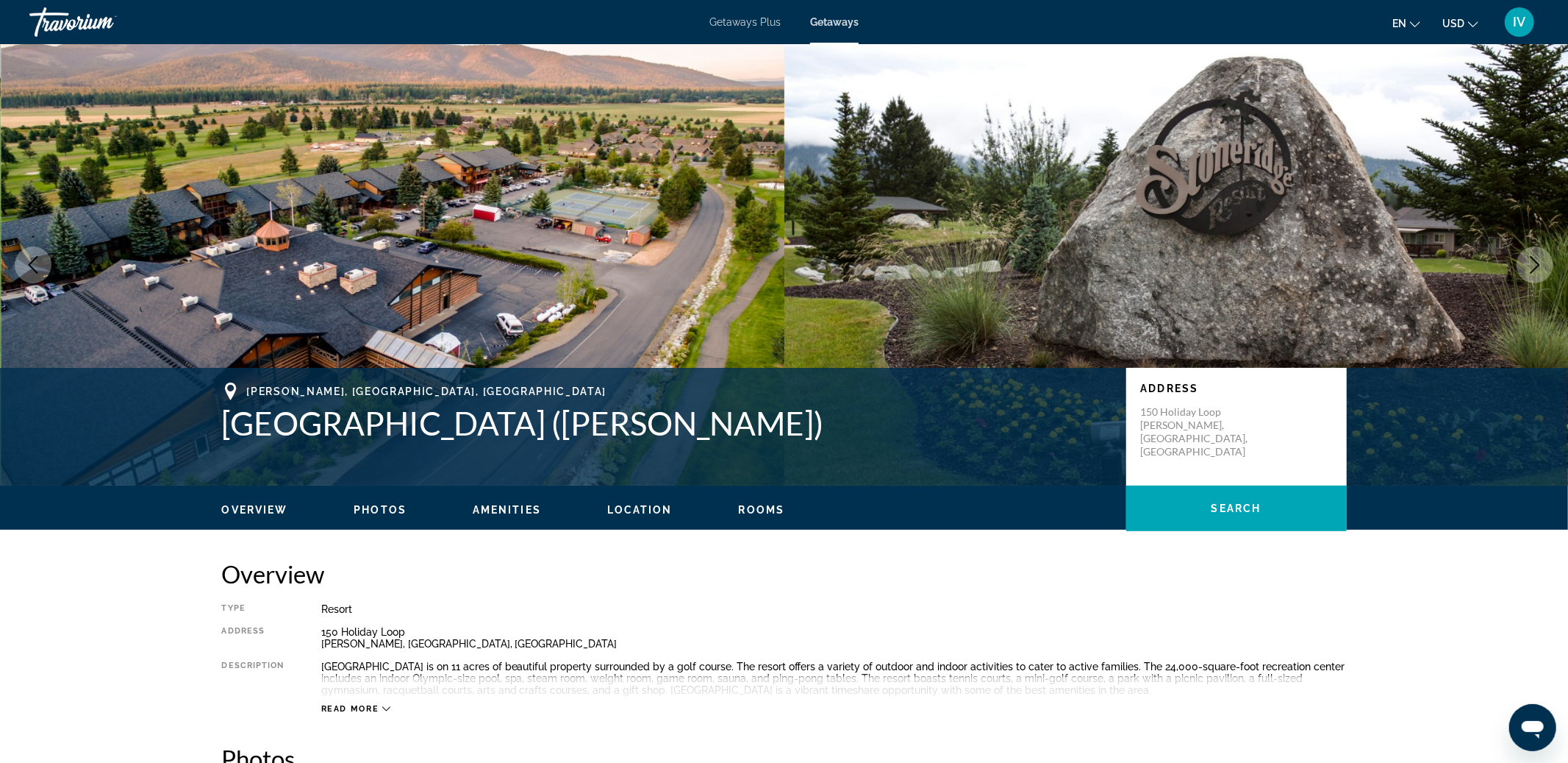
click at [1523, 263] on button "Next image" at bounding box center [1535, 265] width 37 height 37
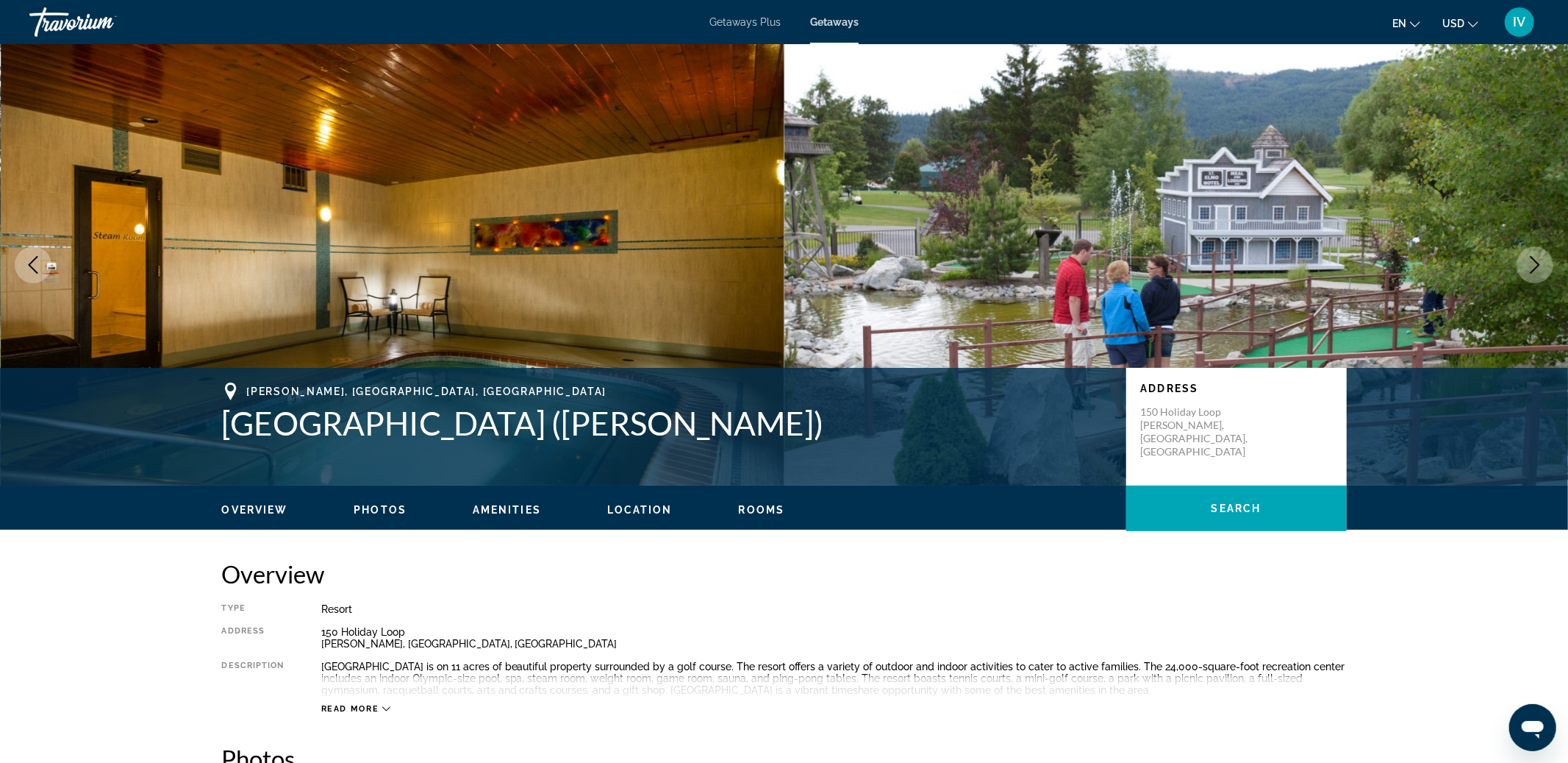
click at [1523, 263] on button "Next image" at bounding box center [1535, 265] width 37 height 37
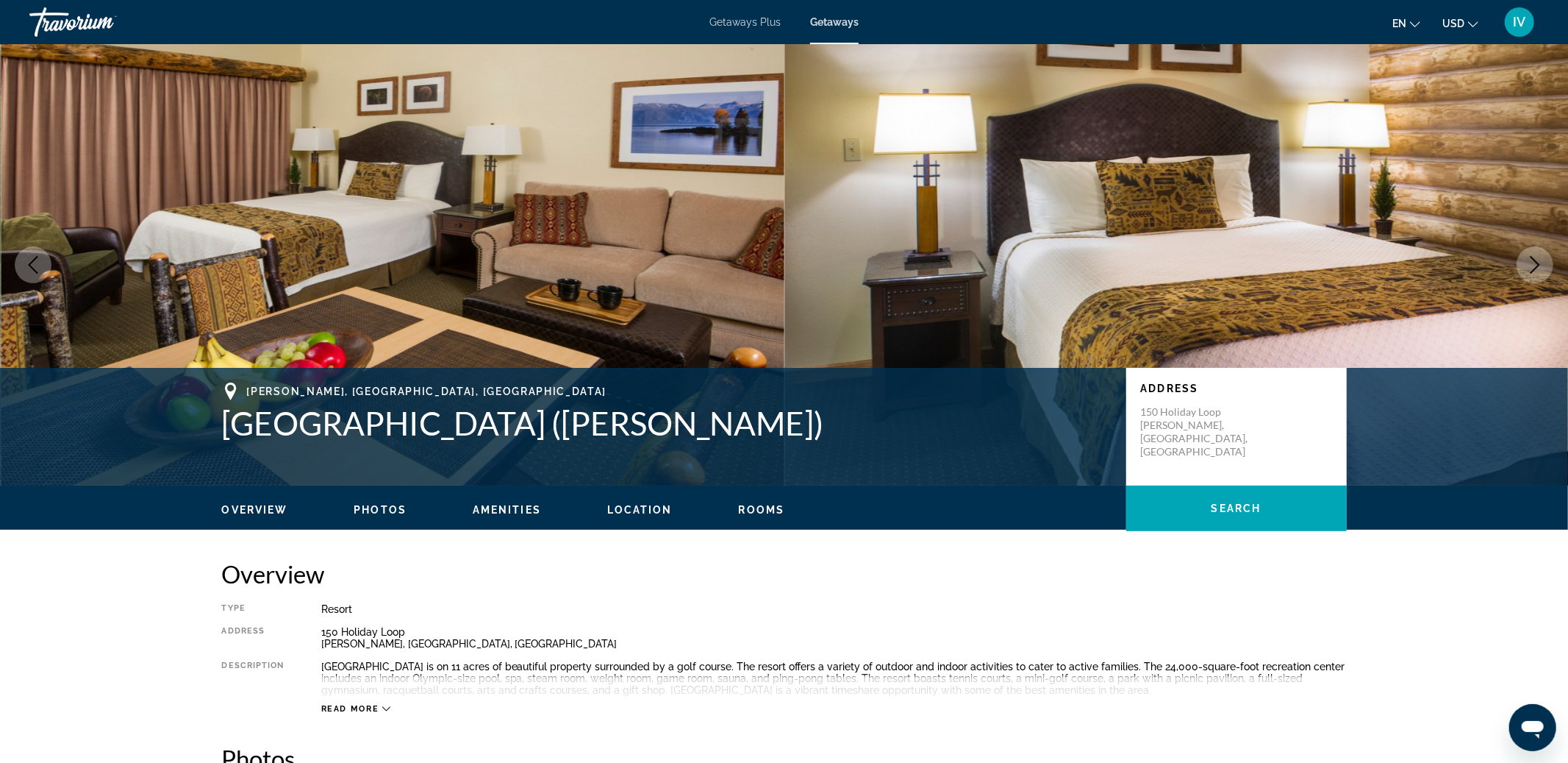
click at [1523, 263] on button "Next image" at bounding box center [1535, 265] width 37 height 37
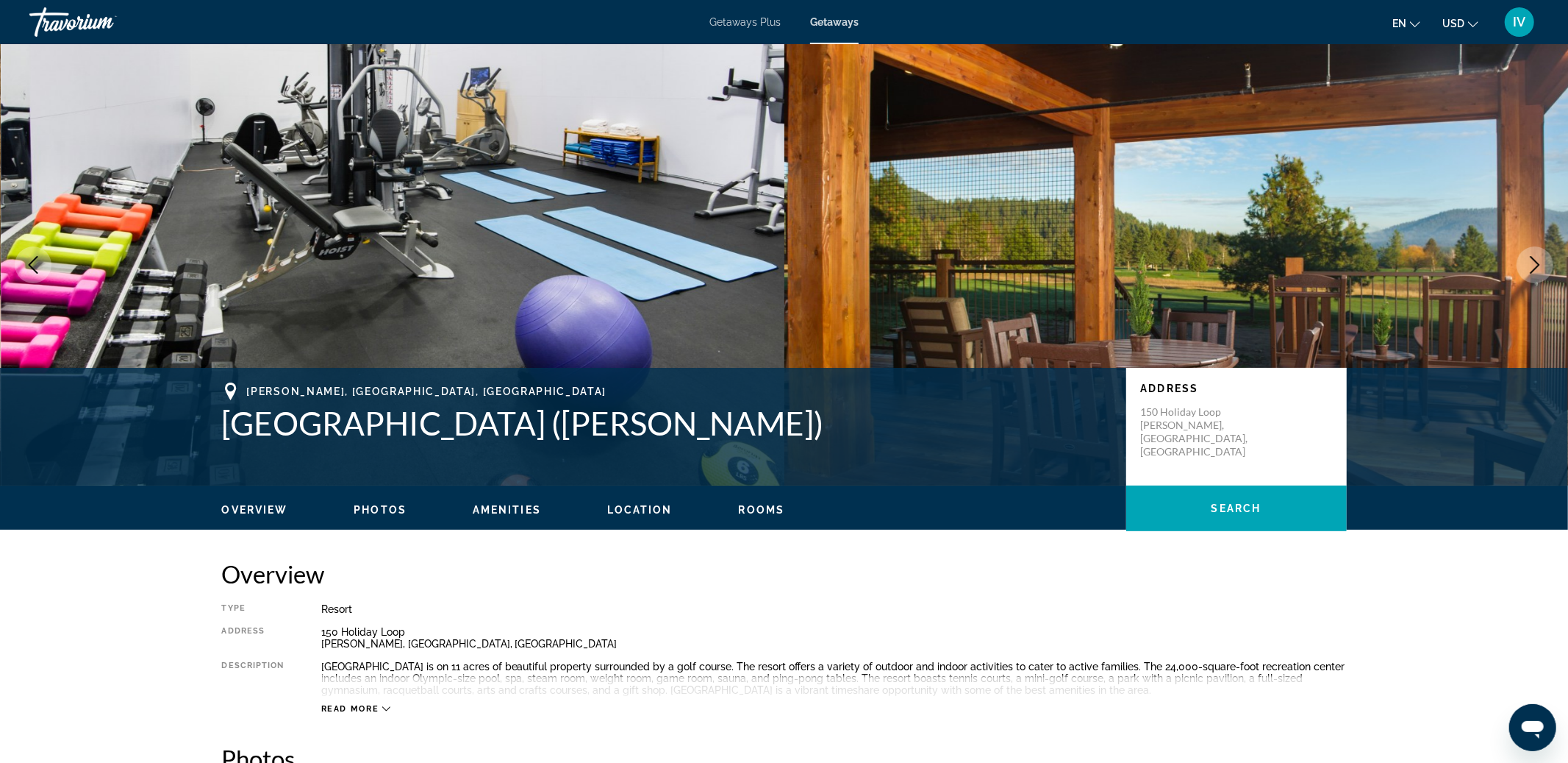
click at [1523, 263] on button "Next image" at bounding box center [1535, 265] width 37 height 37
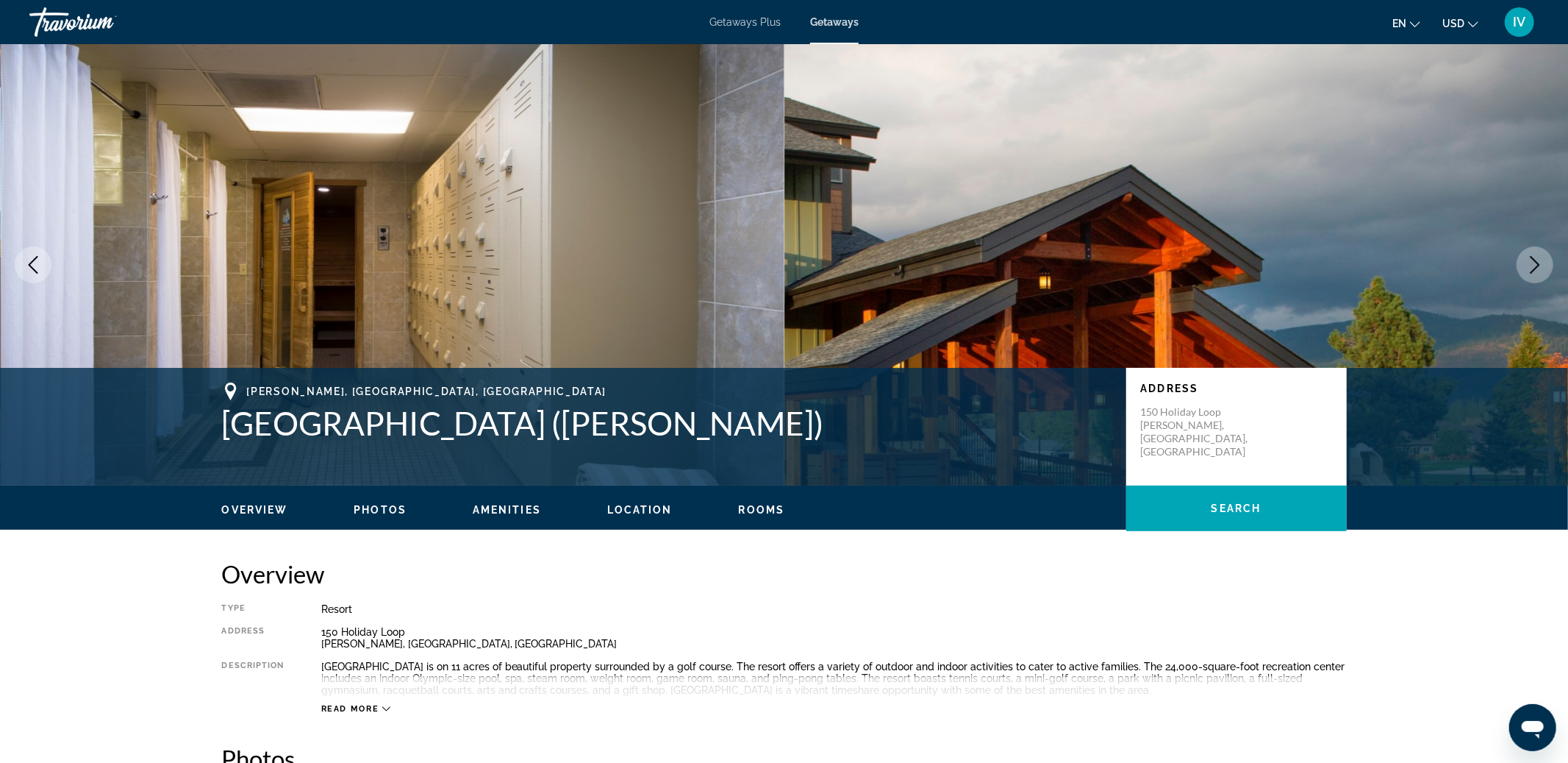
click at [1523, 263] on button "Next image" at bounding box center [1535, 265] width 37 height 37
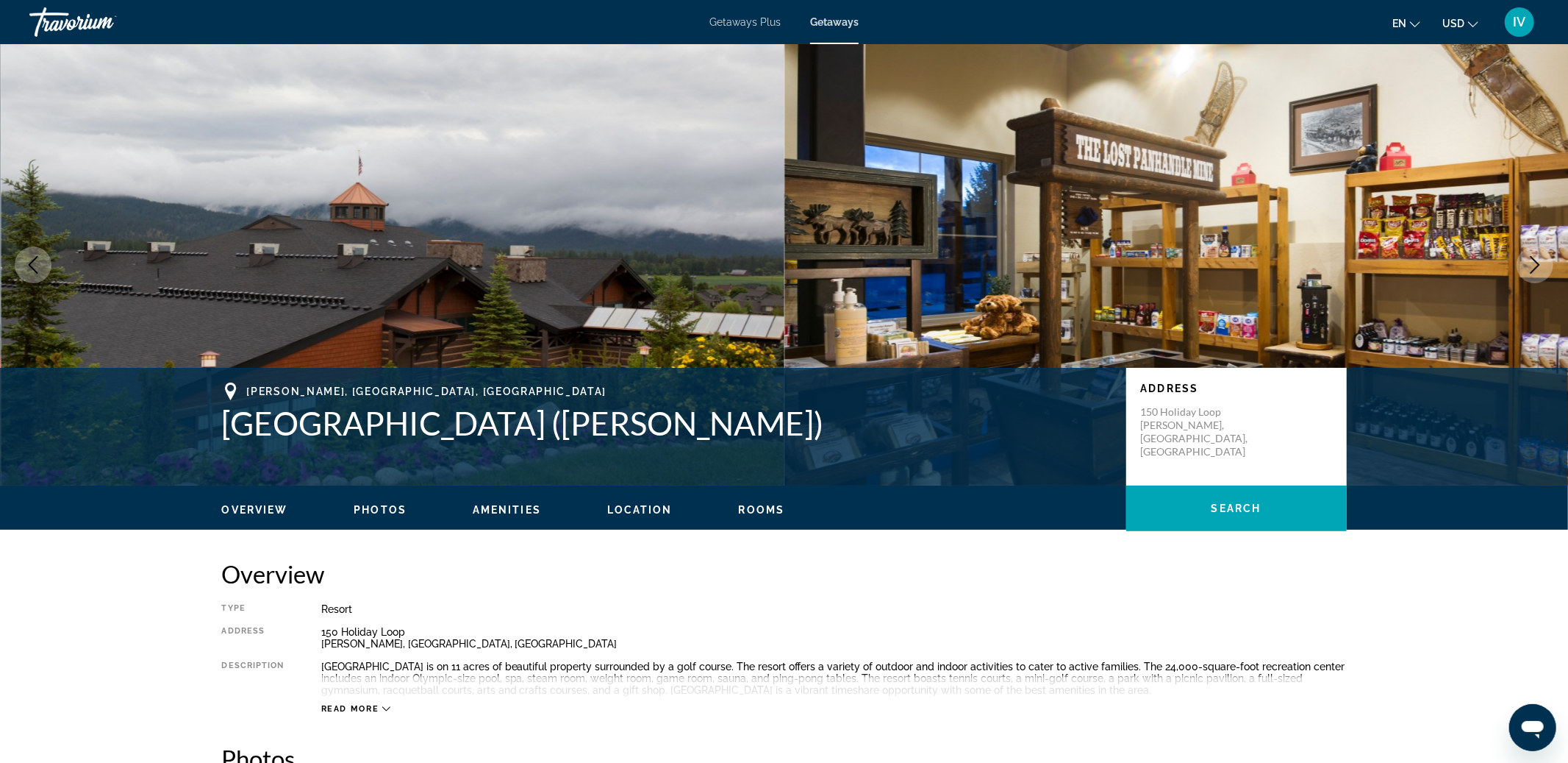
click at [1523, 263] on button "Next image" at bounding box center [1535, 265] width 37 height 37
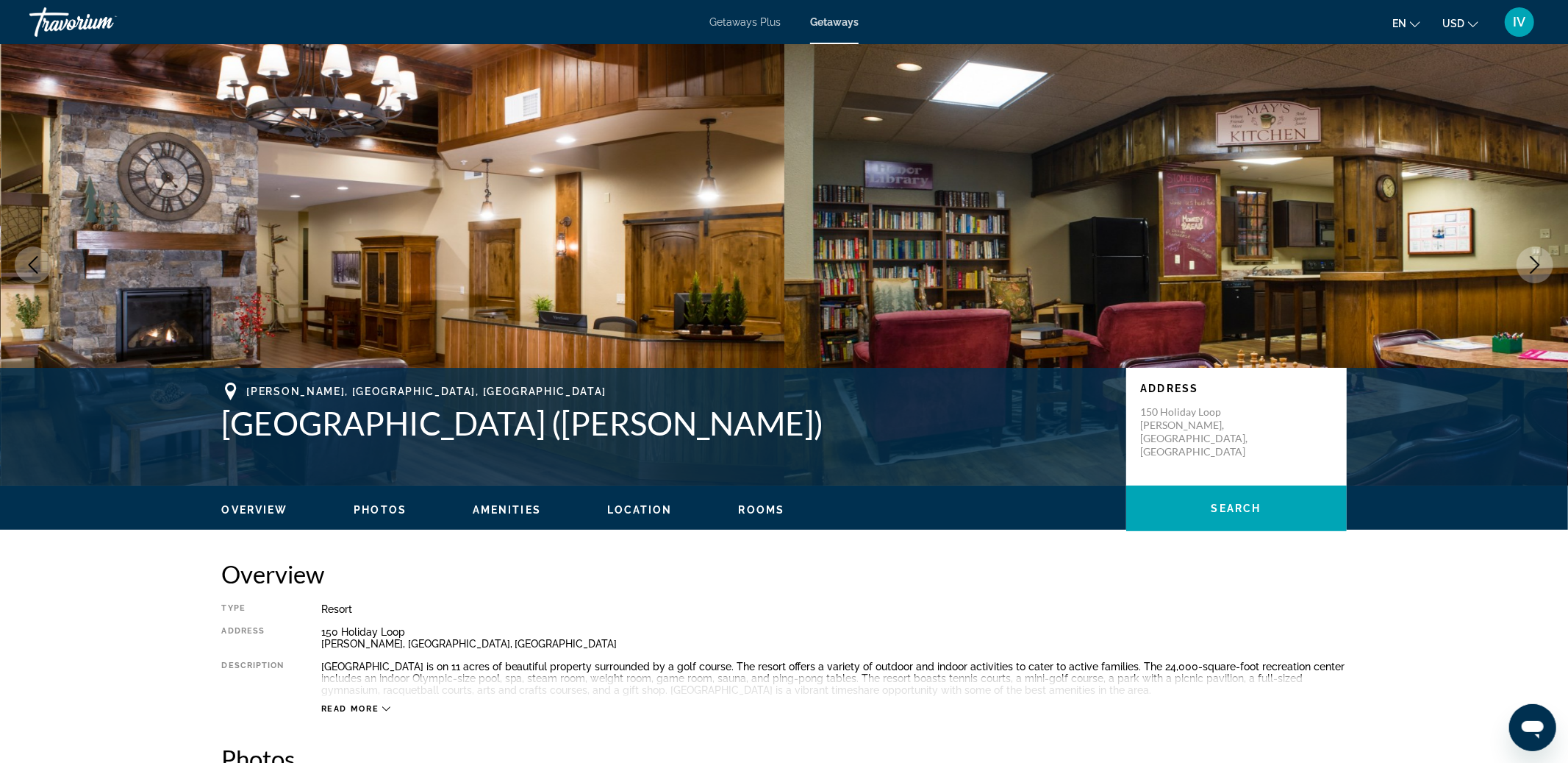
click at [1523, 263] on button "Next image" at bounding box center [1535, 265] width 37 height 37
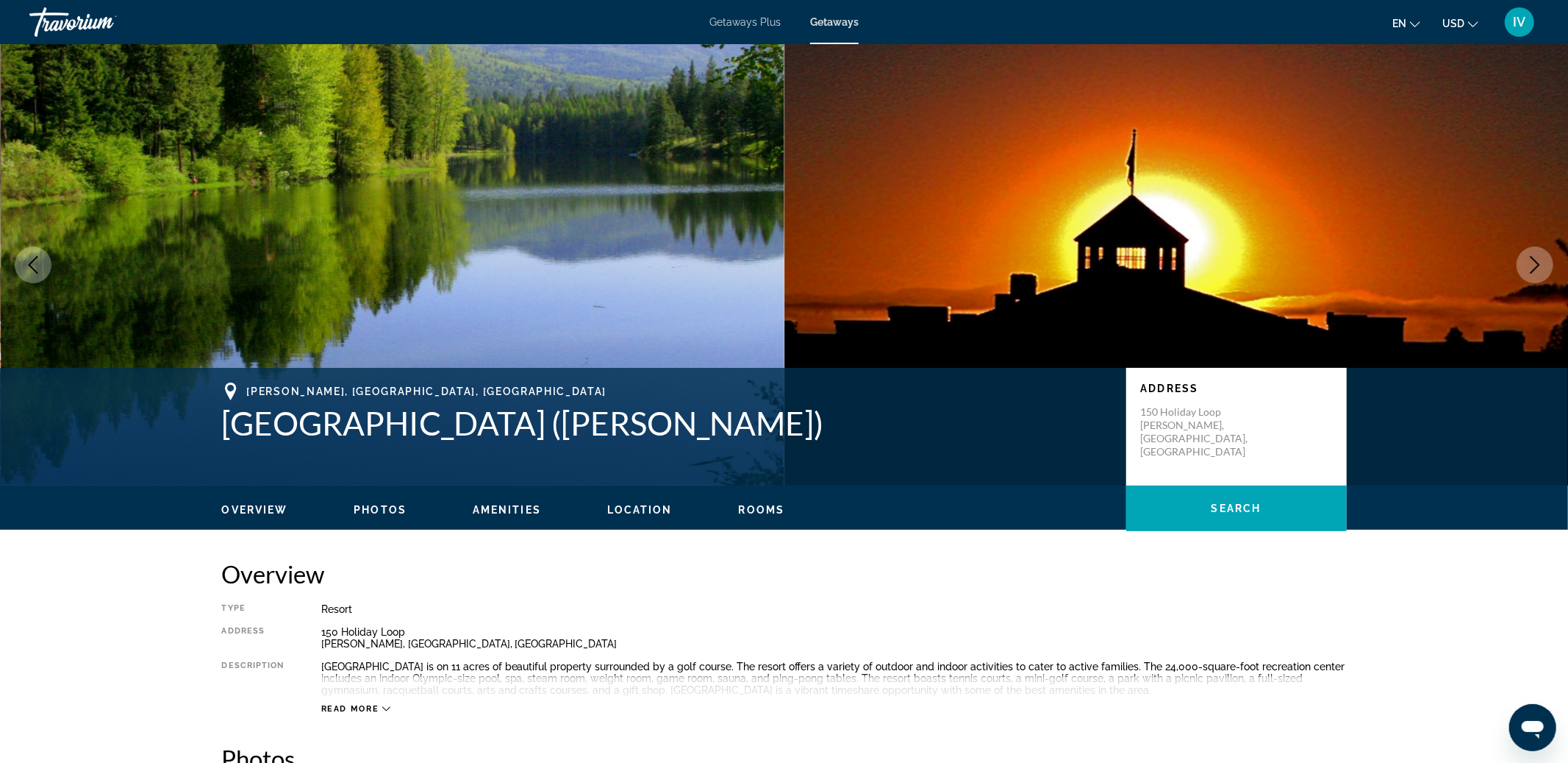
click at [1528, 278] on button "Next image" at bounding box center [1535, 265] width 37 height 37
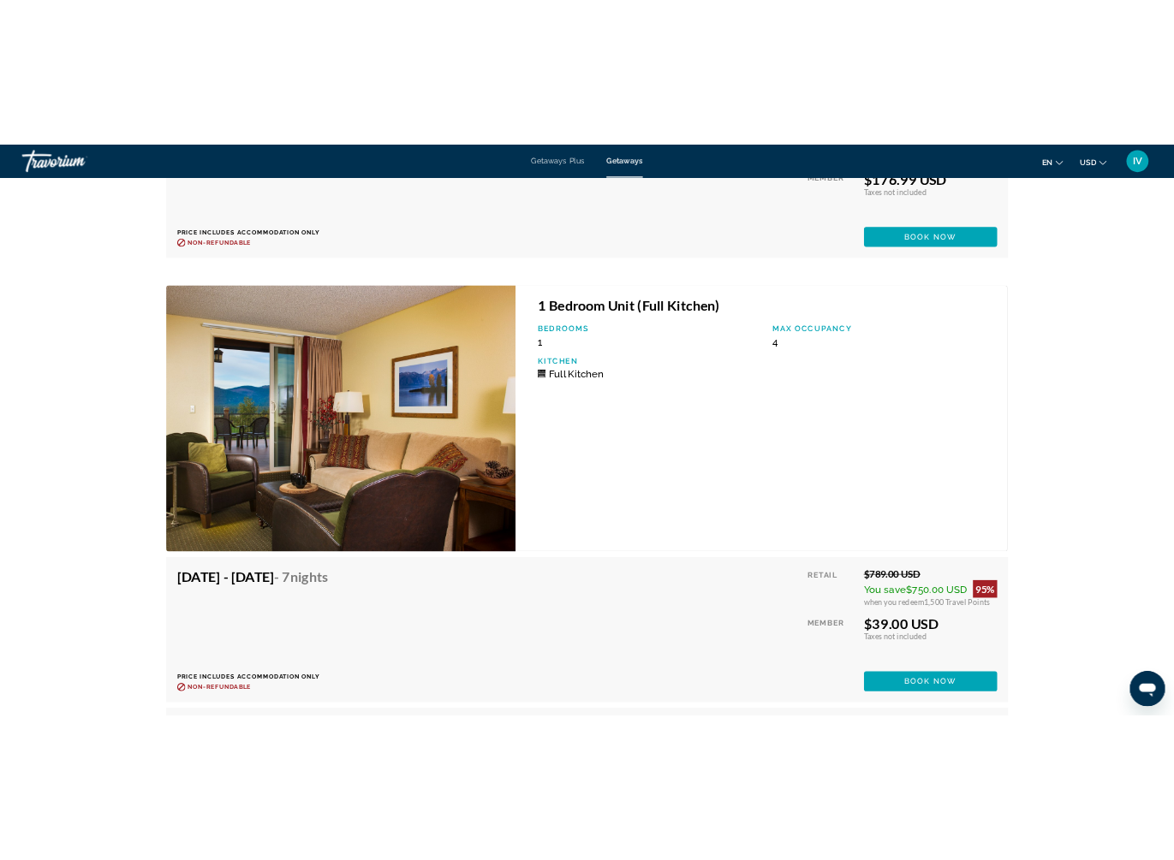
scroll to position [4072, 0]
